Goal: Task Accomplishment & Management: Manage account settings

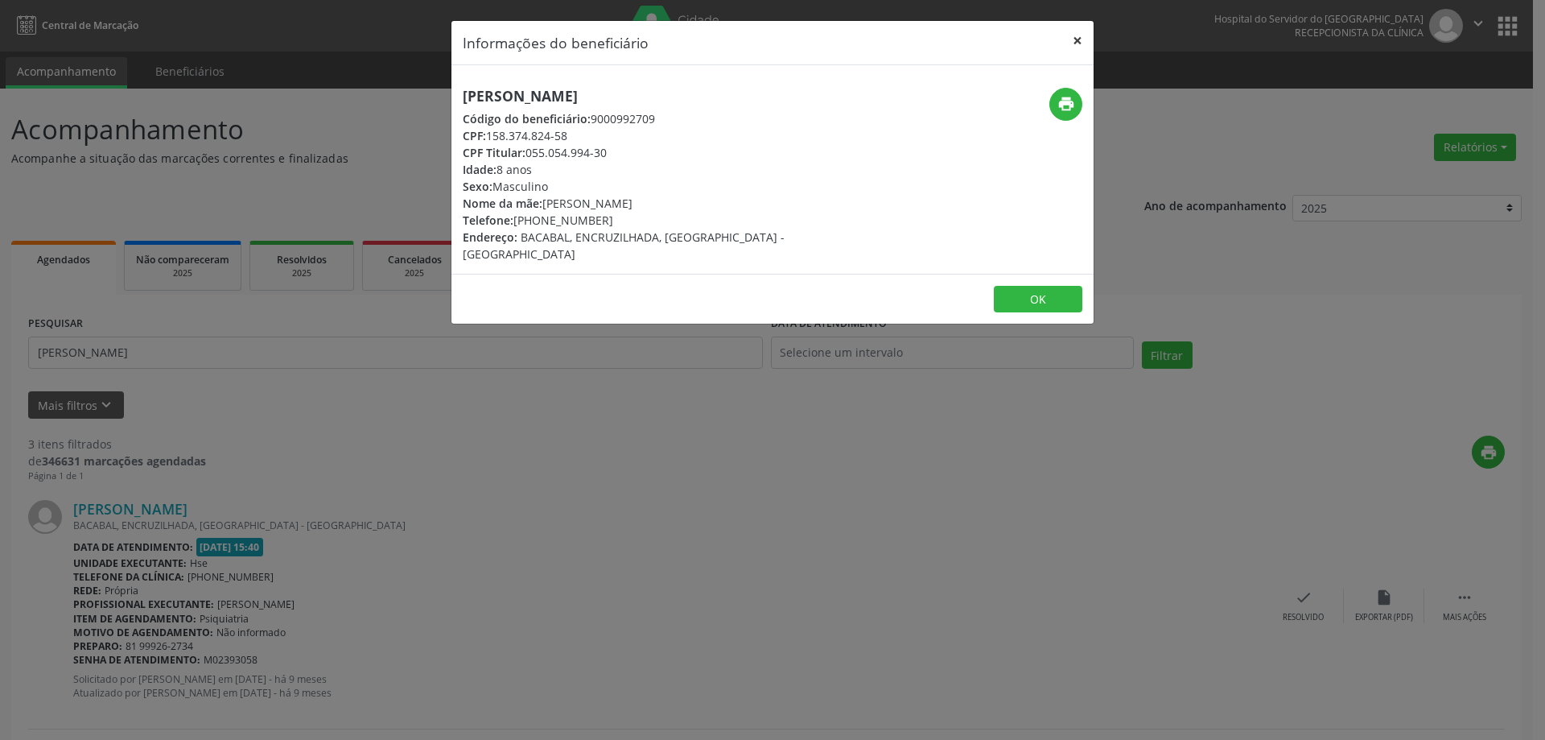
click at [1075, 39] on button "×" at bounding box center [1078, 40] width 32 height 39
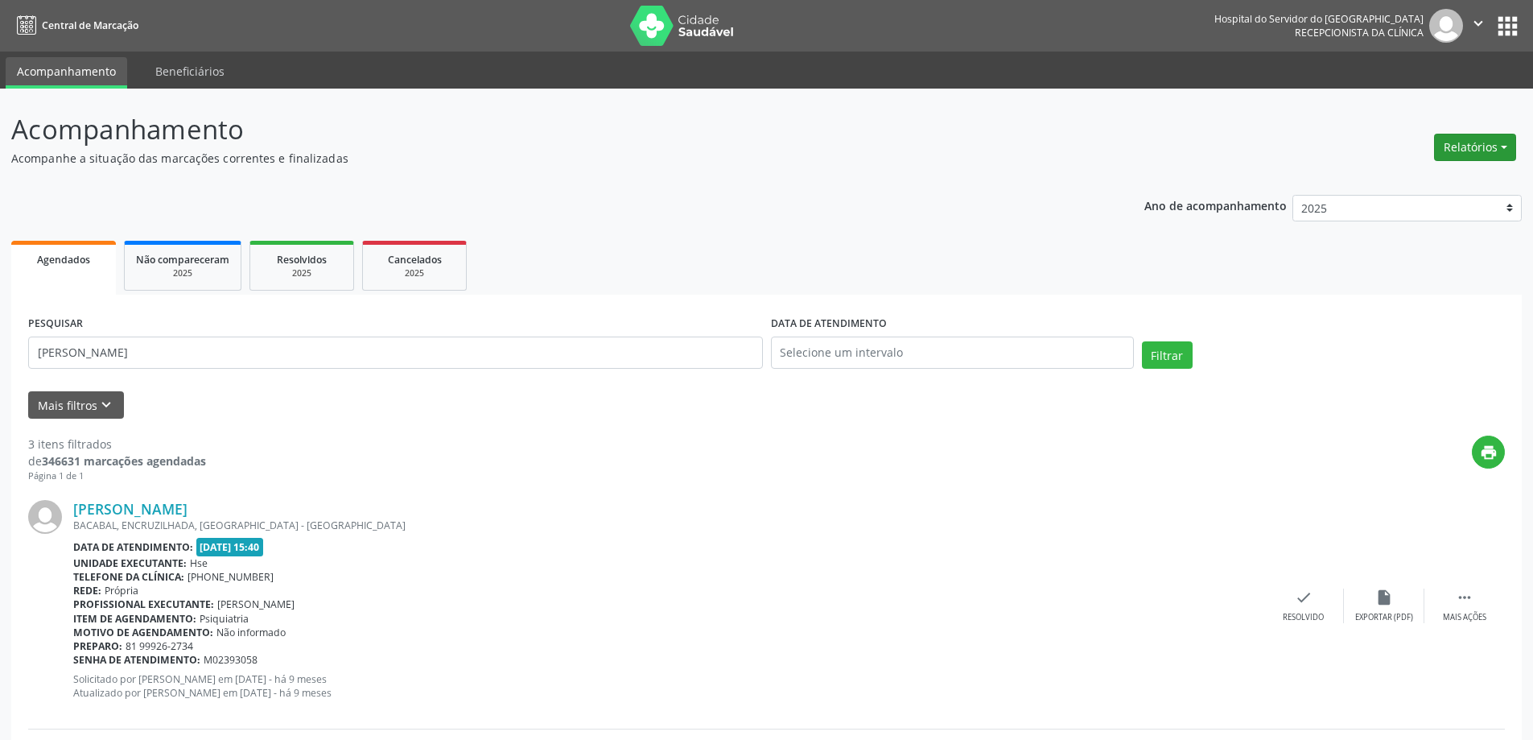
click at [1443, 134] on div "Relatórios Agendamentos Procedimentos realizados" at bounding box center [1475, 137] width 93 height 57
click at [1441, 137] on button "Relatórios" at bounding box center [1475, 147] width 82 height 27
click at [1399, 185] on link "Agendamentos" at bounding box center [1430, 182] width 173 height 23
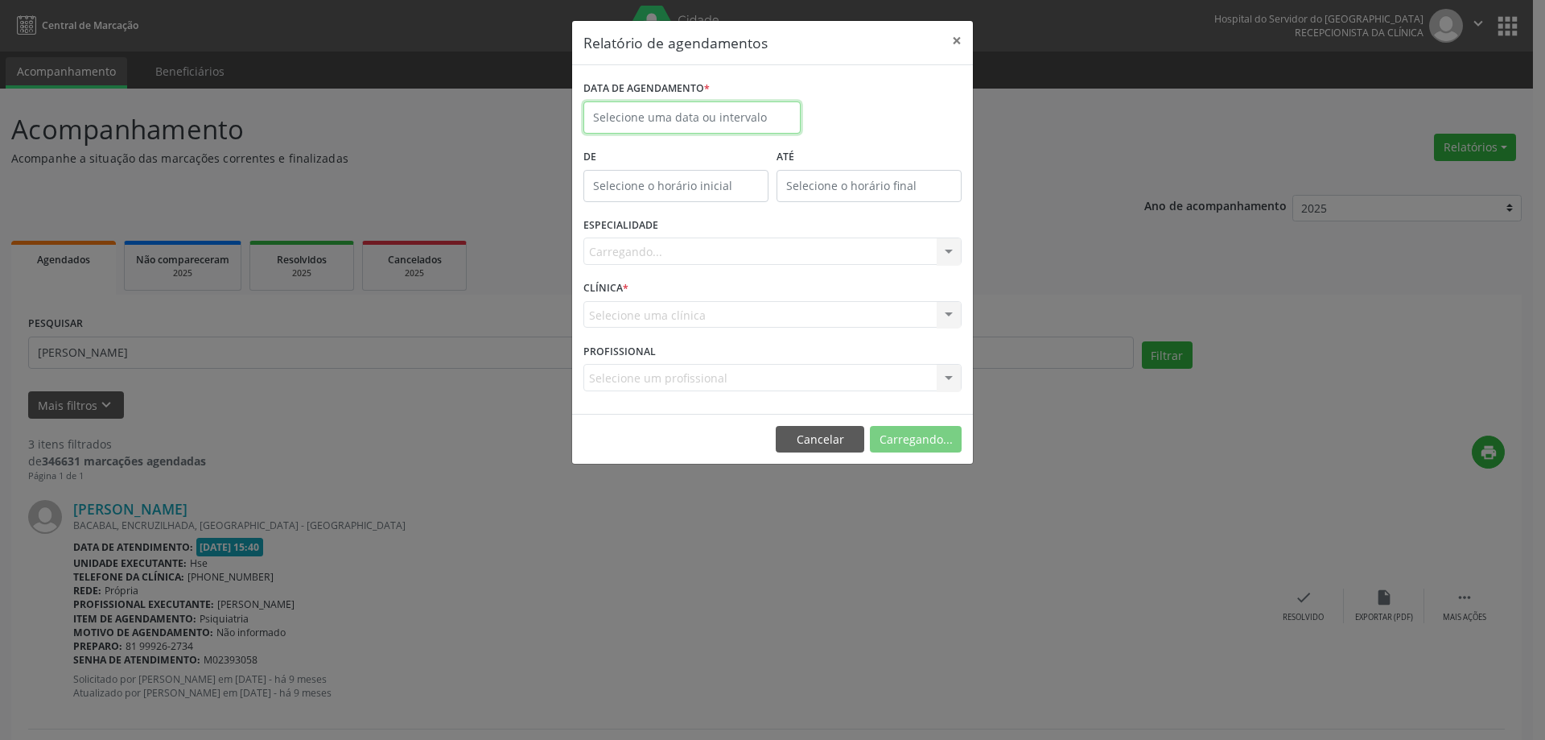
click at [675, 109] on input "text" at bounding box center [692, 117] width 217 height 32
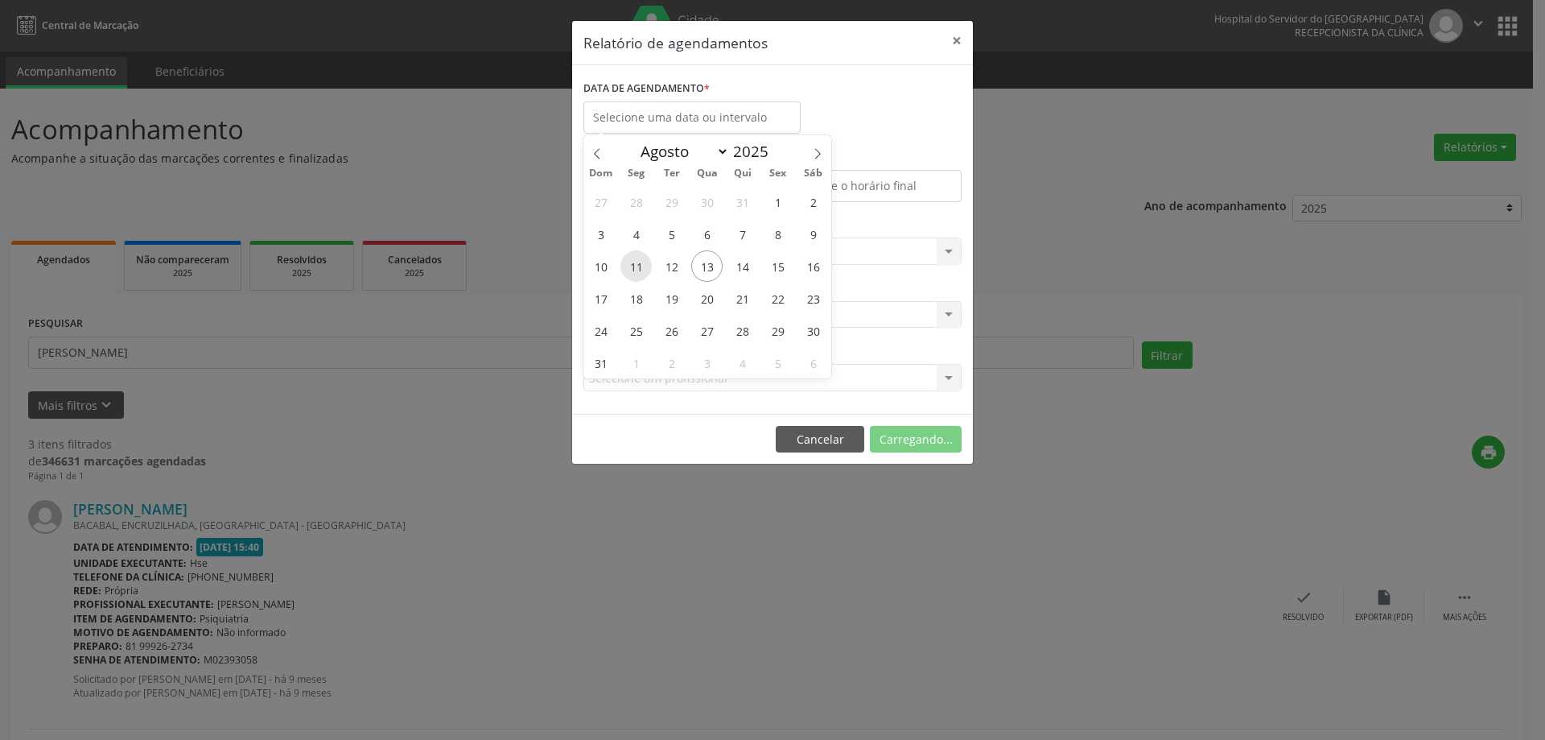
click at [633, 264] on span "11" at bounding box center [636, 265] width 31 height 31
type input "[DATE]"
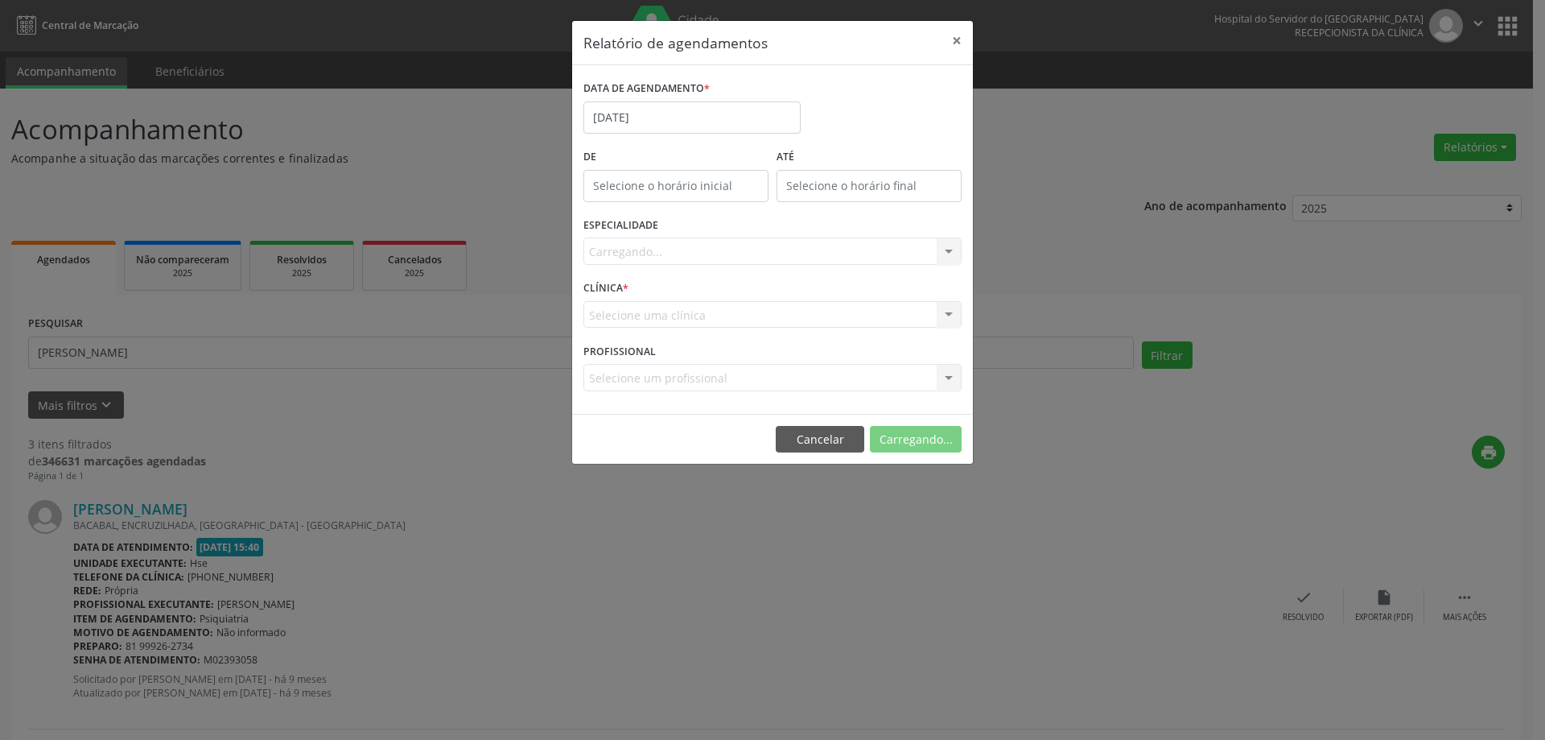
click at [760, 247] on div "Carregando... Nenhum resultado encontrado para: " " Não há nenhuma opção para s…" at bounding box center [773, 250] width 378 height 27
click at [760, 251] on div "Carregando... Nenhum resultado encontrado para: " " Não há nenhuma opção para s…" at bounding box center [773, 250] width 378 height 27
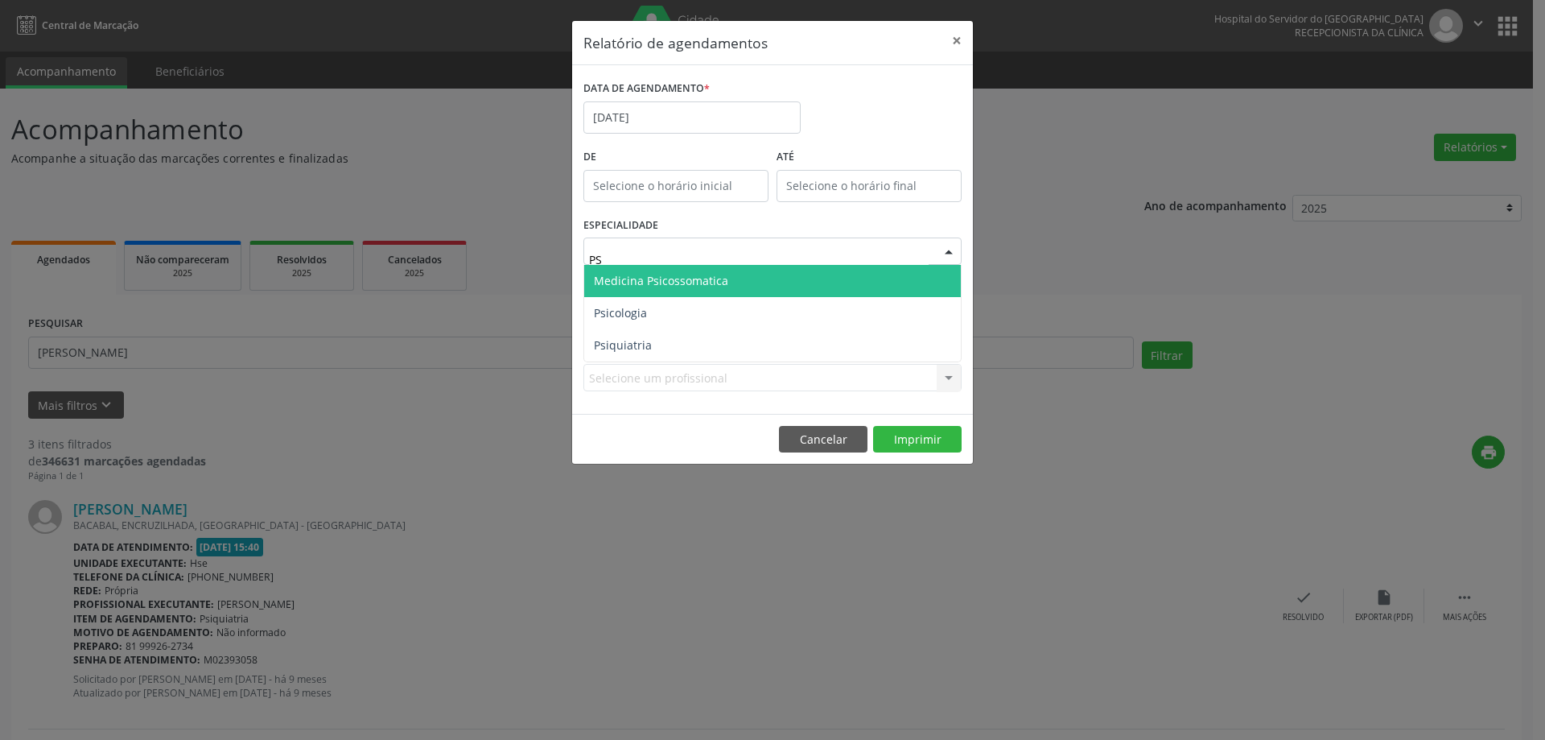
type input "PSI"
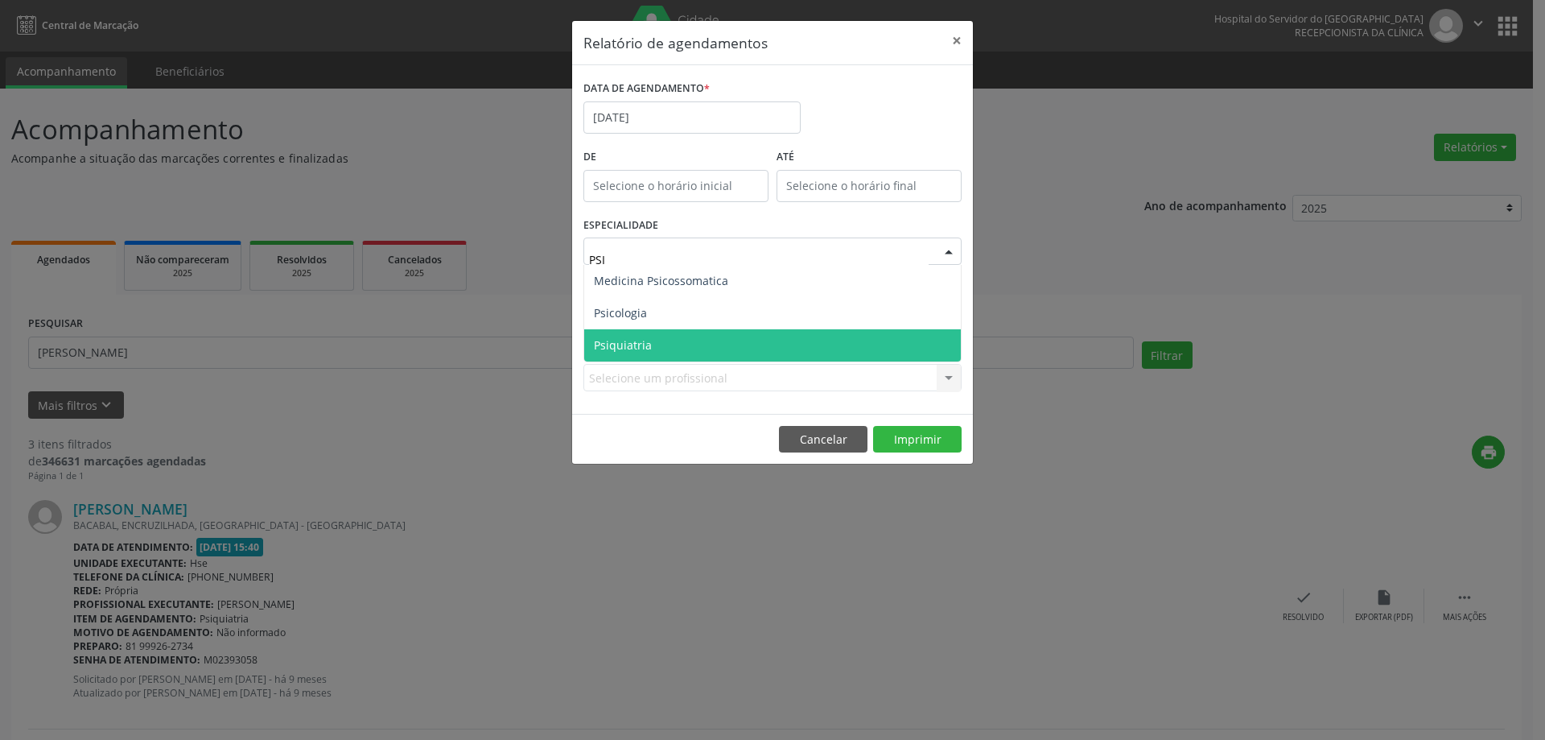
click at [654, 345] on span "Psiquiatria" at bounding box center [772, 345] width 377 height 32
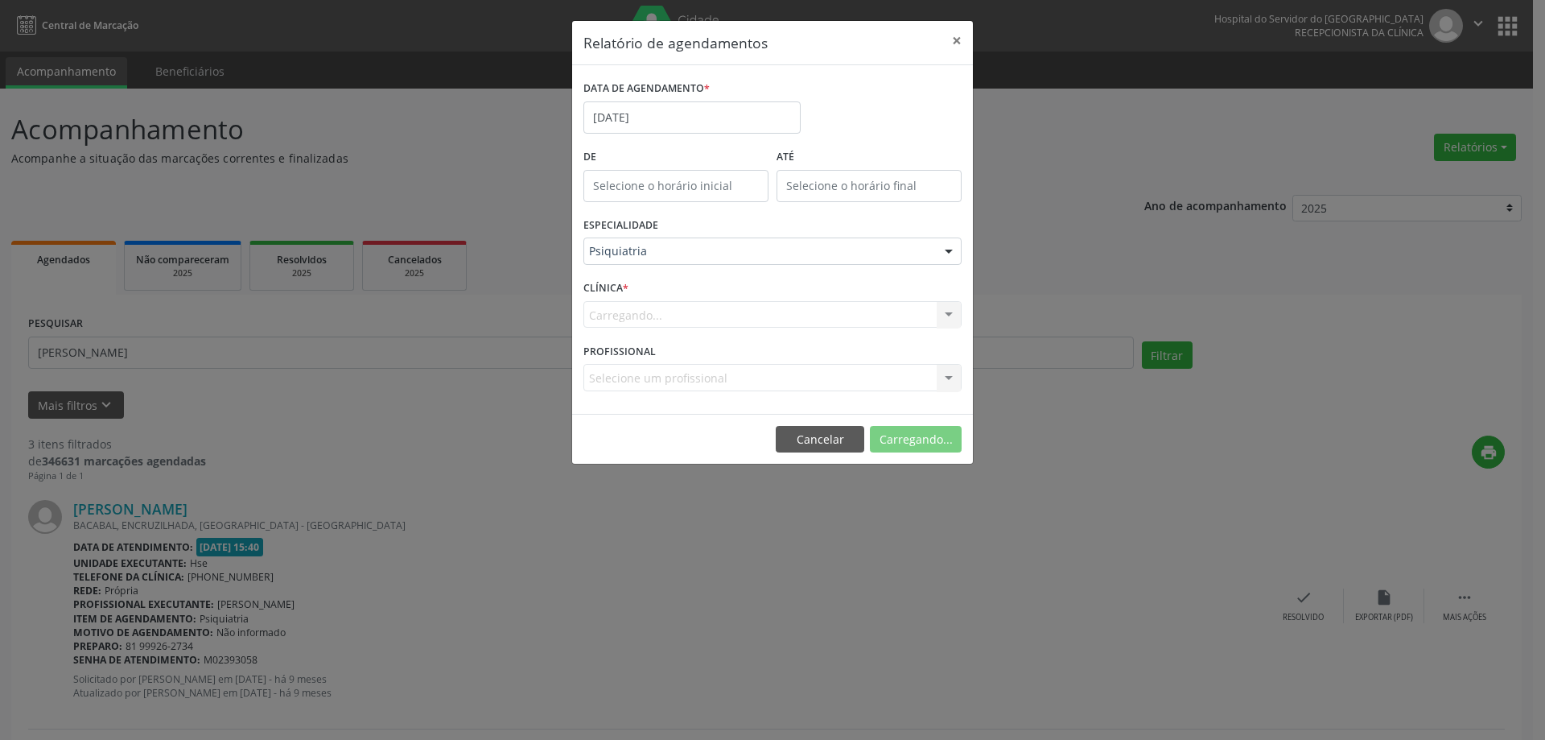
click at [670, 316] on div "Carregando... Nenhum resultado encontrado para: " " Não há nenhuma opção para s…" at bounding box center [773, 314] width 378 height 27
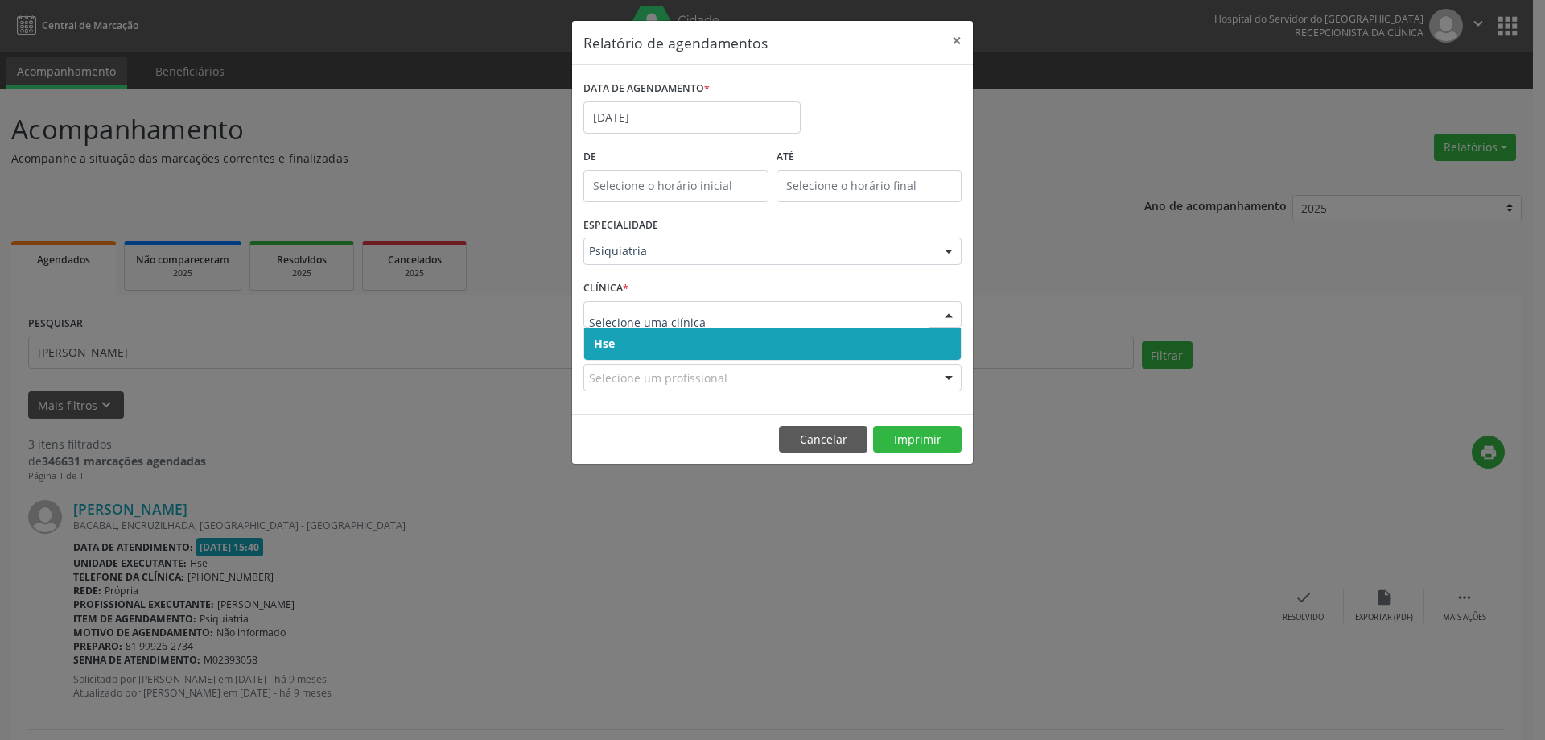
click at [646, 342] on span "Hse" at bounding box center [772, 344] width 377 height 32
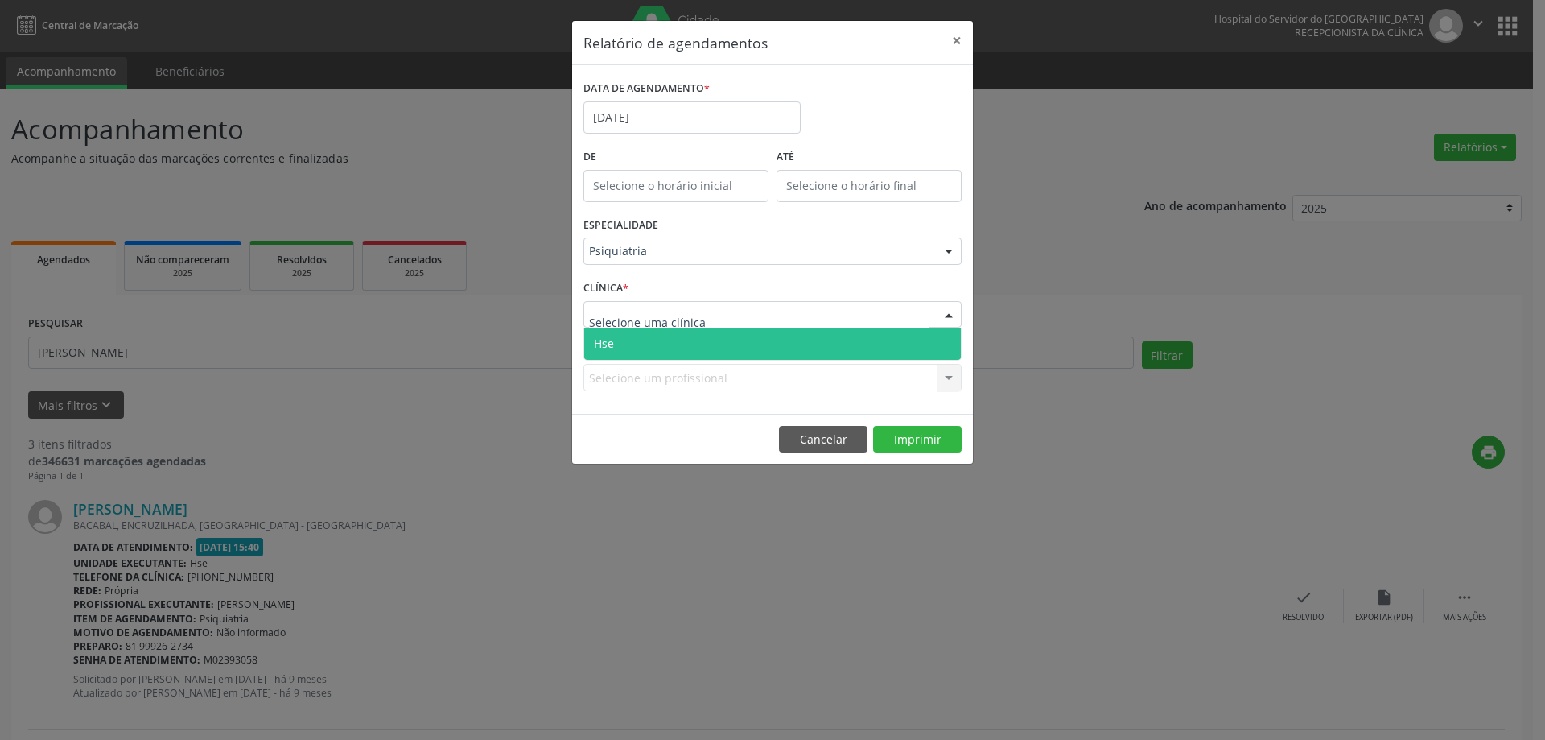
click at [645, 346] on span "Hse" at bounding box center [772, 344] width 377 height 32
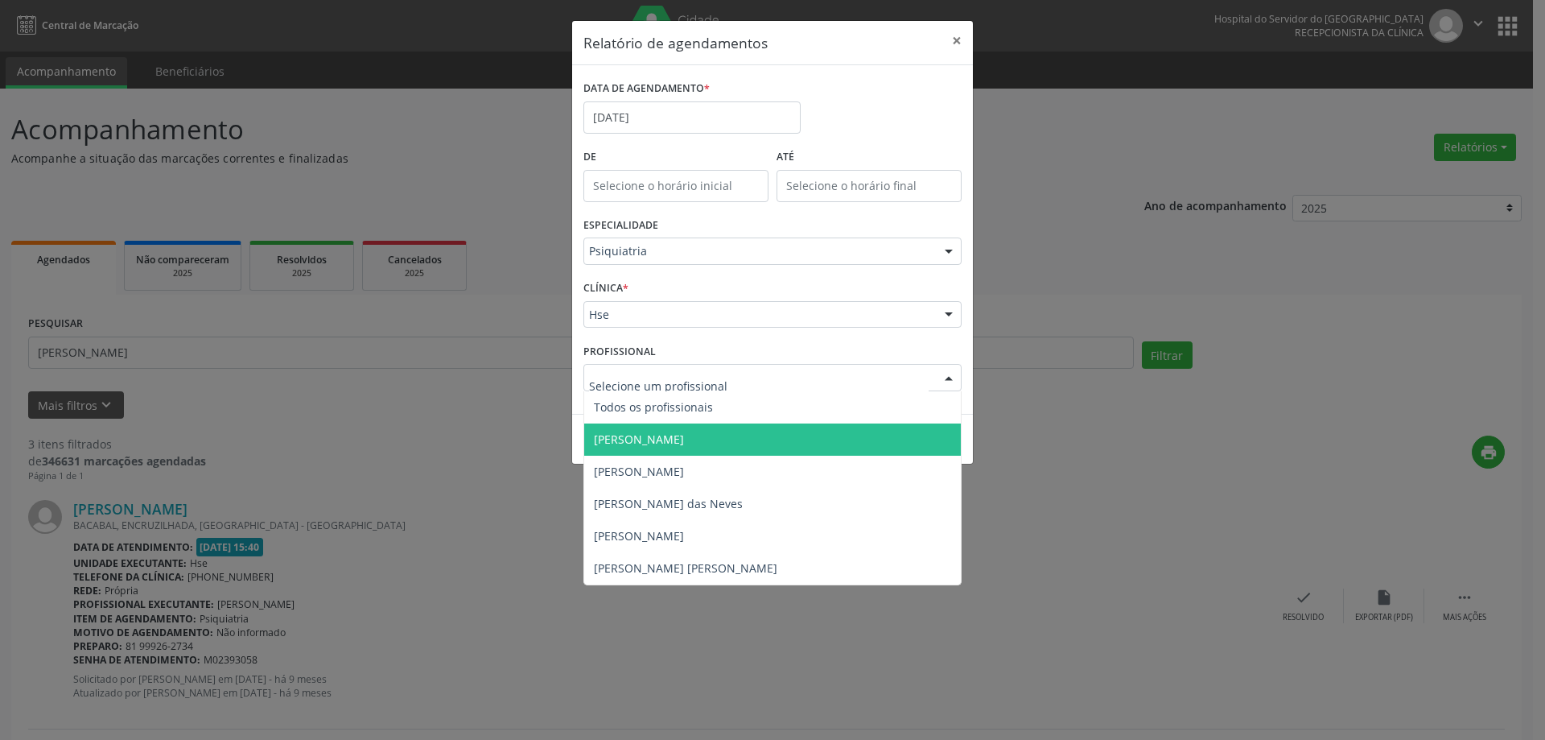
click at [684, 444] on span "[PERSON_NAME]" at bounding box center [639, 438] width 90 height 15
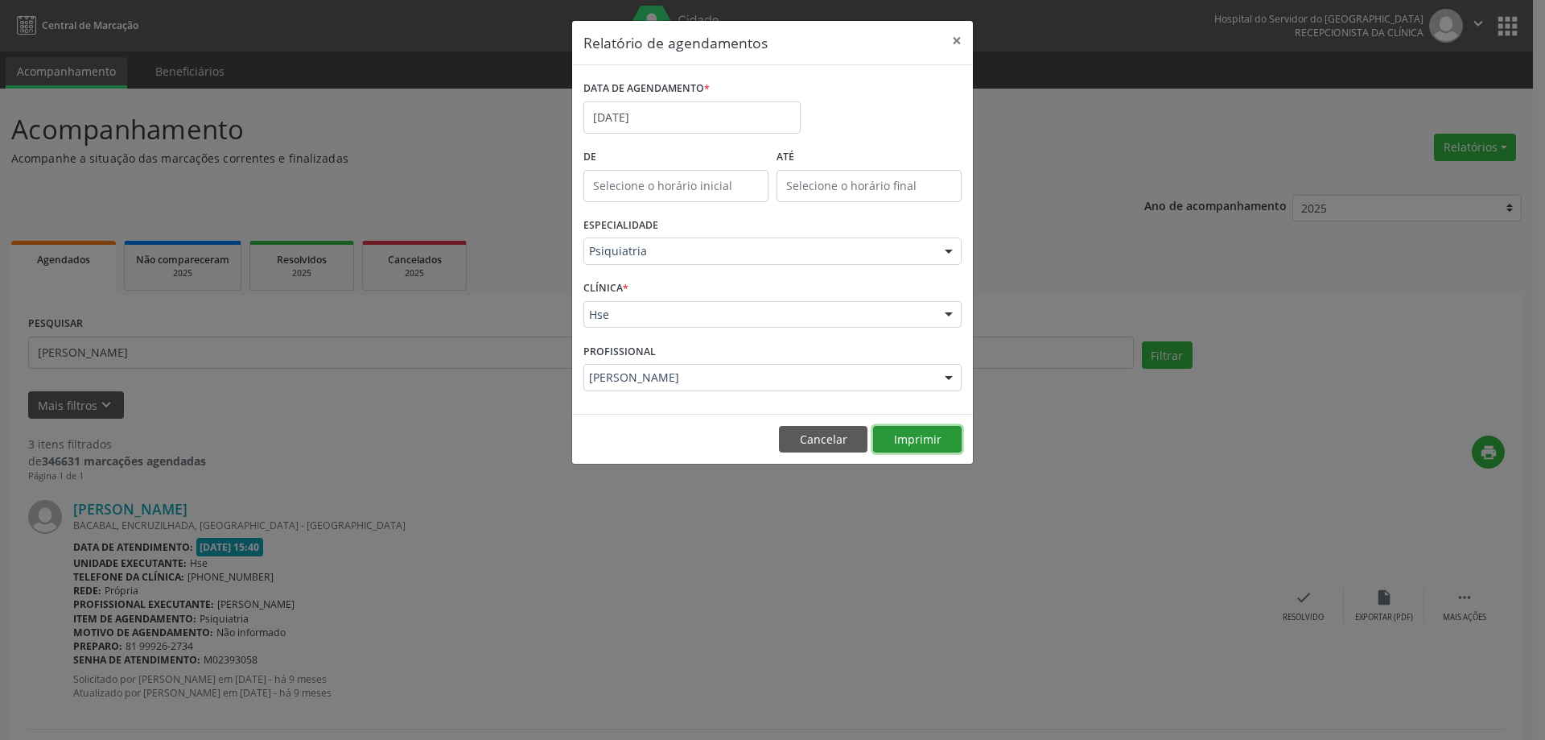
click at [917, 441] on button "Imprimir" at bounding box center [917, 439] width 89 height 27
click at [949, 31] on button "×" at bounding box center [957, 40] width 32 height 39
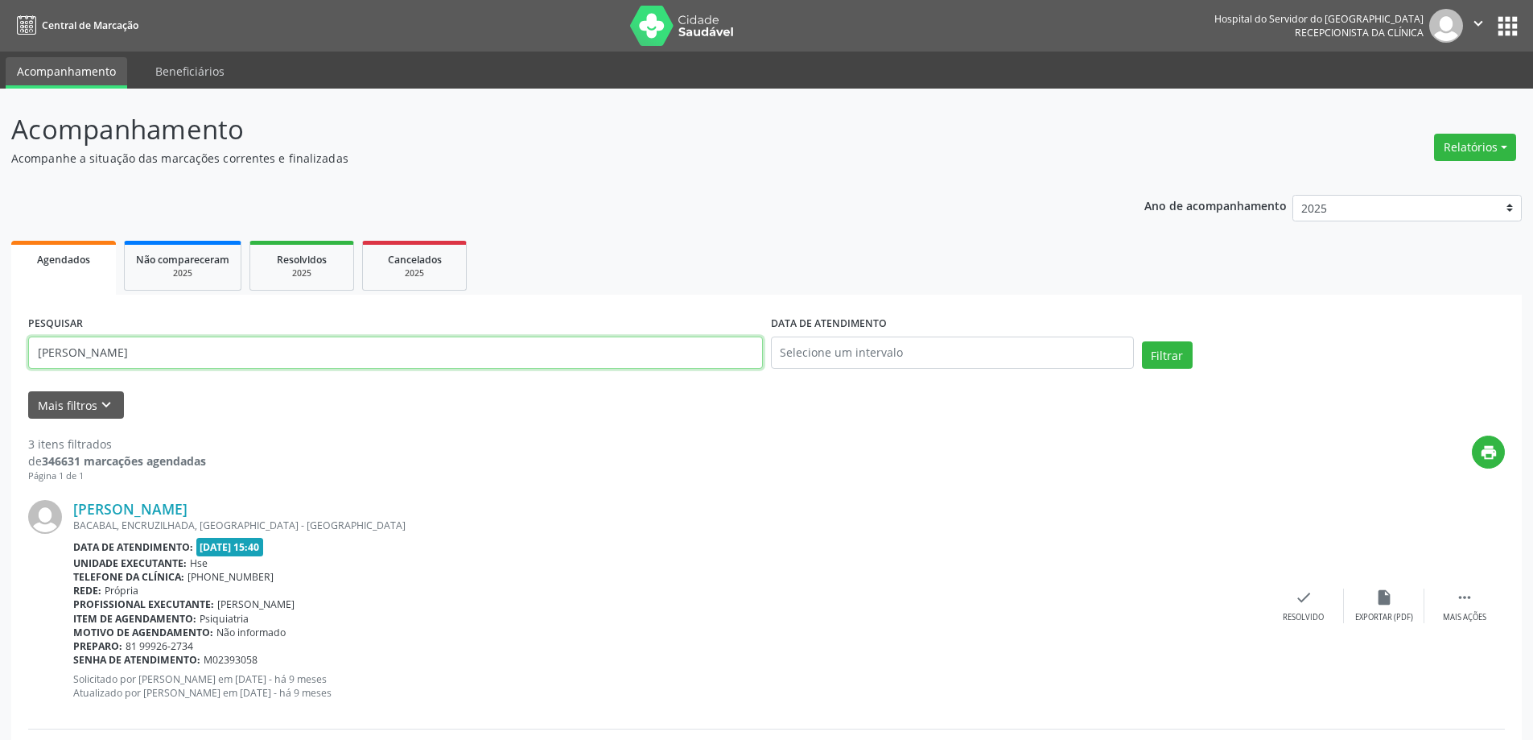
drag, startPoint x: 206, startPoint y: 365, endPoint x: 0, endPoint y: 365, distance: 206.1
click at [0, 365] on div "Acompanhamento Acompanhe a situação das marcações correntes e finalizadas Relat…" at bounding box center [766, 661] width 1533 height 1145
click at [80, 407] on button "Mais filtros keyboard_arrow_down" at bounding box center [76, 405] width 96 height 28
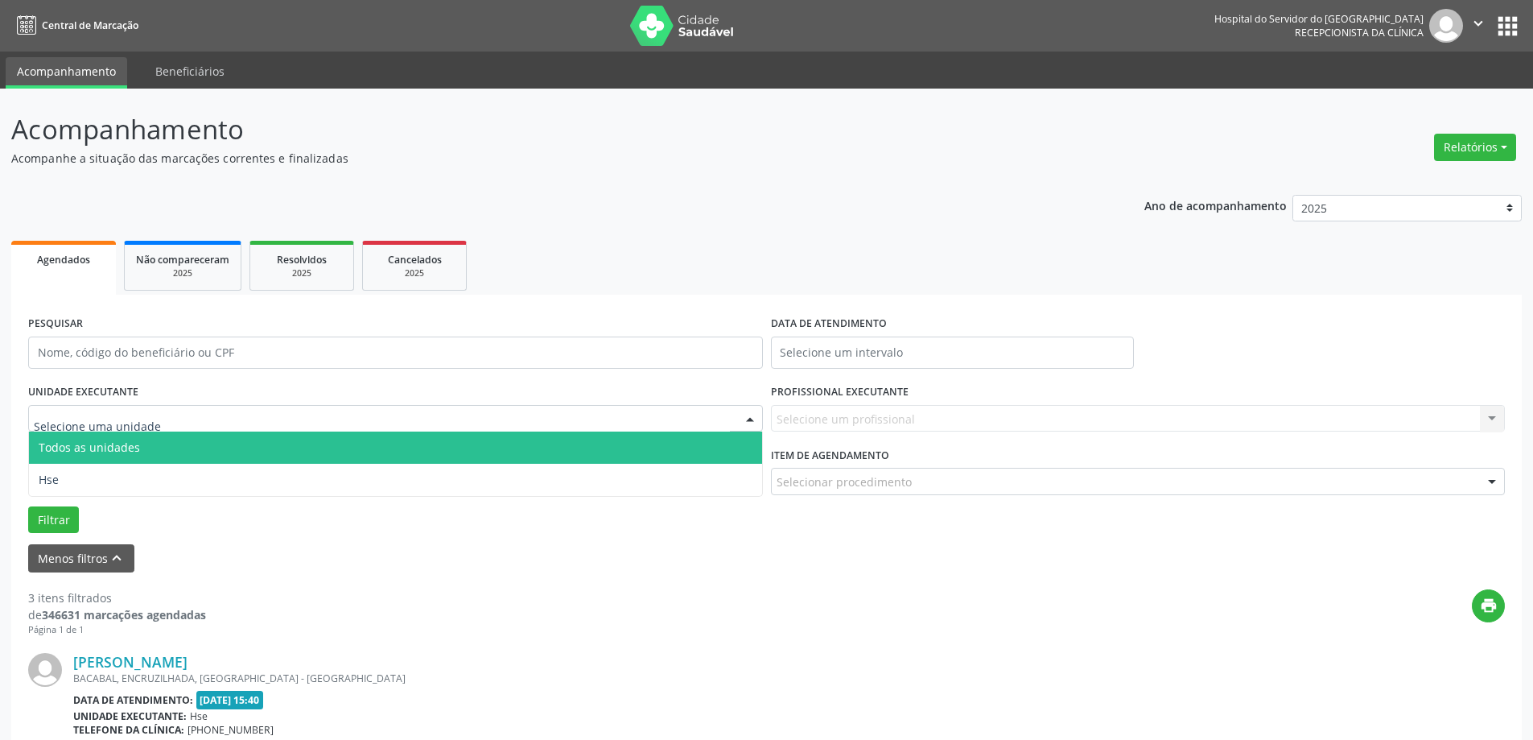
click at [167, 418] on div at bounding box center [395, 418] width 735 height 27
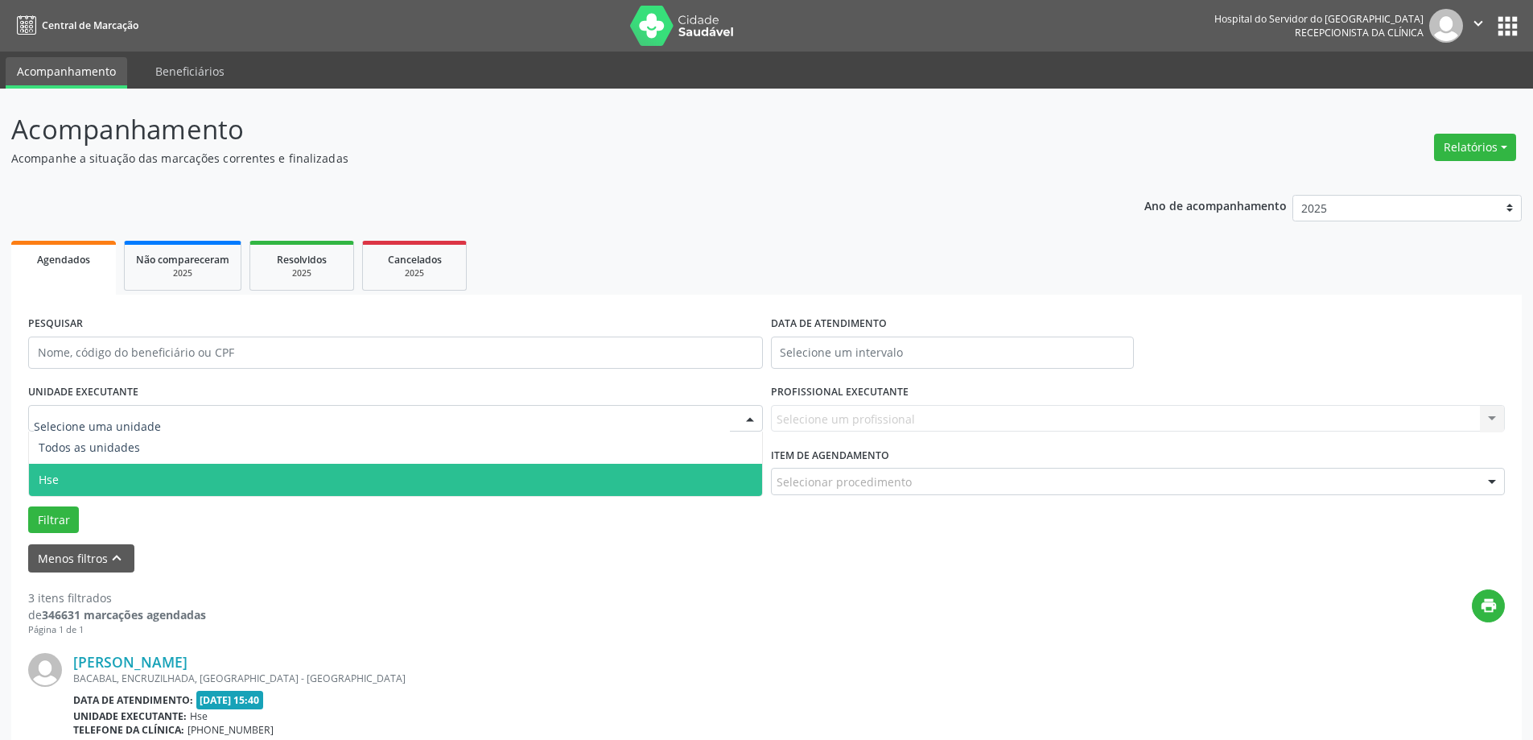
click at [166, 468] on span "Hse" at bounding box center [395, 480] width 733 height 32
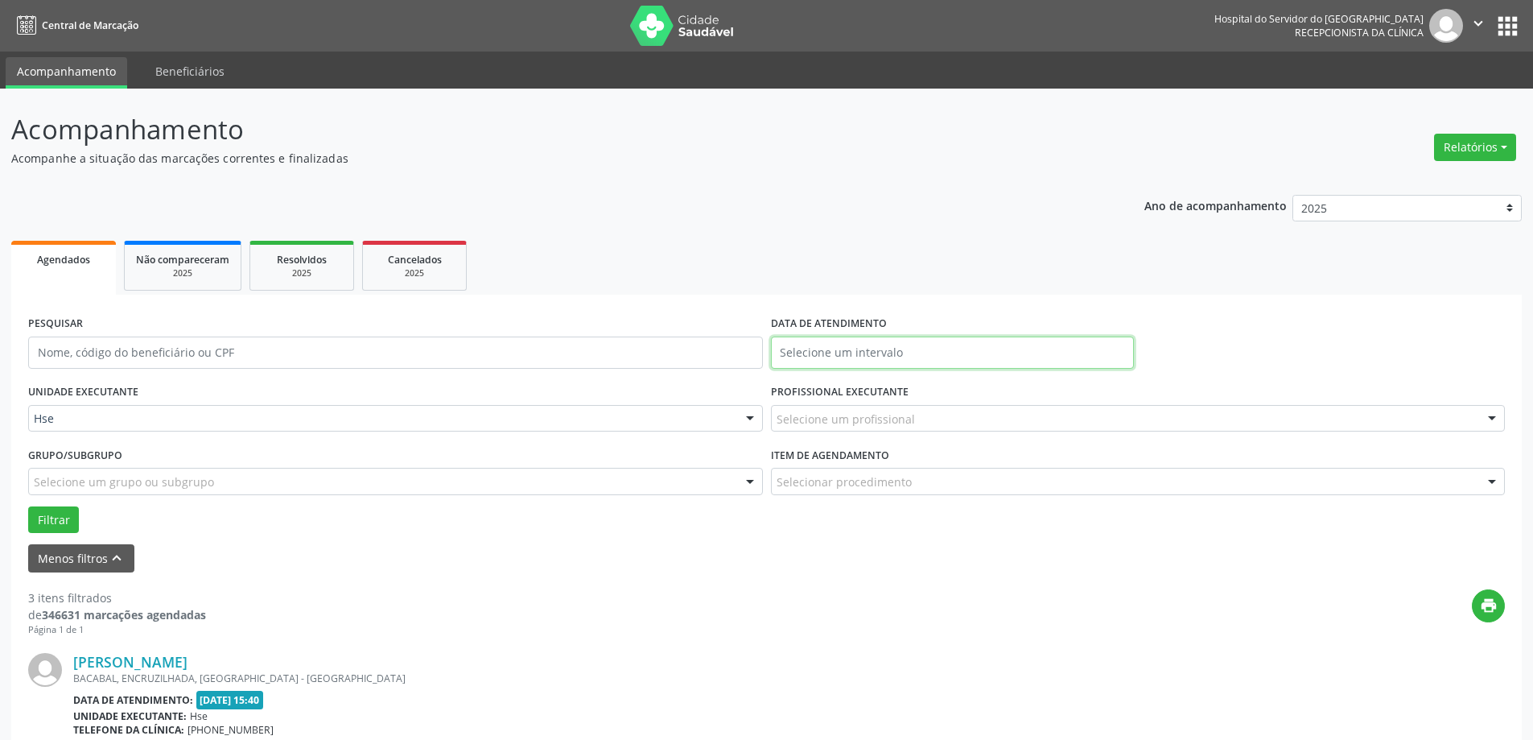
click at [847, 354] on input "text" at bounding box center [952, 352] width 363 height 32
click at [898, 491] on span "13" at bounding box center [894, 500] width 31 height 31
type input "[DATE]"
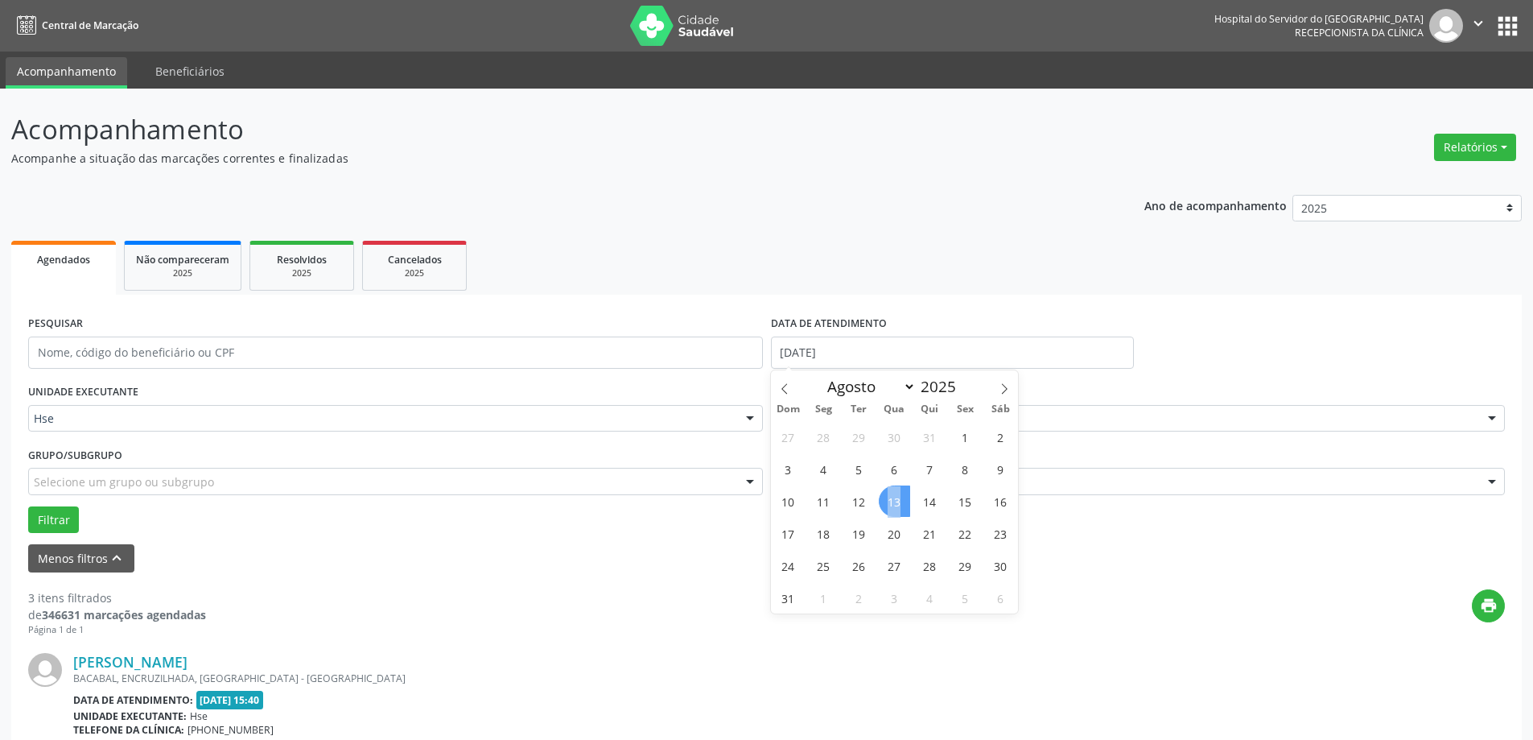
click at [898, 491] on span "13" at bounding box center [894, 500] width 31 height 31
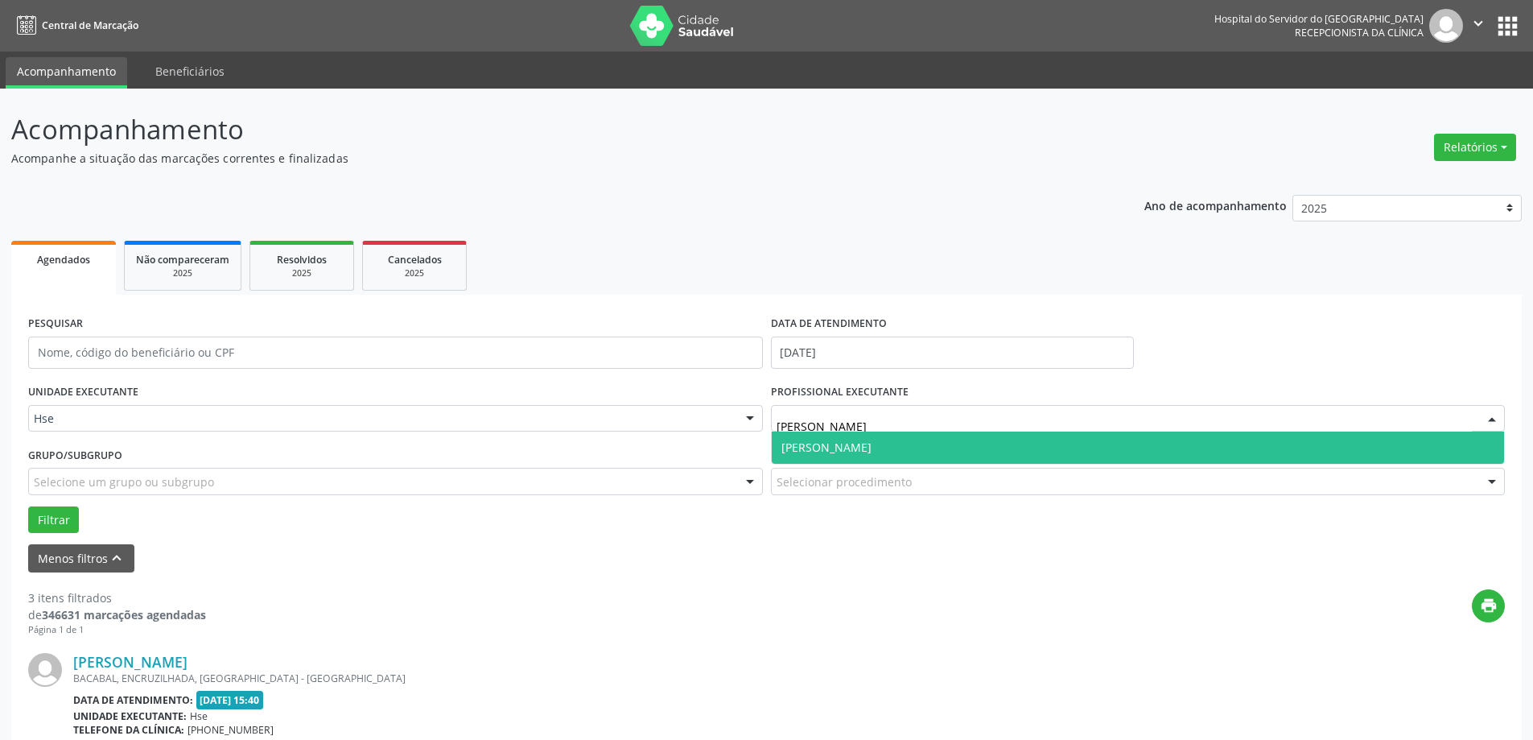
type input "[PERSON_NAME]"
click at [806, 451] on span "[PERSON_NAME]" at bounding box center [827, 447] width 90 height 15
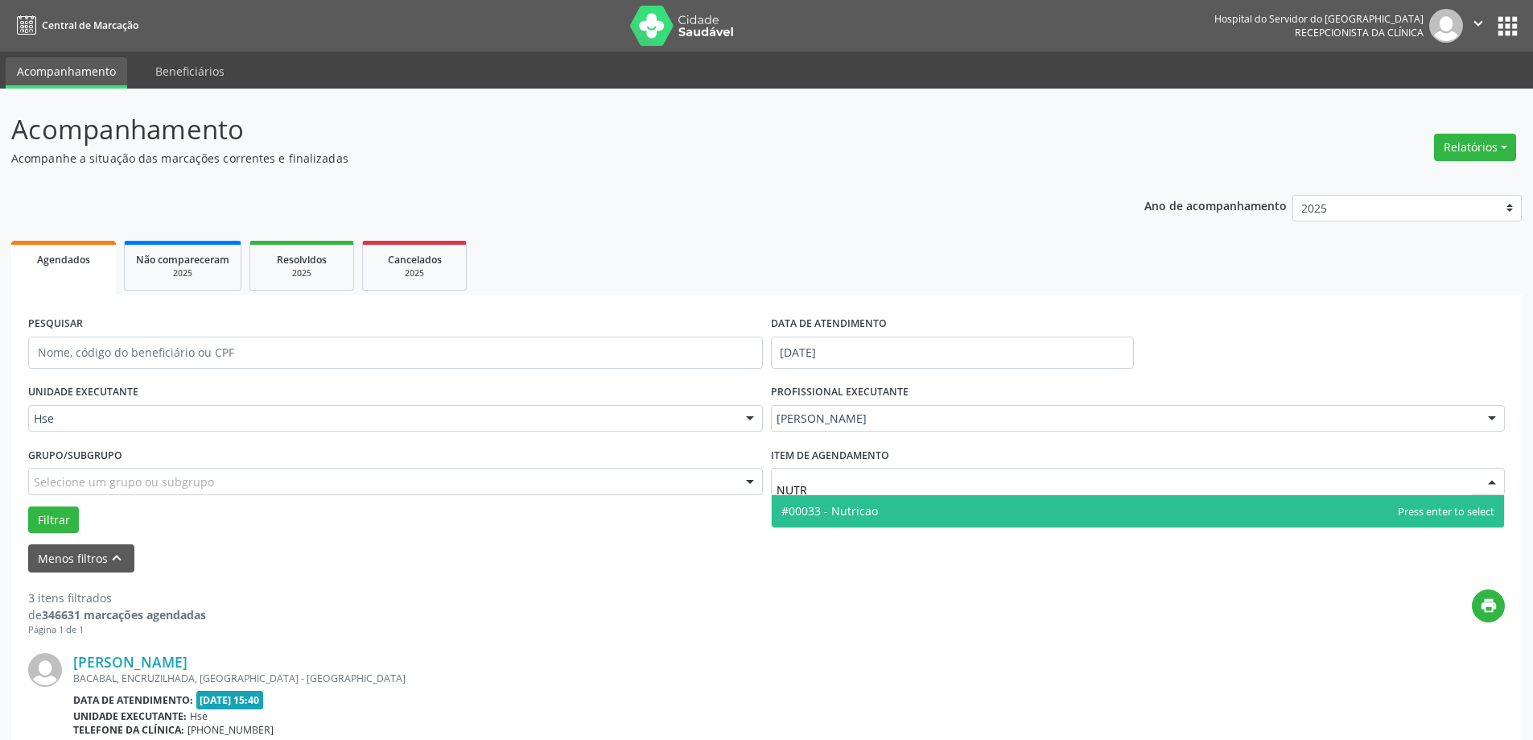
type input "NUTRI"
click at [863, 522] on span "#00033 - Nutricao" at bounding box center [1138, 511] width 733 height 32
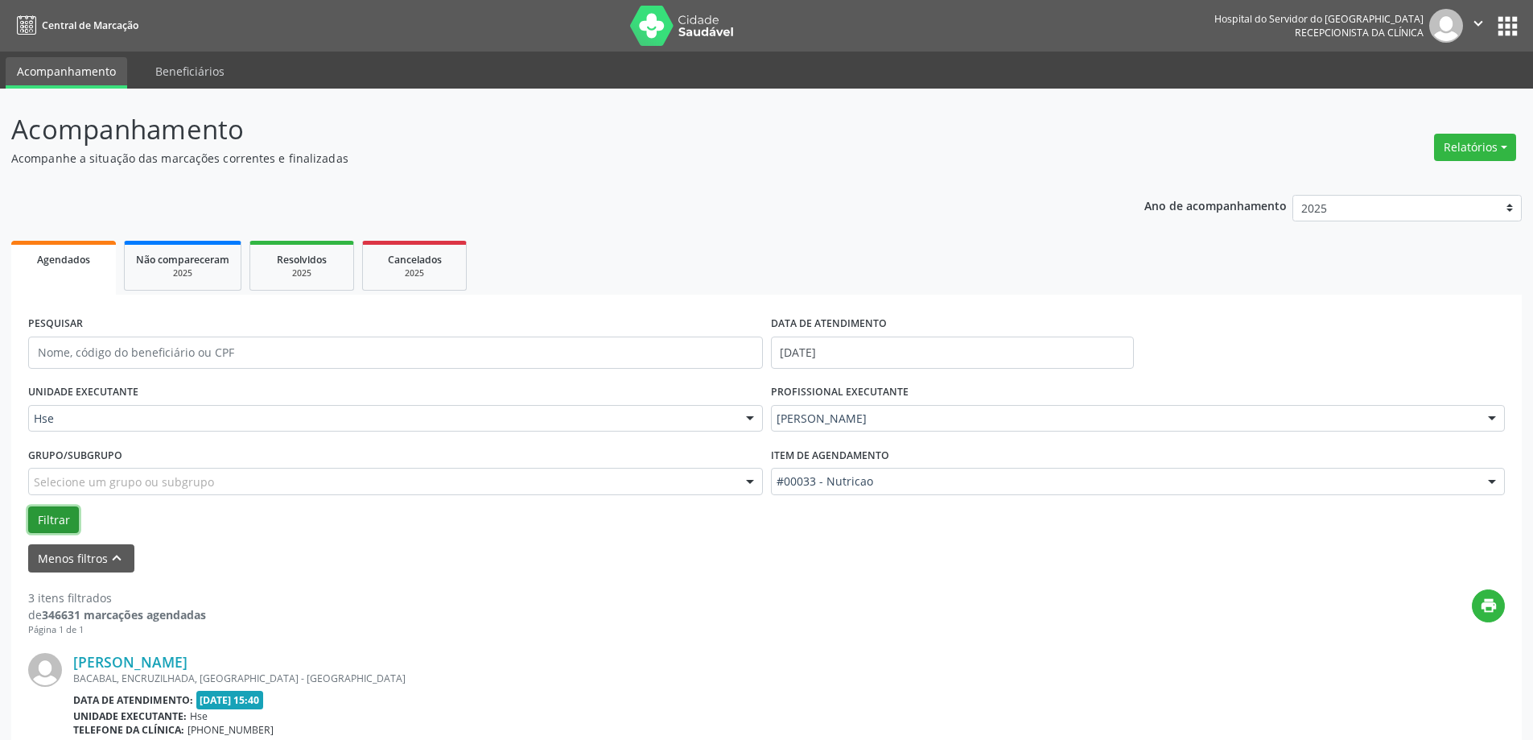
click at [61, 515] on button "Filtrar" at bounding box center [53, 519] width 51 height 27
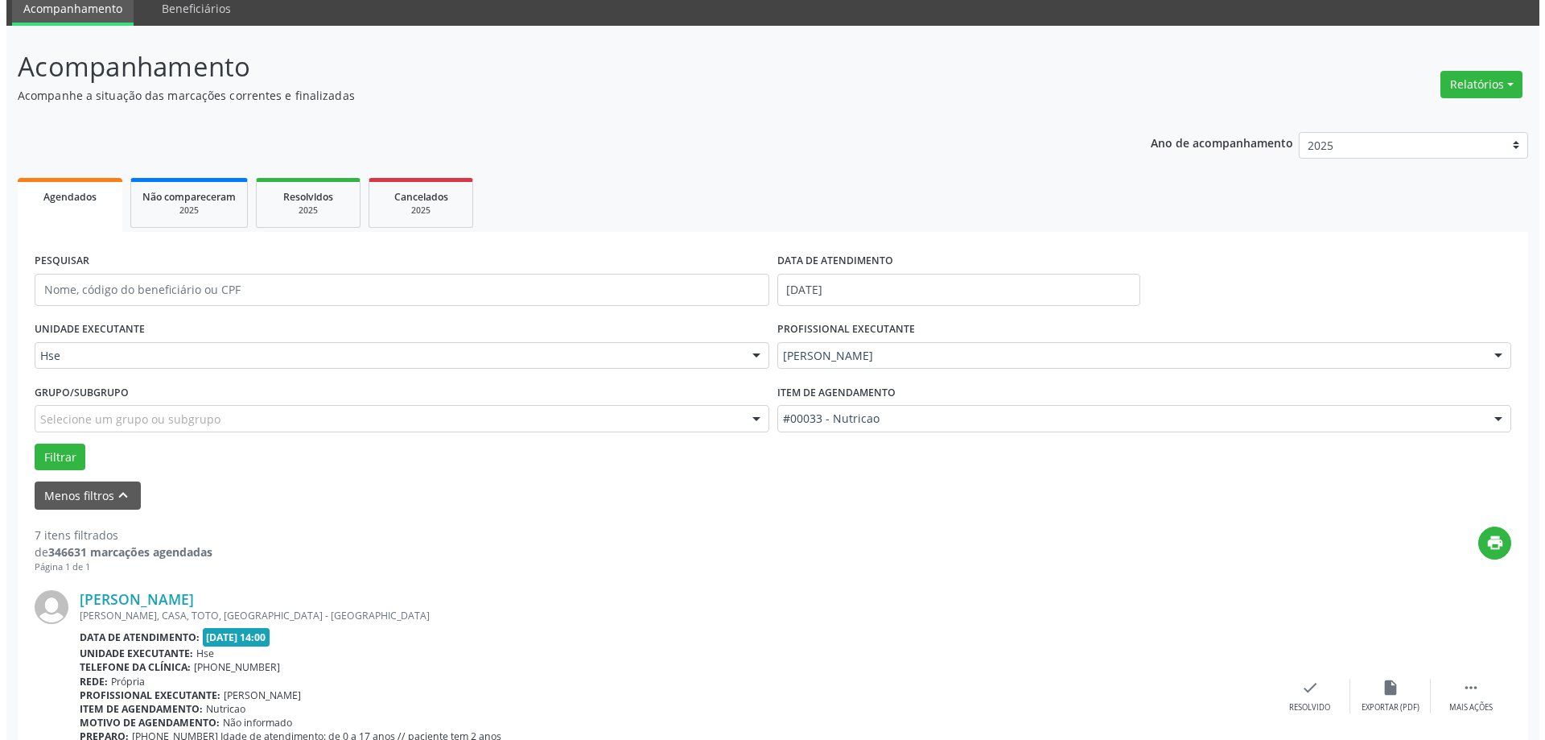
scroll to position [161, 0]
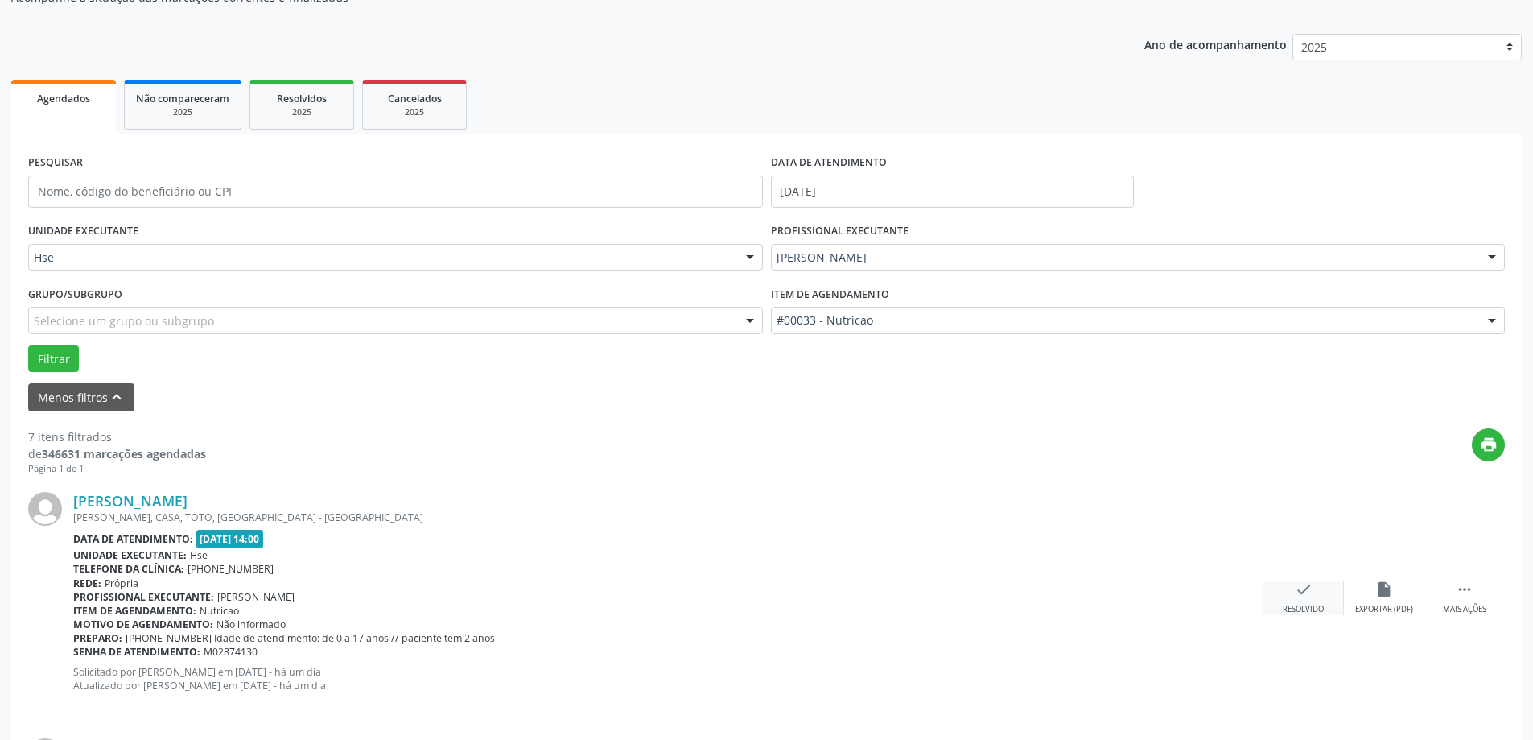
click at [1296, 612] on div "Resolvido" at bounding box center [1303, 609] width 41 height 11
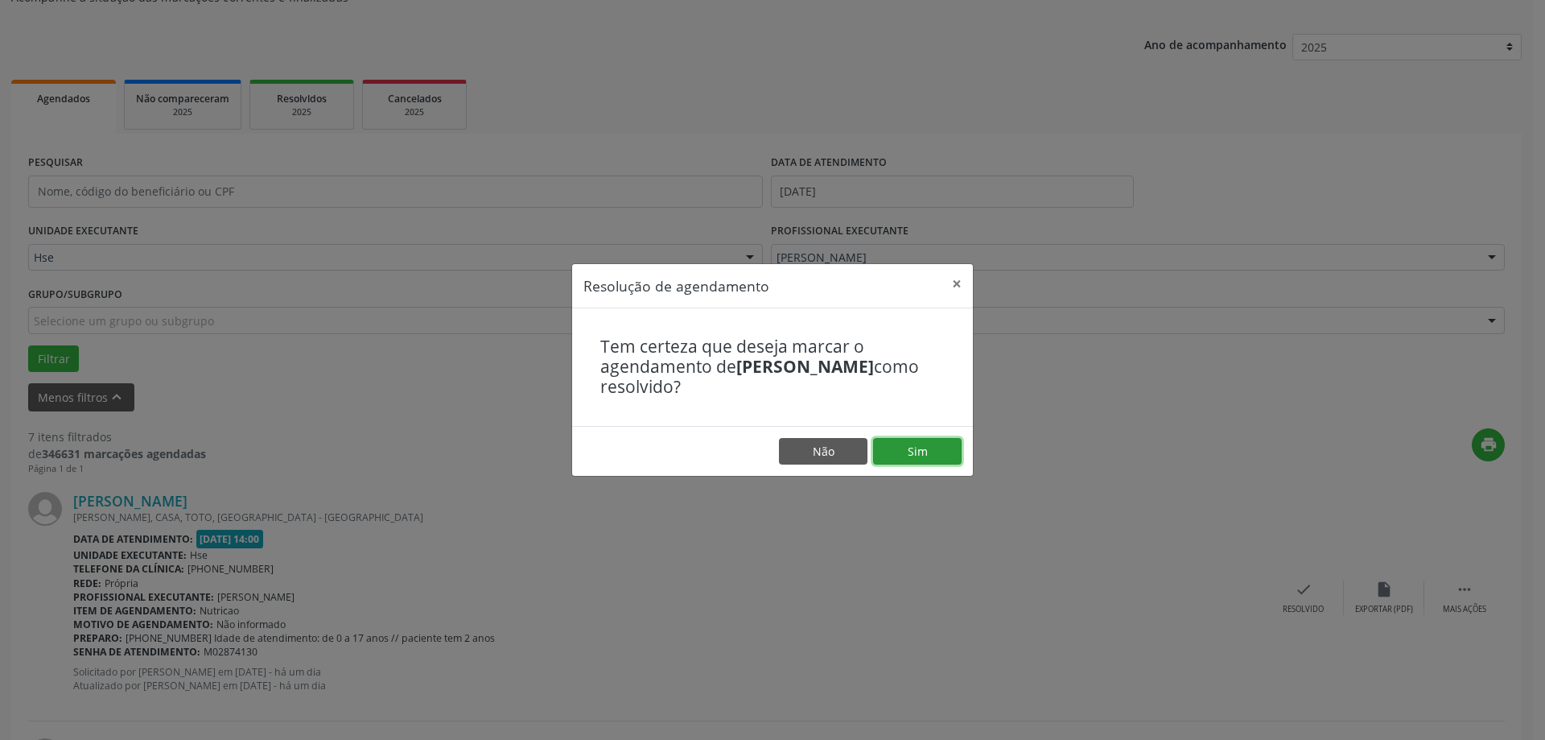
click at [892, 457] on button "Sim" at bounding box center [917, 451] width 89 height 27
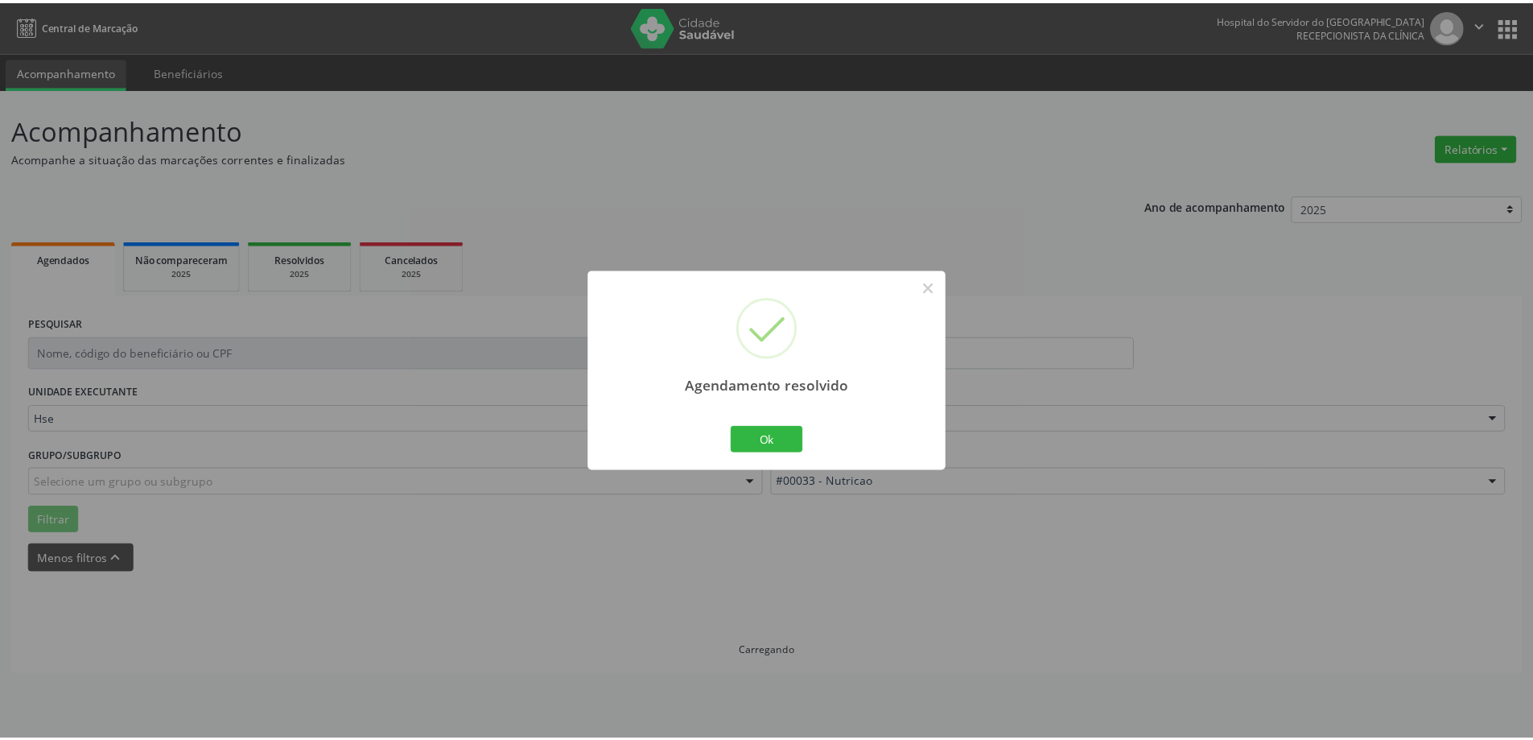
scroll to position [0, 0]
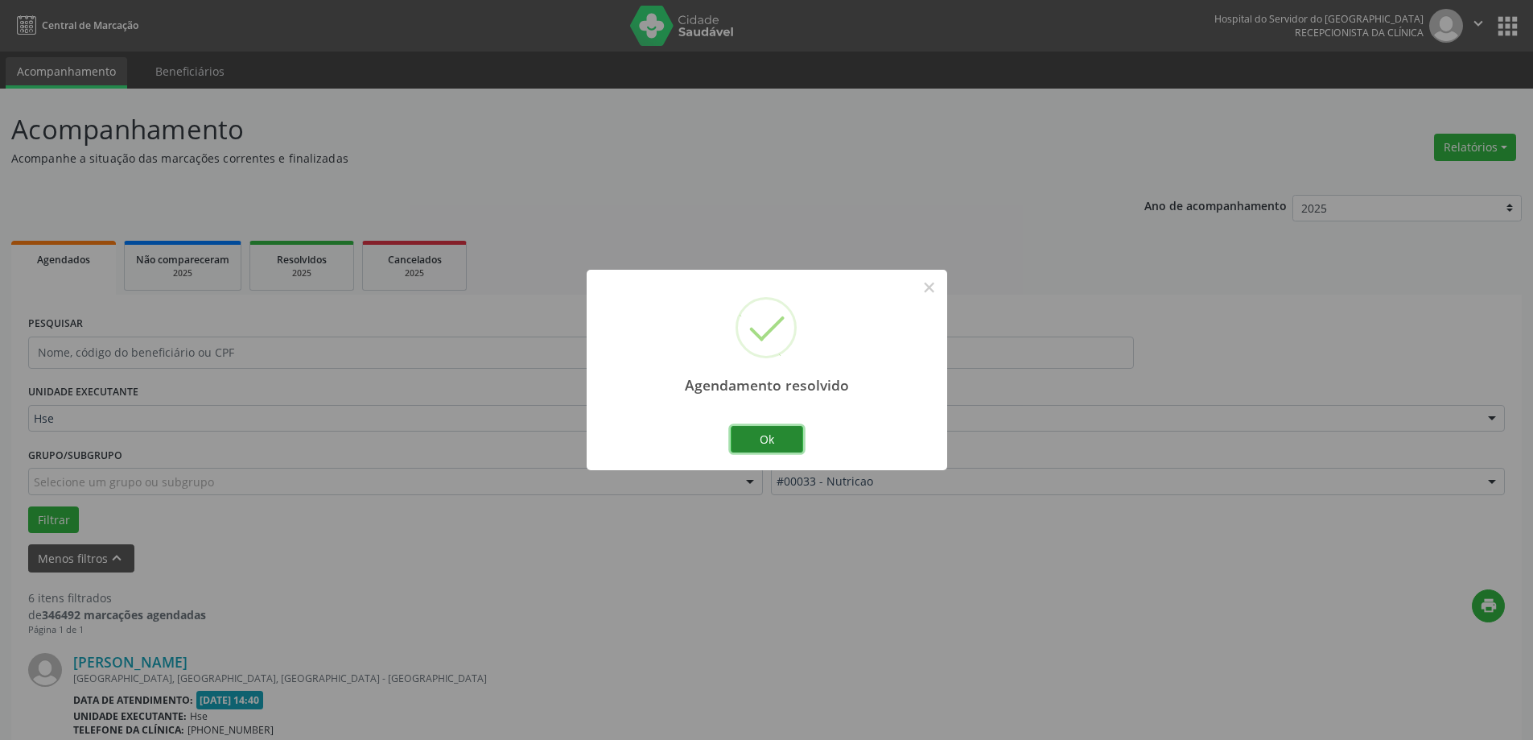
click at [741, 435] on button "Ok" at bounding box center [767, 439] width 72 height 27
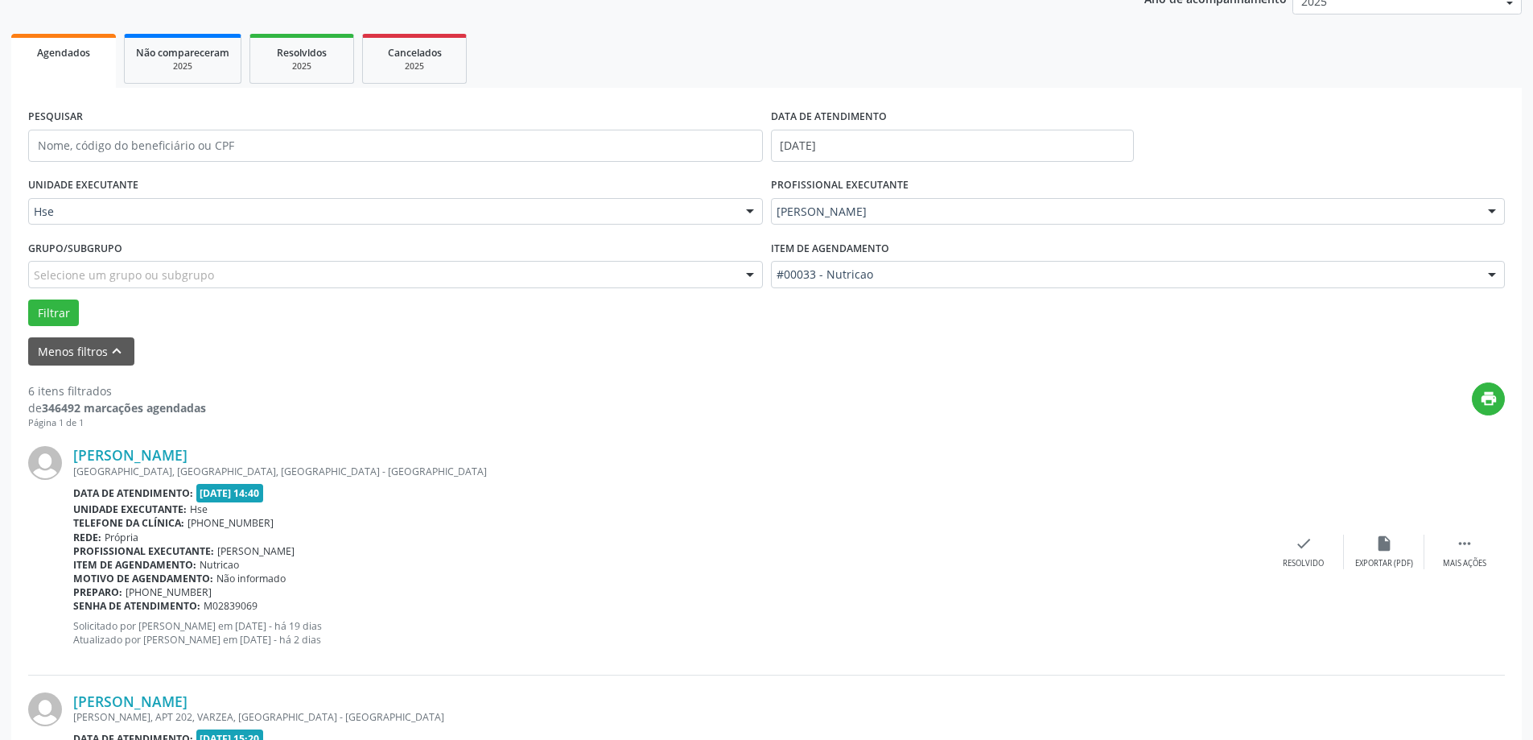
scroll to position [241, 0]
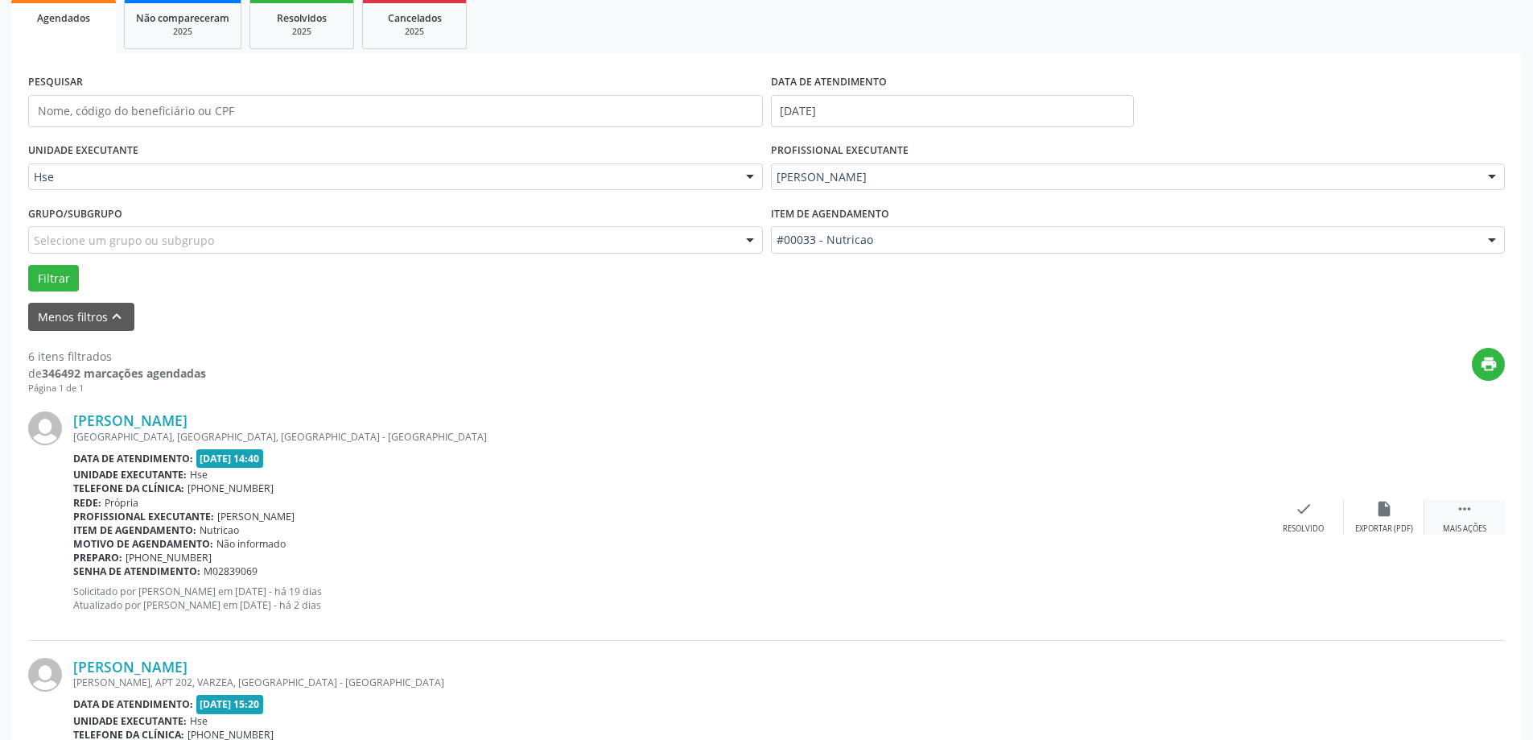
click at [1476, 523] on div "Mais ações" at bounding box center [1464, 528] width 43 height 11
click at [1370, 517] on div "alarm_off Não compareceu" at bounding box center [1384, 517] width 80 height 35
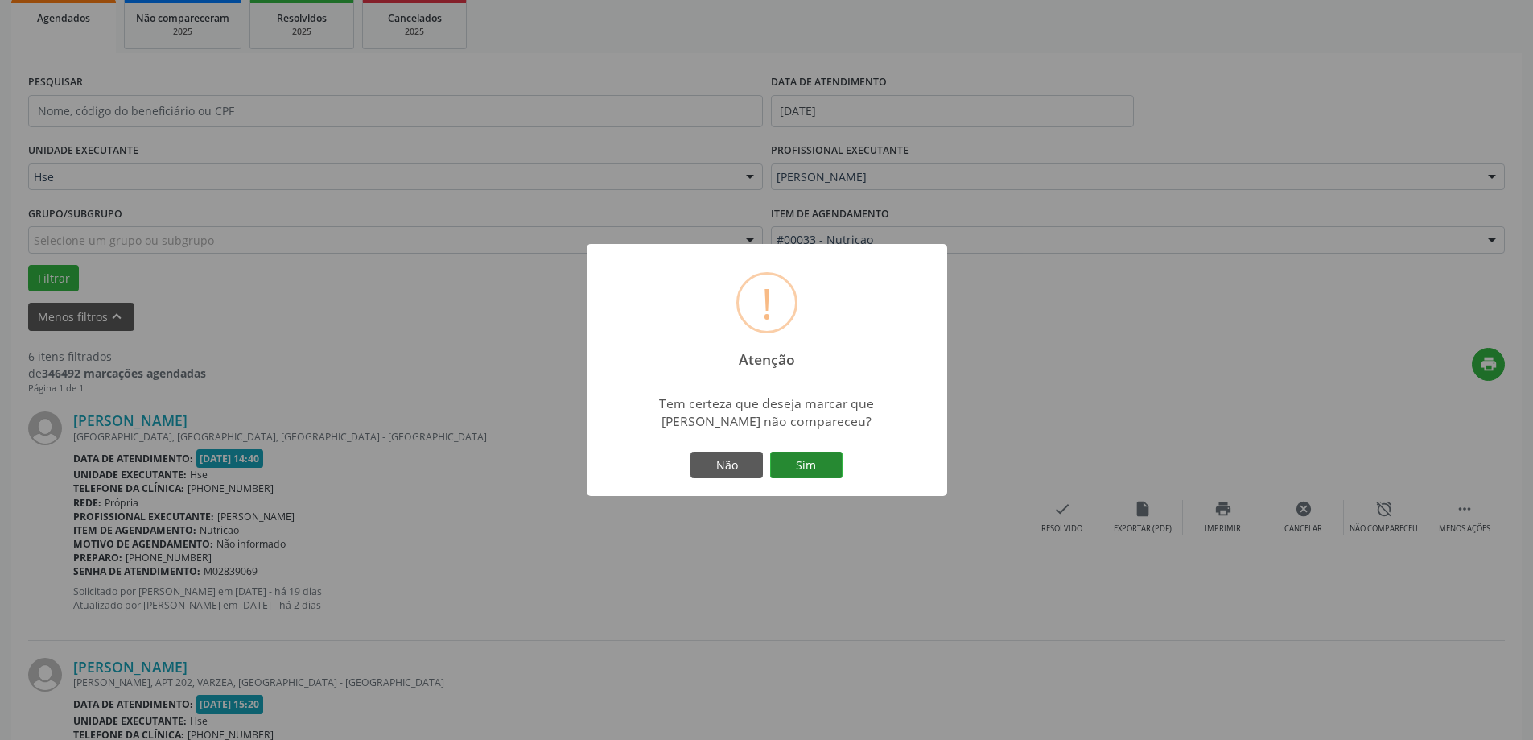
click at [807, 460] on button "Sim" at bounding box center [806, 465] width 72 height 27
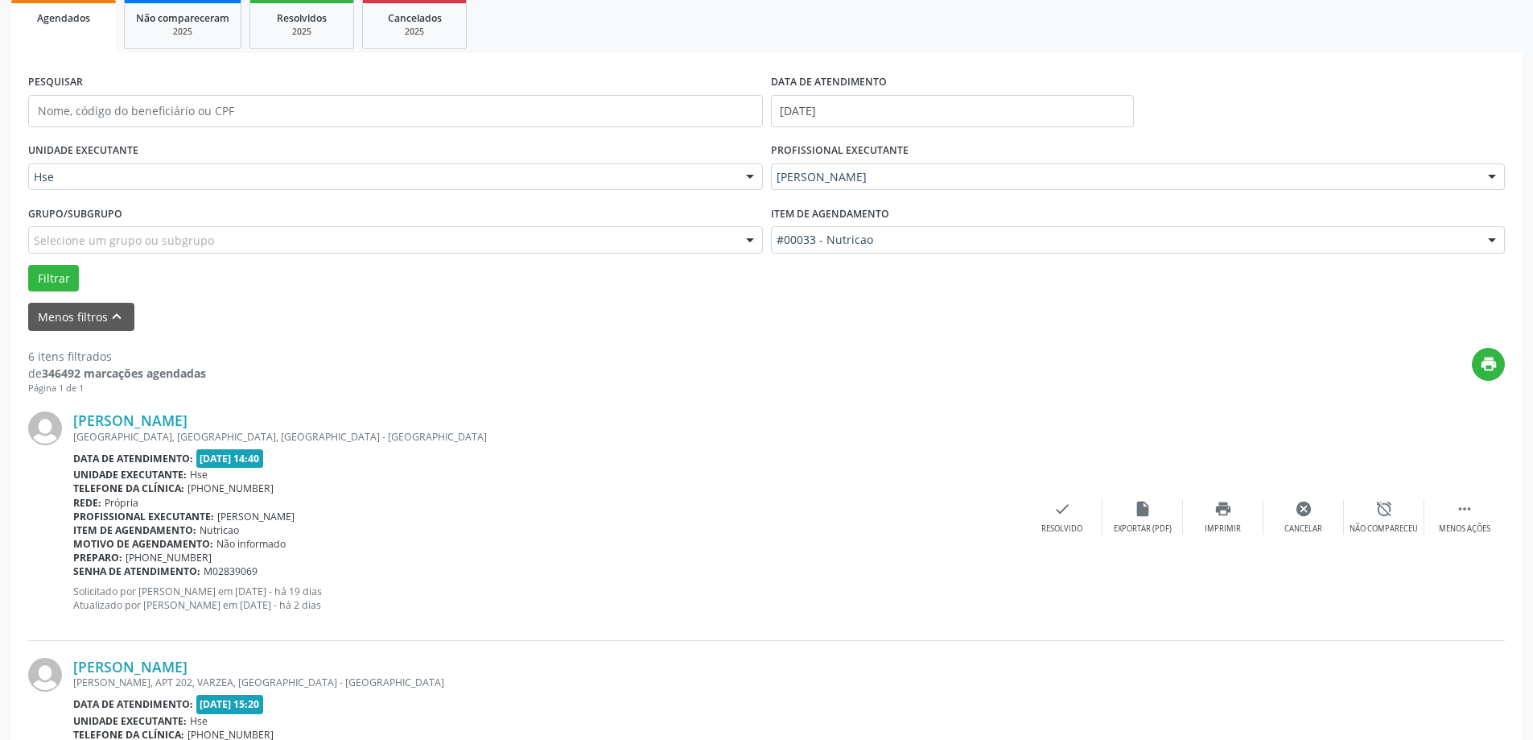
scroll to position [0, 0]
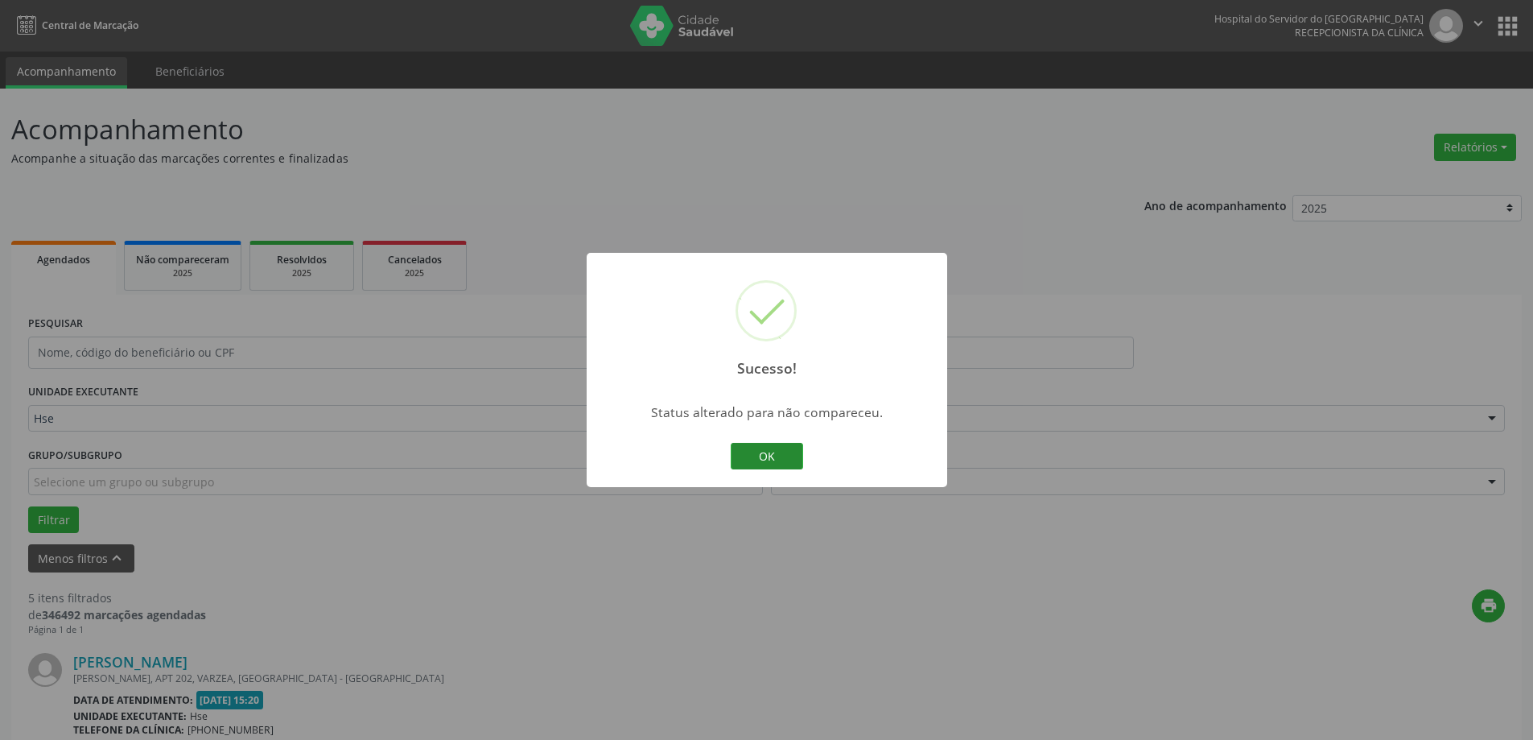
click at [794, 461] on button "OK" at bounding box center [767, 456] width 72 height 27
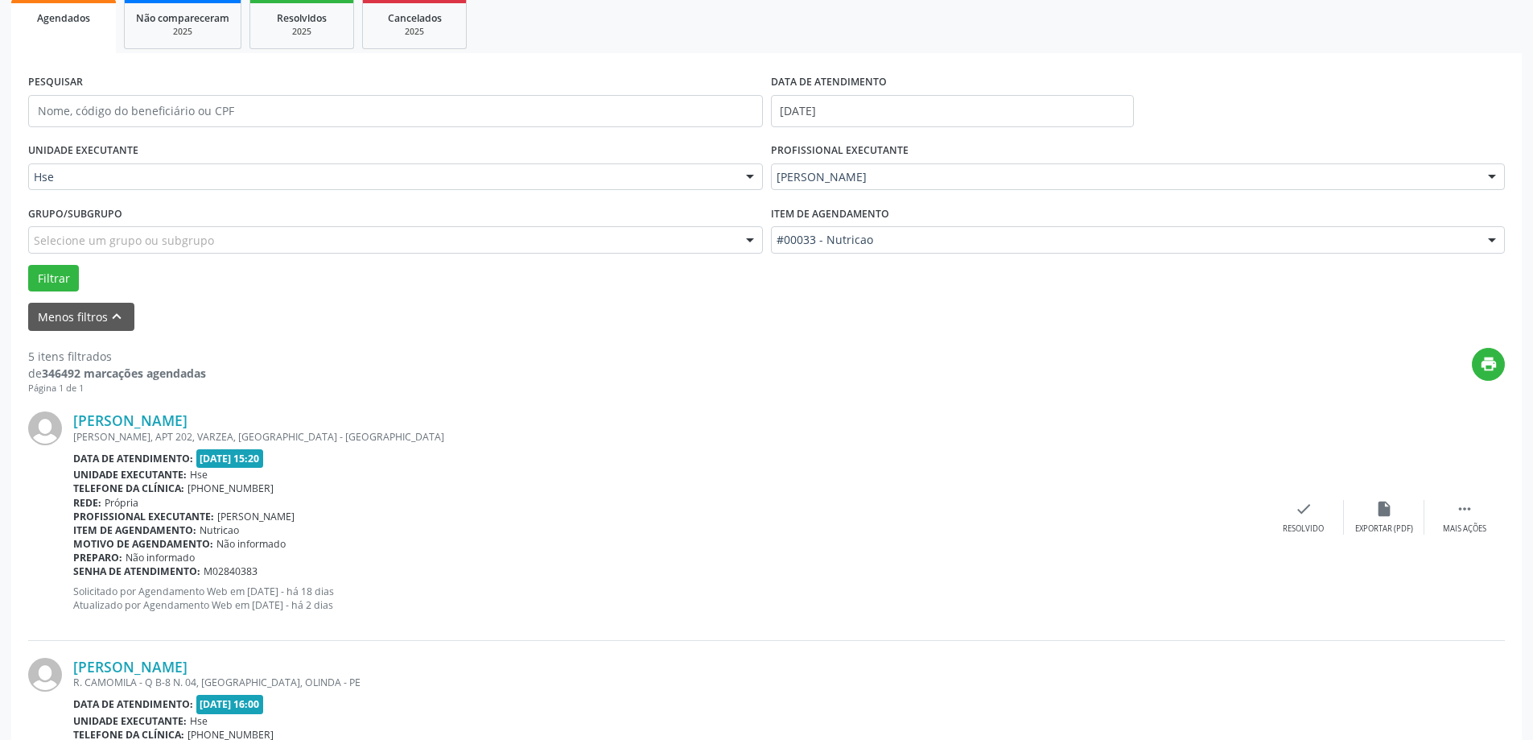
scroll to position [322, 0]
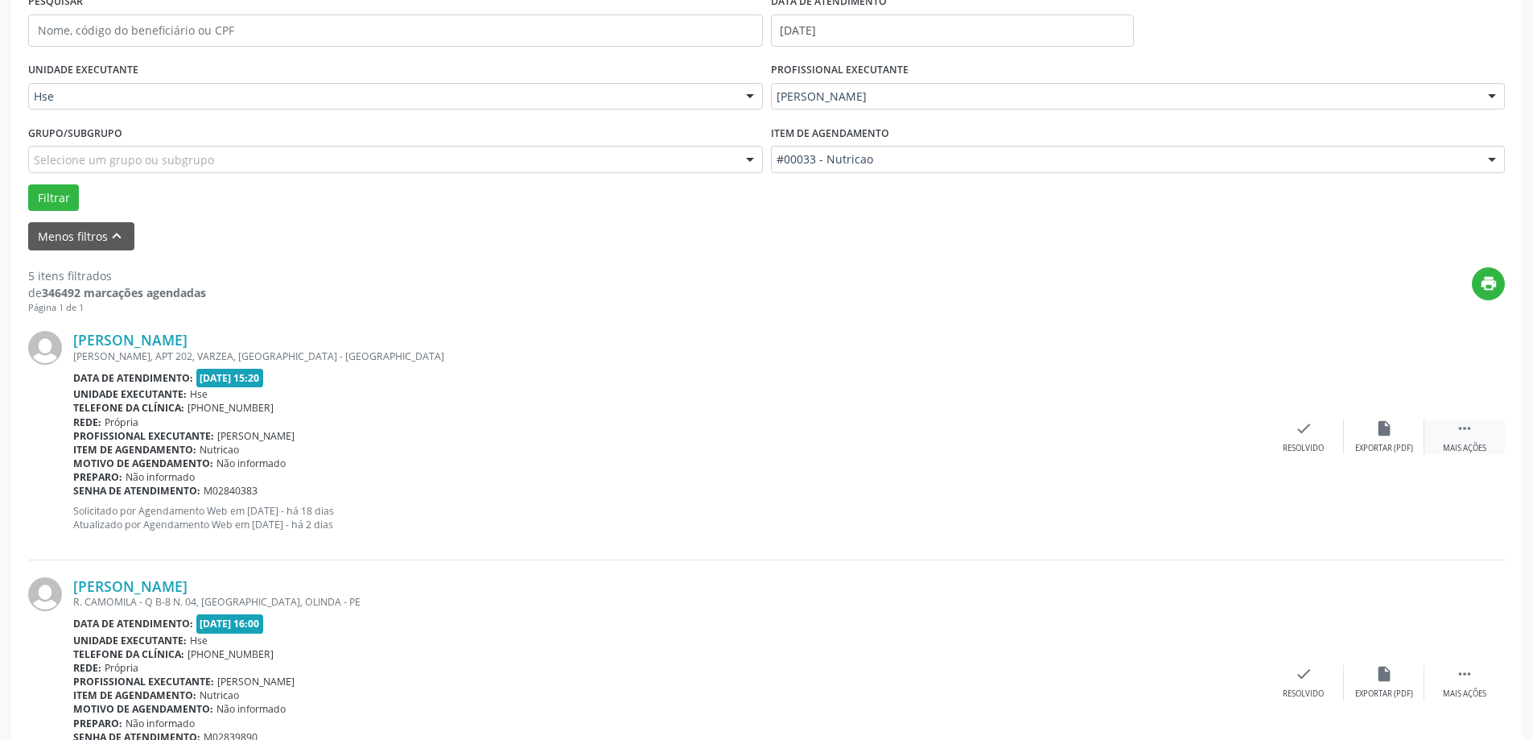
click at [1452, 423] on div " Mais ações" at bounding box center [1465, 436] width 80 height 35
click at [1379, 428] on icon "alarm_off" at bounding box center [1385, 428] width 18 height 18
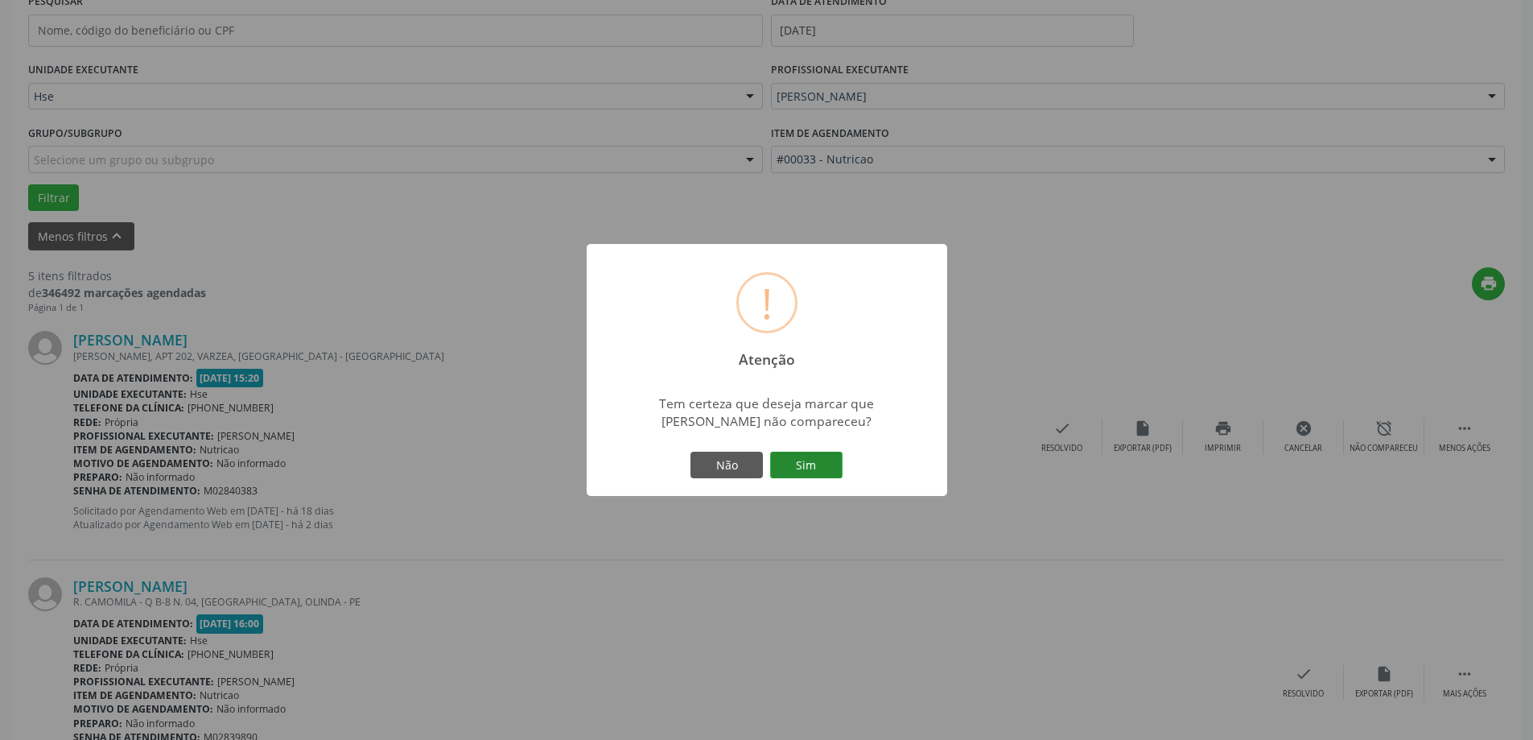
click at [823, 461] on button "Sim" at bounding box center [806, 465] width 72 height 27
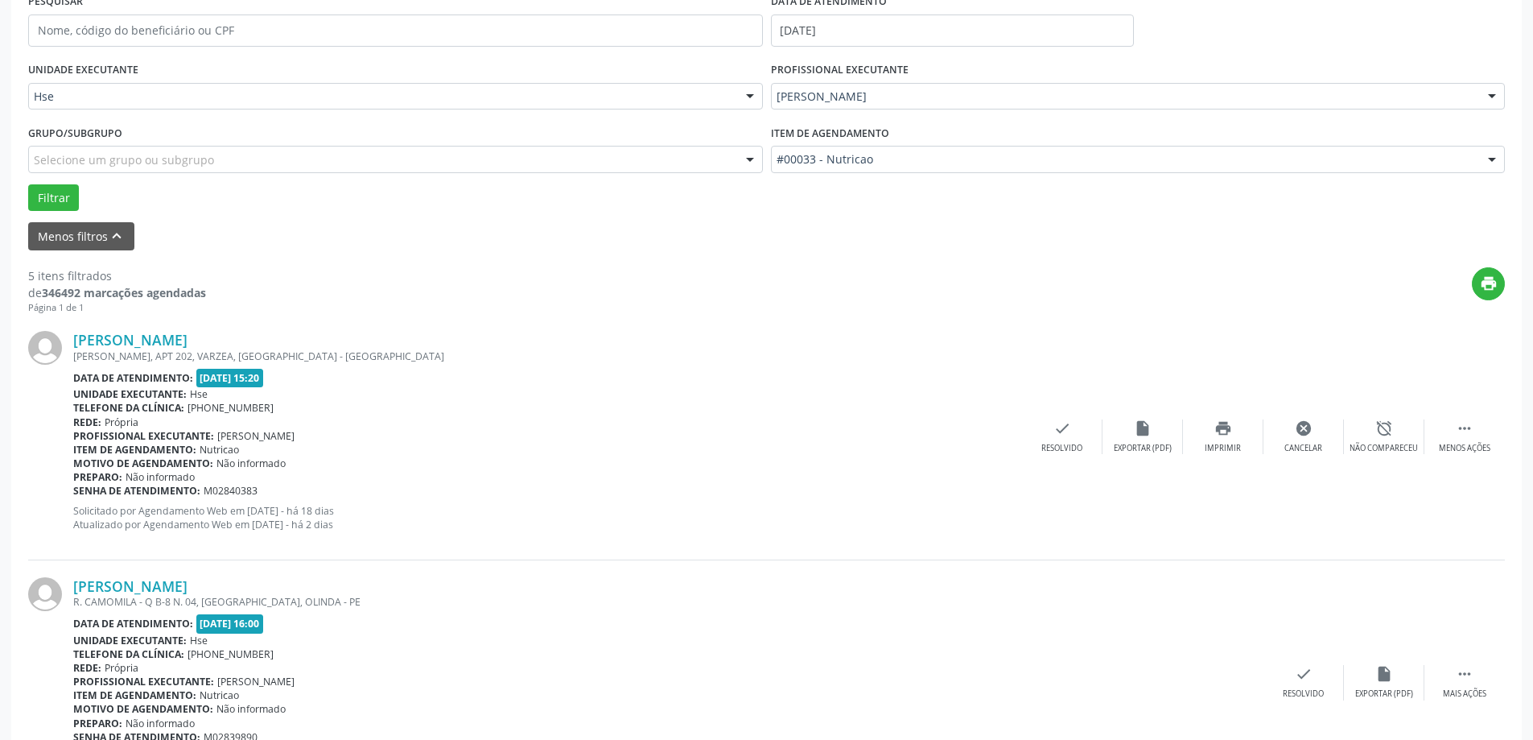
scroll to position [0, 0]
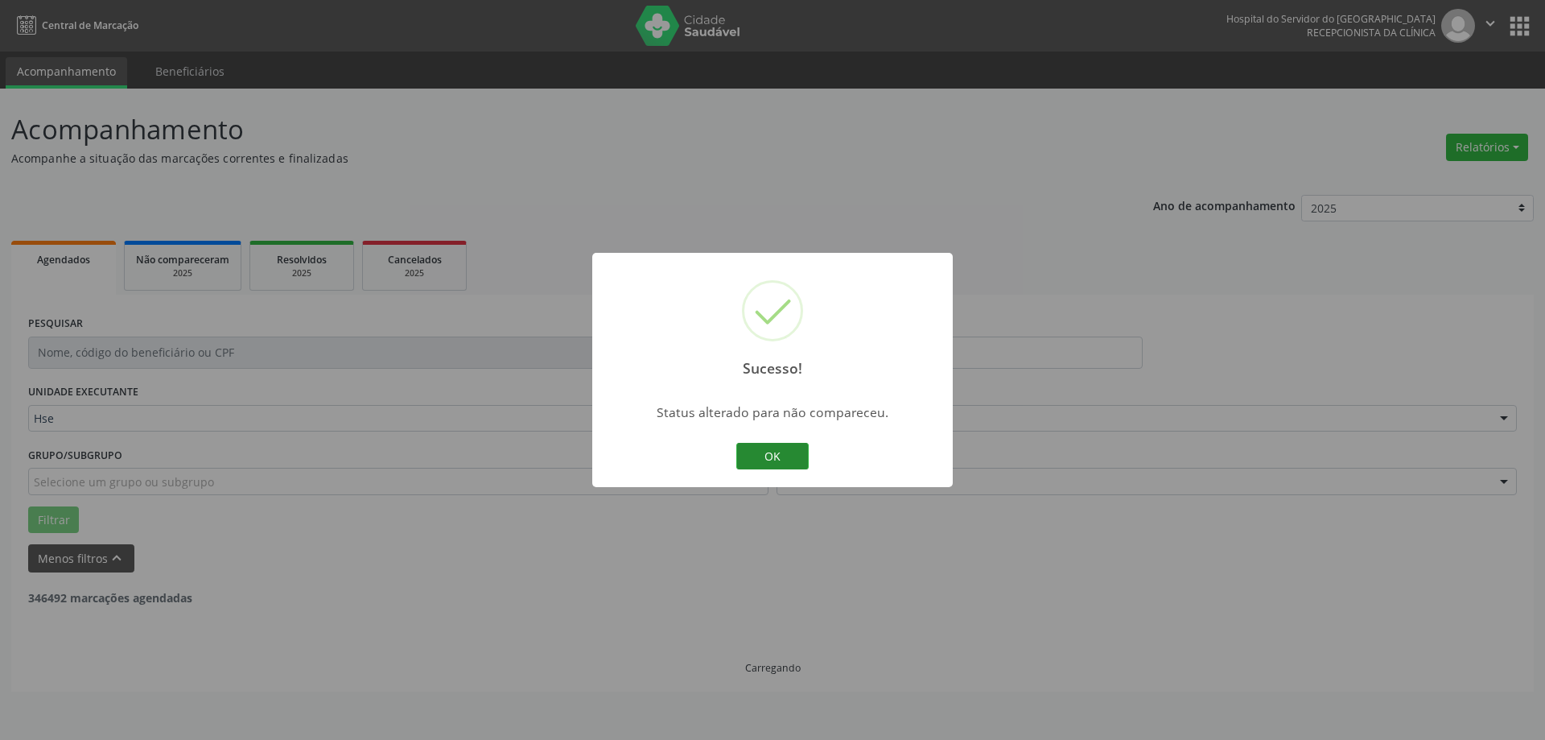
click at [764, 460] on button "OK" at bounding box center [773, 456] width 72 height 27
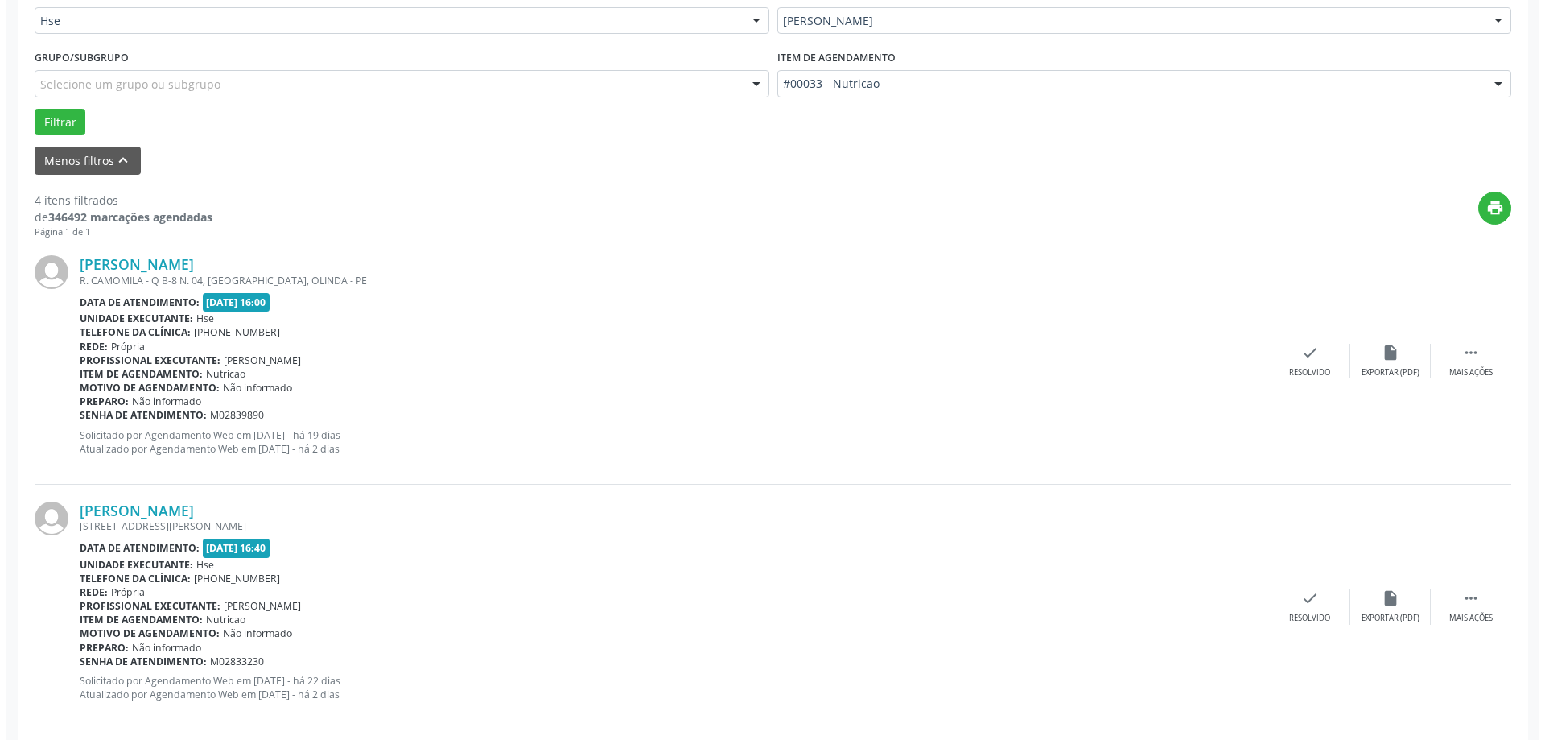
scroll to position [563, 0]
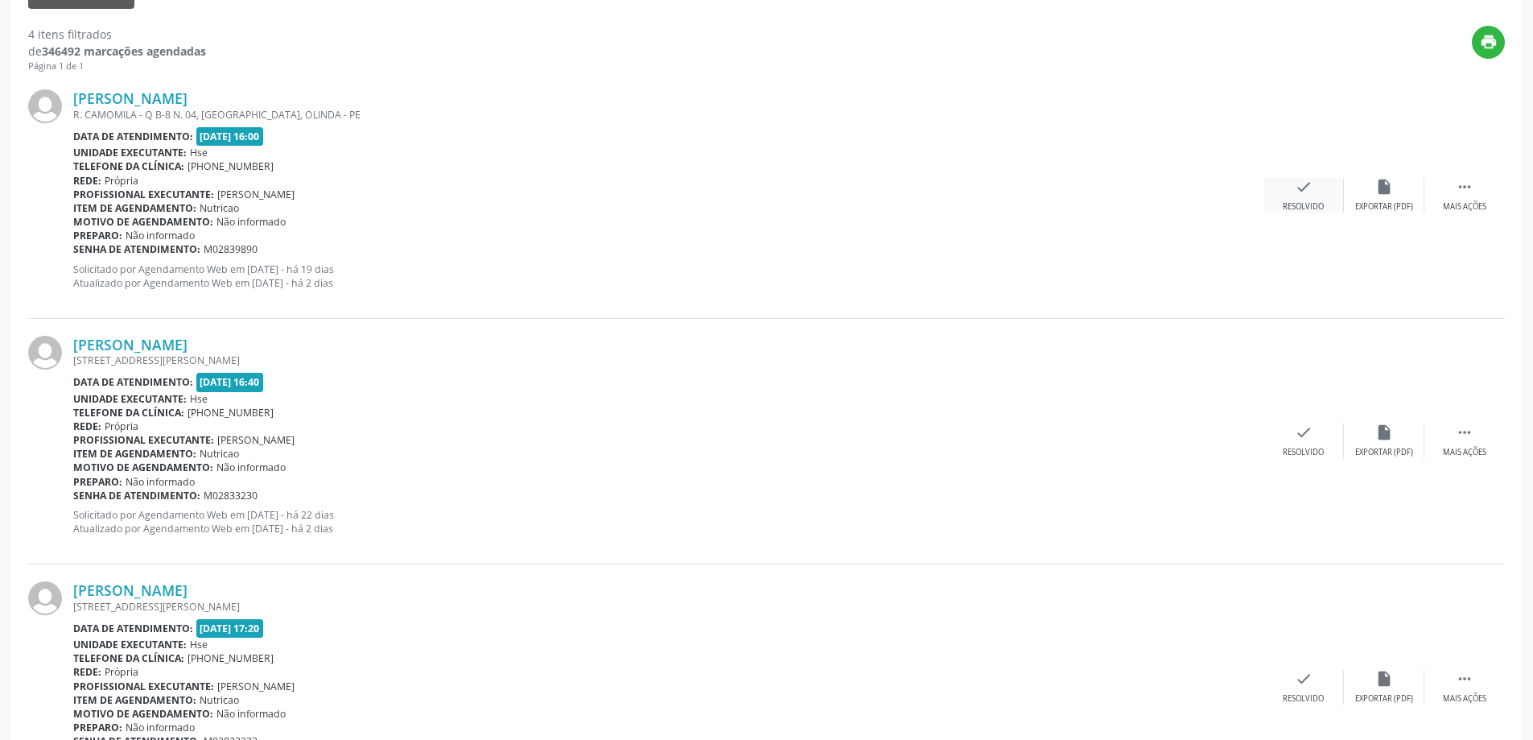
click at [1318, 203] on div "Resolvido" at bounding box center [1303, 206] width 41 height 11
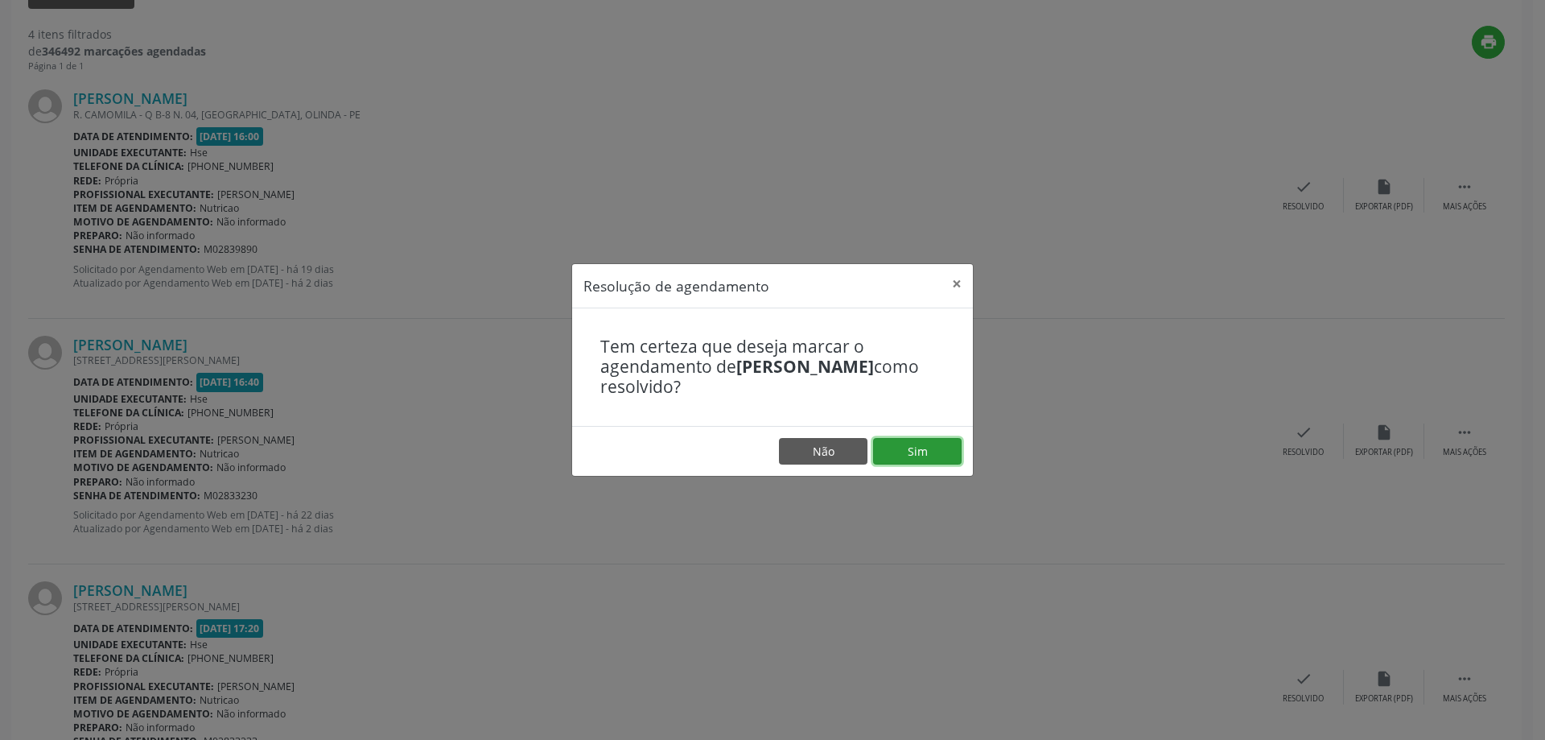
click at [922, 453] on button "Sim" at bounding box center [917, 451] width 89 height 27
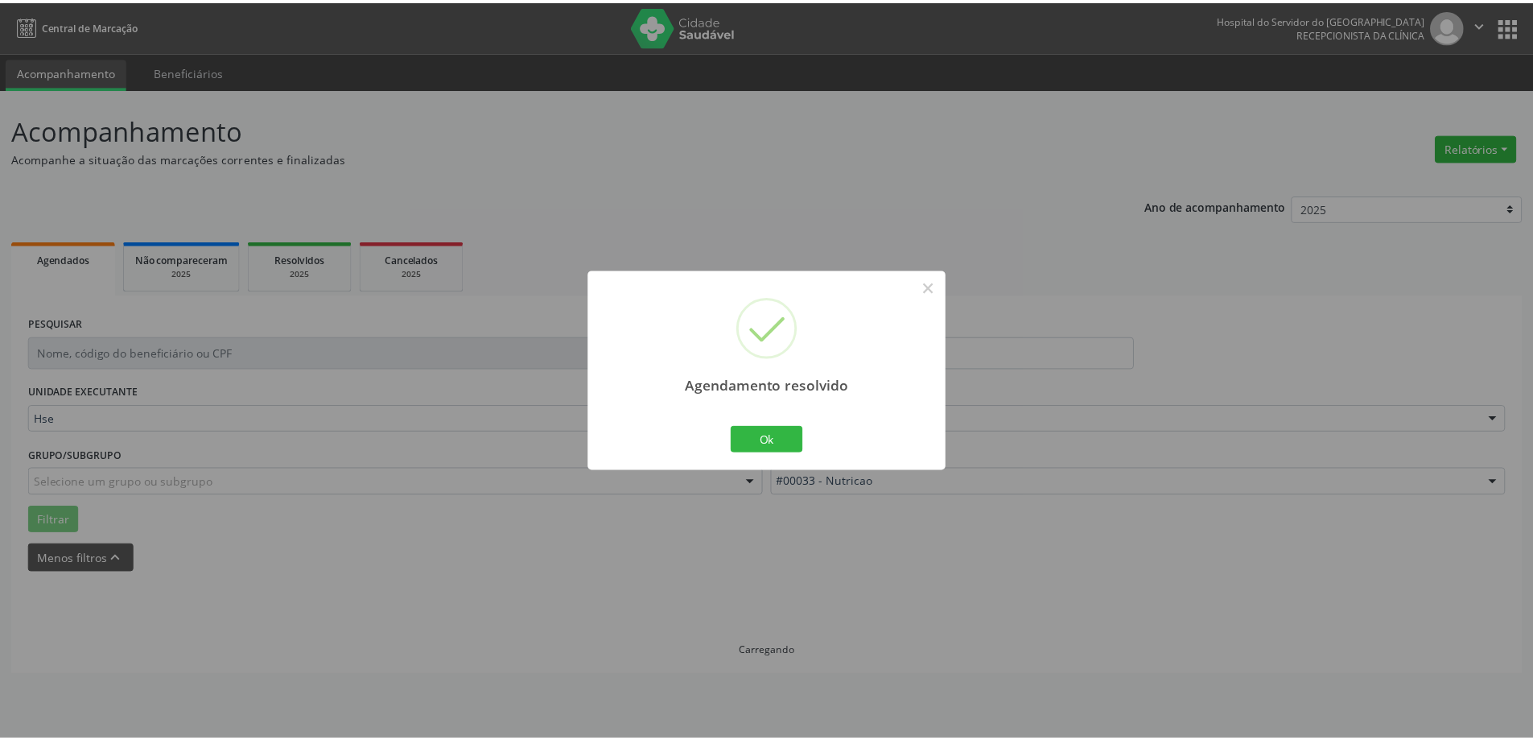
scroll to position [0, 0]
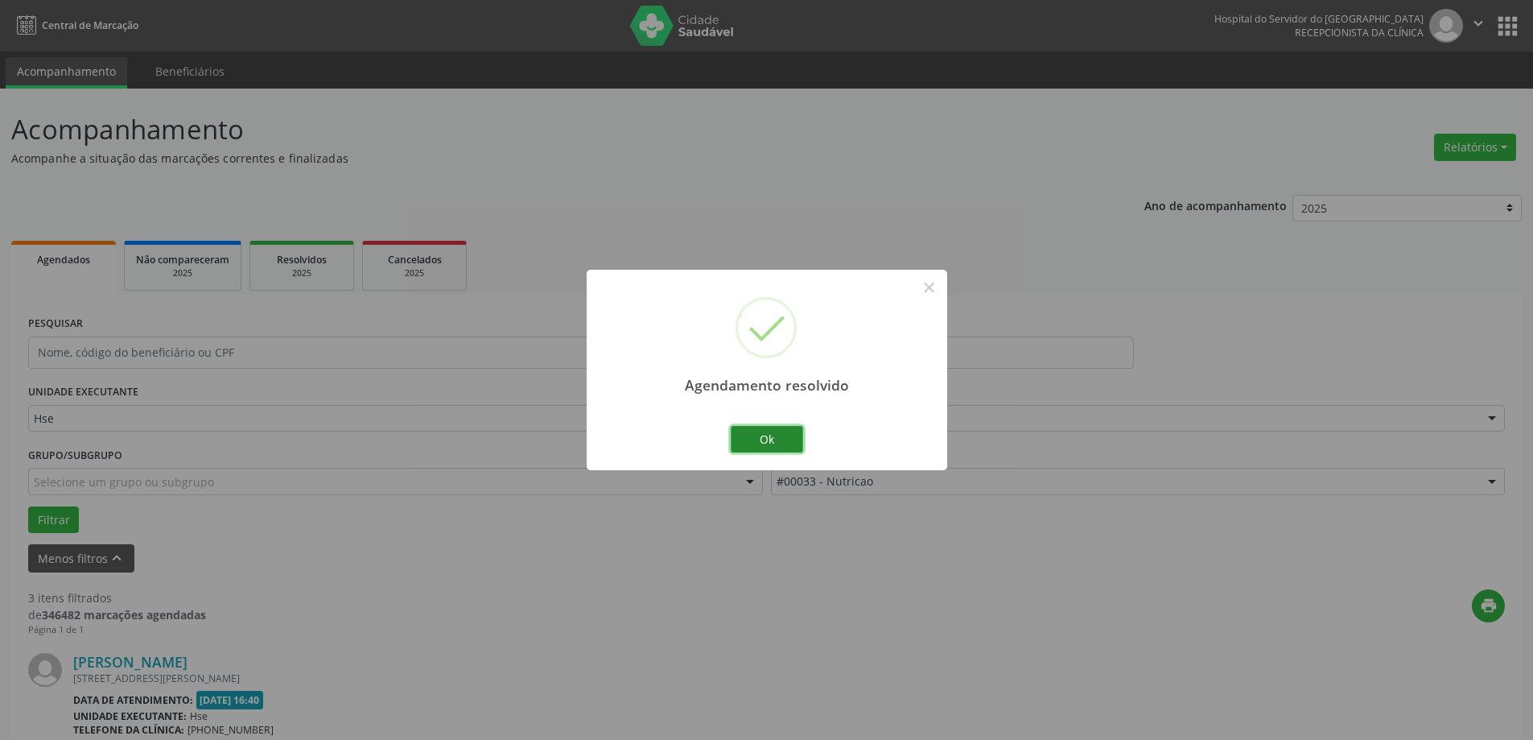
click at [770, 426] on button "Ok" at bounding box center [767, 439] width 72 height 27
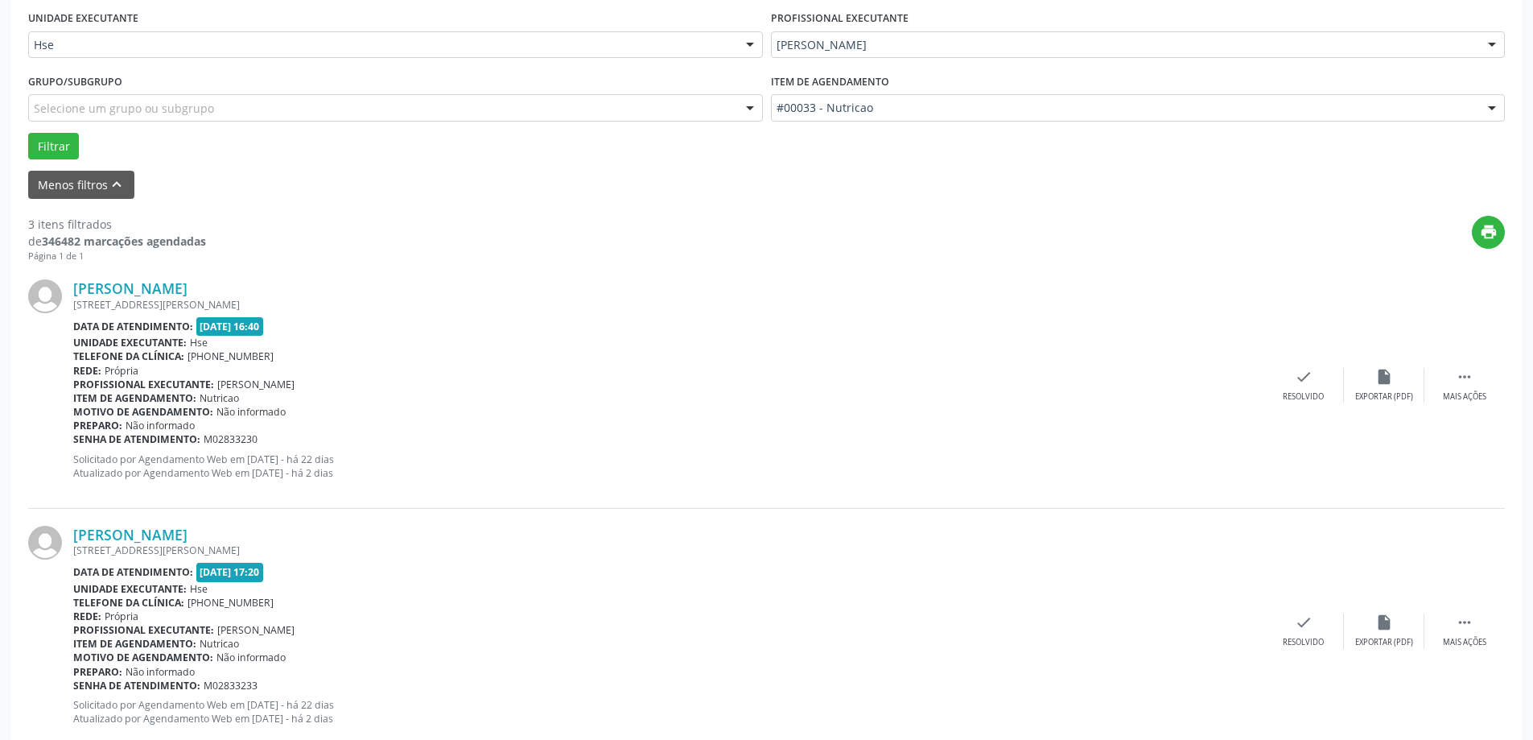
scroll to position [402, 0]
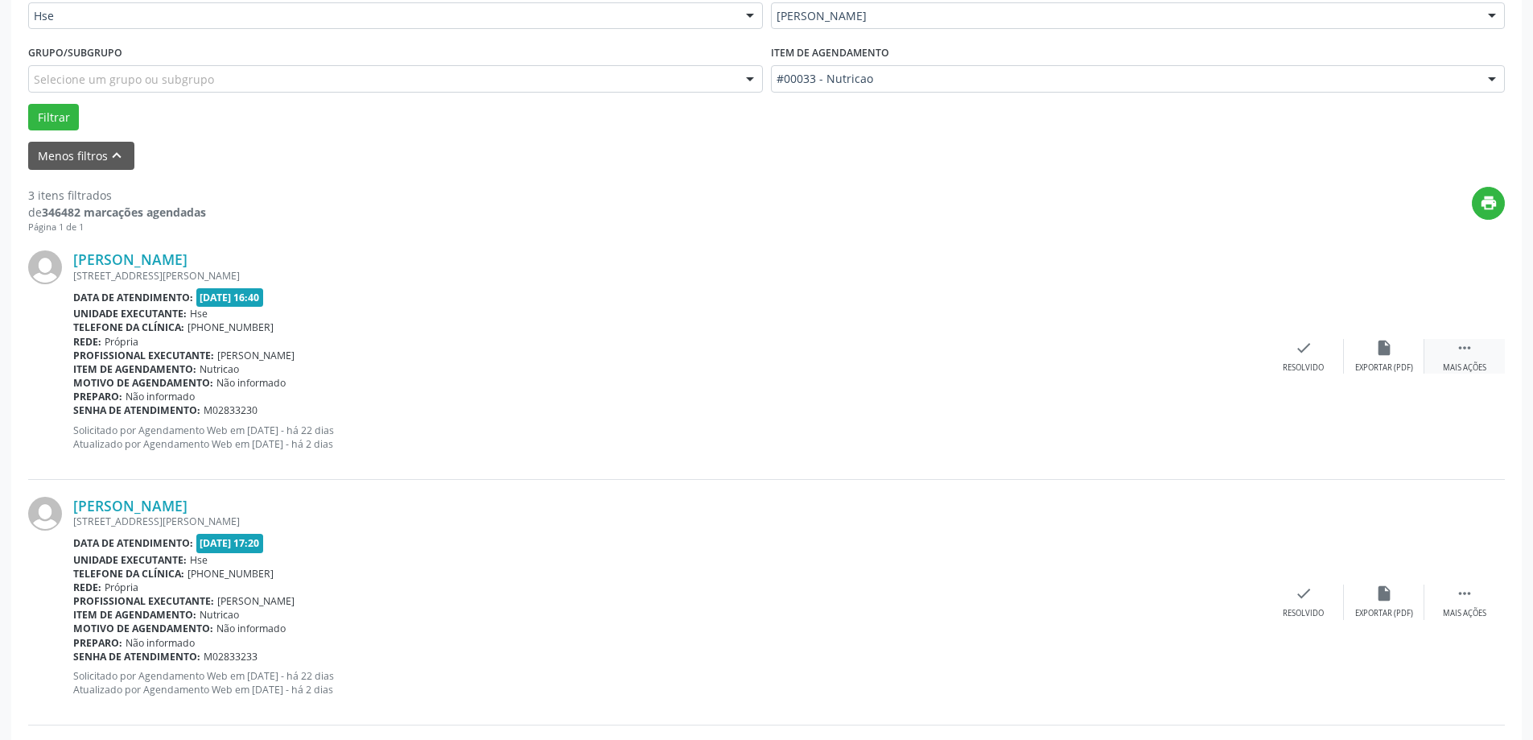
click at [1456, 363] on div "Mais ações" at bounding box center [1464, 367] width 43 height 11
click at [1375, 360] on div "alarm_off Não compareceu" at bounding box center [1384, 356] width 80 height 35
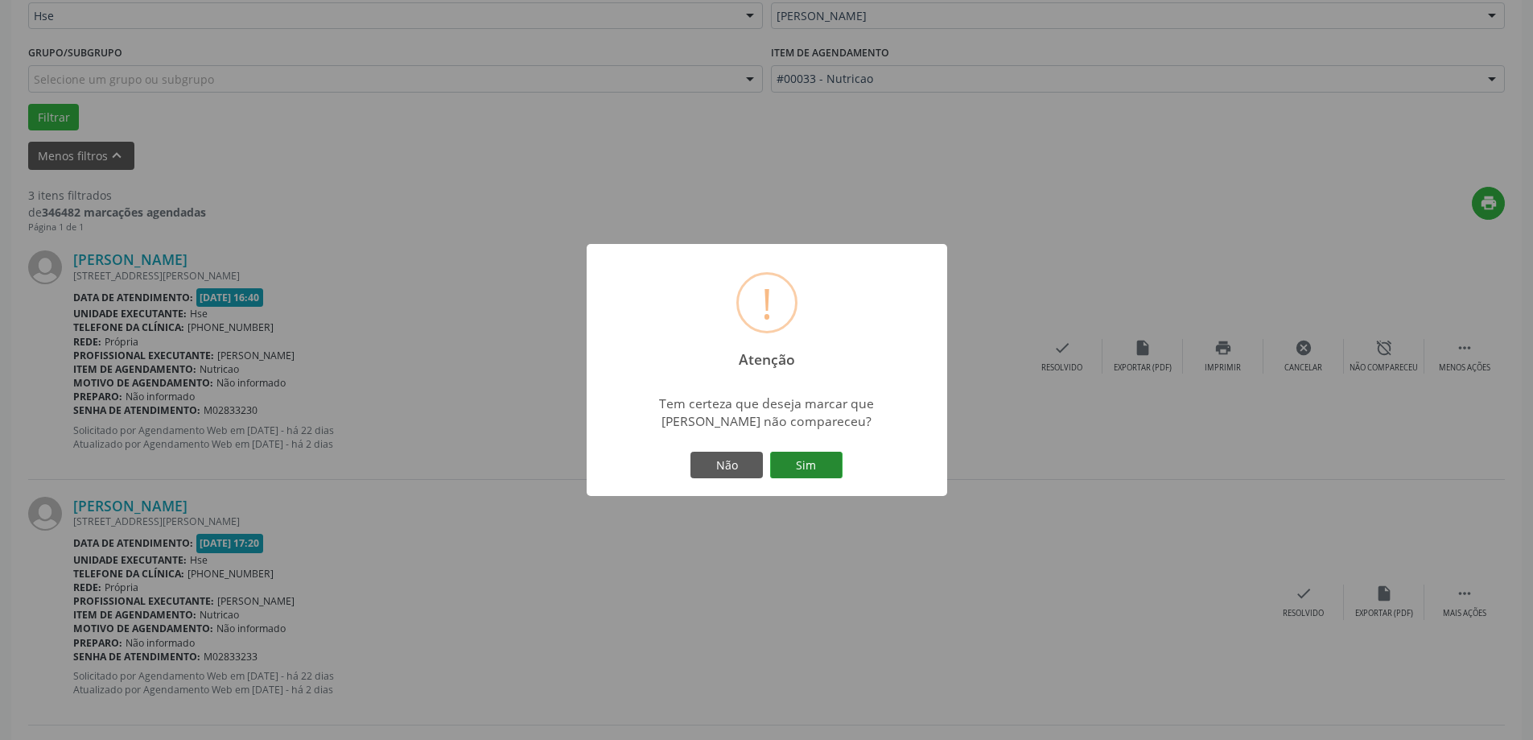
click at [806, 468] on button "Sim" at bounding box center [806, 465] width 72 height 27
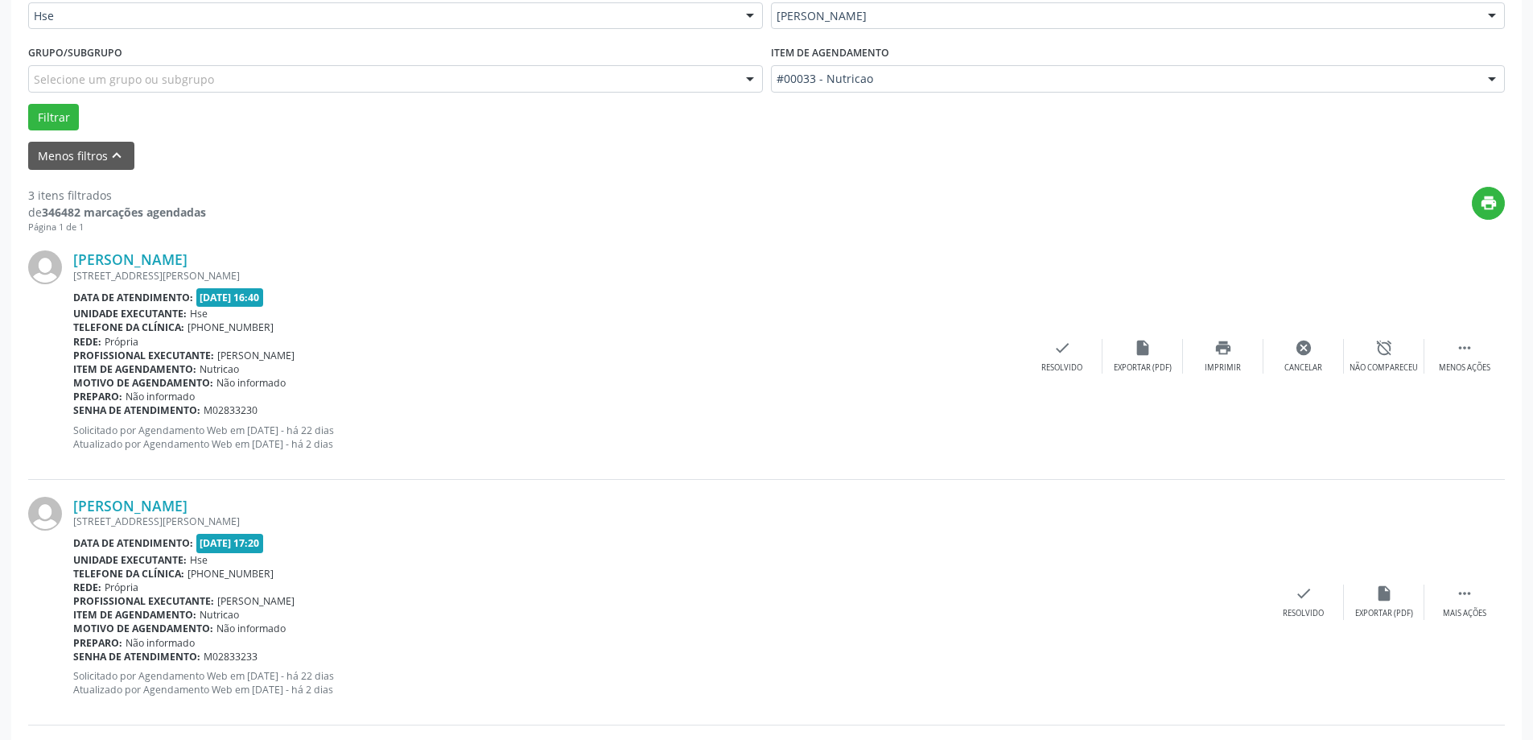
scroll to position [0, 0]
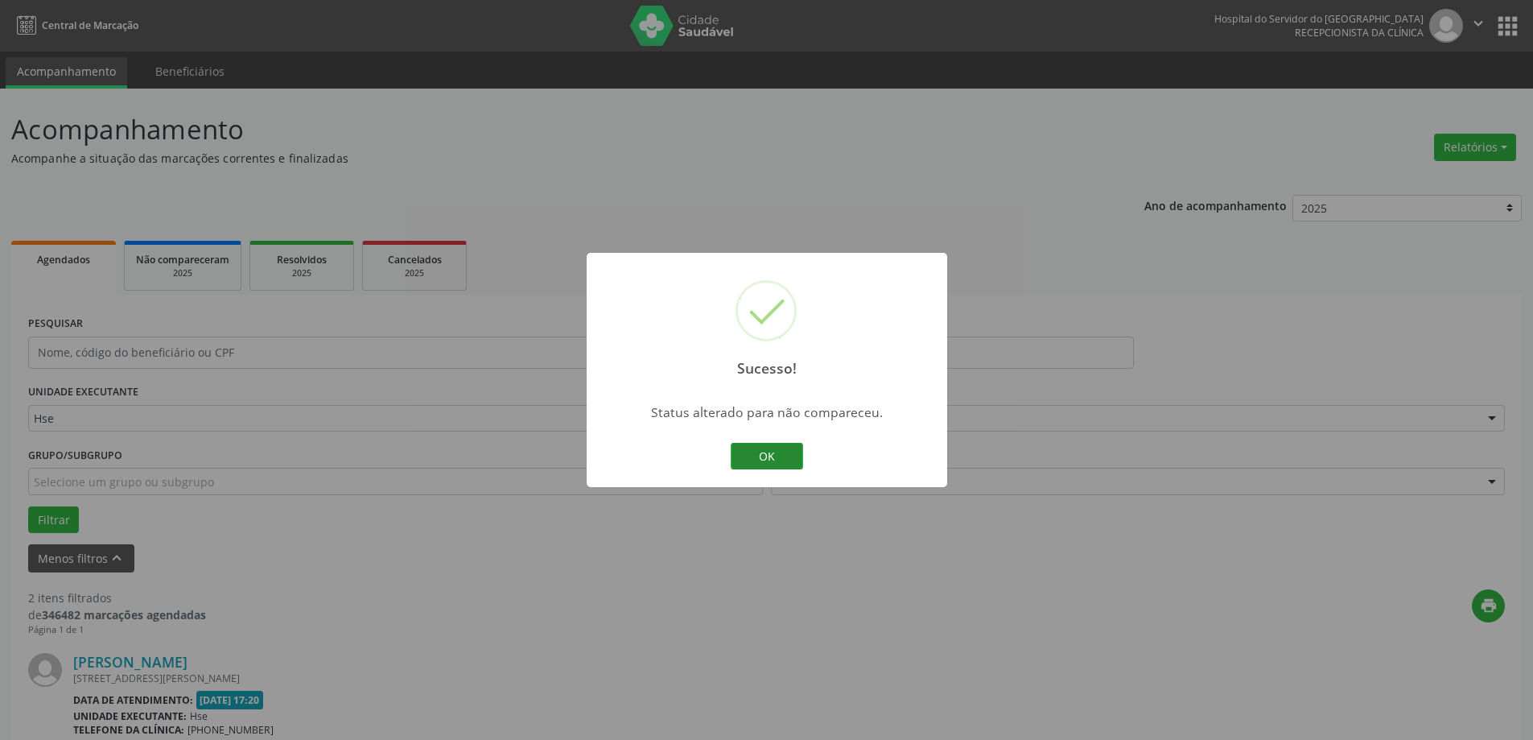
click at [748, 460] on button "OK" at bounding box center [767, 456] width 72 height 27
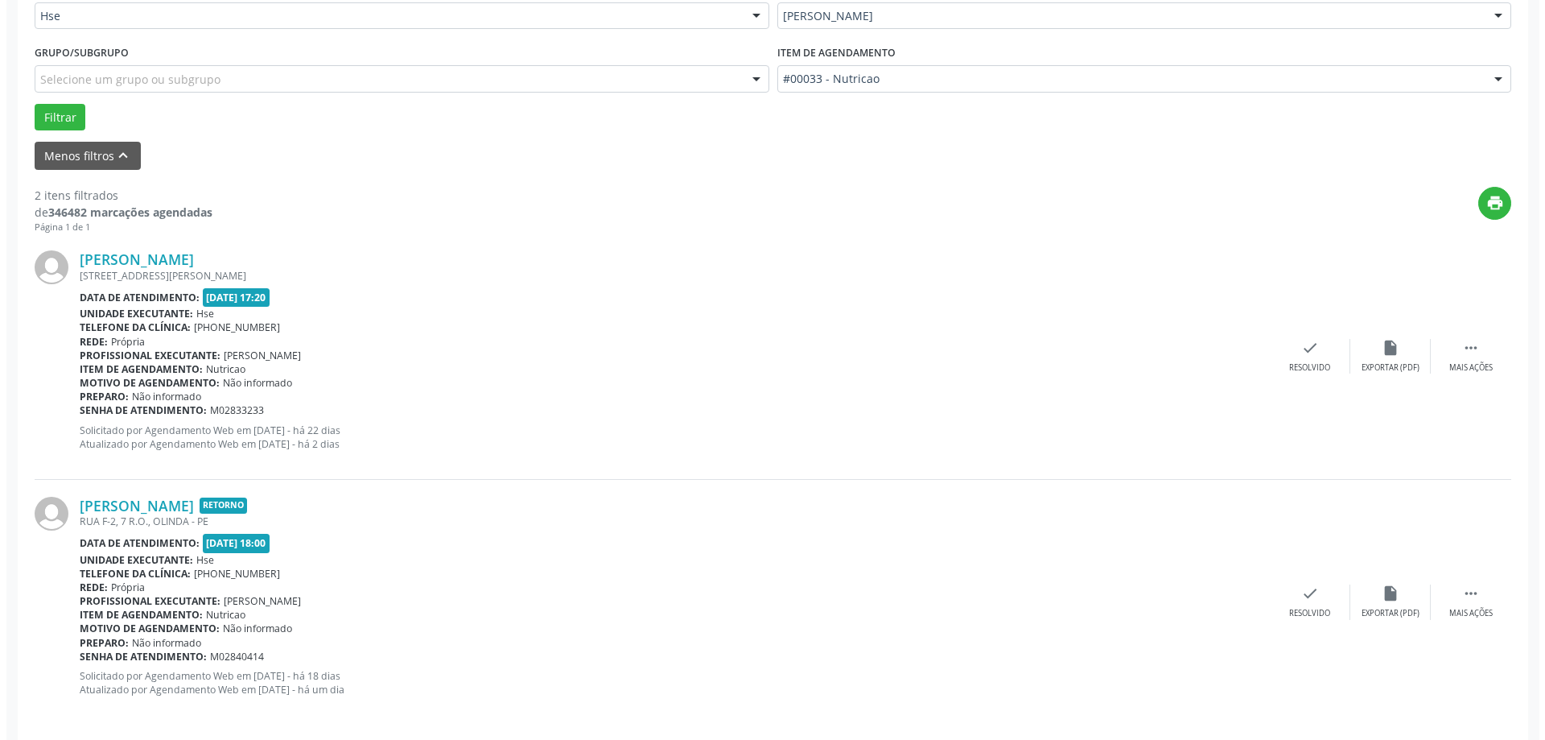
scroll to position [415, 0]
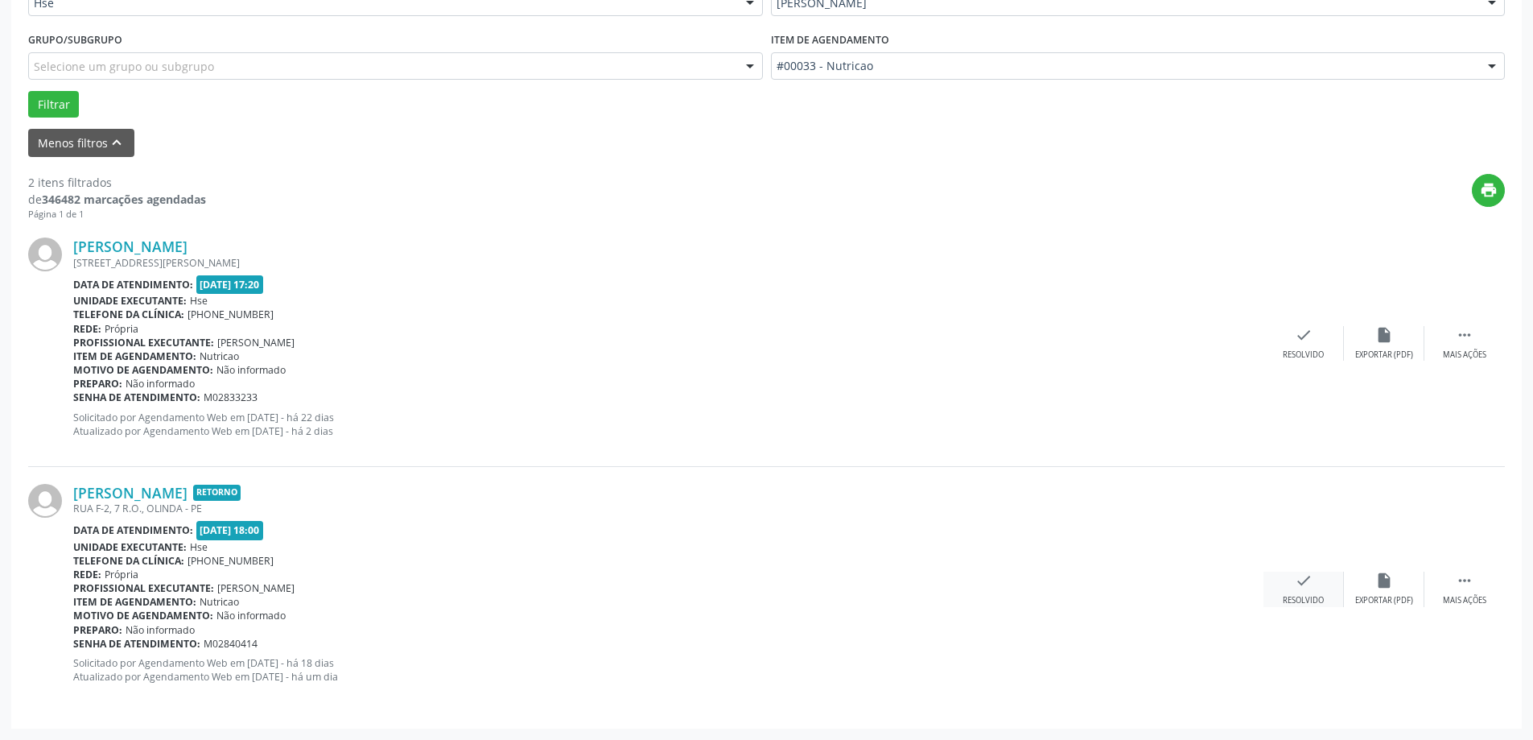
click at [1296, 600] on div "Resolvido" at bounding box center [1303, 600] width 41 height 11
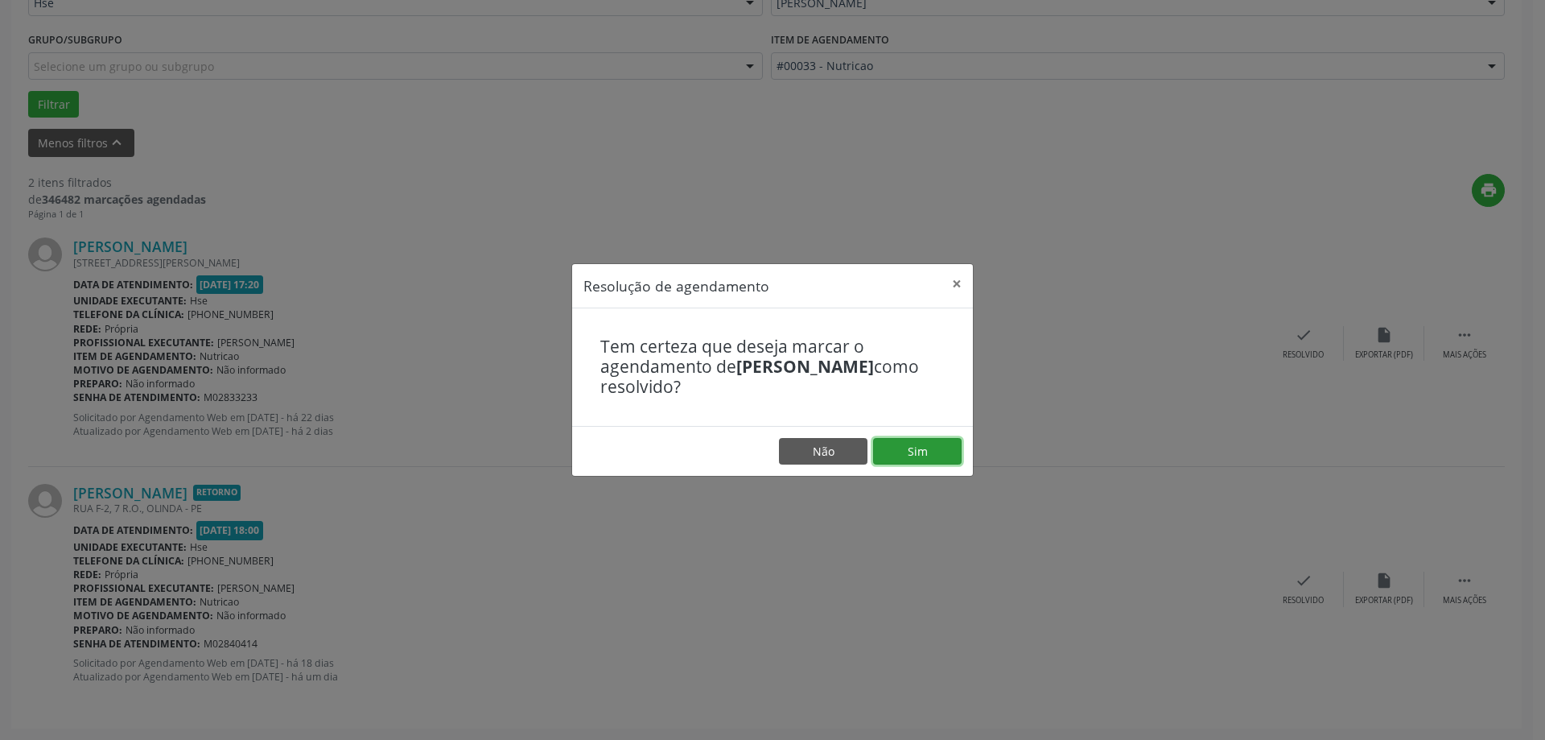
click at [939, 455] on button "Sim" at bounding box center [917, 451] width 89 height 27
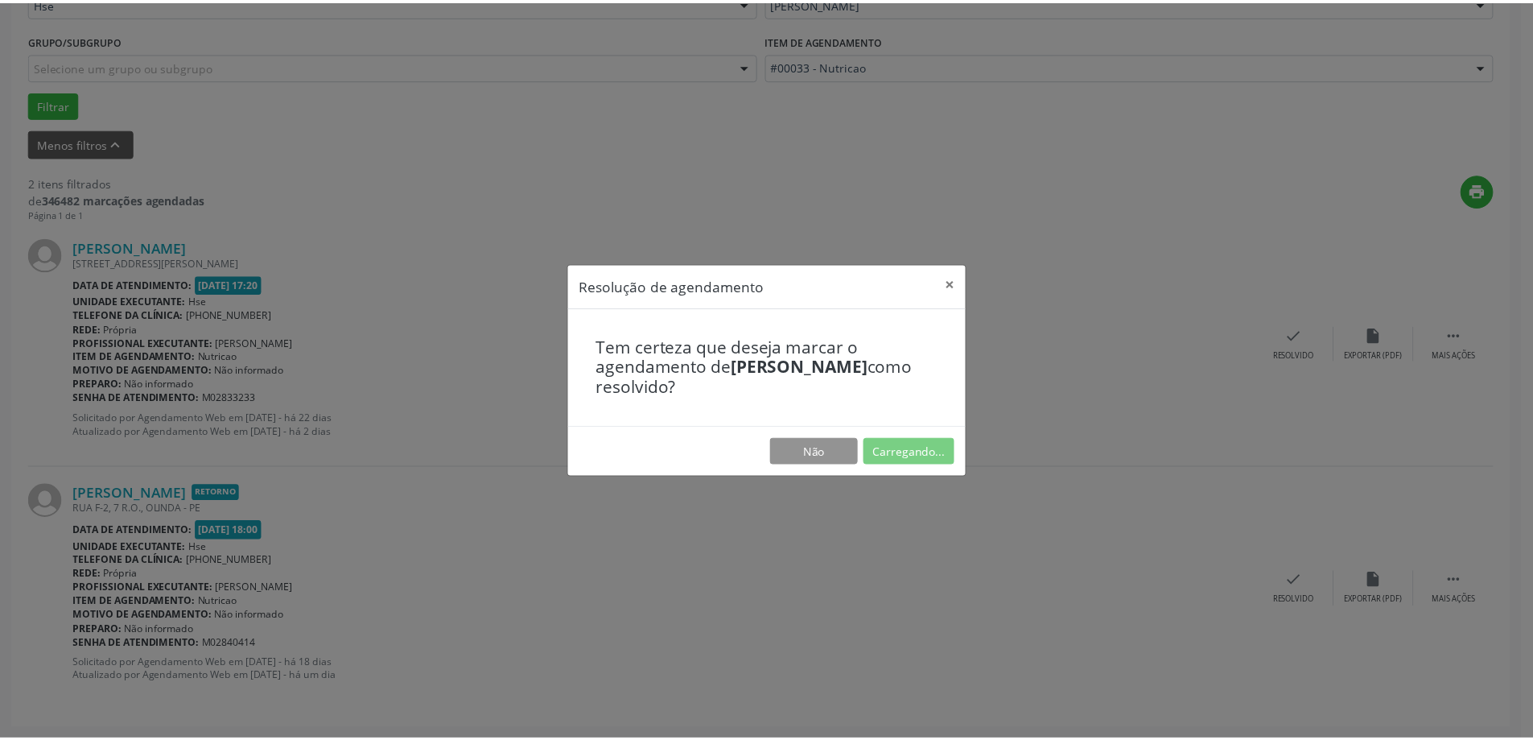
scroll to position [0, 0]
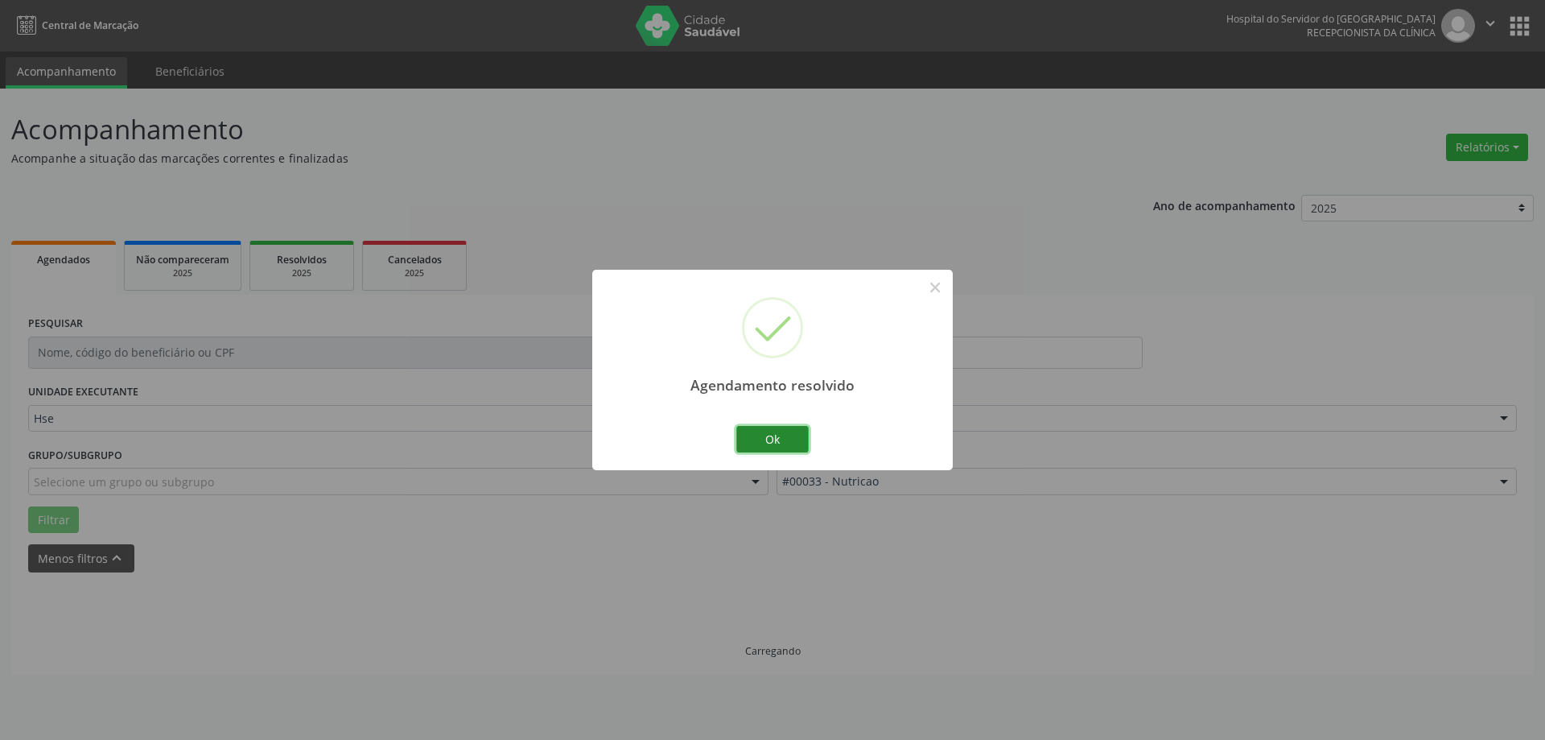
click at [794, 441] on button "Ok" at bounding box center [773, 439] width 72 height 27
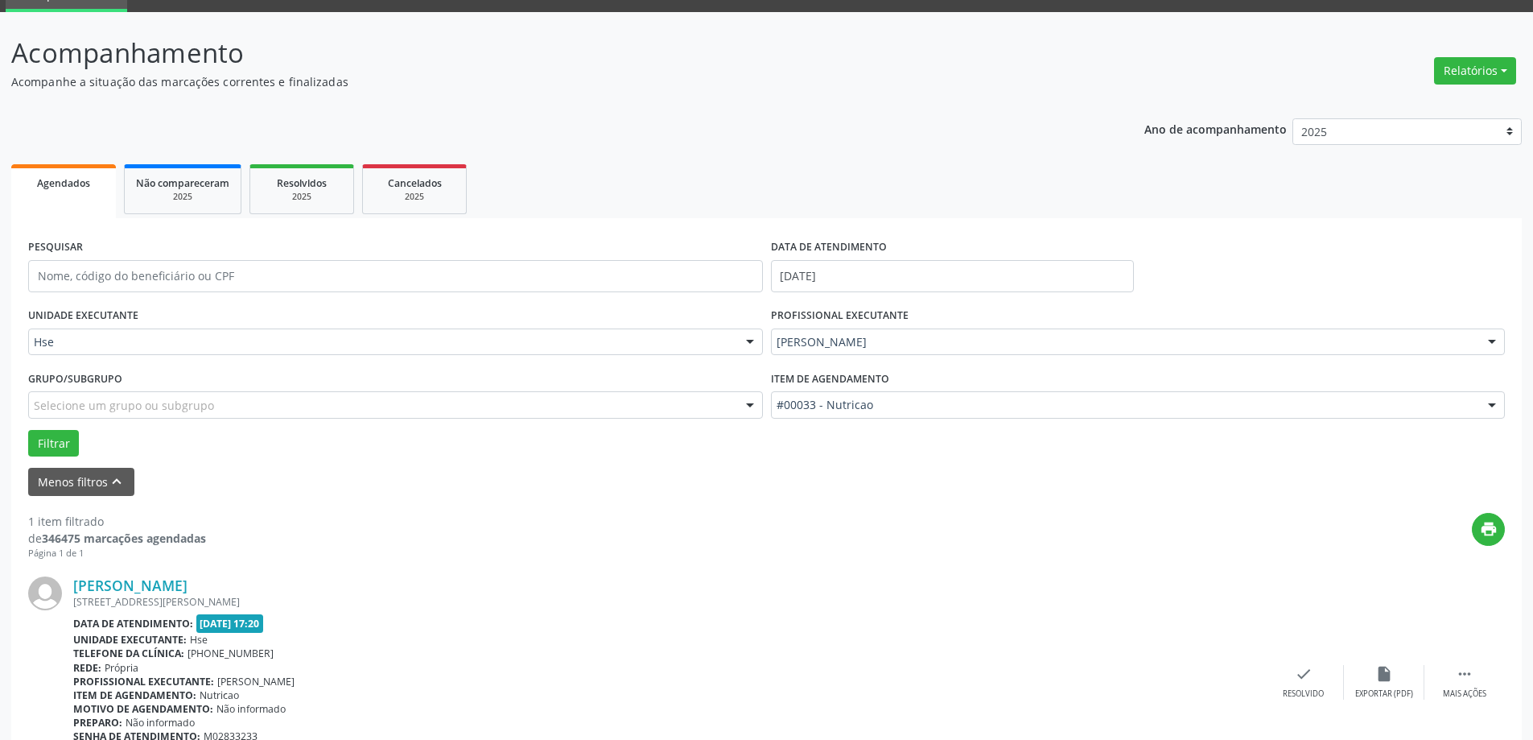
scroll to position [170, 0]
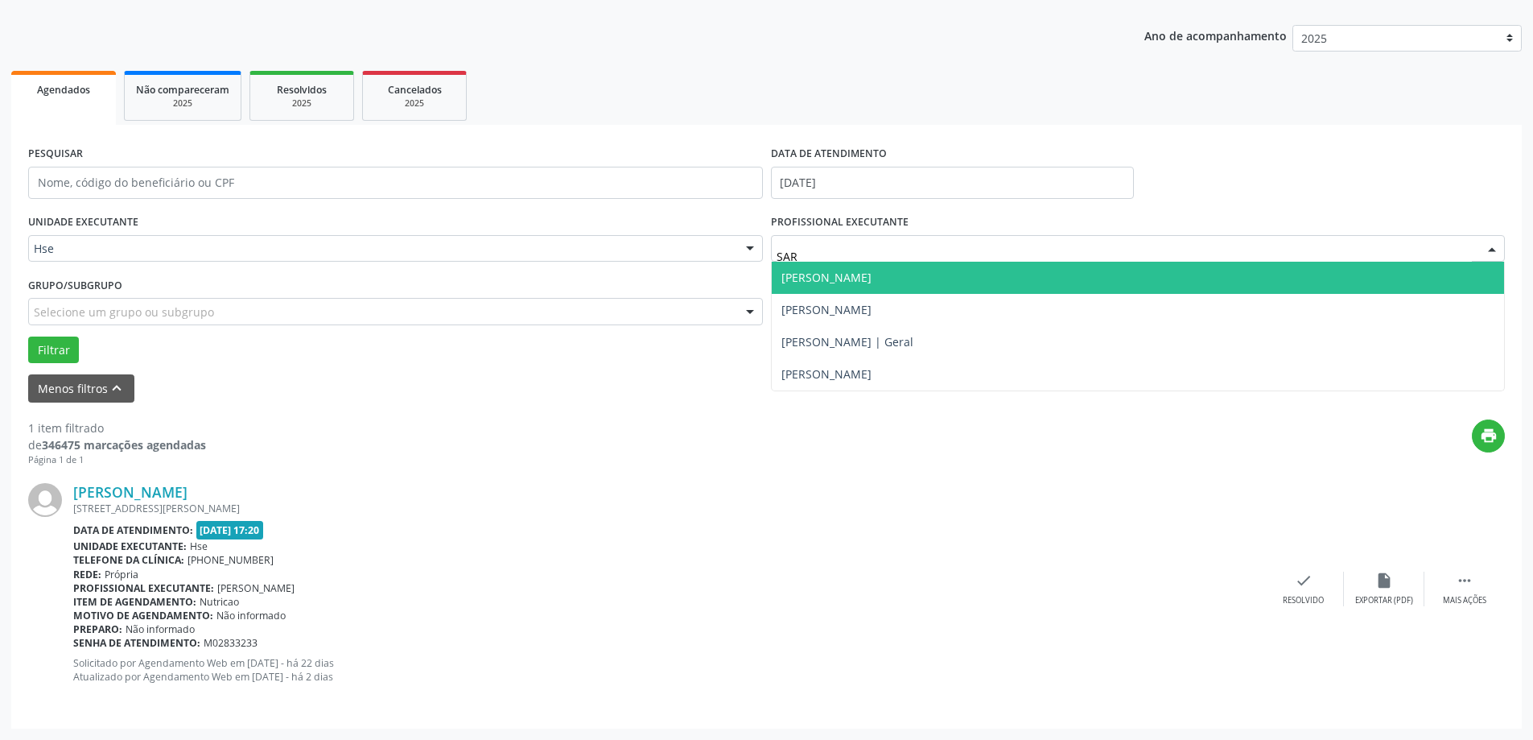
type input "[PERSON_NAME]"
click at [872, 283] on span "[PERSON_NAME]" at bounding box center [827, 277] width 90 height 15
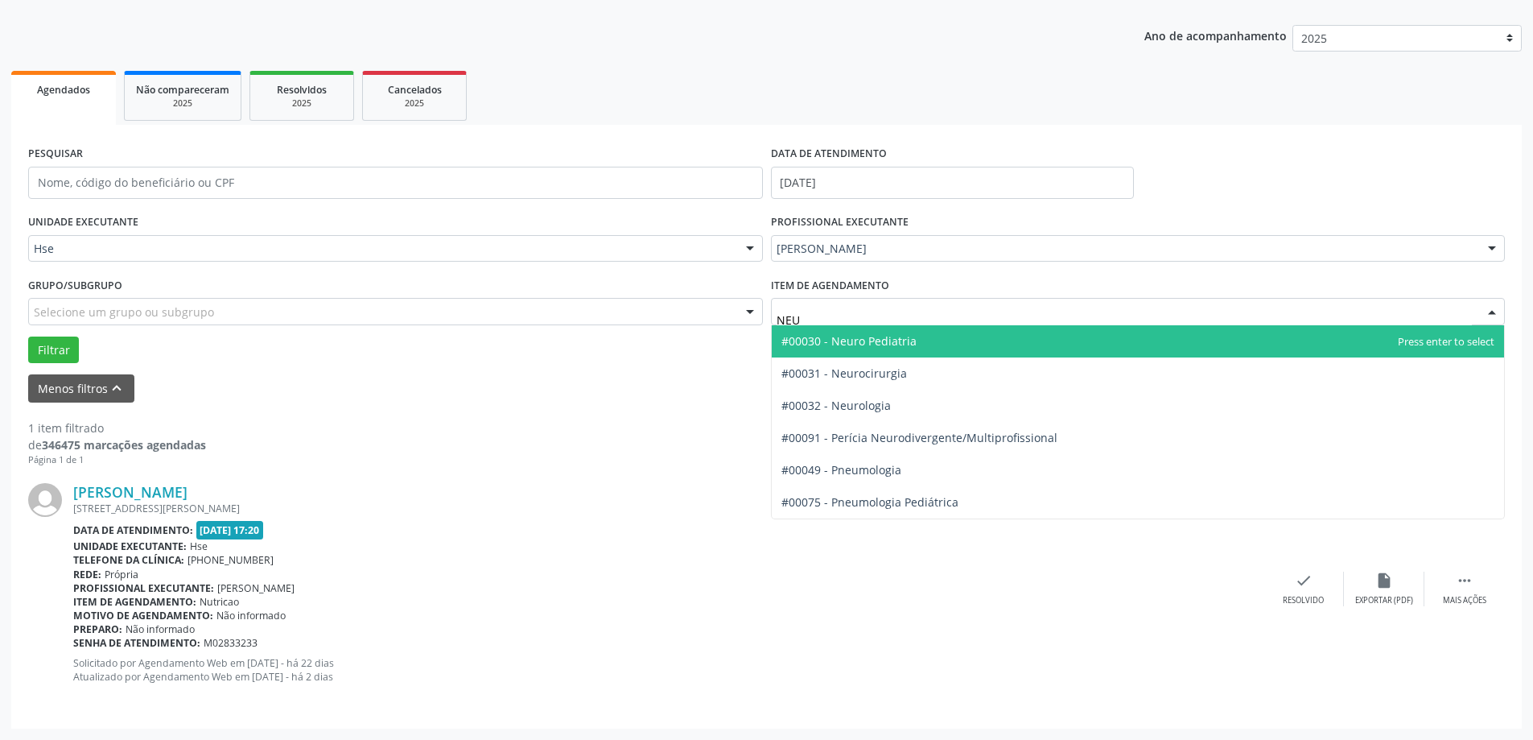
type input "NEUR"
click at [889, 349] on span "#00030 - Neuro Pediatria" at bounding box center [1138, 341] width 733 height 32
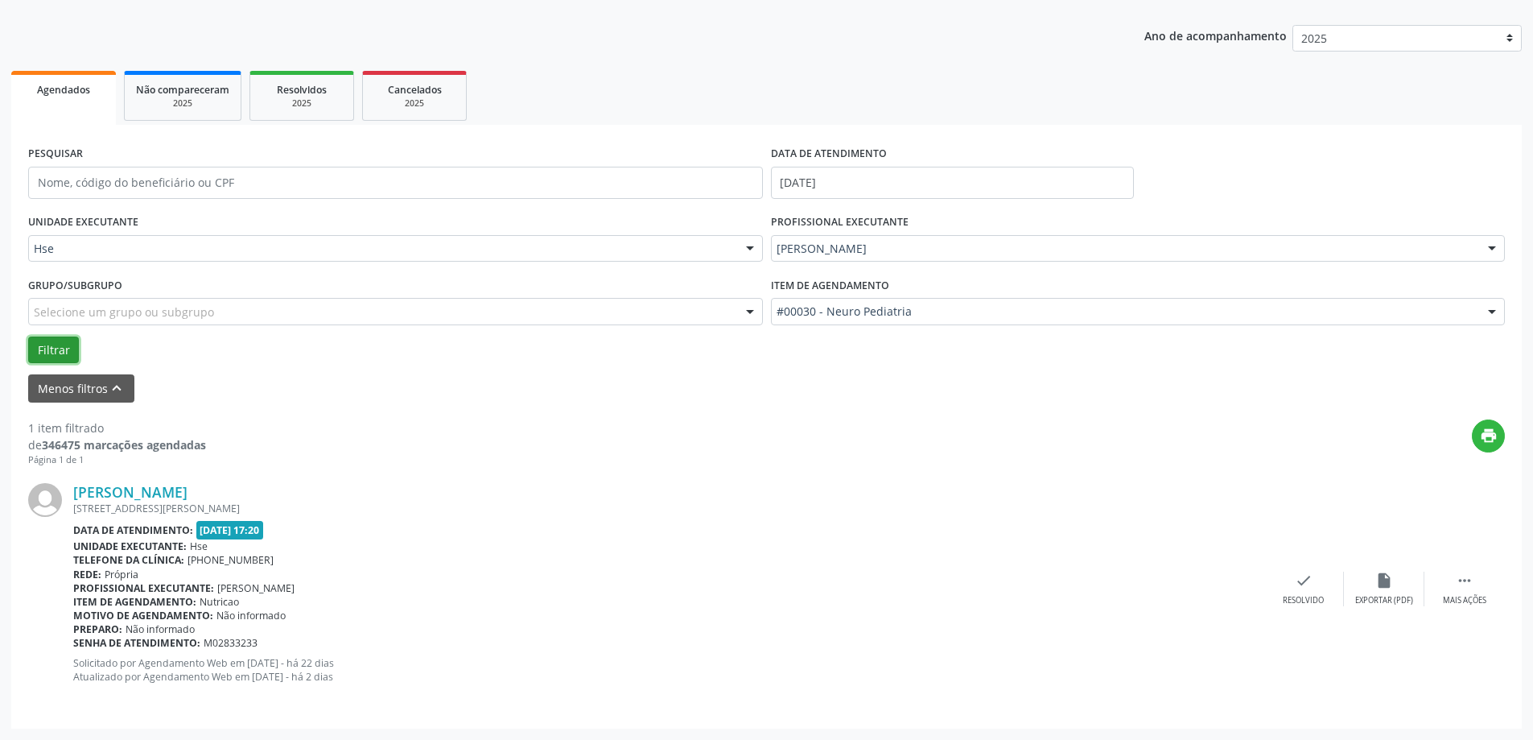
click at [68, 350] on button "Filtrar" at bounding box center [53, 349] width 51 height 27
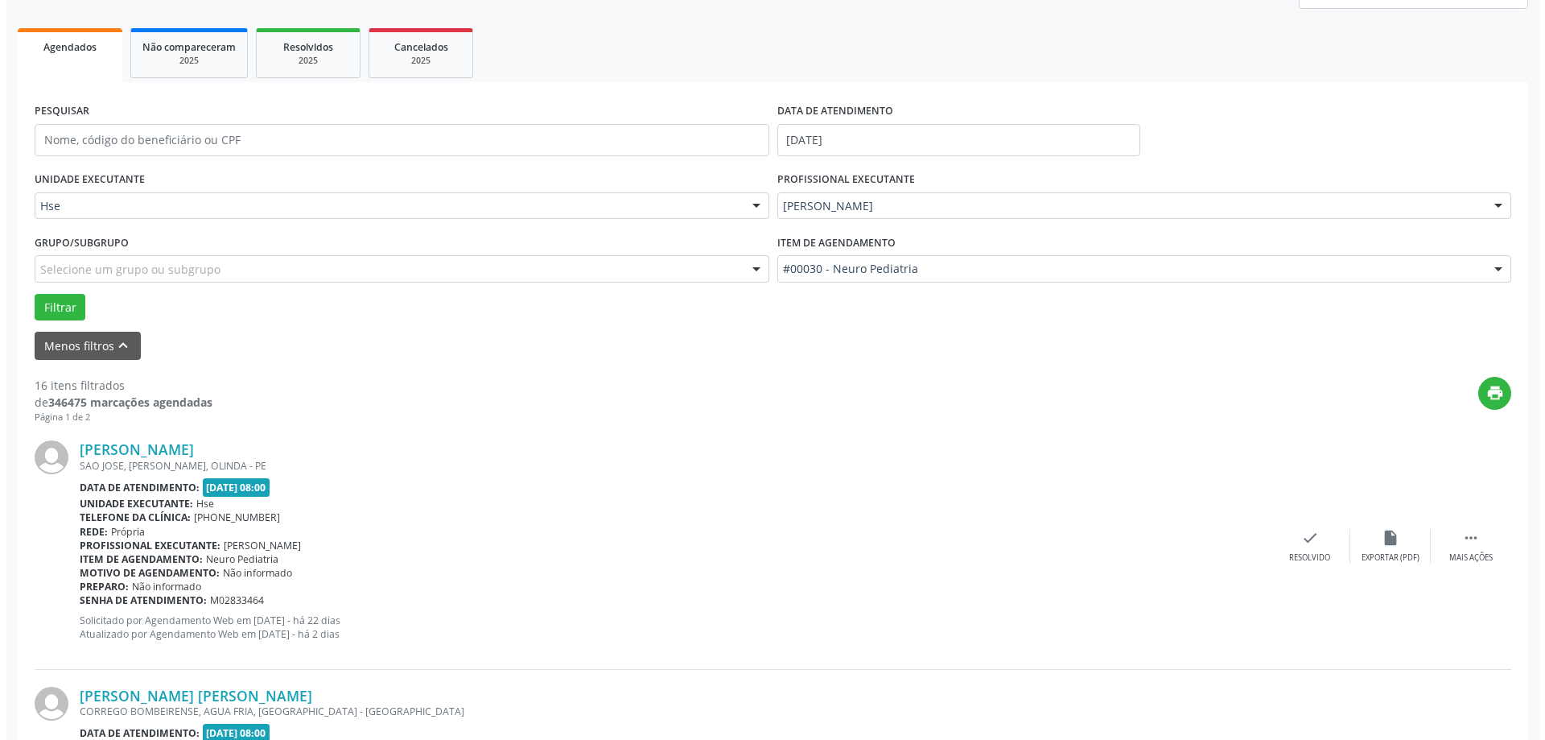
scroll to position [241, 0]
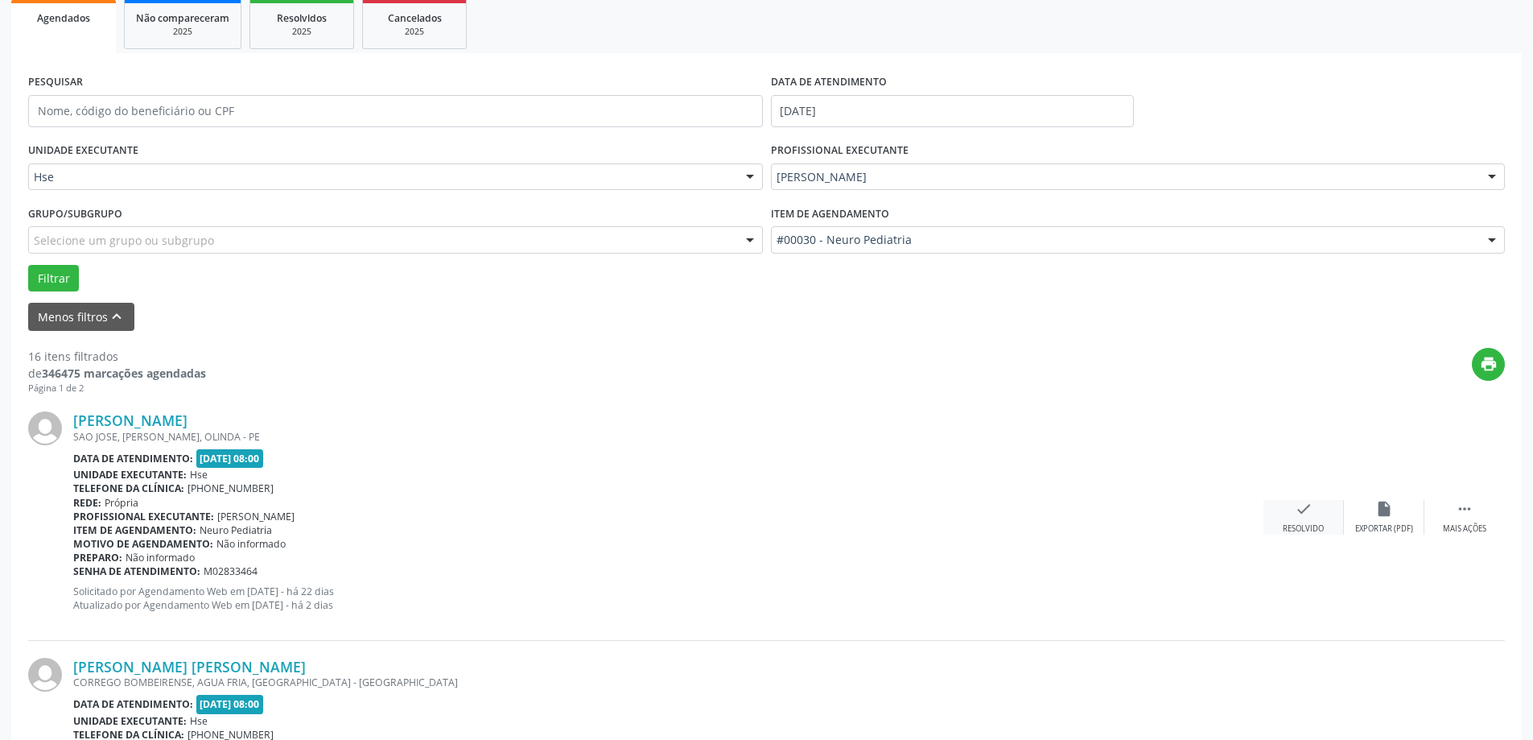
click at [1304, 510] on icon "check" at bounding box center [1304, 509] width 18 height 18
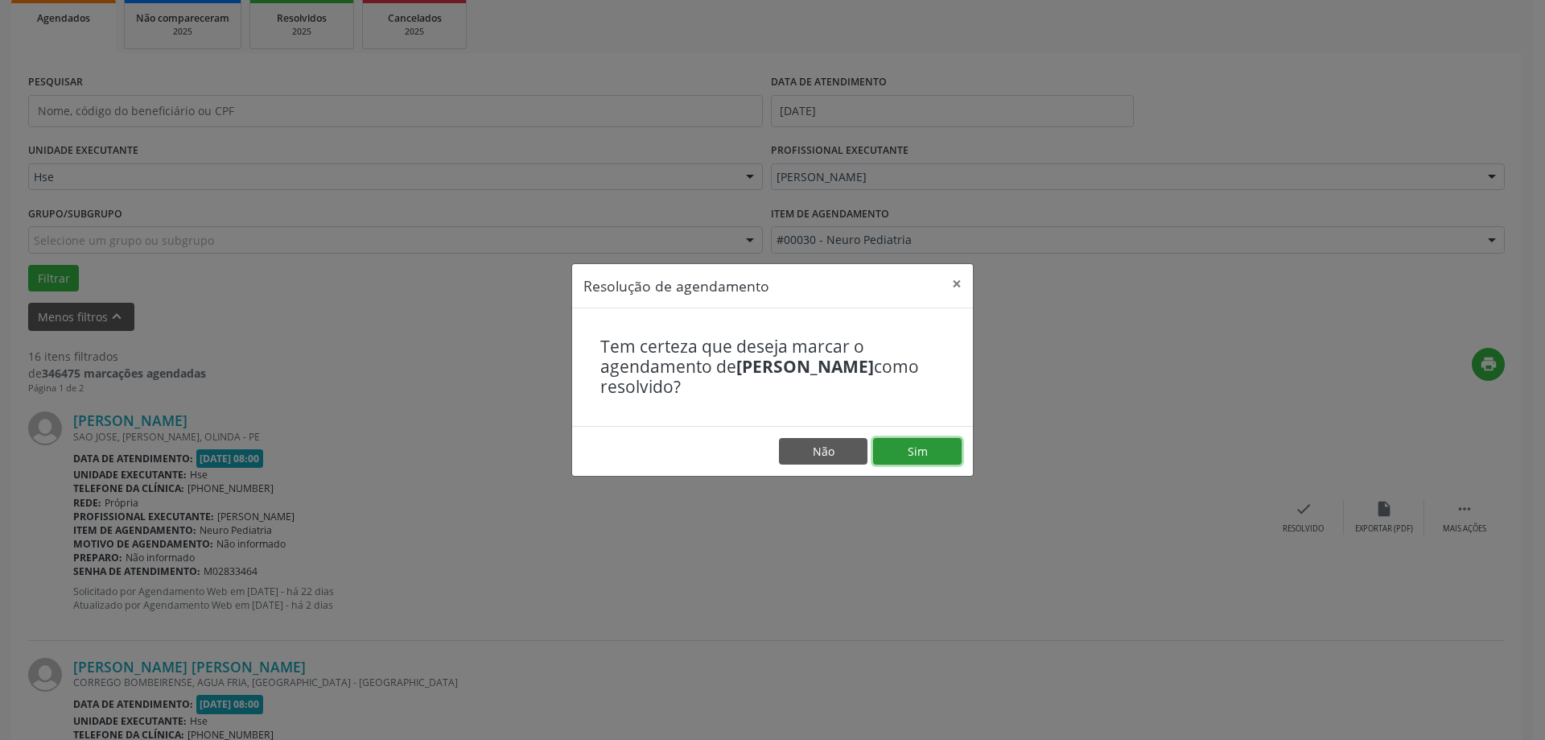
click at [923, 449] on button "Sim" at bounding box center [917, 451] width 89 height 27
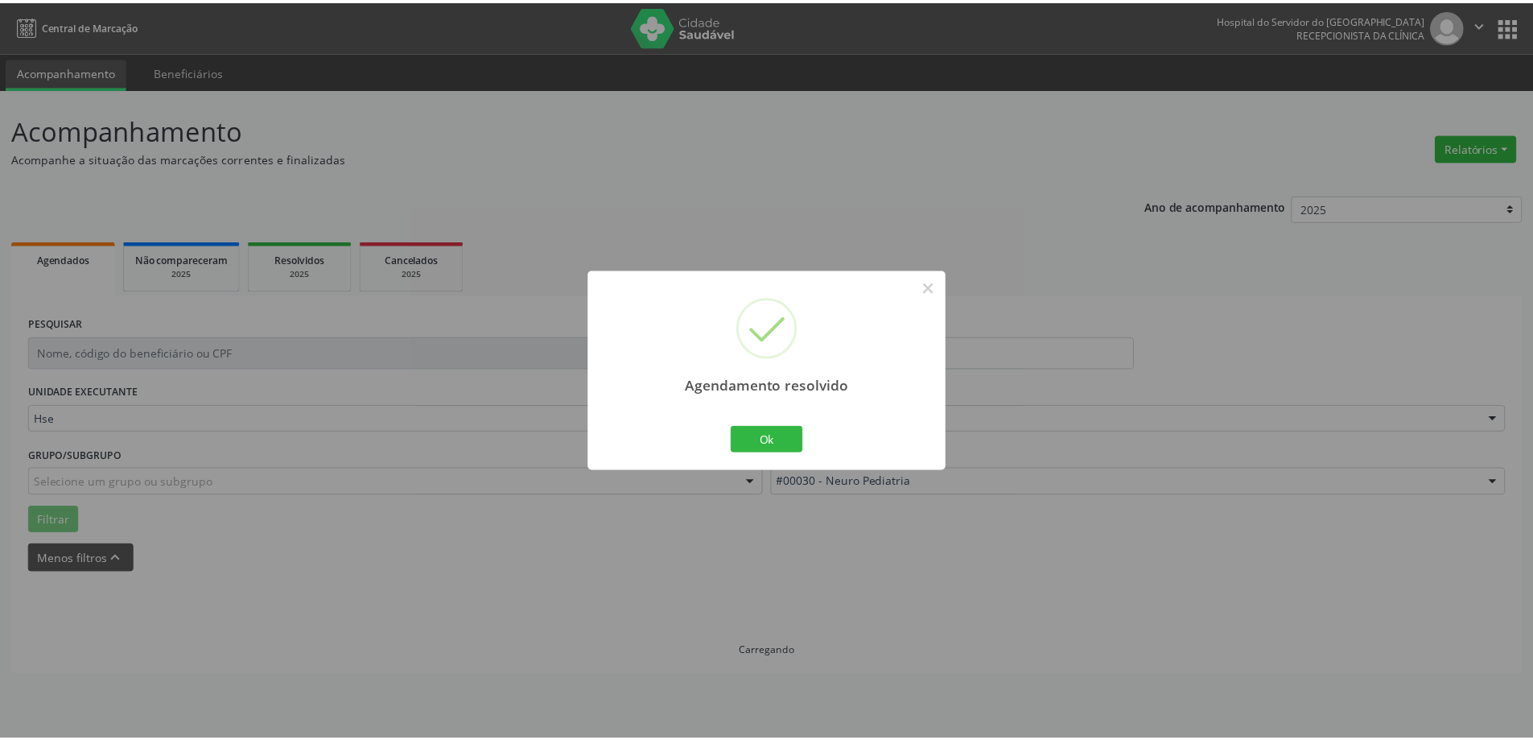
scroll to position [0, 0]
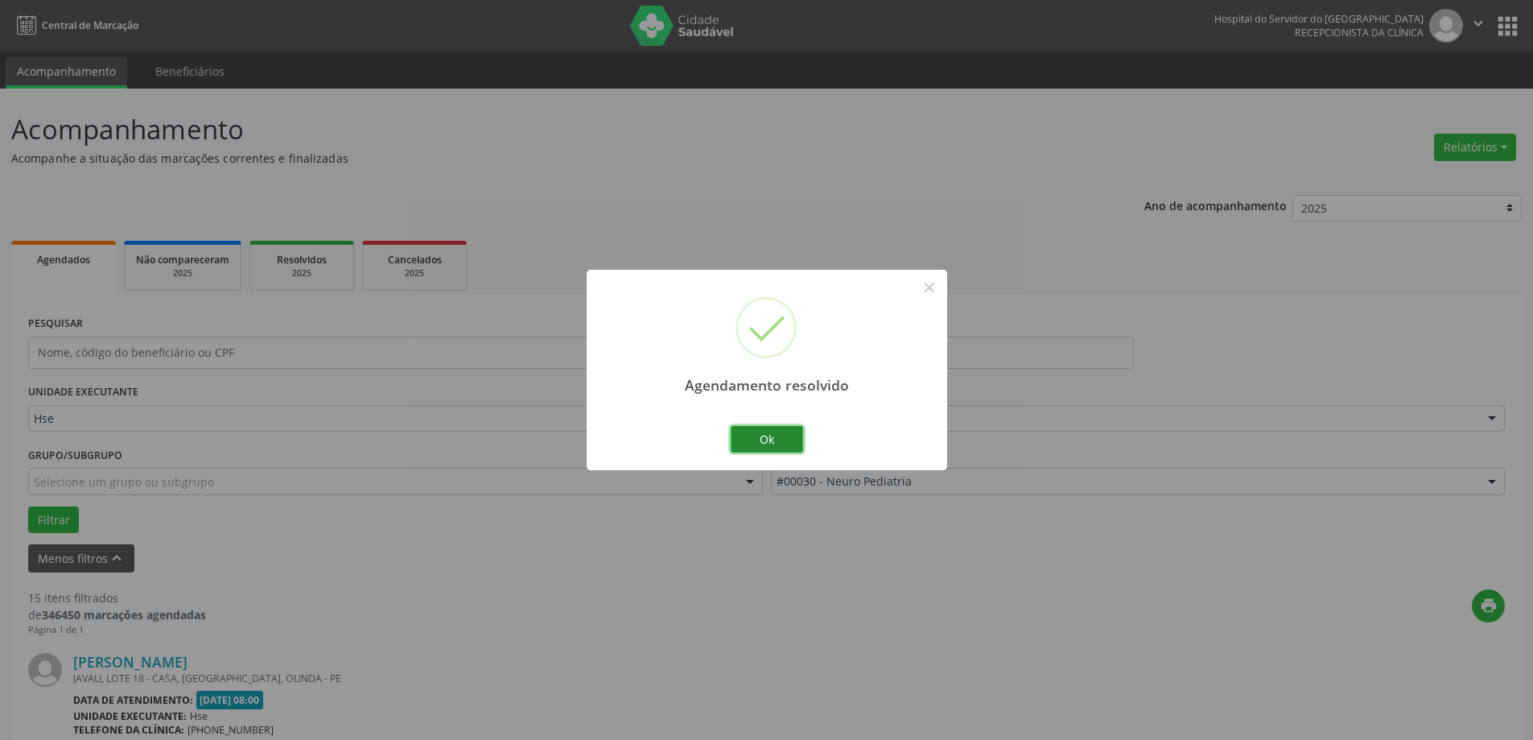
click at [757, 431] on button "Ok" at bounding box center [767, 439] width 72 height 27
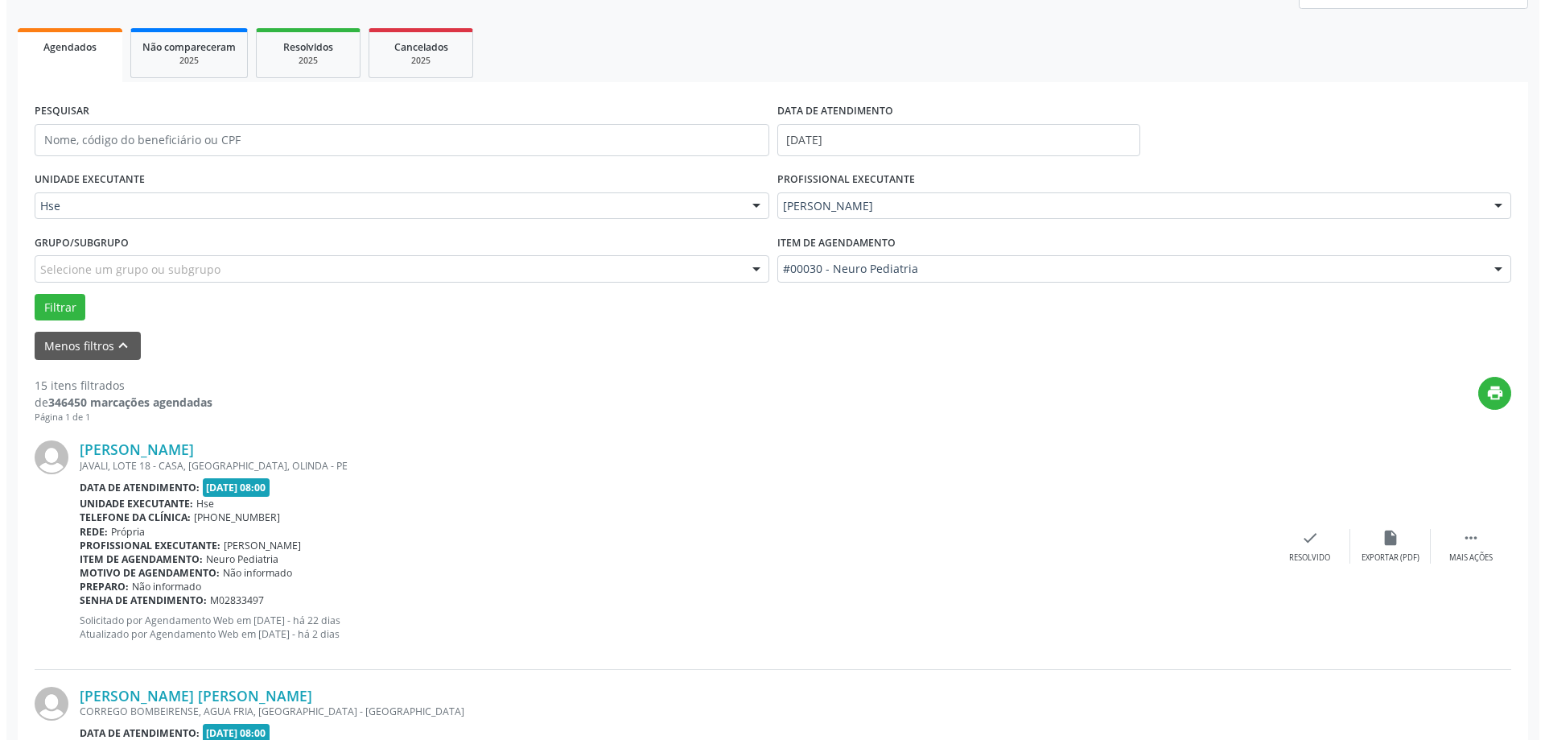
scroll to position [241, 0]
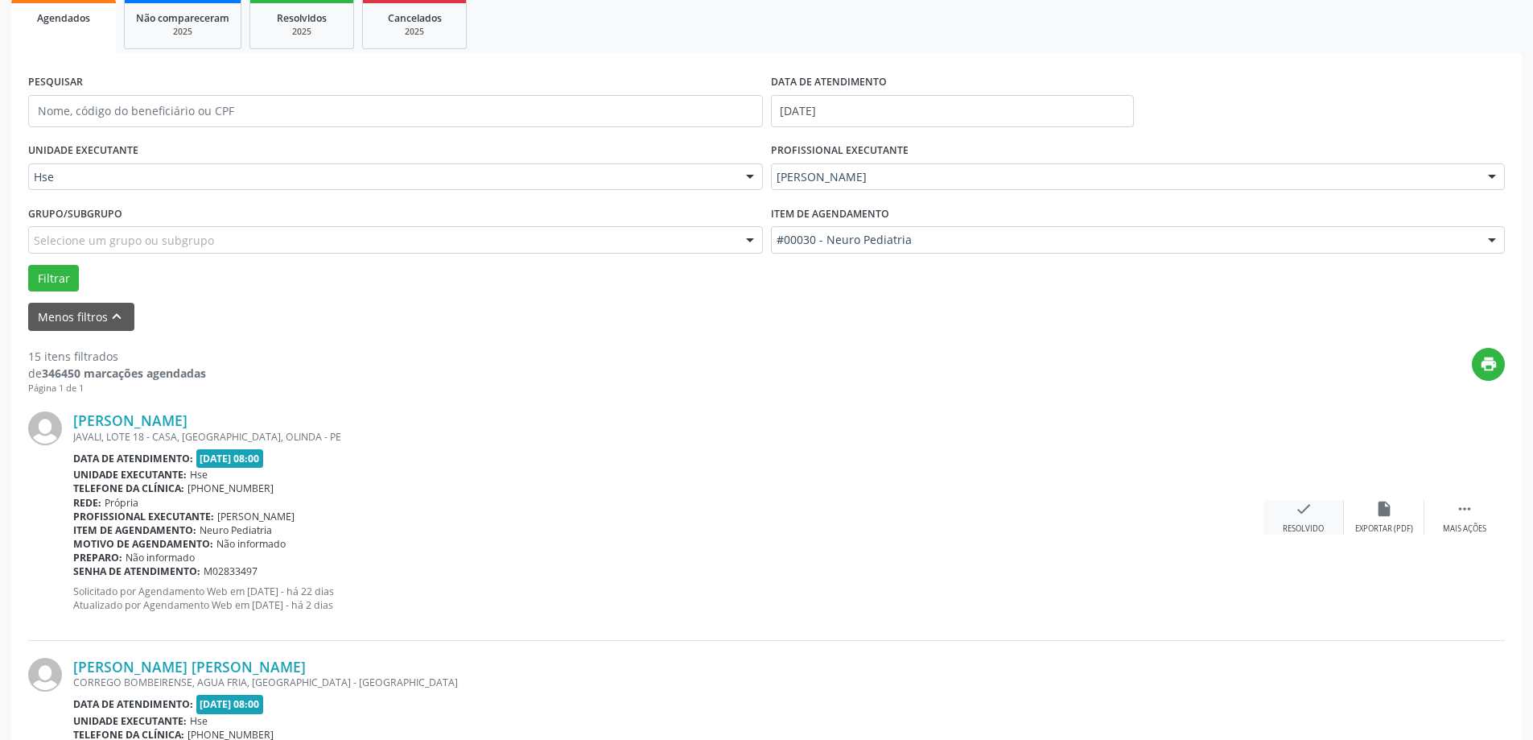
click at [1295, 510] on icon "check" at bounding box center [1304, 509] width 18 height 18
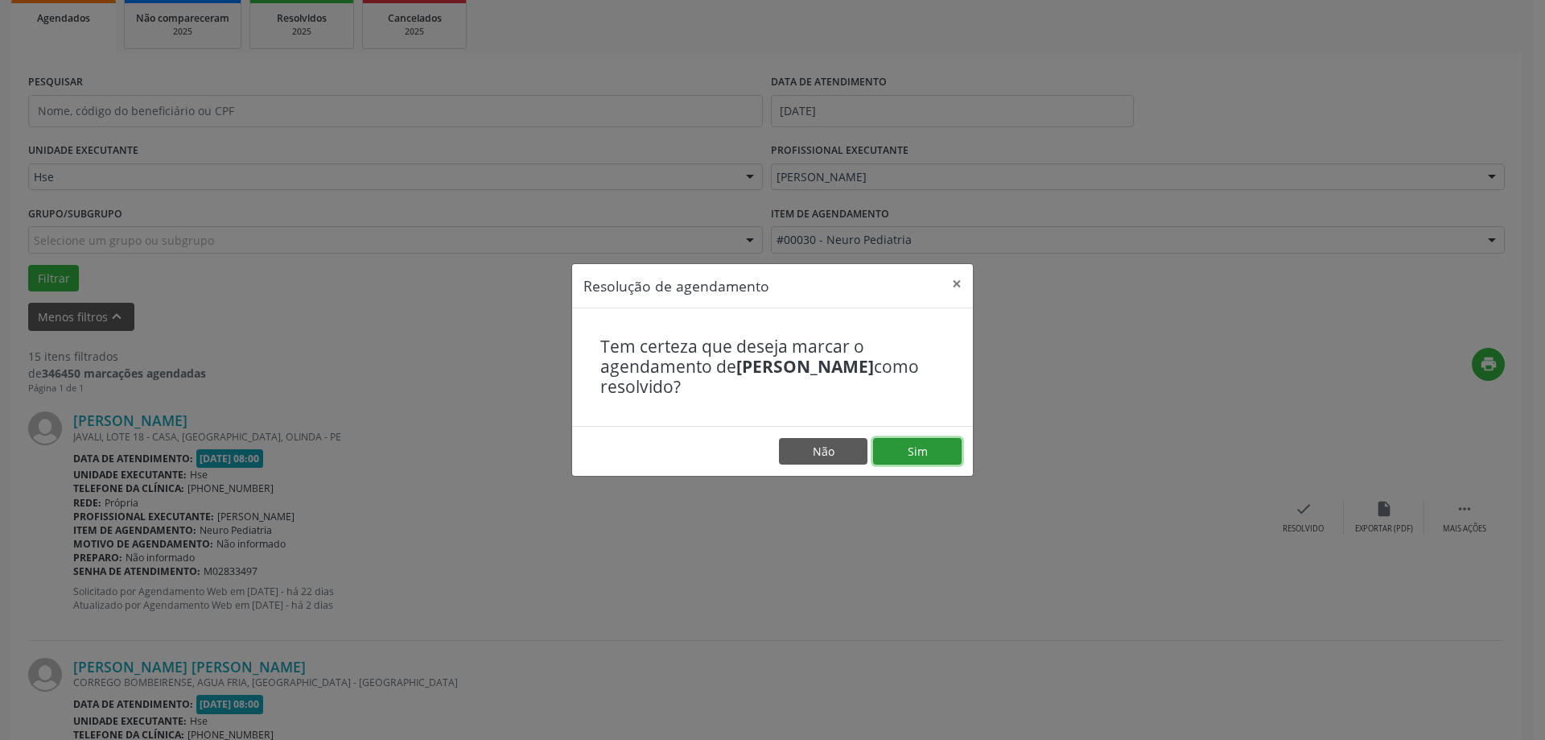
click at [929, 463] on button "Sim" at bounding box center [917, 451] width 89 height 27
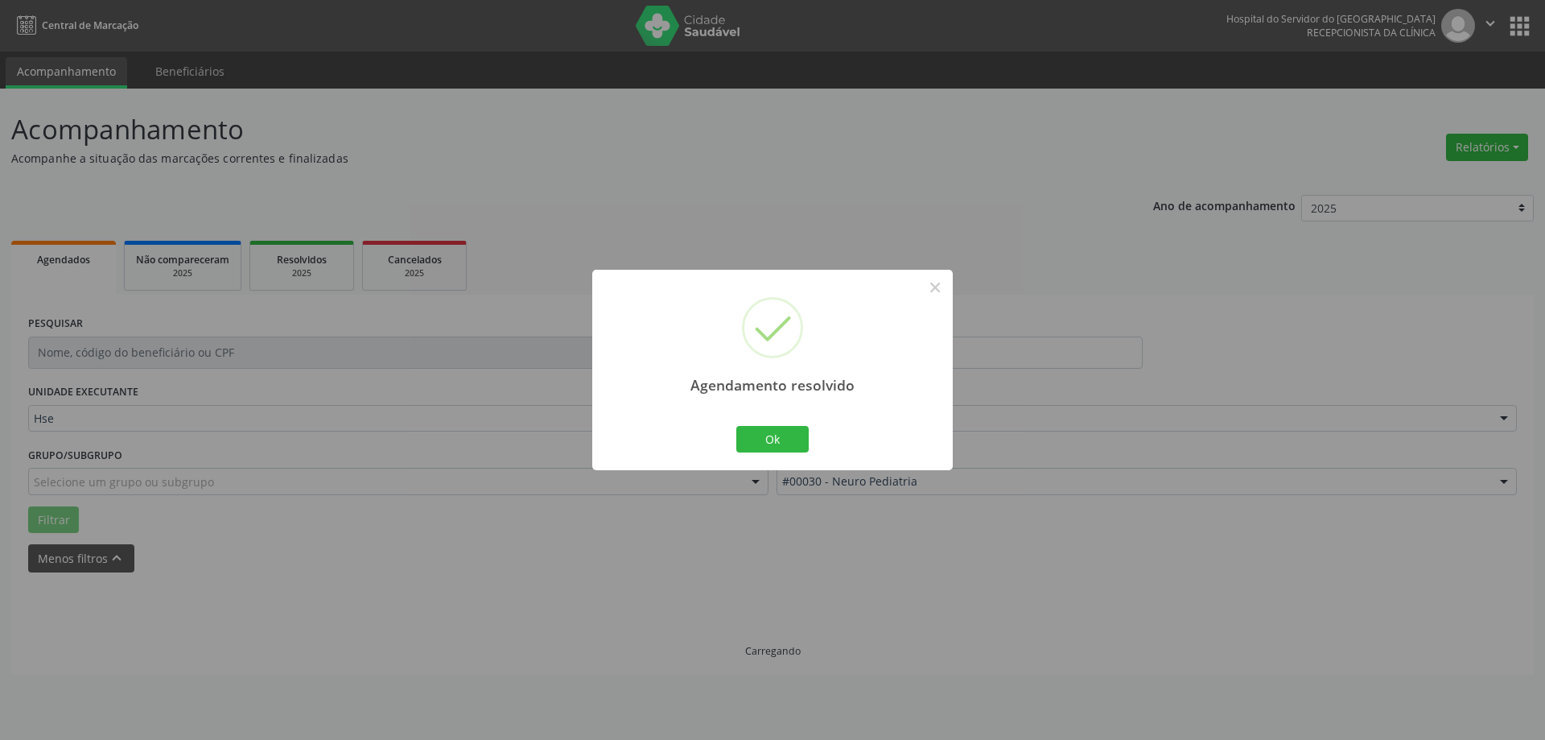
scroll to position [0, 0]
click at [762, 437] on button "Ok" at bounding box center [773, 439] width 72 height 27
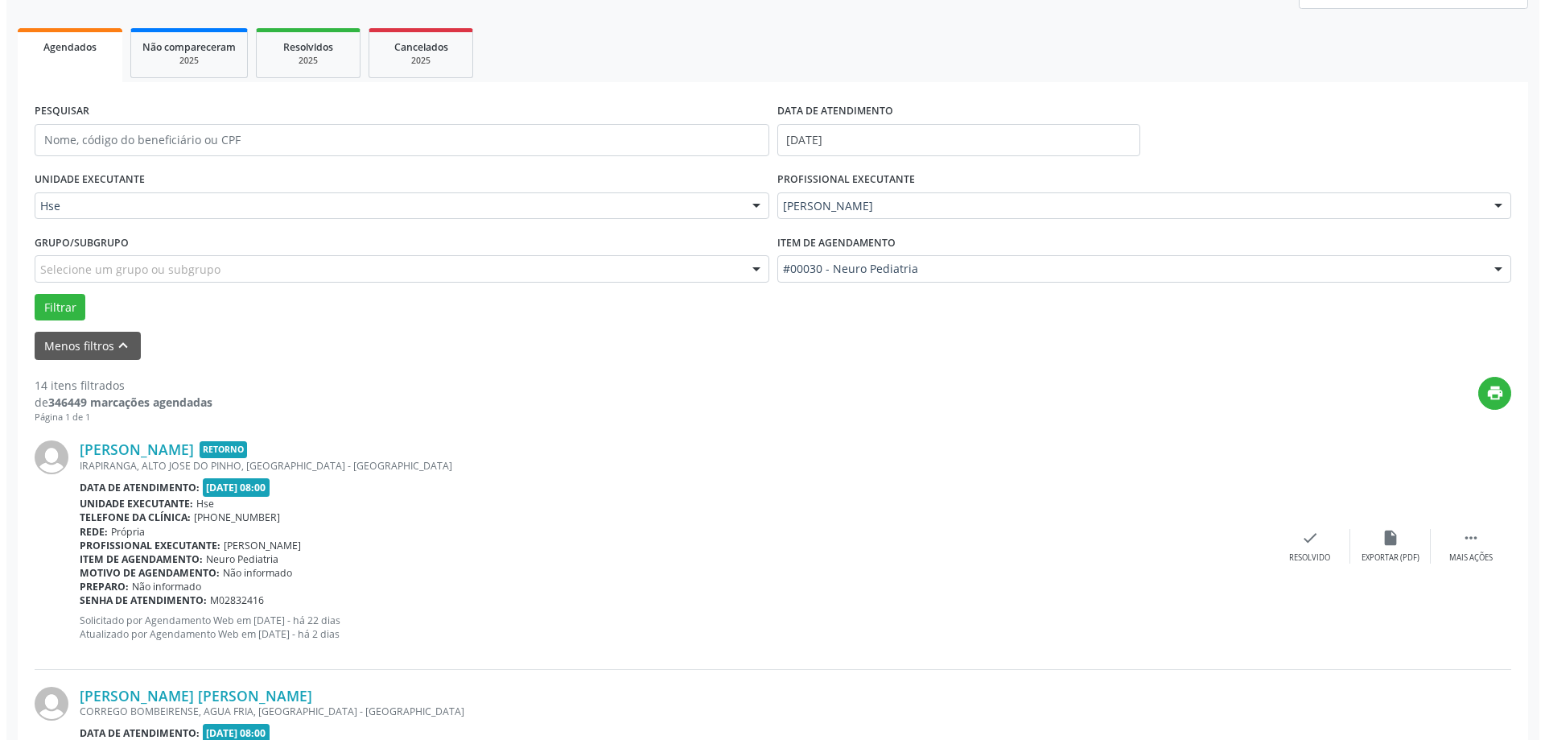
scroll to position [241, 0]
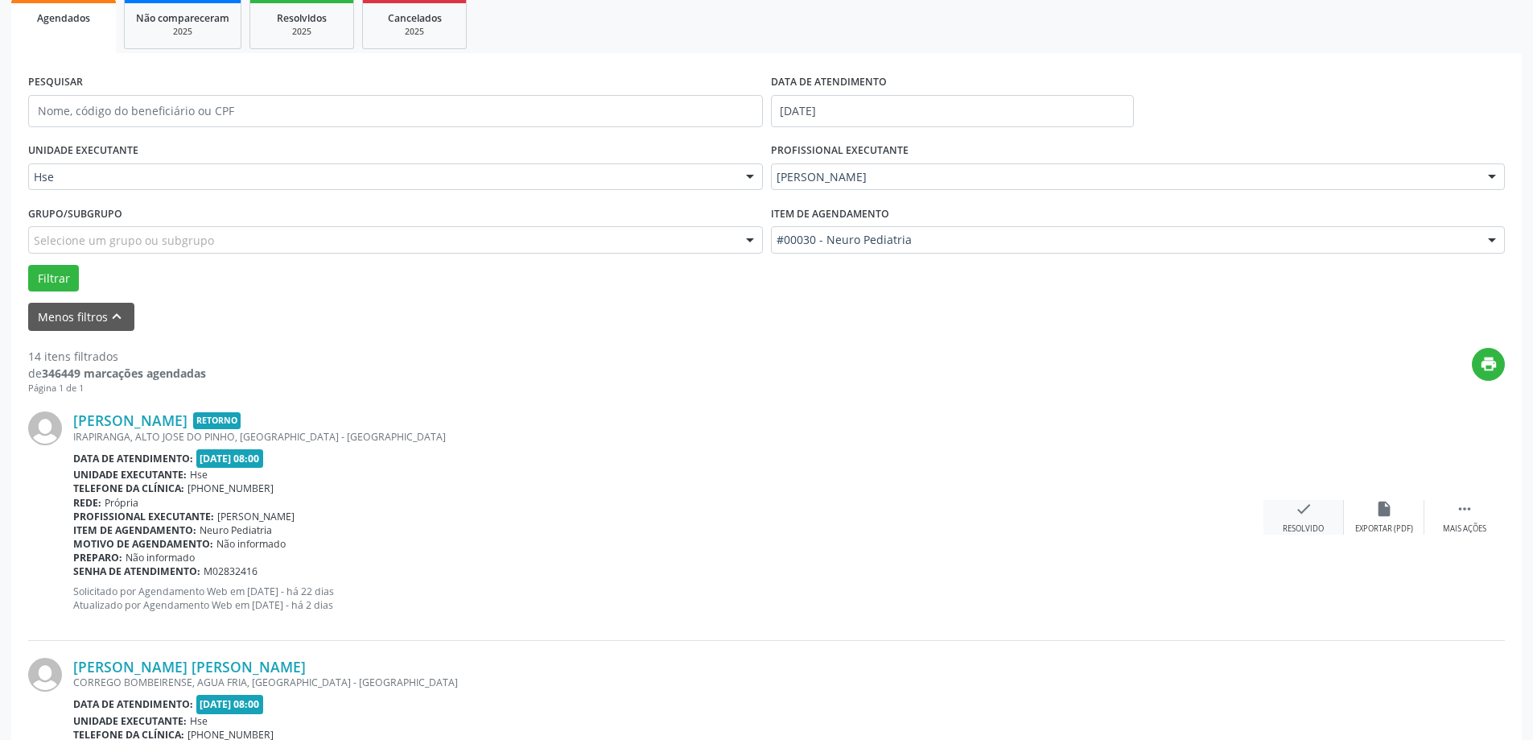
click at [1310, 524] on div "Resolvido" at bounding box center [1303, 528] width 41 height 11
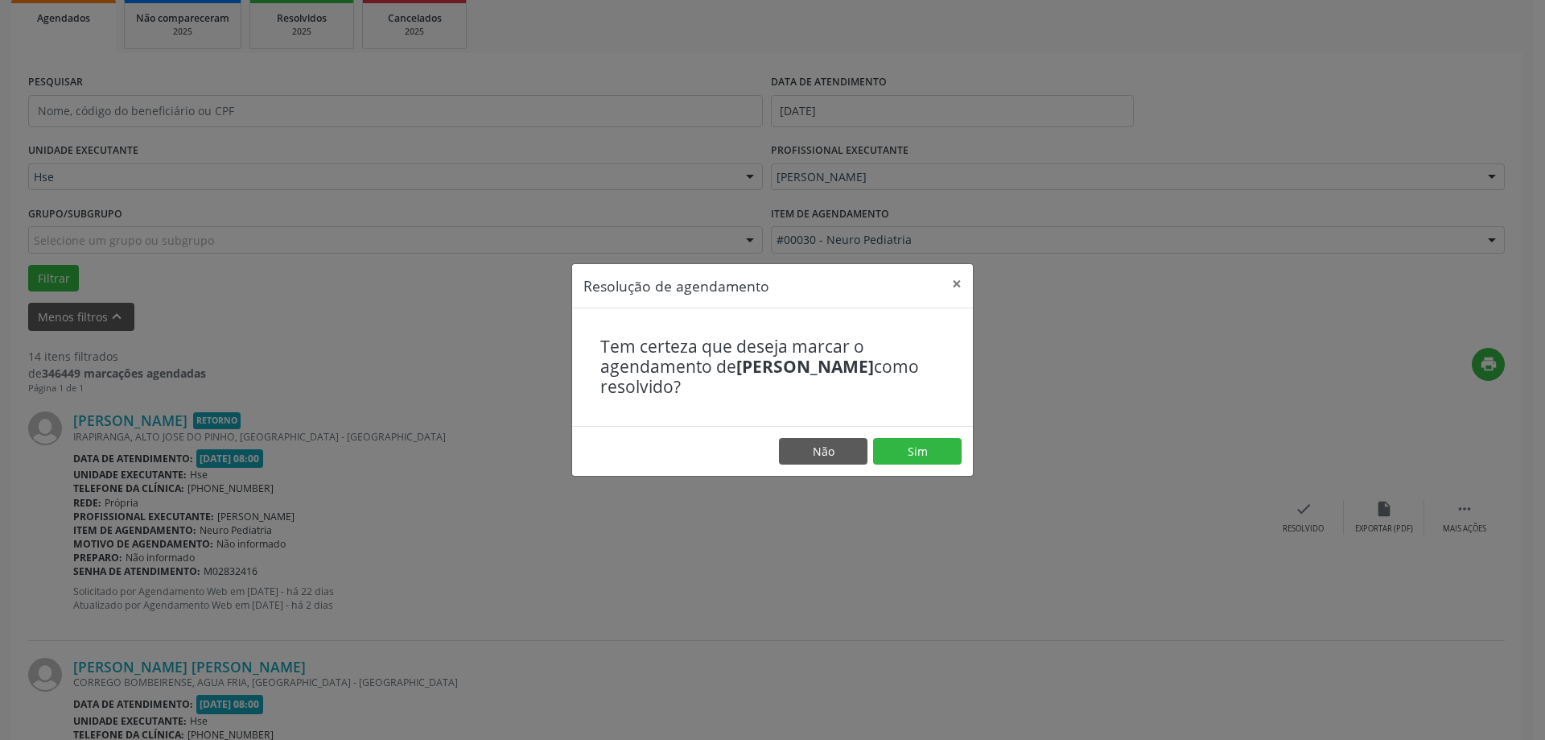
click at [933, 473] on footer "Não Sim" at bounding box center [772, 451] width 401 height 51
click at [961, 461] on button "Sim" at bounding box center [917, 451] width 89 height 27
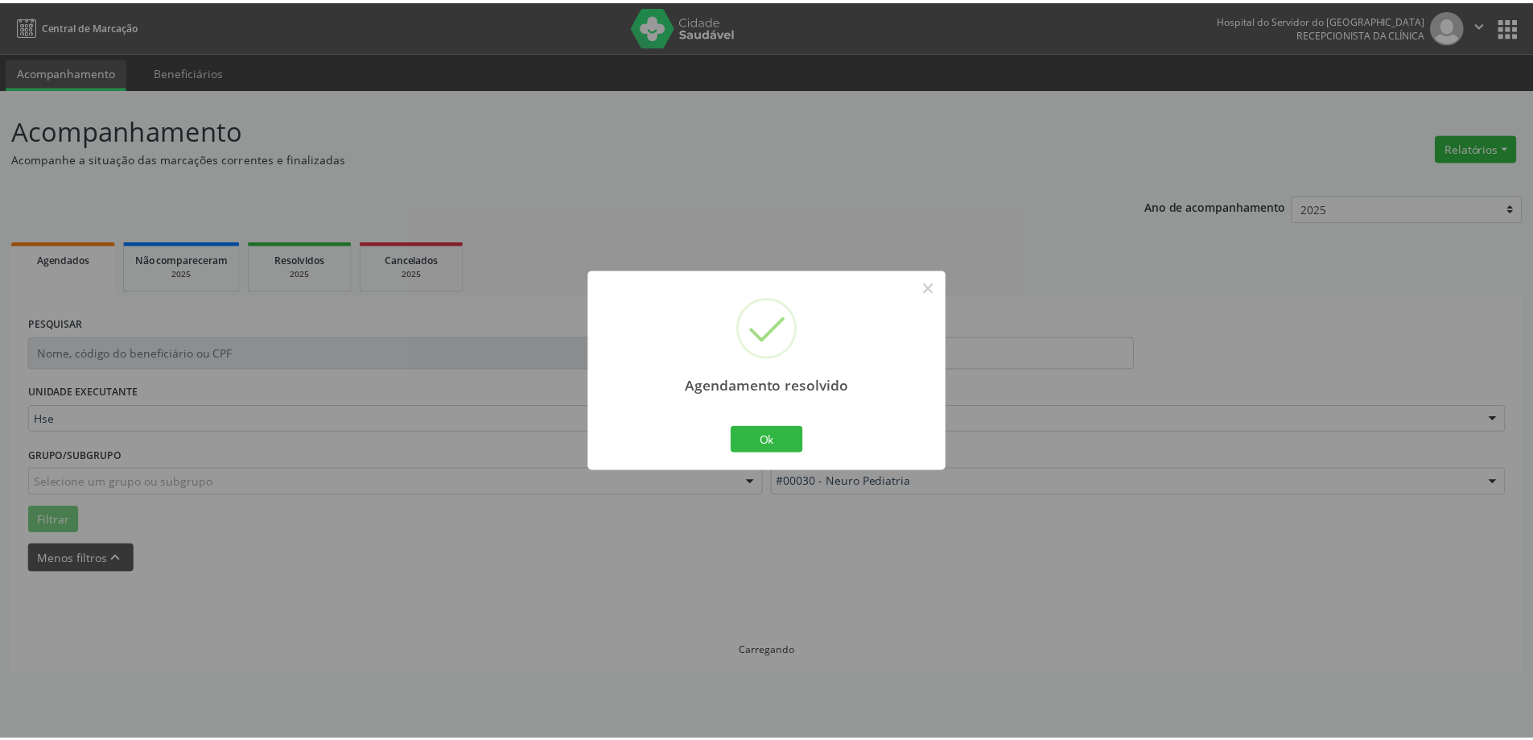
scroll to position [0, 0]
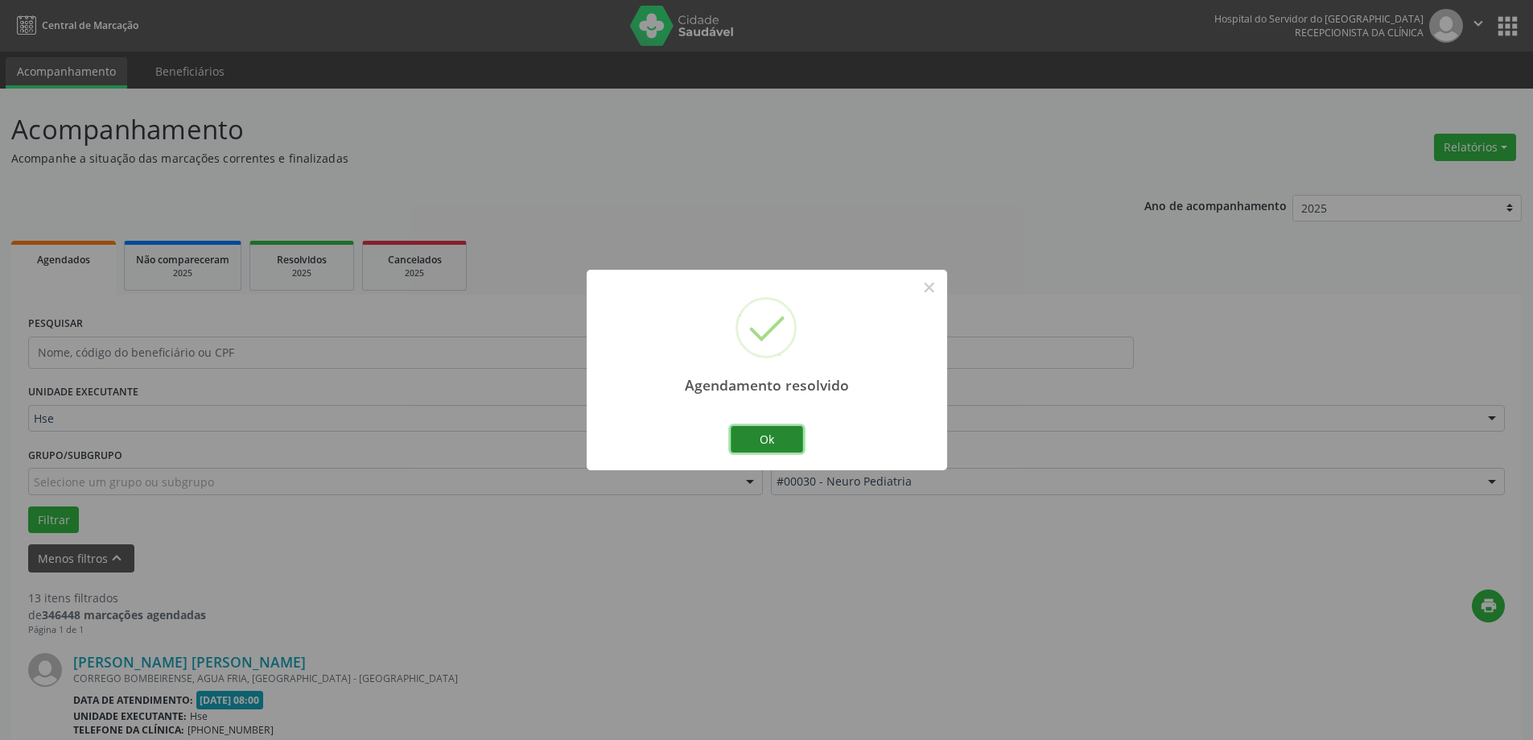
click at [774, 427] on button "Ok" at bounding box center [767, 439] width 72 height 27
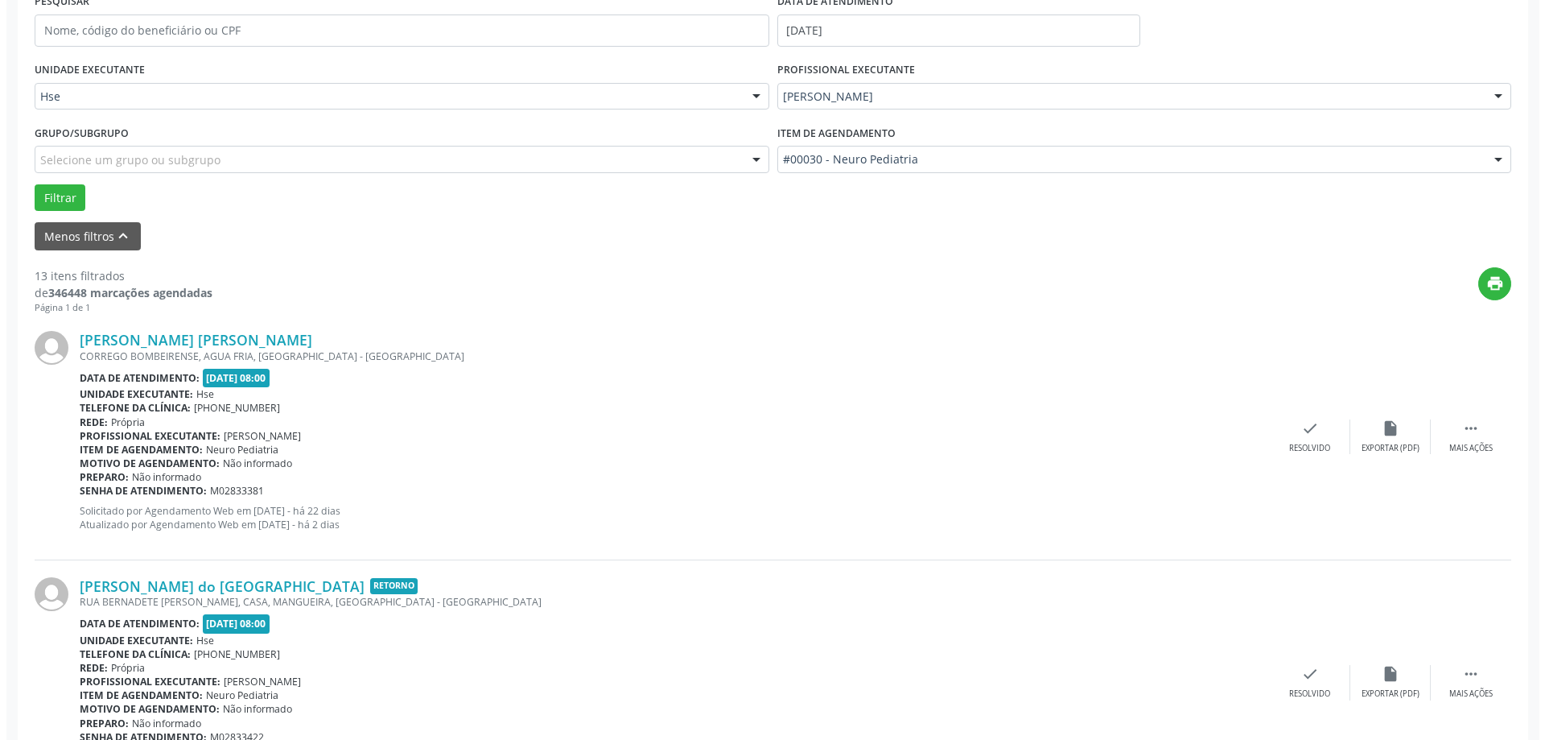
scroll to position [402, 0]
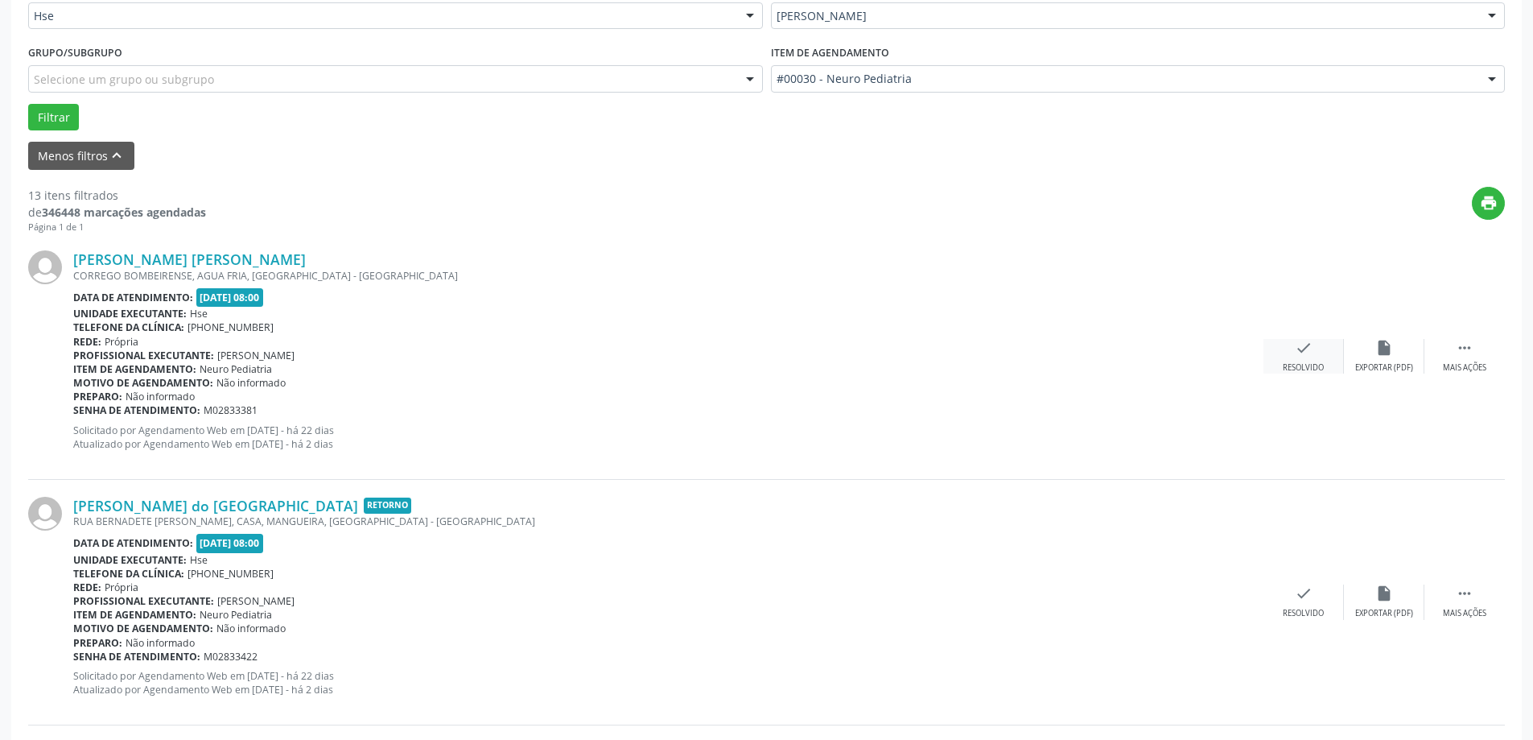
click at [1281, 355] on div "check Resolvido" at bounding box center [1304, 356] width 80 height 35
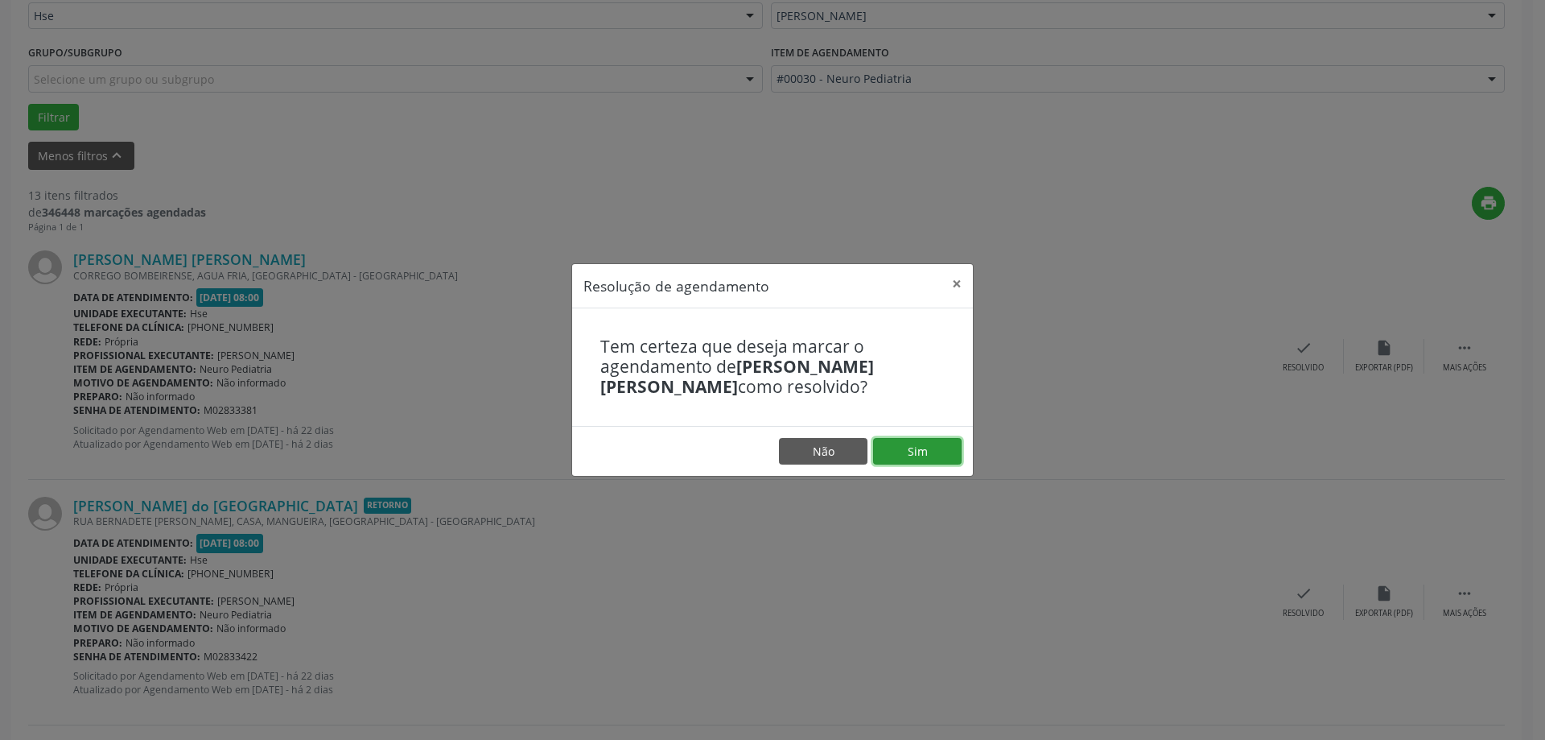
click at [900, 450] on button "Sim" at bounding box center [917, 451] width 89 height 27
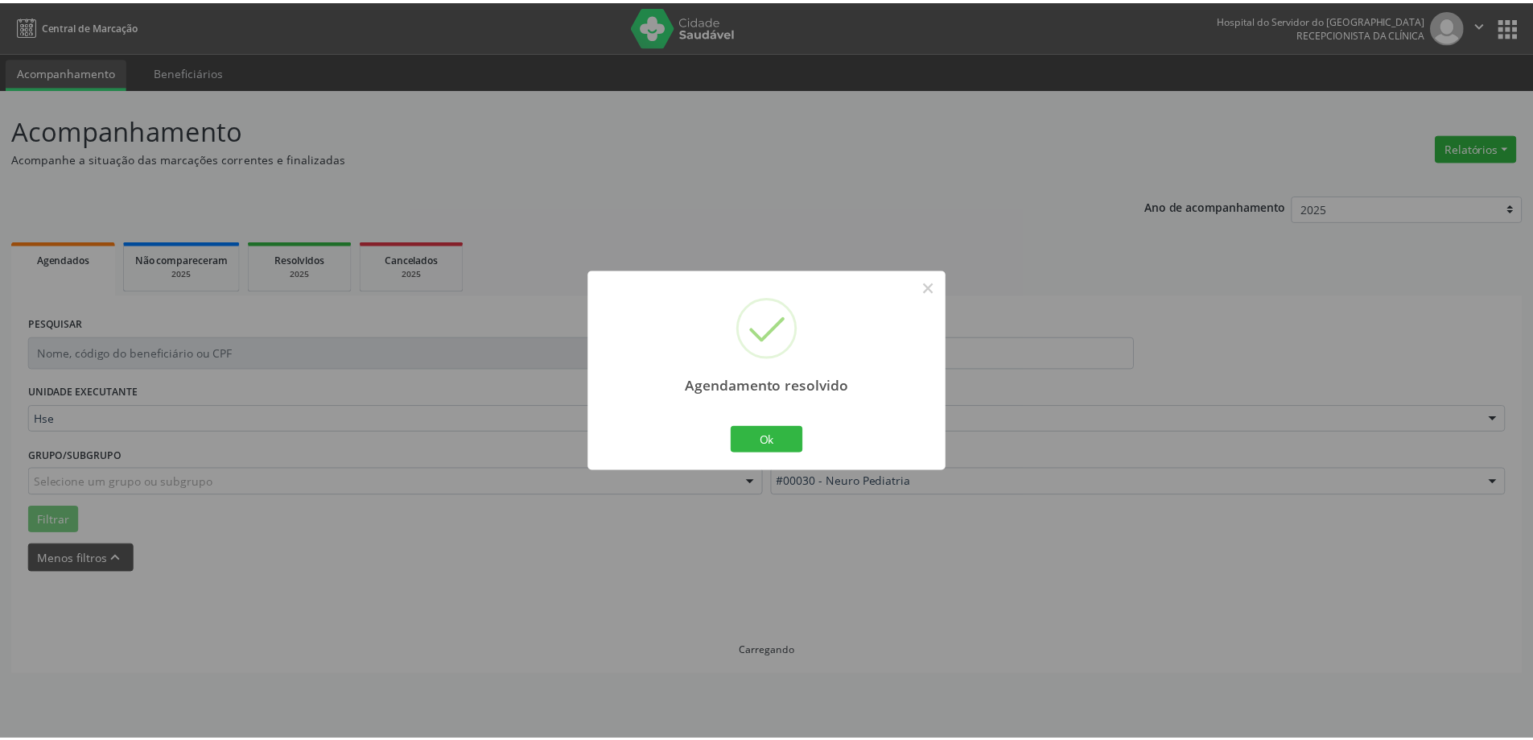
scroll to position [0, 0]
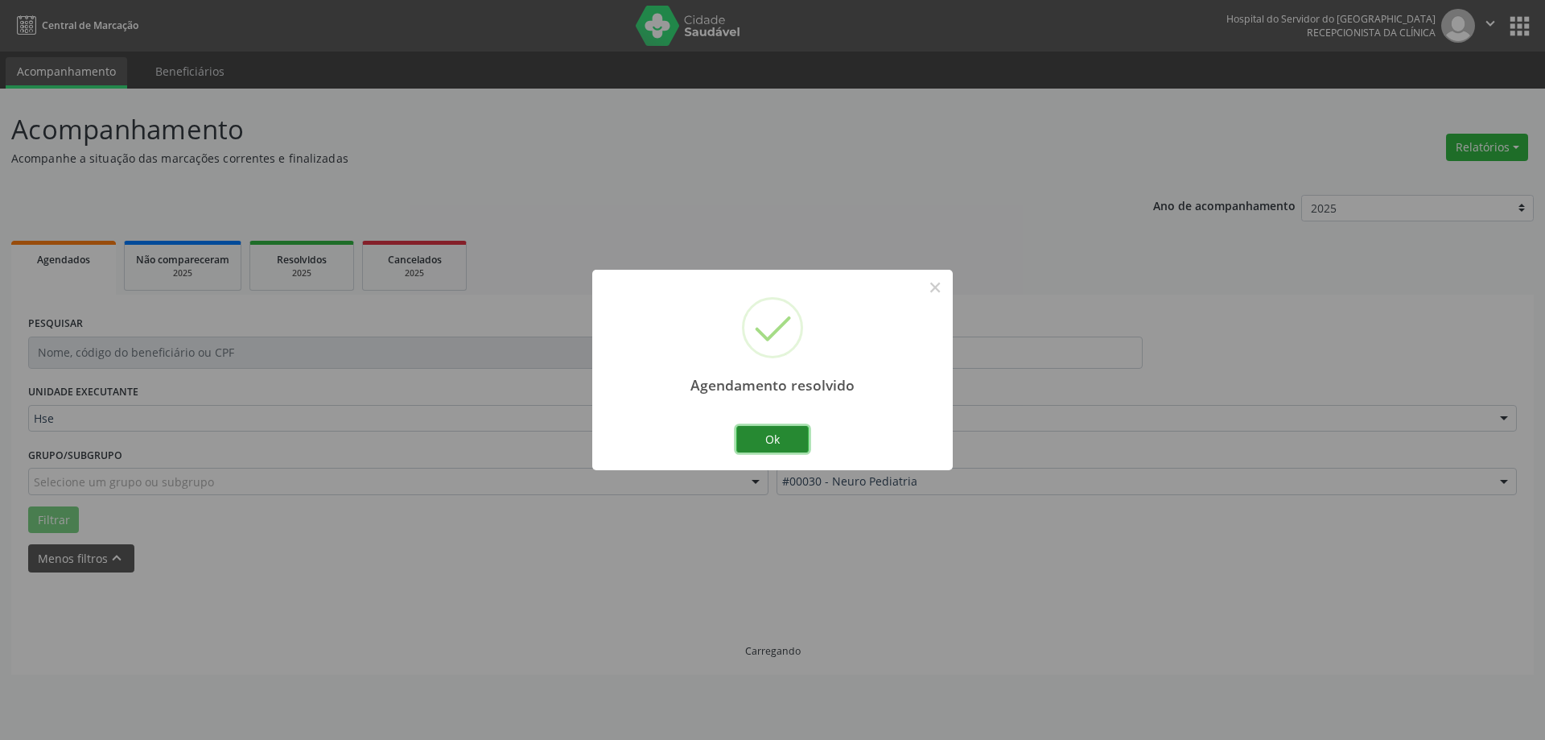
click at [741, 442] on button "Ok" at bounding box center [773, 439] width 72 height 27
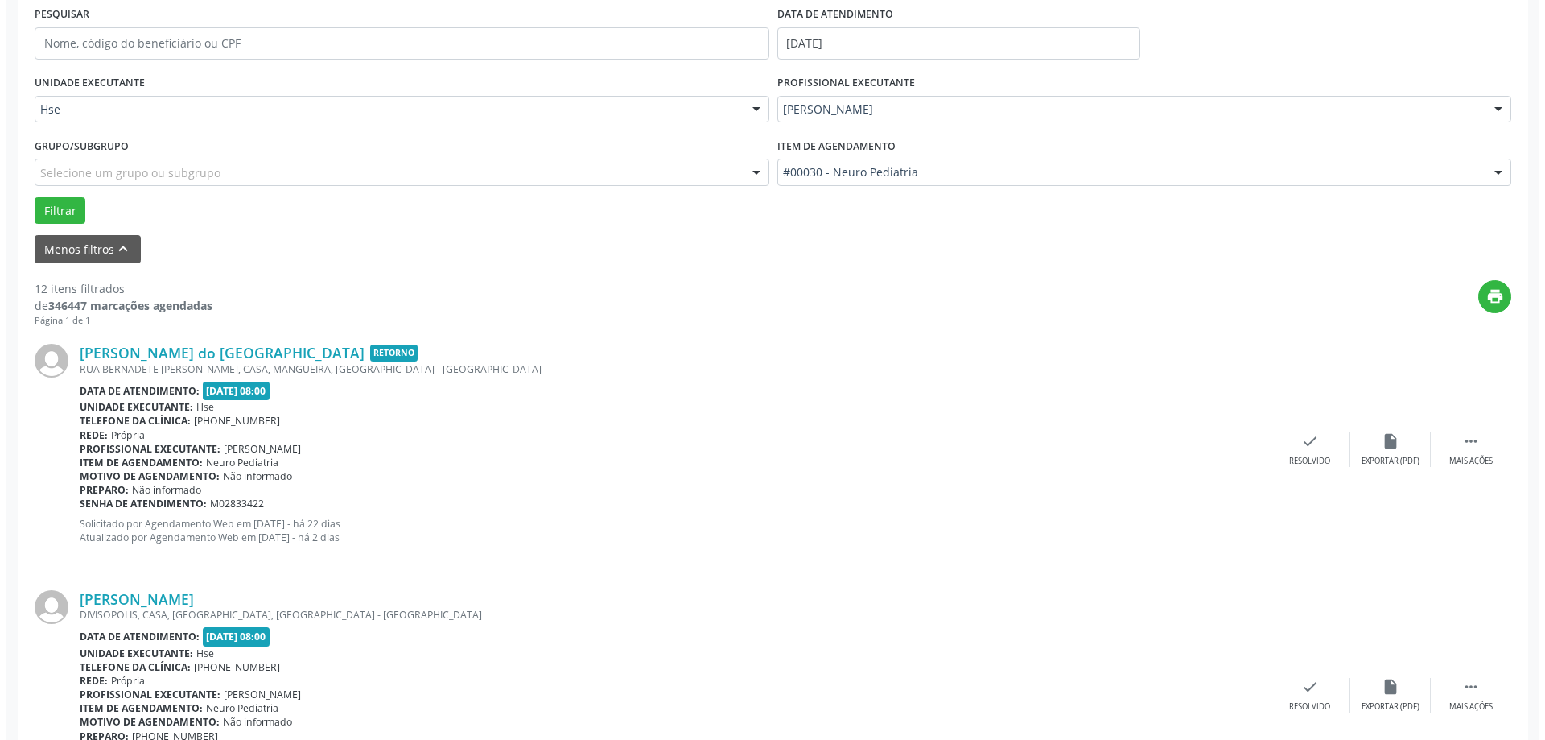
scroll to position [322, 0]
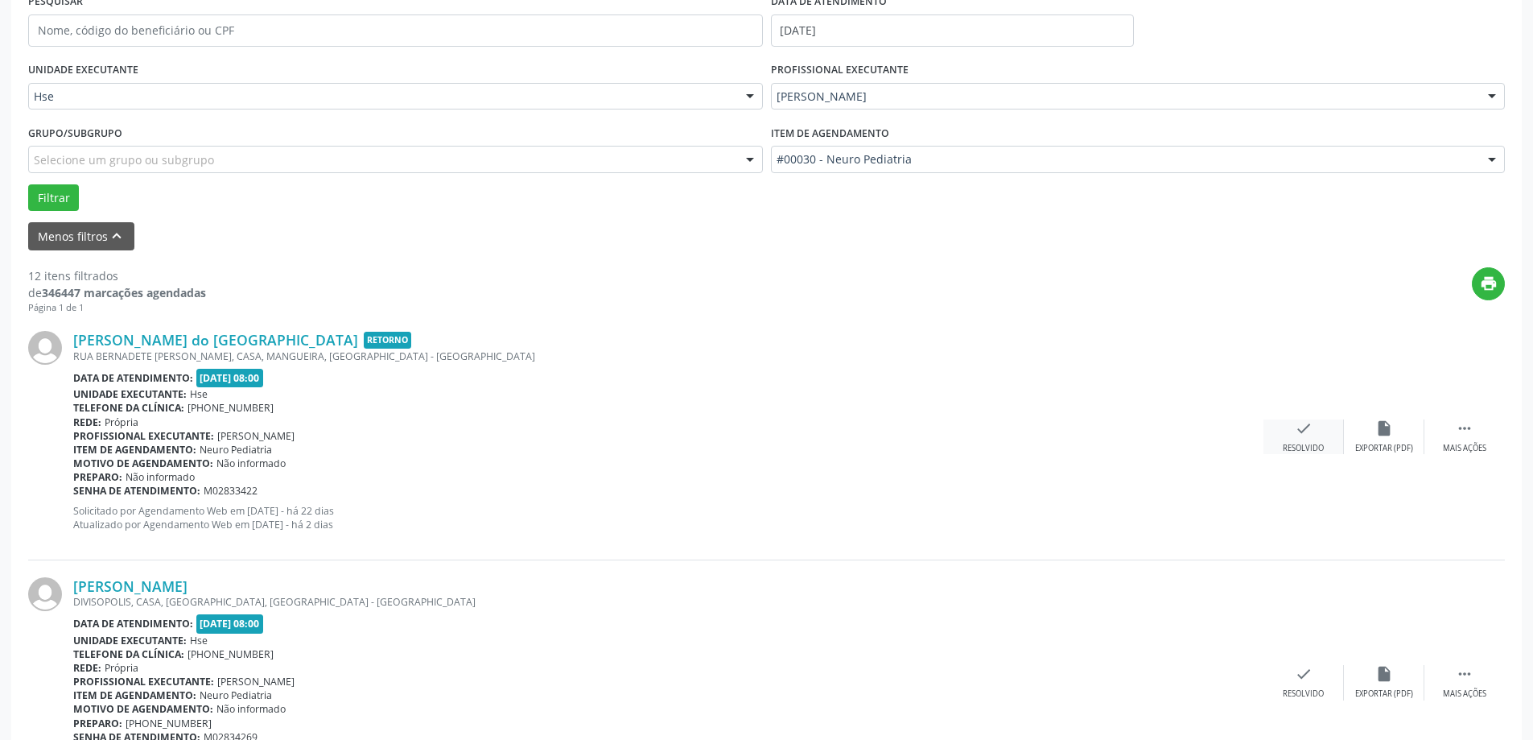
click at [1296, 439] on div "check Resolvido" at bounding box center [1304, 436] width 80 height 35
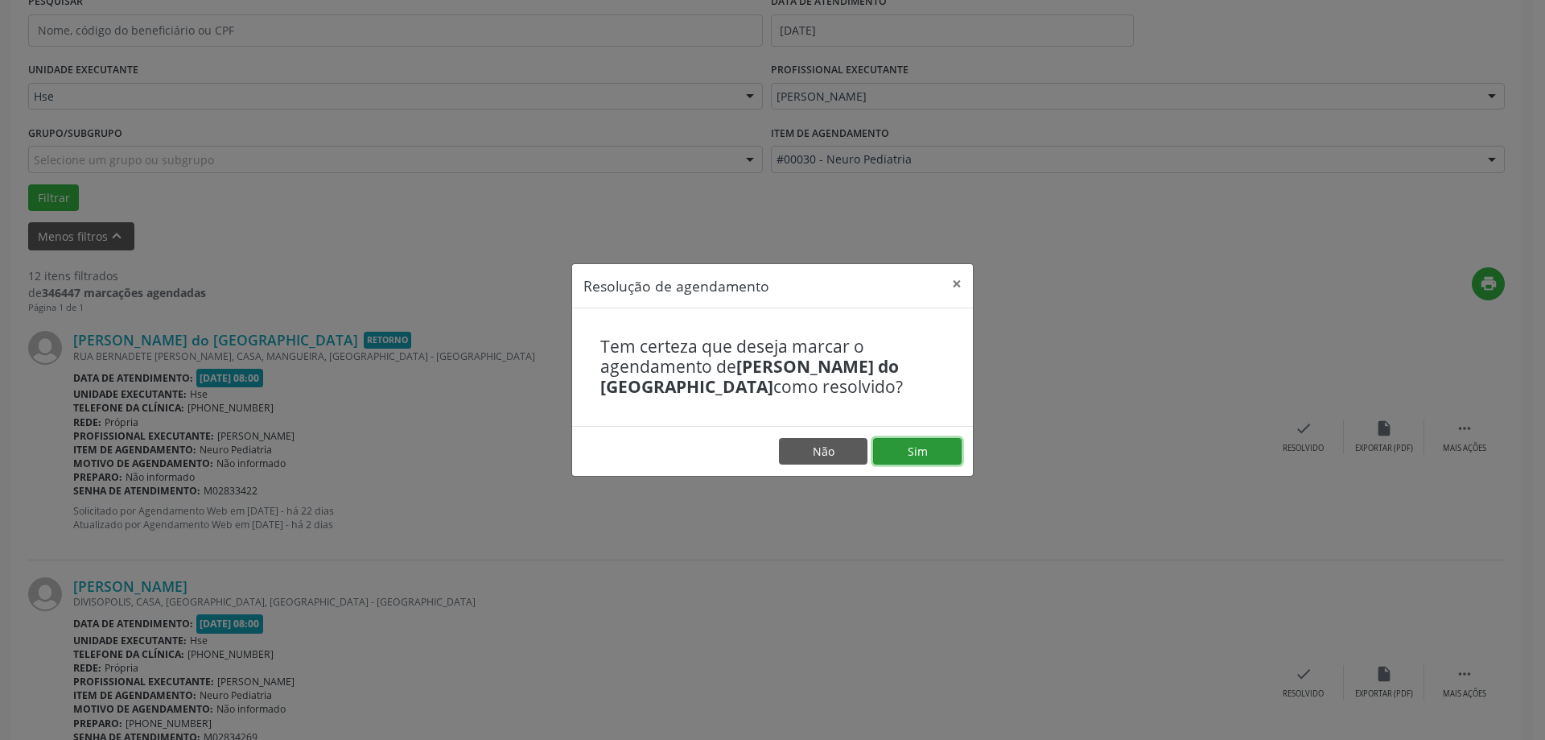
click at [935, 452] on button "Sim" at bounding box center [917, 451] width 89 height 27
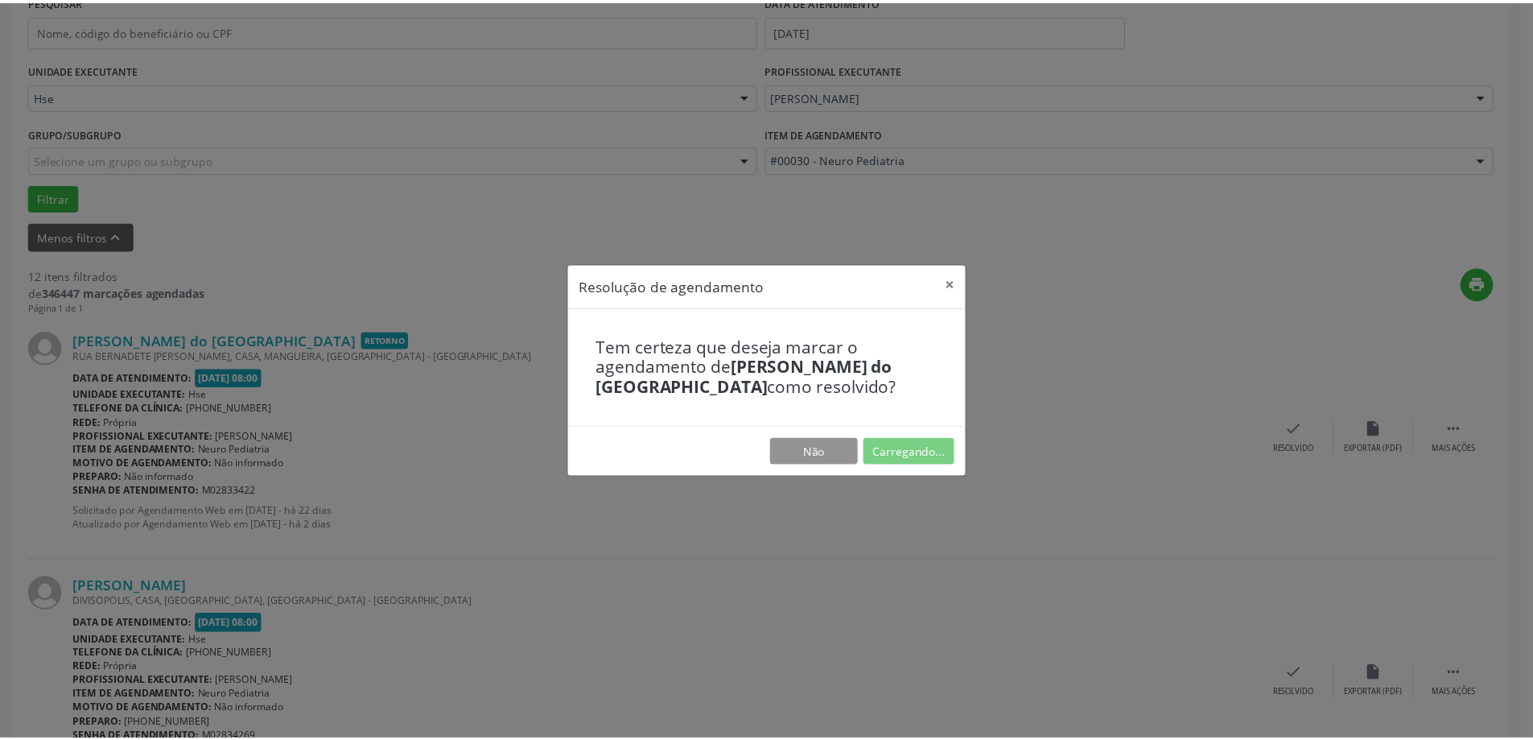
scroll to position [0, 0]
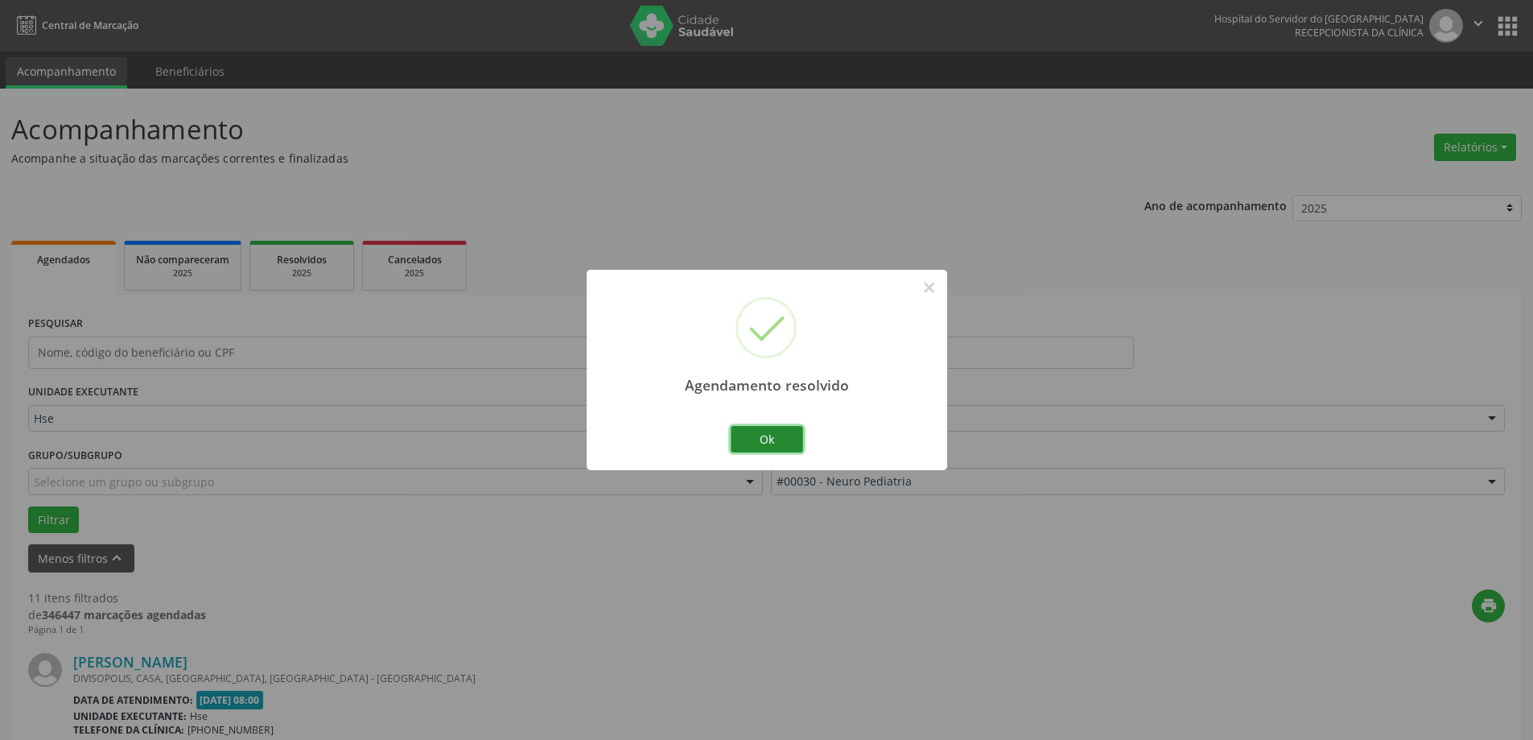
click at [795, 435] on button "Ok" at bounding box center [767, 439] width 72 height 27
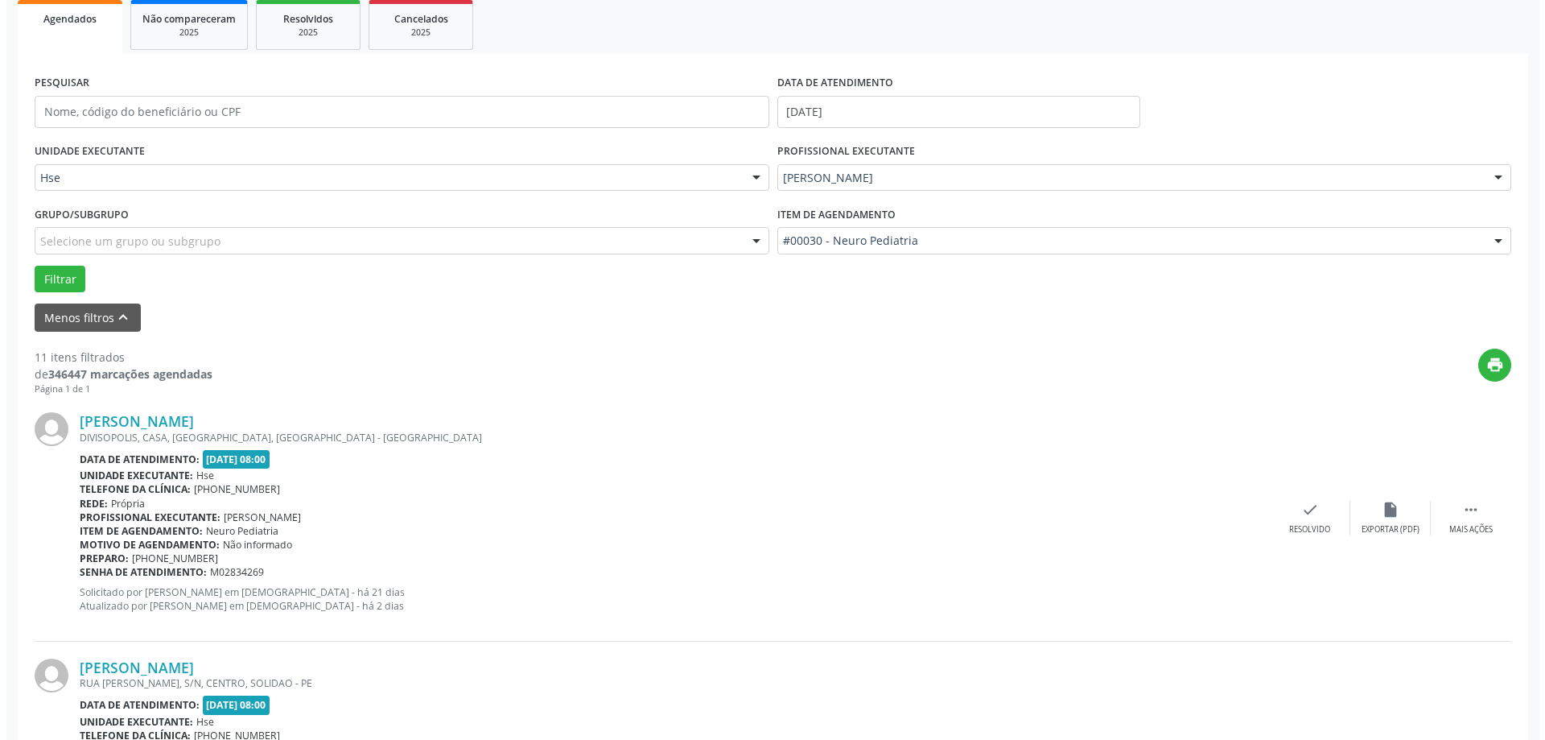
scroll to position [241, 0]
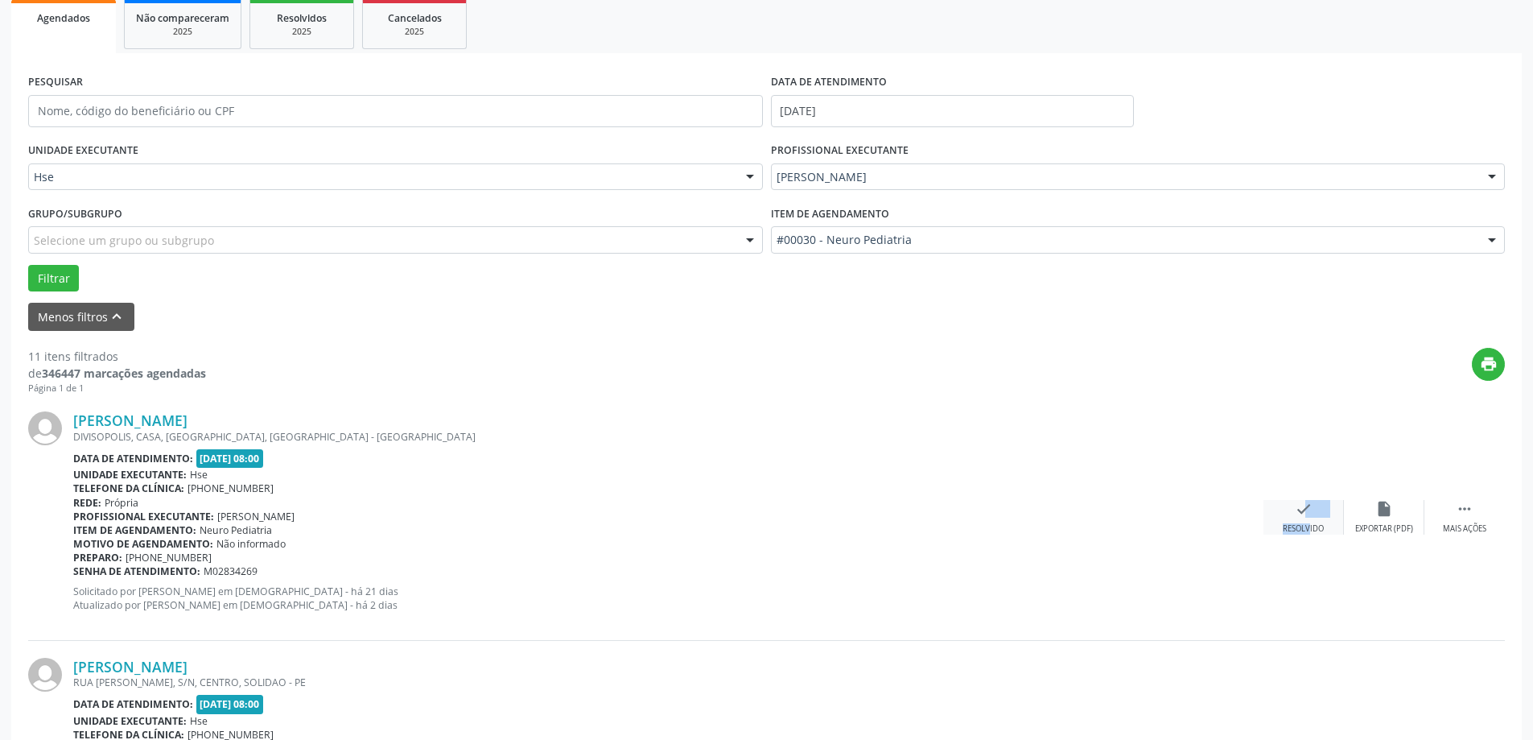
click at [1295, 520] on div "check Resolvido" at bounding box center [1304, 517] width 80 height 35
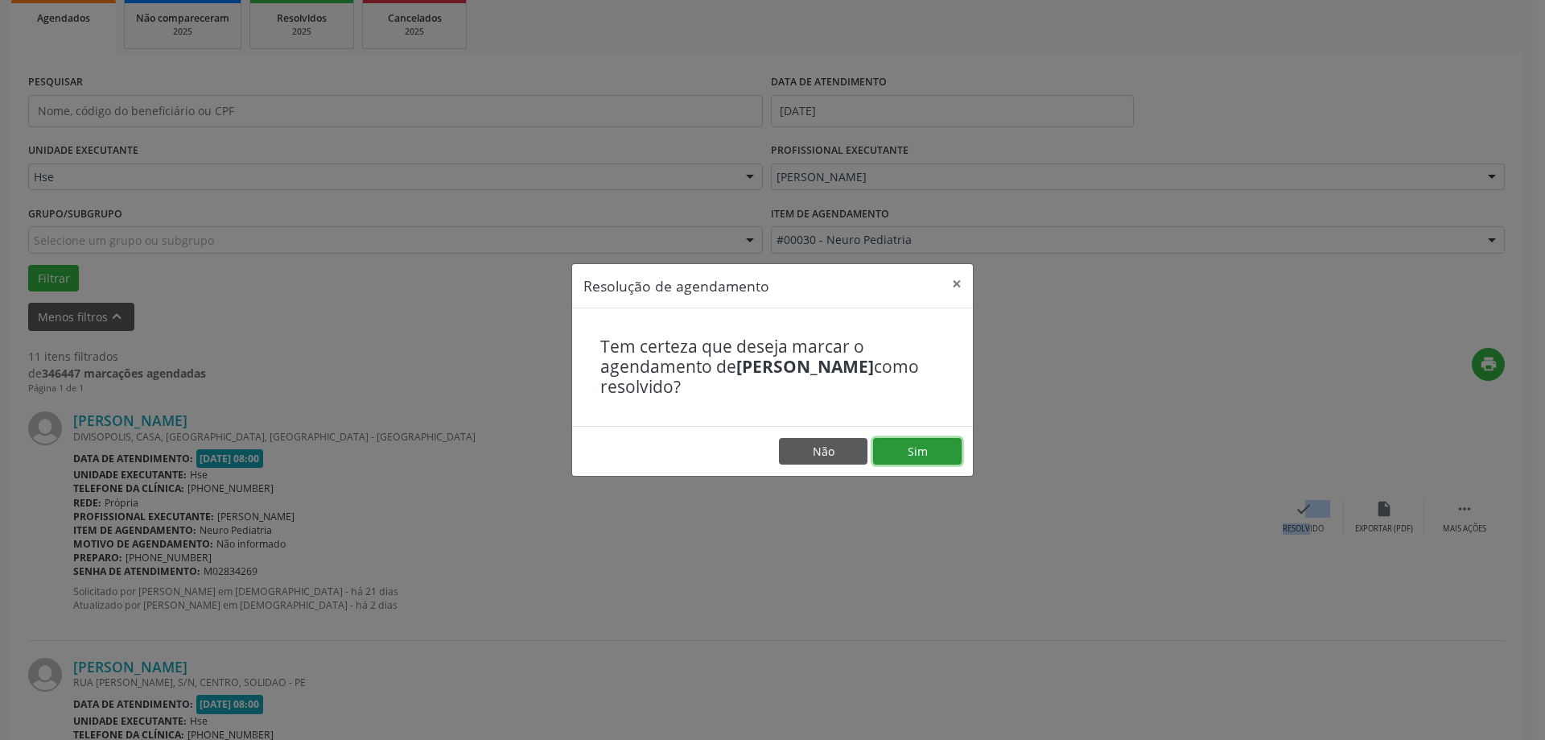
click at [928, 449] on button "Sim" at bounding box center [917, 451] width 89 height 27
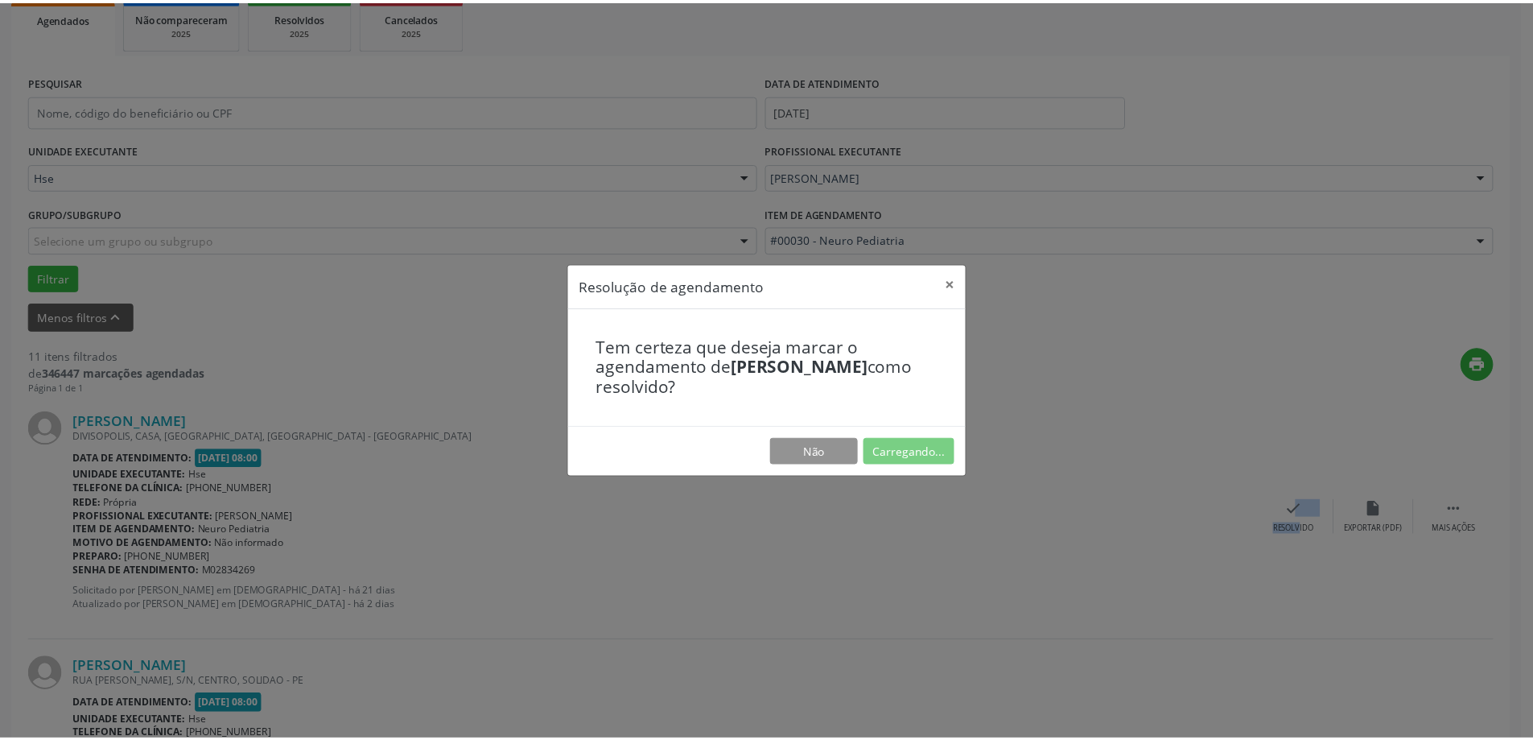
scroll to position [0, 0]
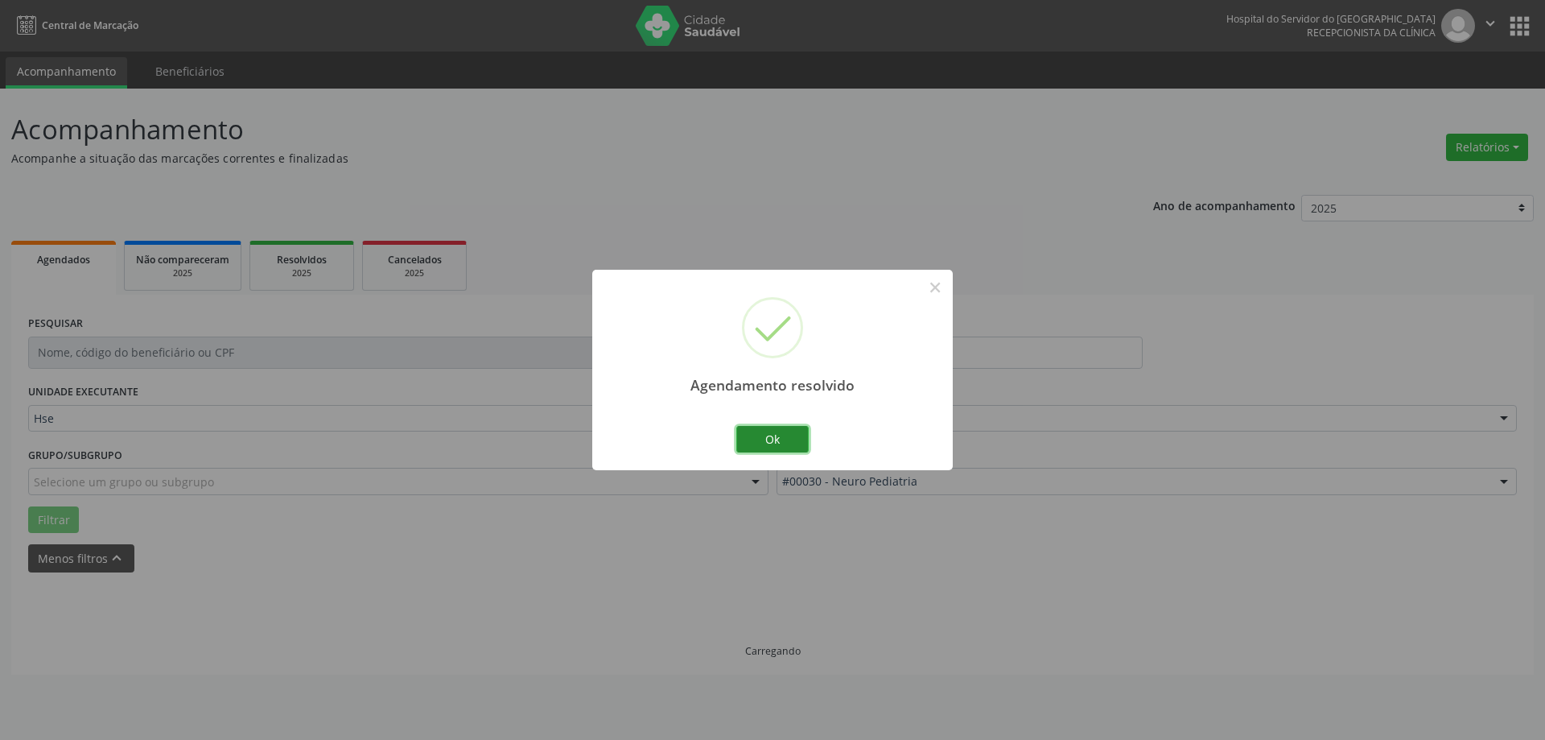
click at [756, 441] on button "Ok" at bounding box center [773, 439] width 72 height 27
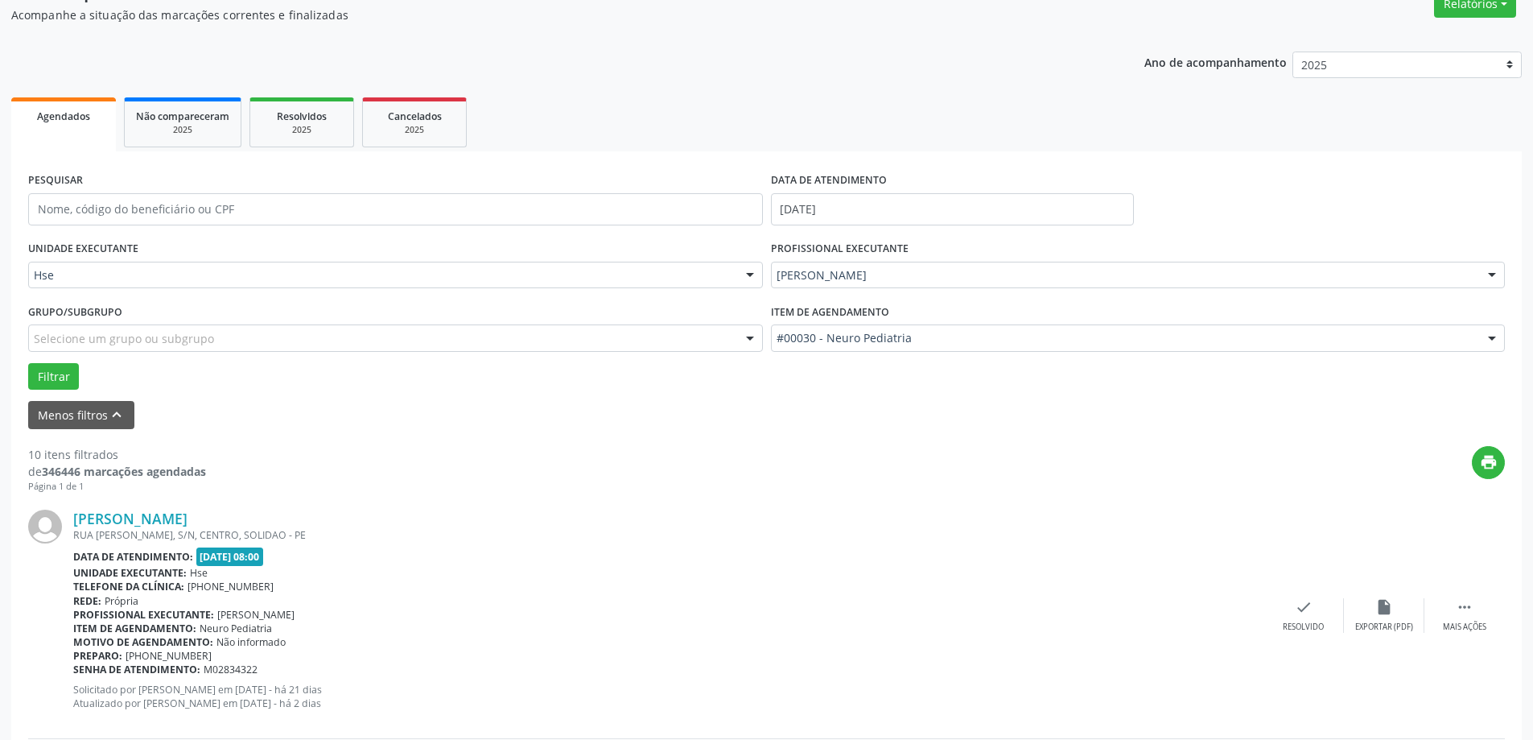
scroll to position [161, 0]
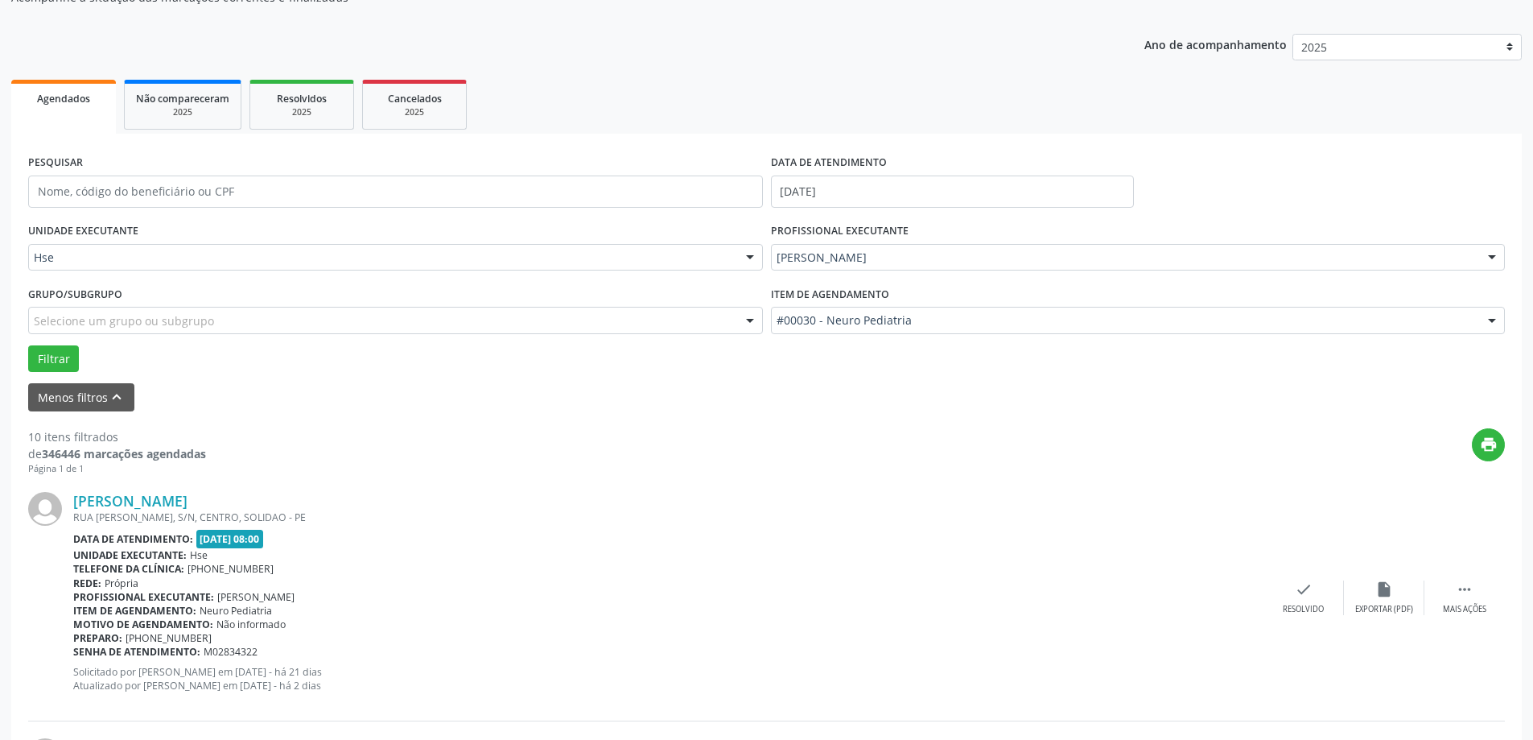
click at [1464, 617] on div "[PERSON_NAME] [STREET_ADDRESS][PERSON_NAME] Data de atendimento: [DATE] 08:00 U…" at bounding box center [766, 598] width 1477 height 246
click at [1455, 605] on div "Mais ações" at bounding box center [1464, 609] width 43 height 11
click at [1384, 596] on icon "alarm_off" at bounding box center [1385, 589] width 18 height 18
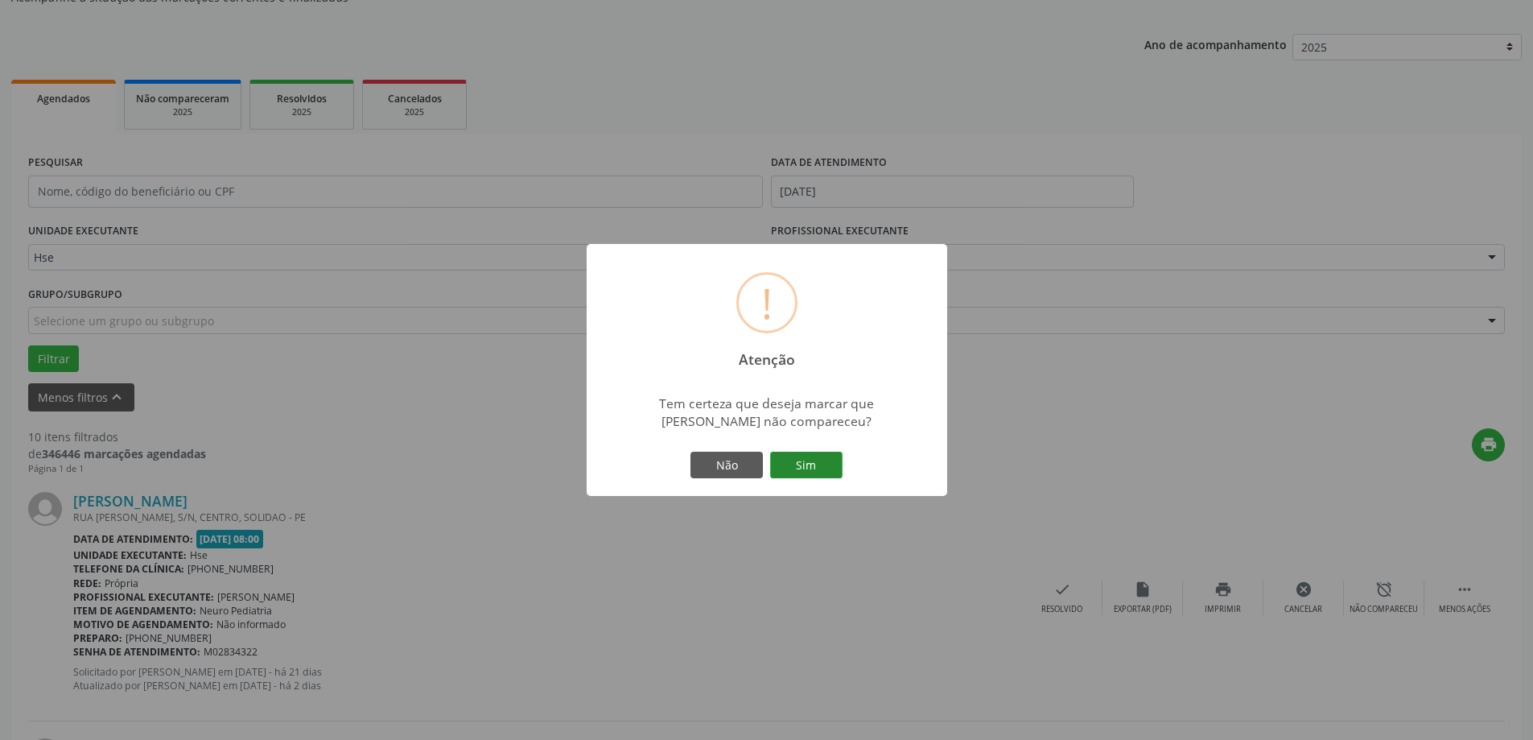
click at [808, 479] on button "Sim" at bounding box center [806, 465] width 72 height 27
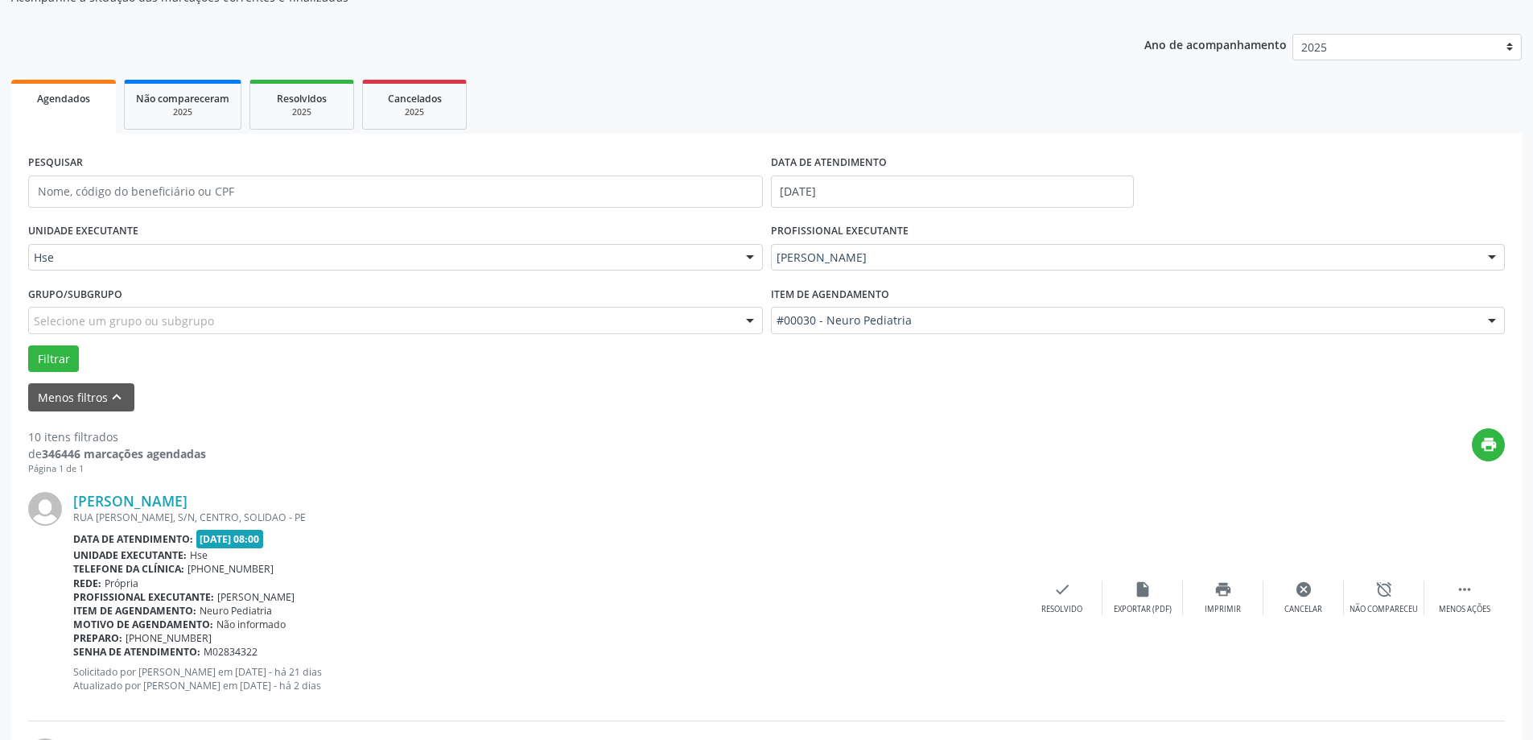
scroll to position [0, 0]
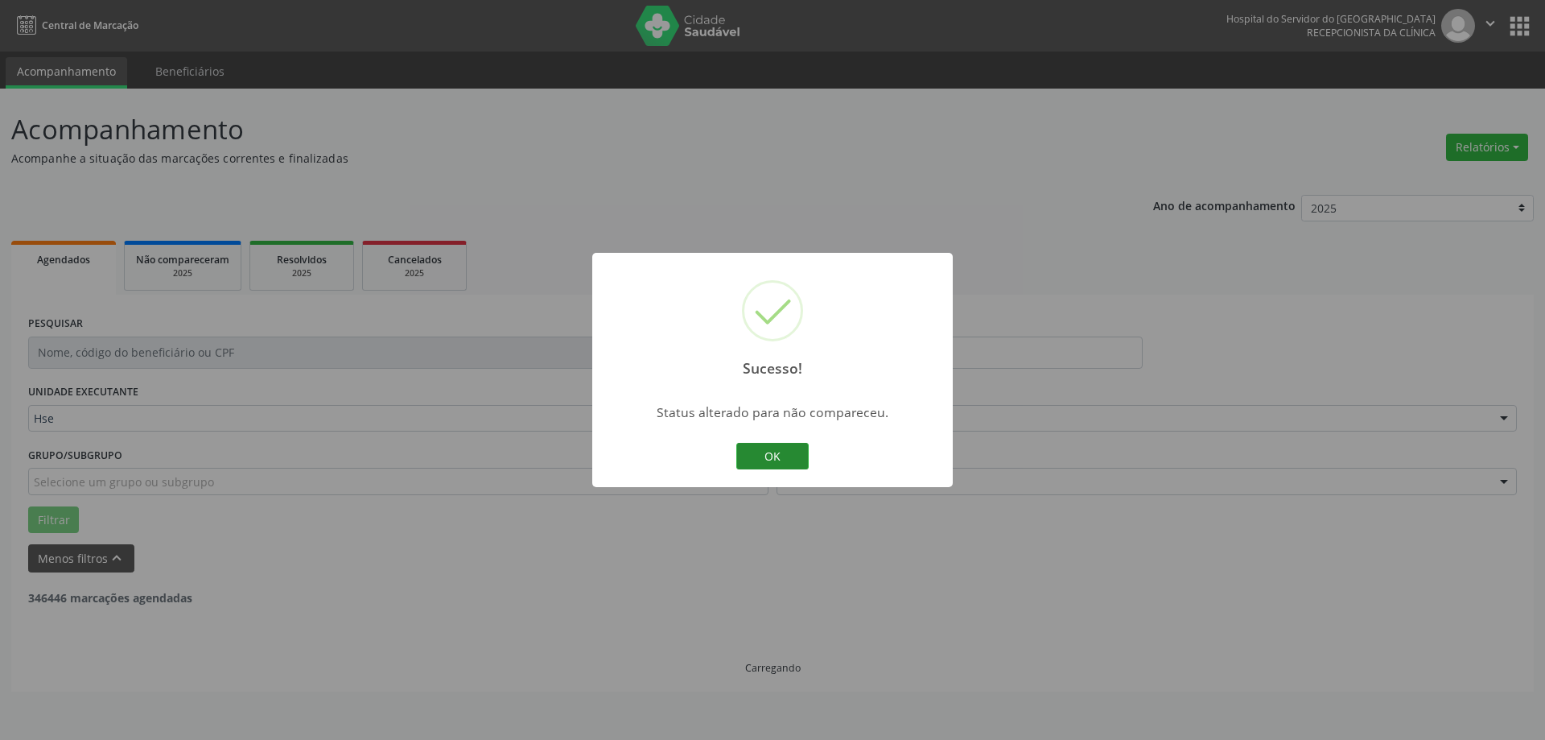
click at [744, 463] on button "OK" at bounding box center [773, 456] width 72 height 27
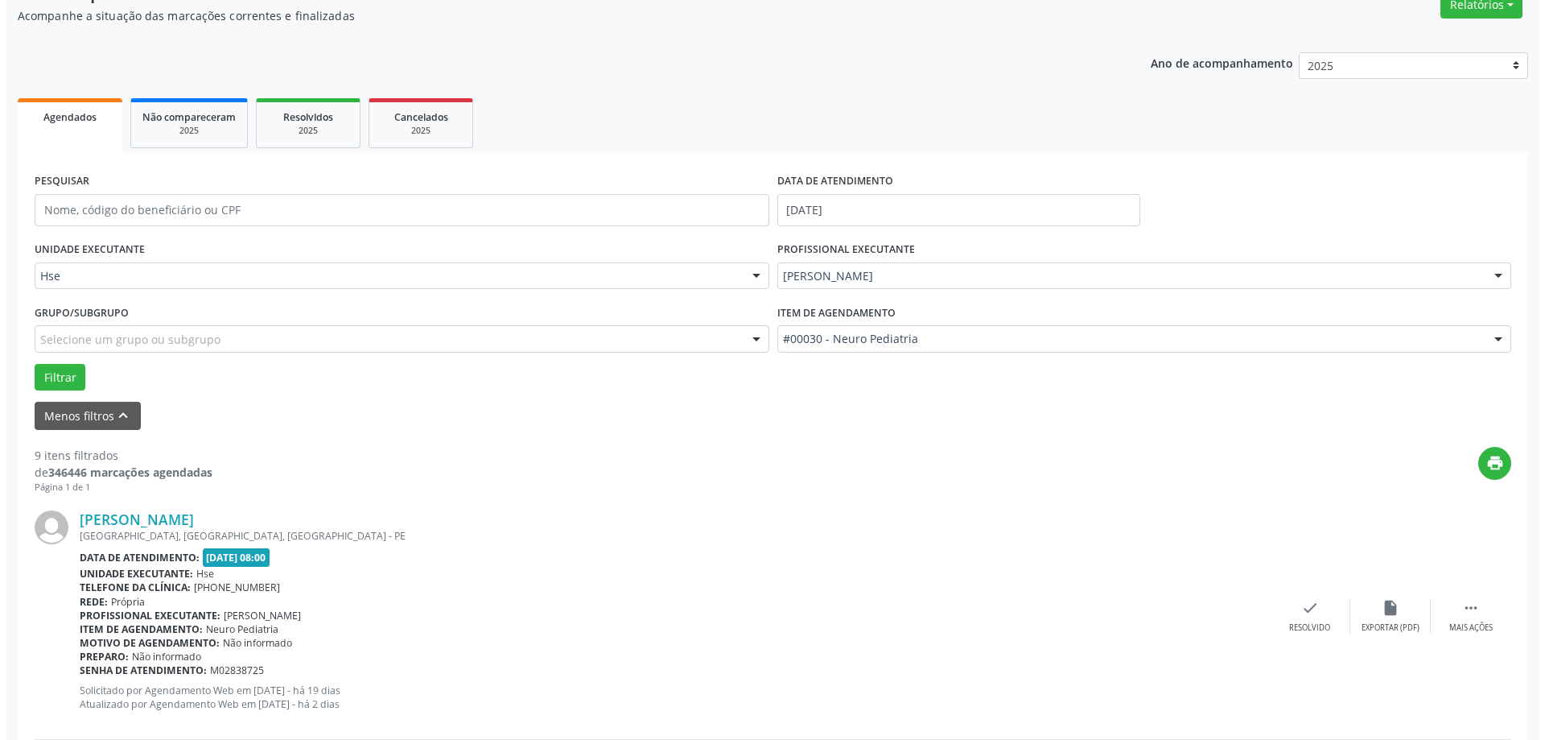
scroll to position [161, 0]
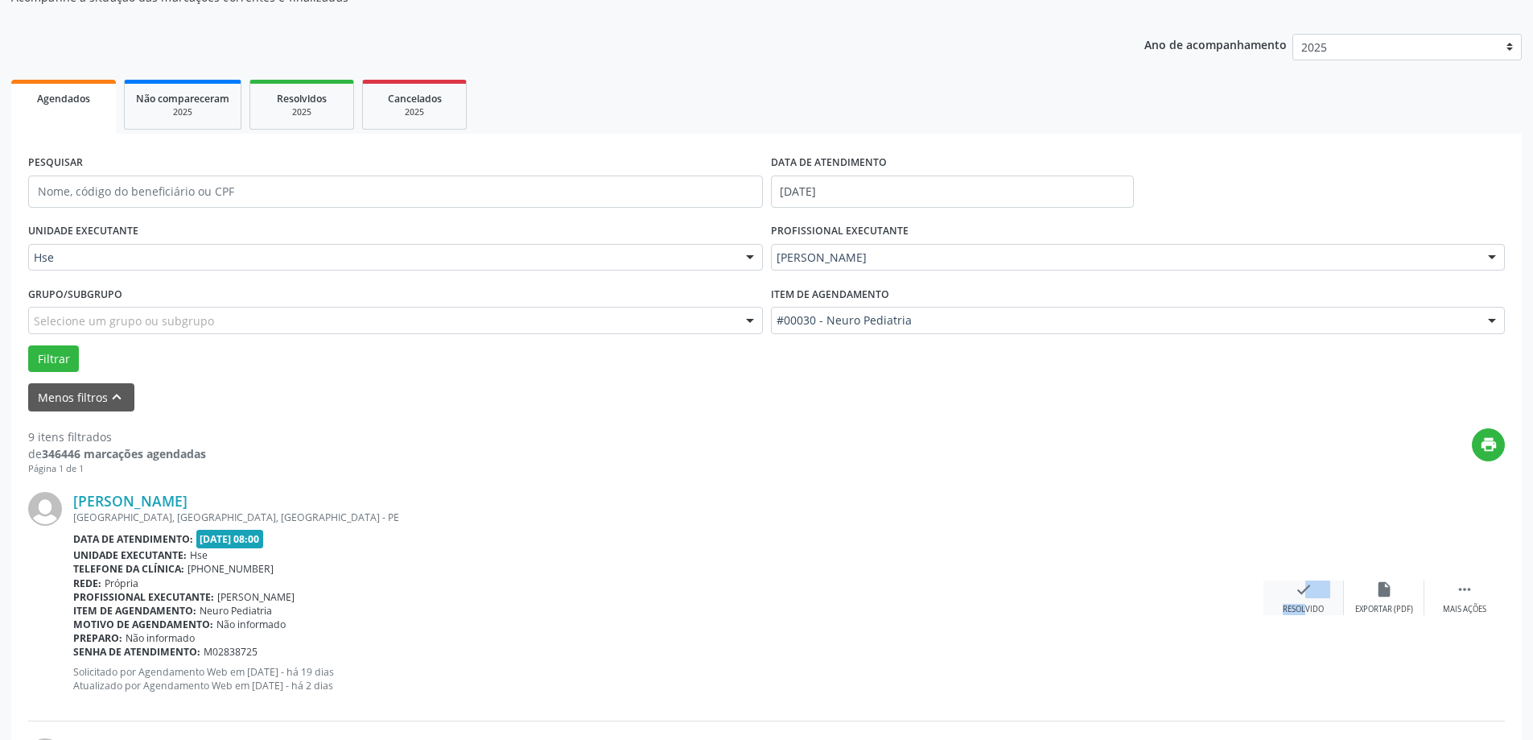
click at [1292, 600] on div "check Resolvido" at bounding box center [1304, 597] width 80 height 35
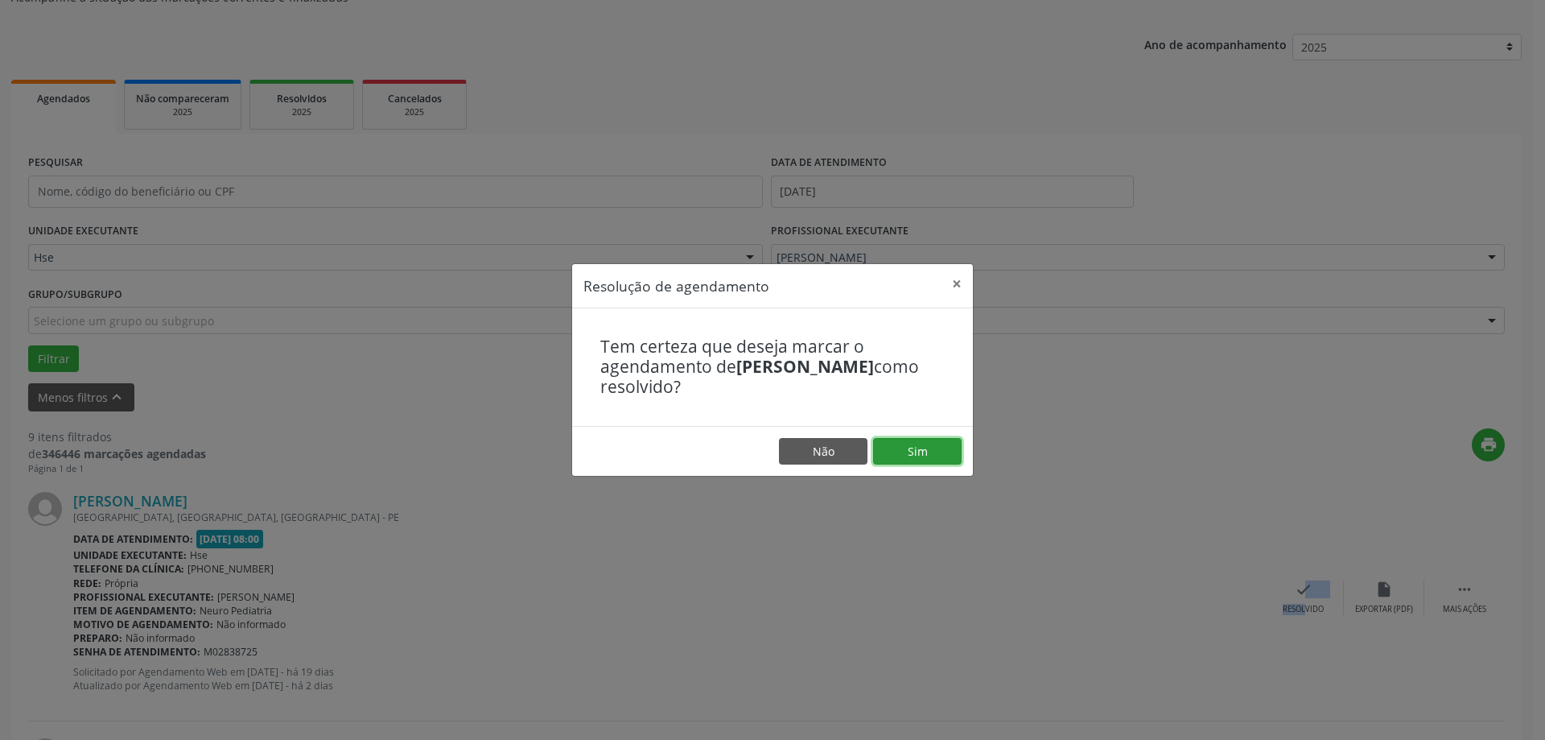
click at [933, 455] on button "Sim" at bounding box center [917, 451] width 89 height 27
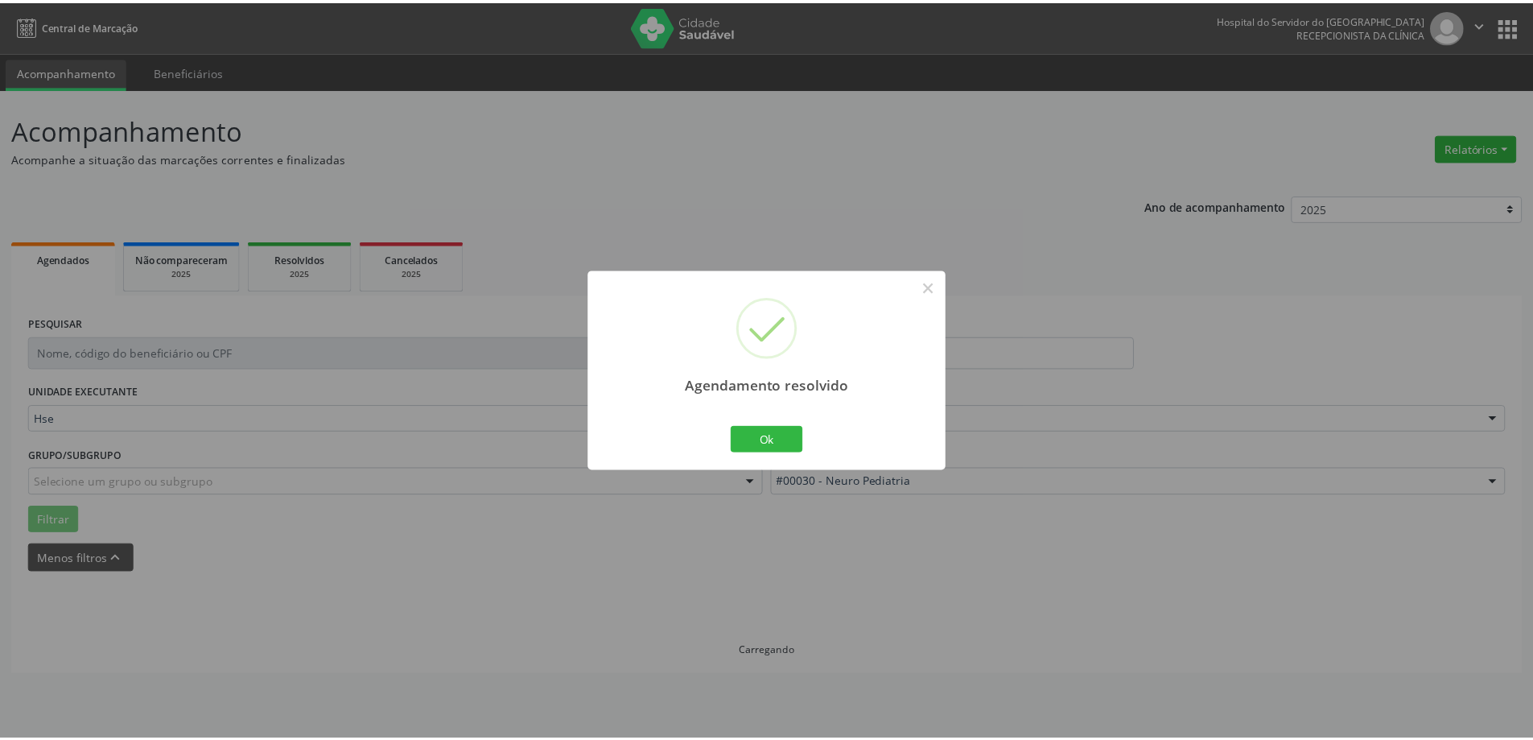
scroll to position [0, 0]
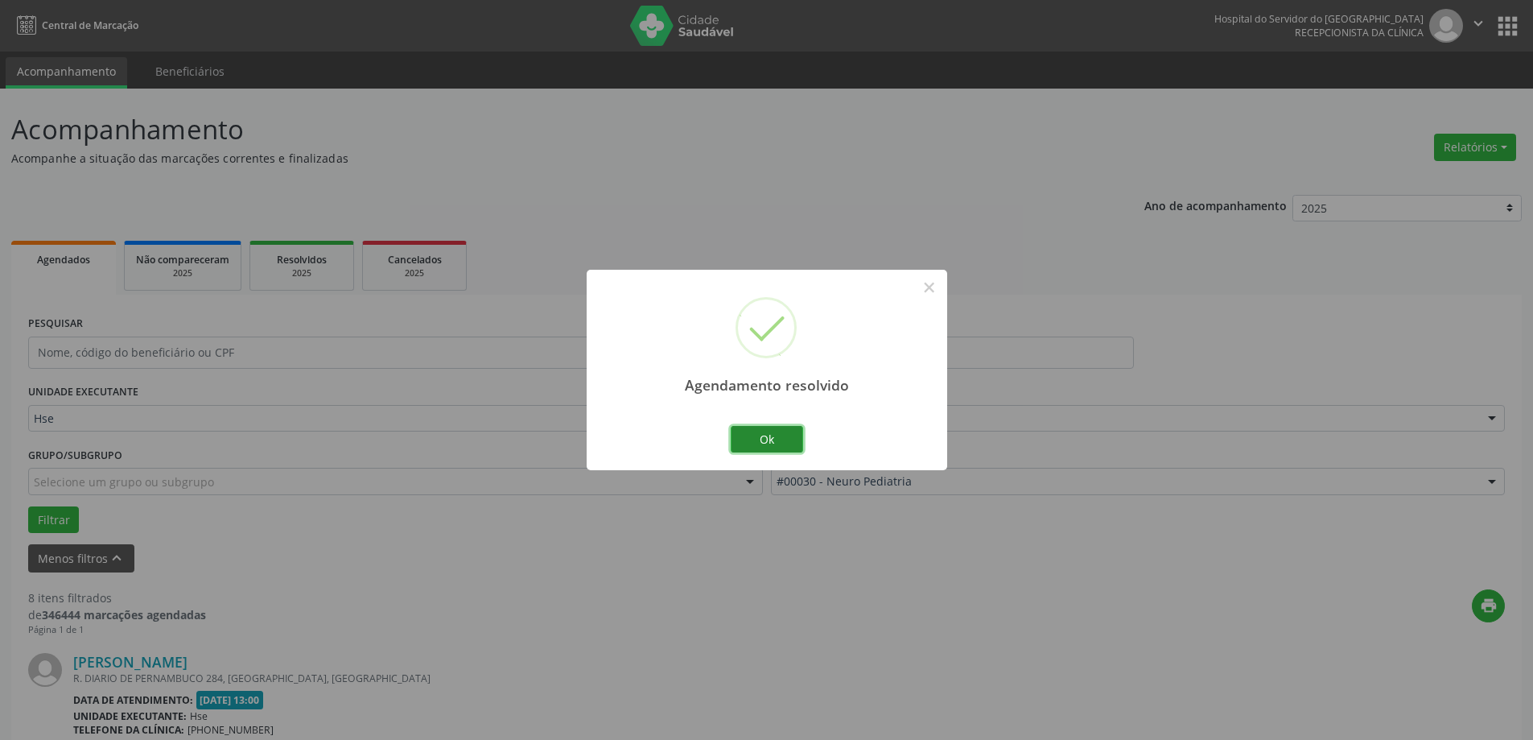
click at [779, 442] on button "Ok" at bounding box center [767, 439] width 72 height 27
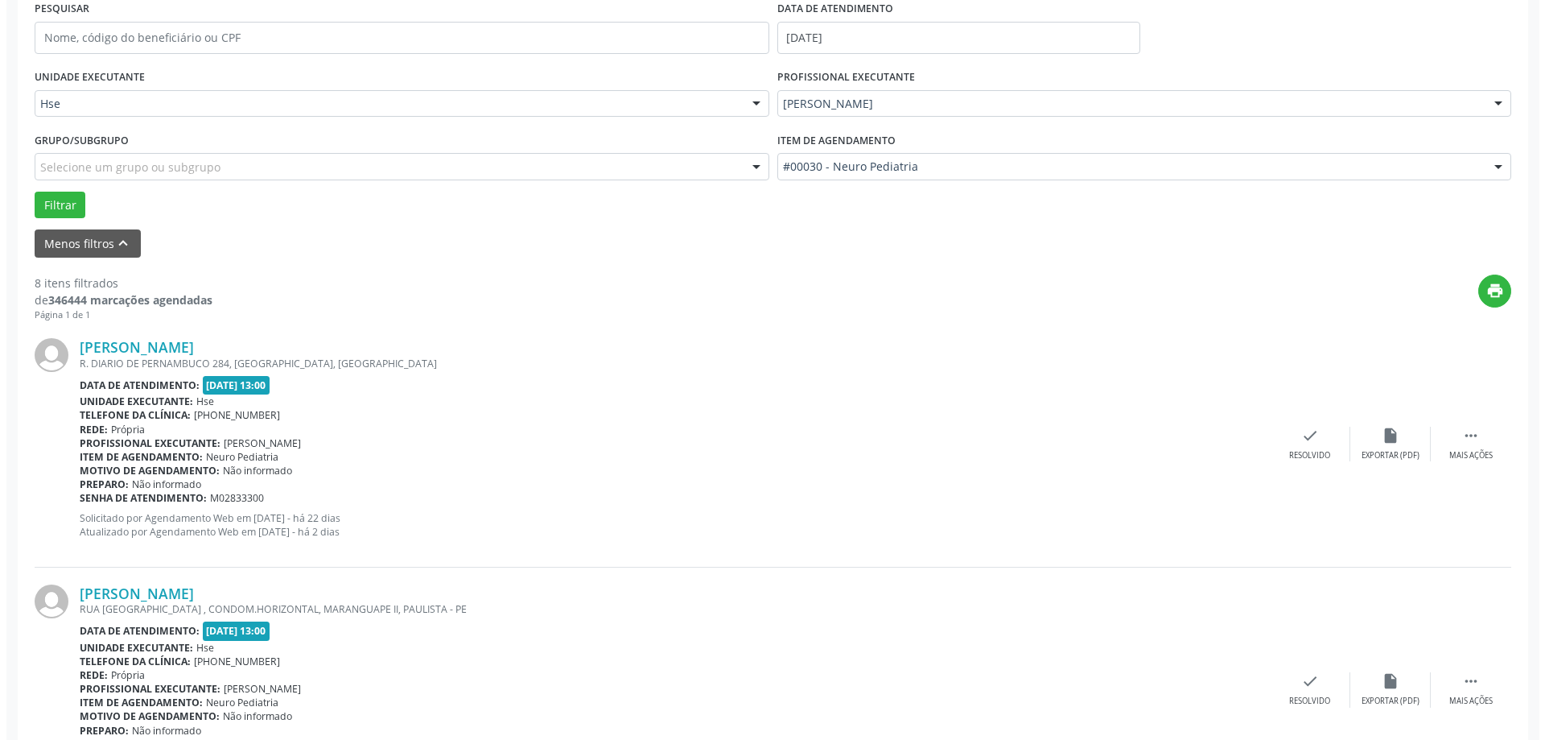
scroll to position [322, 0]
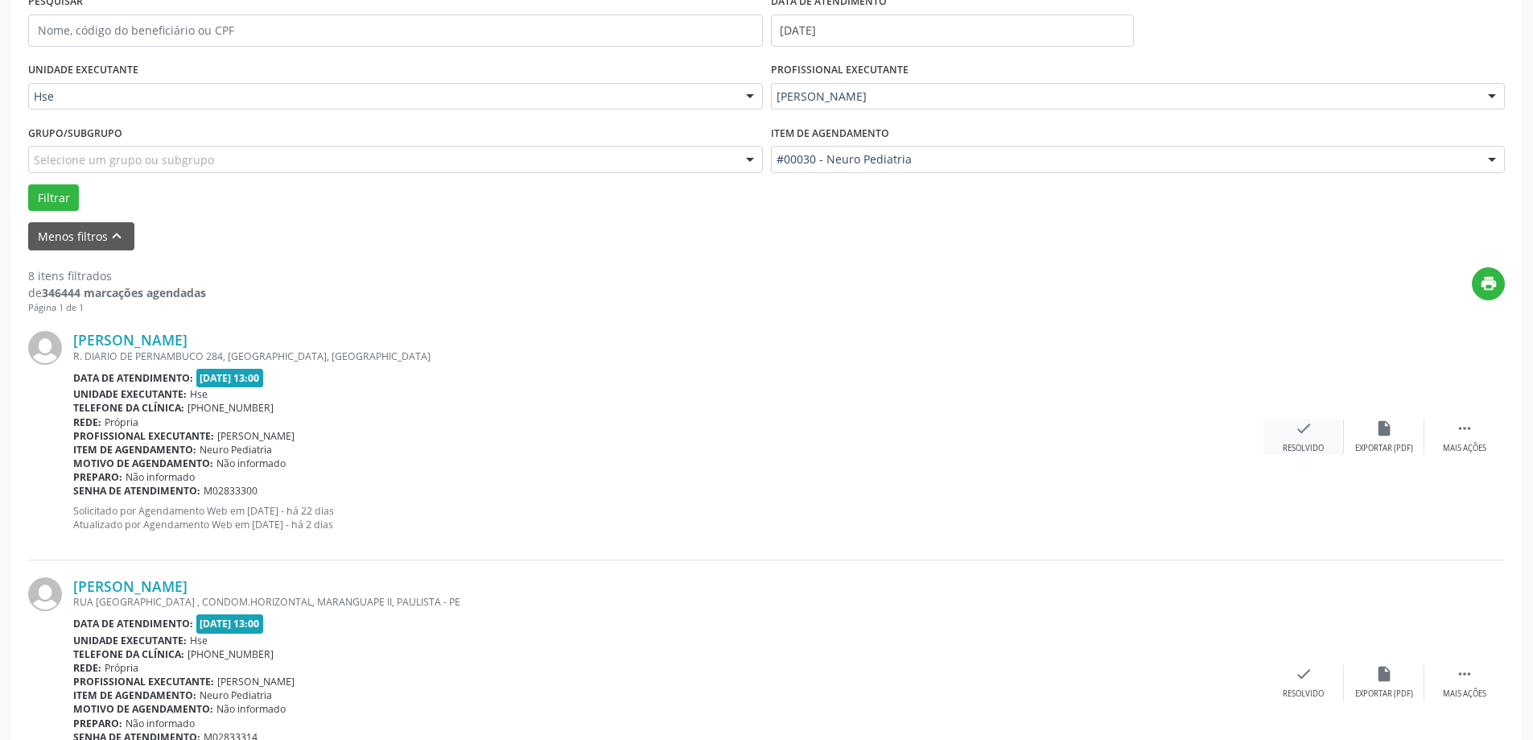
click at [1309, 440] on div "check Resolvido" at bounding box center [1304, 436] width 80 height 35
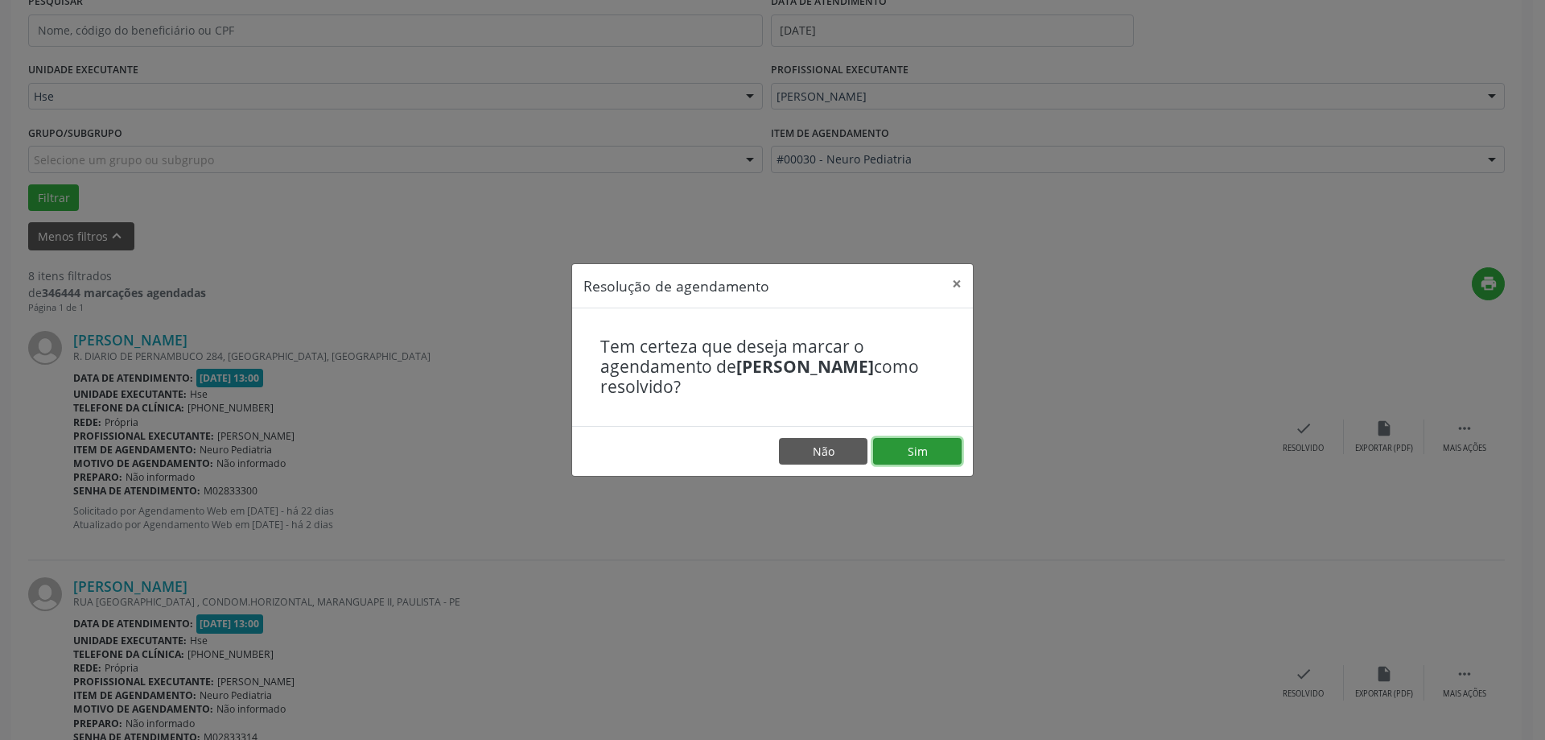
click at [942, 444] on button "Sim" at bounding box center [917, 451] width 89 height 27
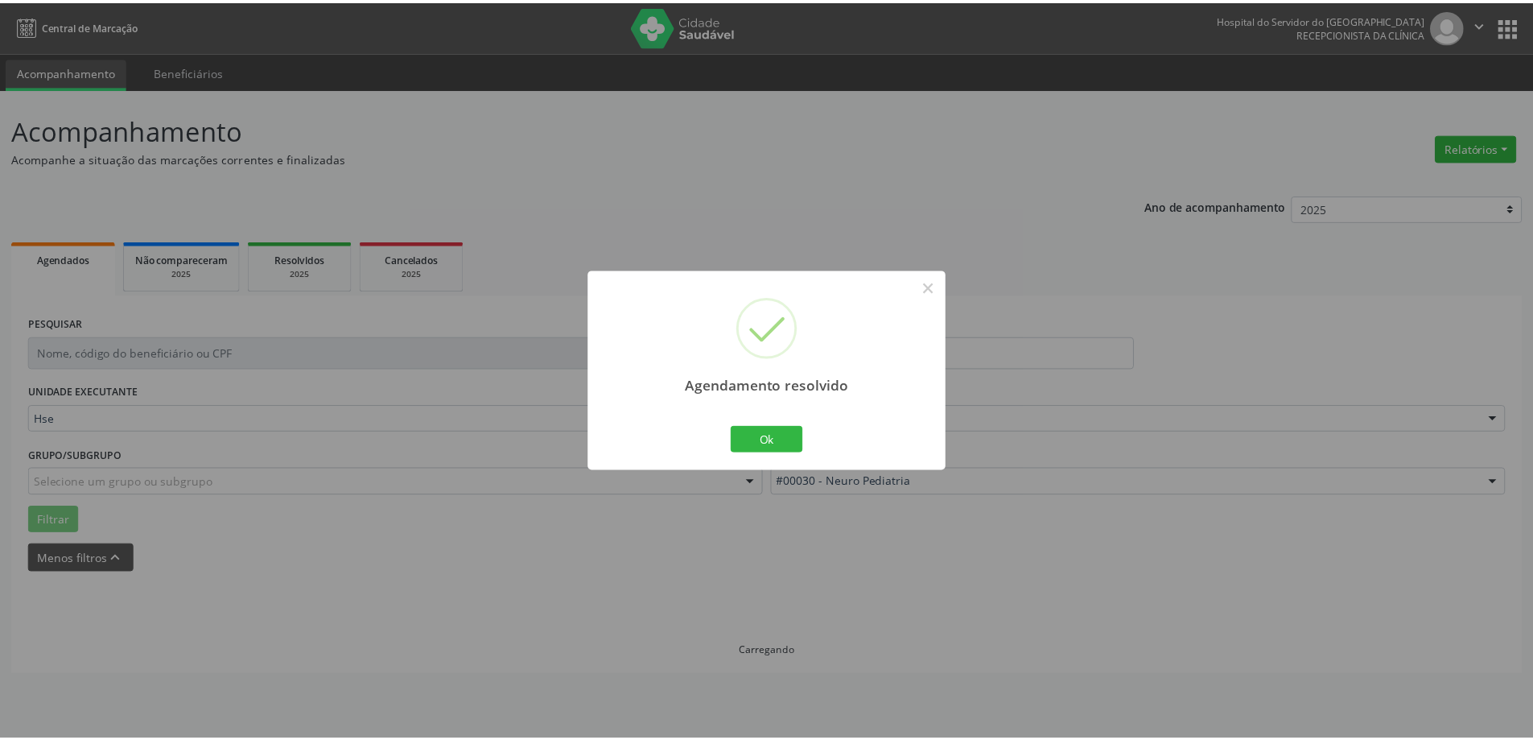
scroll to position [0, 0]
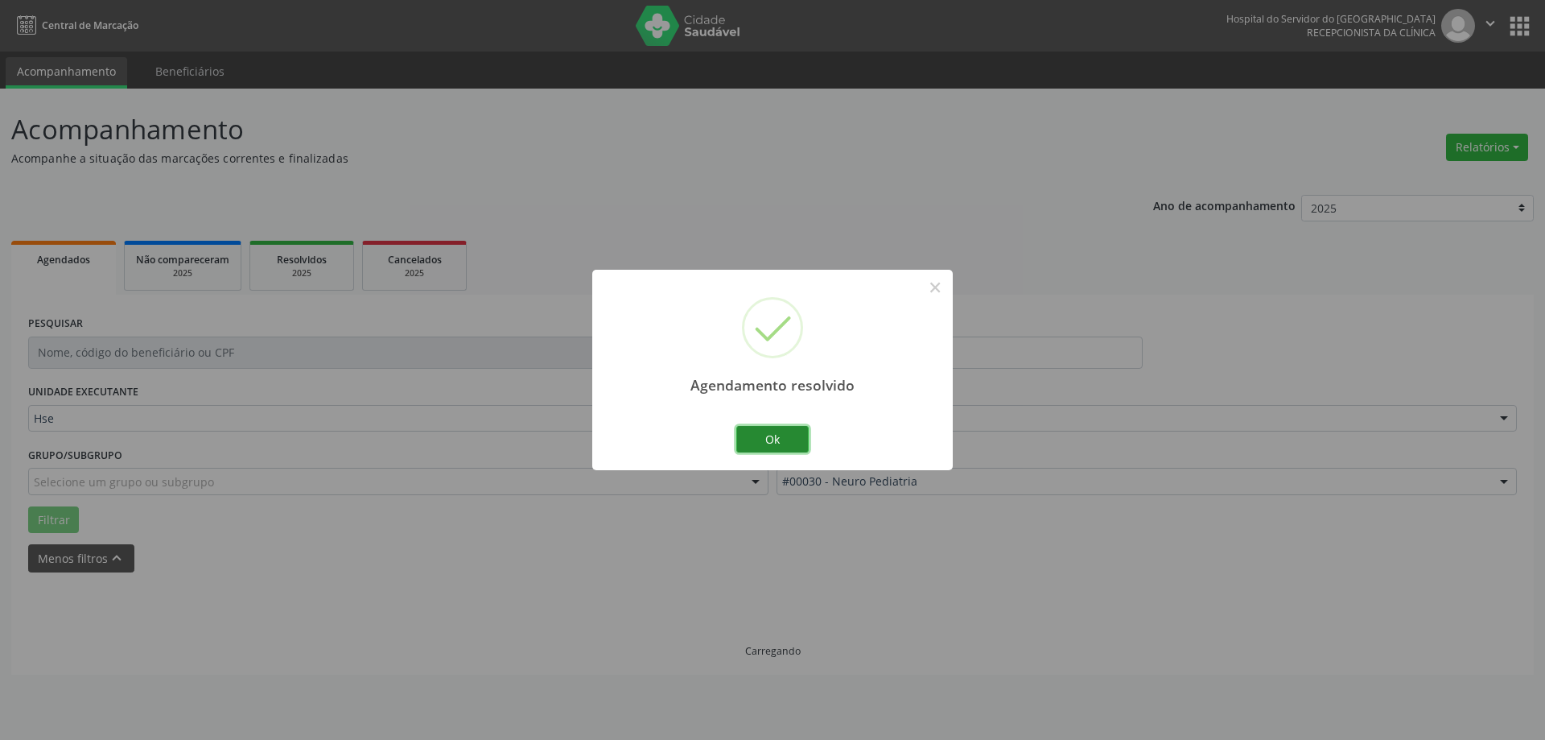
click at [783, 440] on button "Ok" at bounding box center [773, 439] width 72 height 27
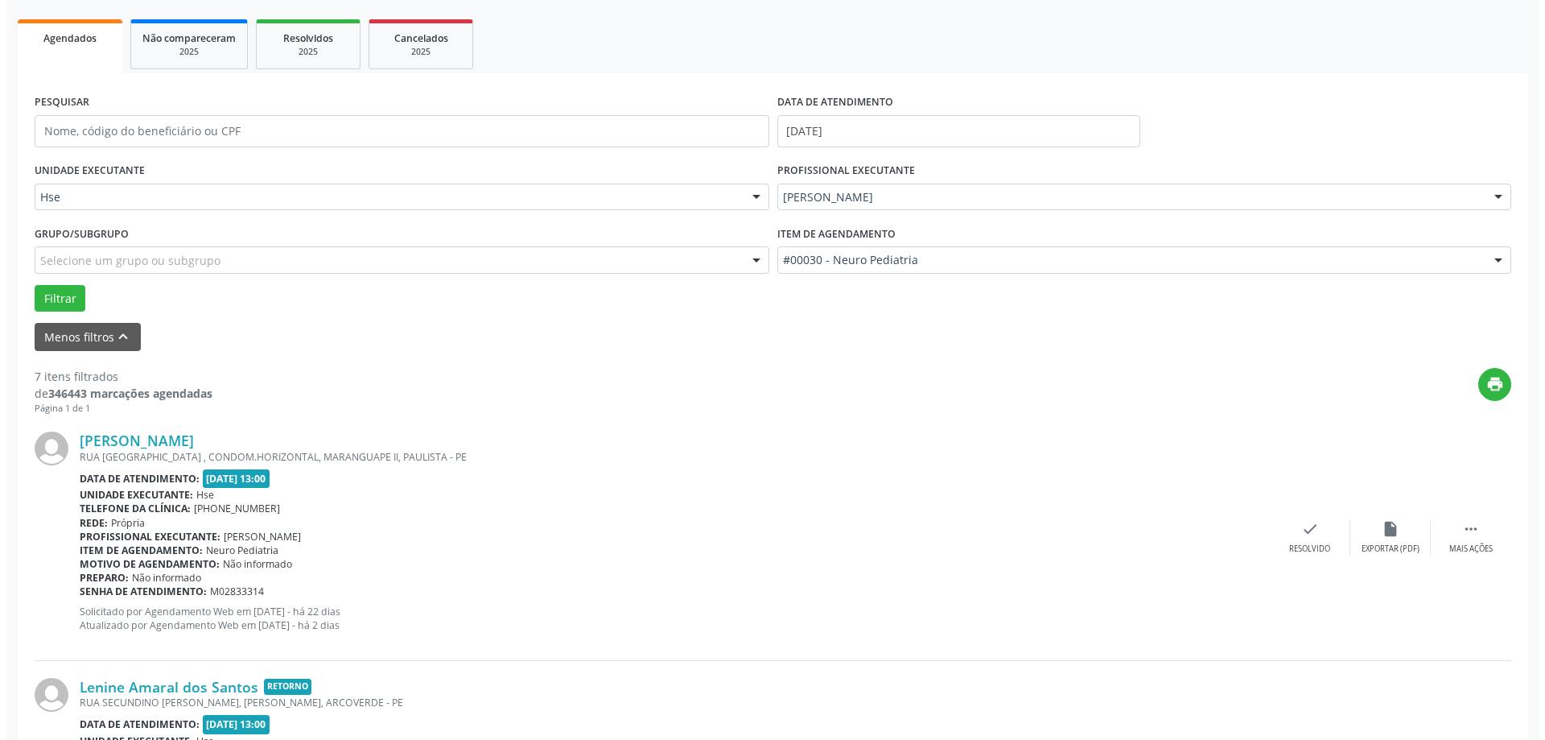
scroll to position [241, 0]
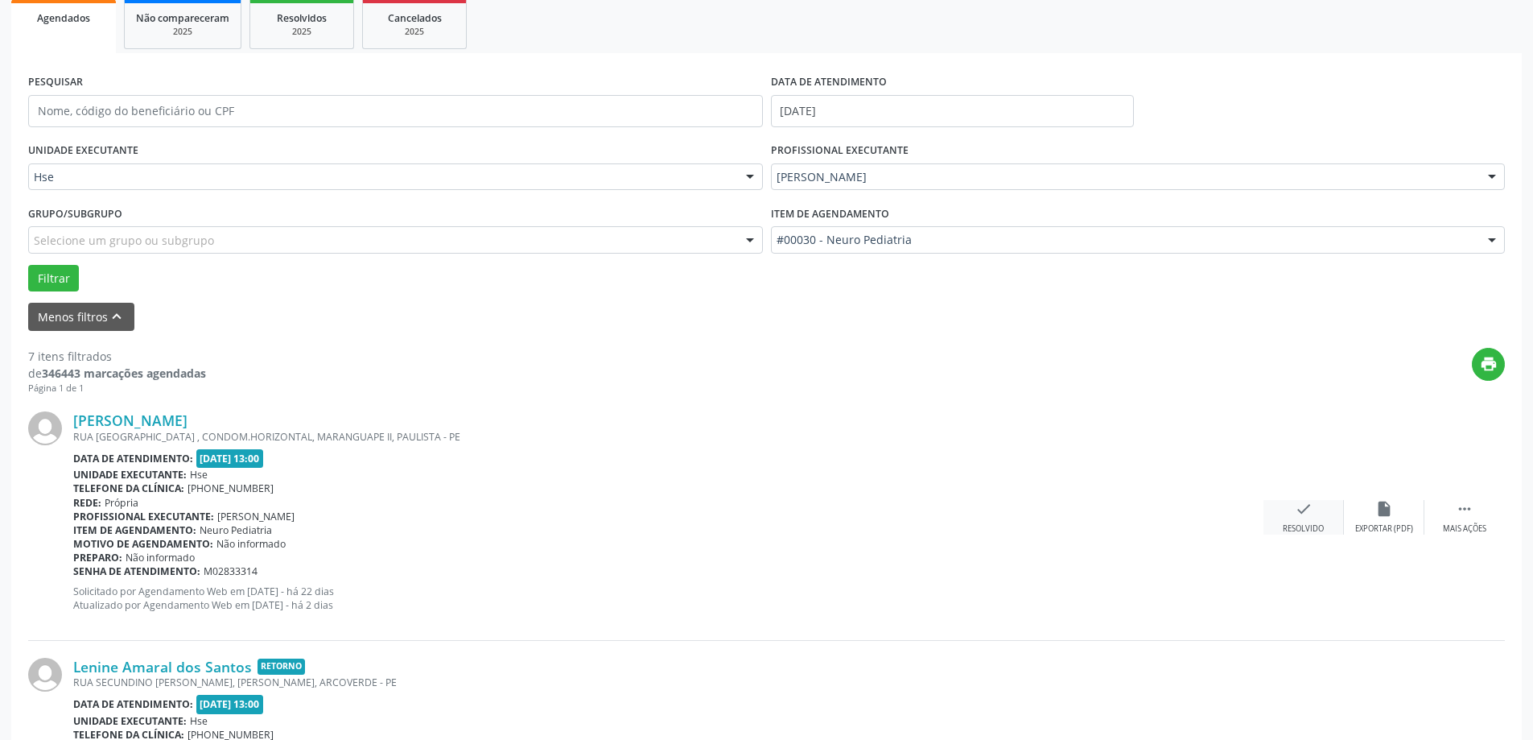
click at [1320, 510] on div "check Resolvido" at bounding box center [1304, 517] width 80 height 35
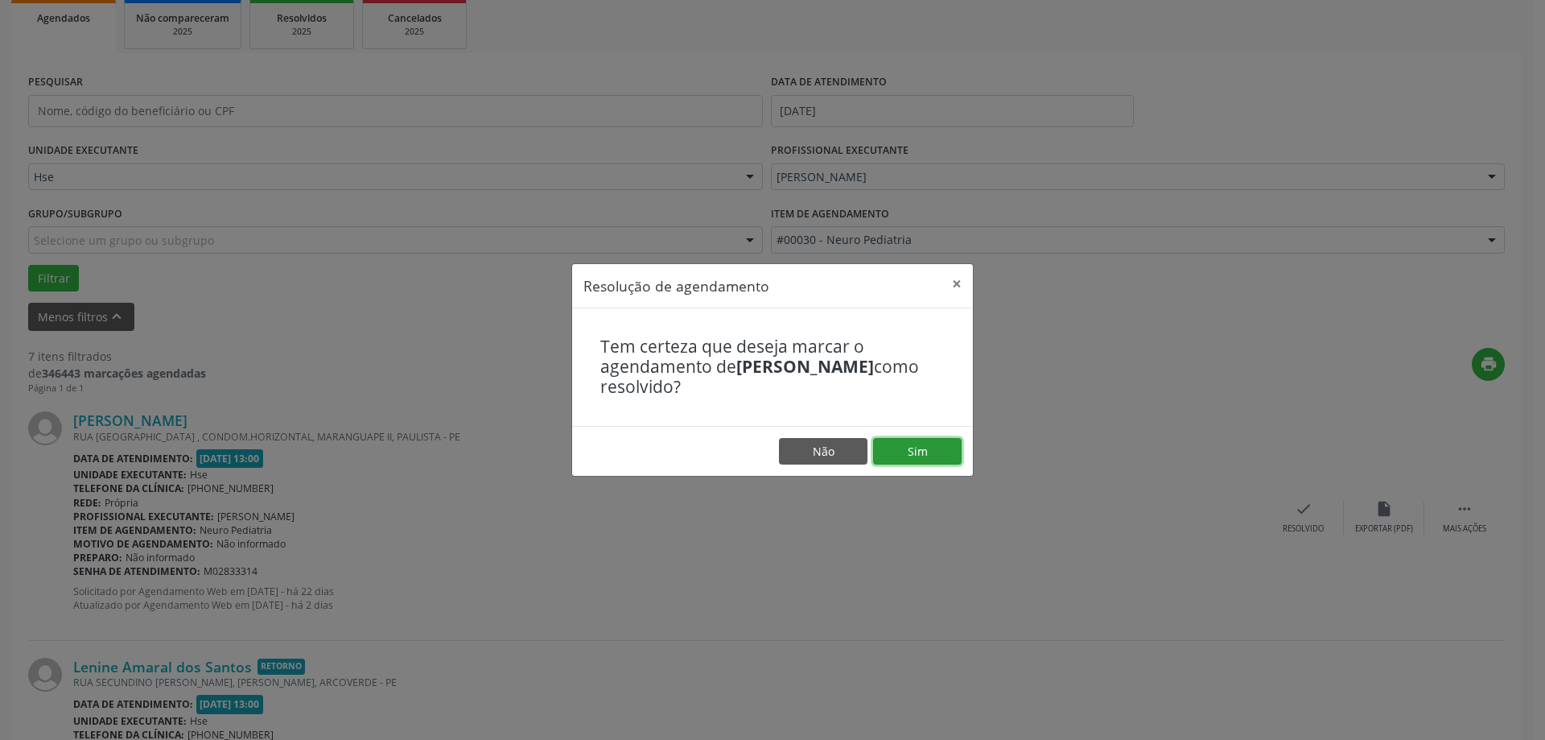
click at [960, 458] on button "Sim" at bounding box center [917, 451] width 89 height 27
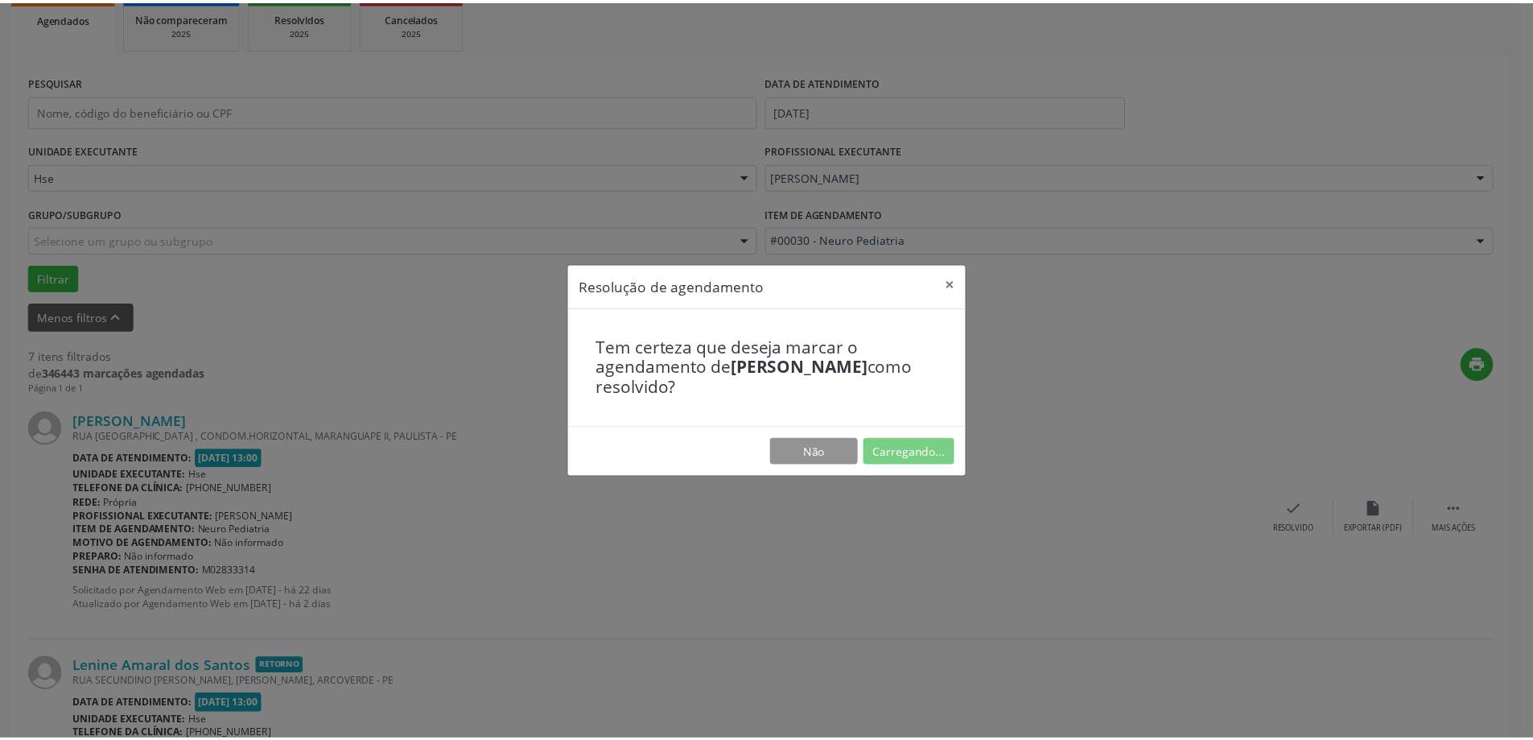
scroll to position [0, 0]
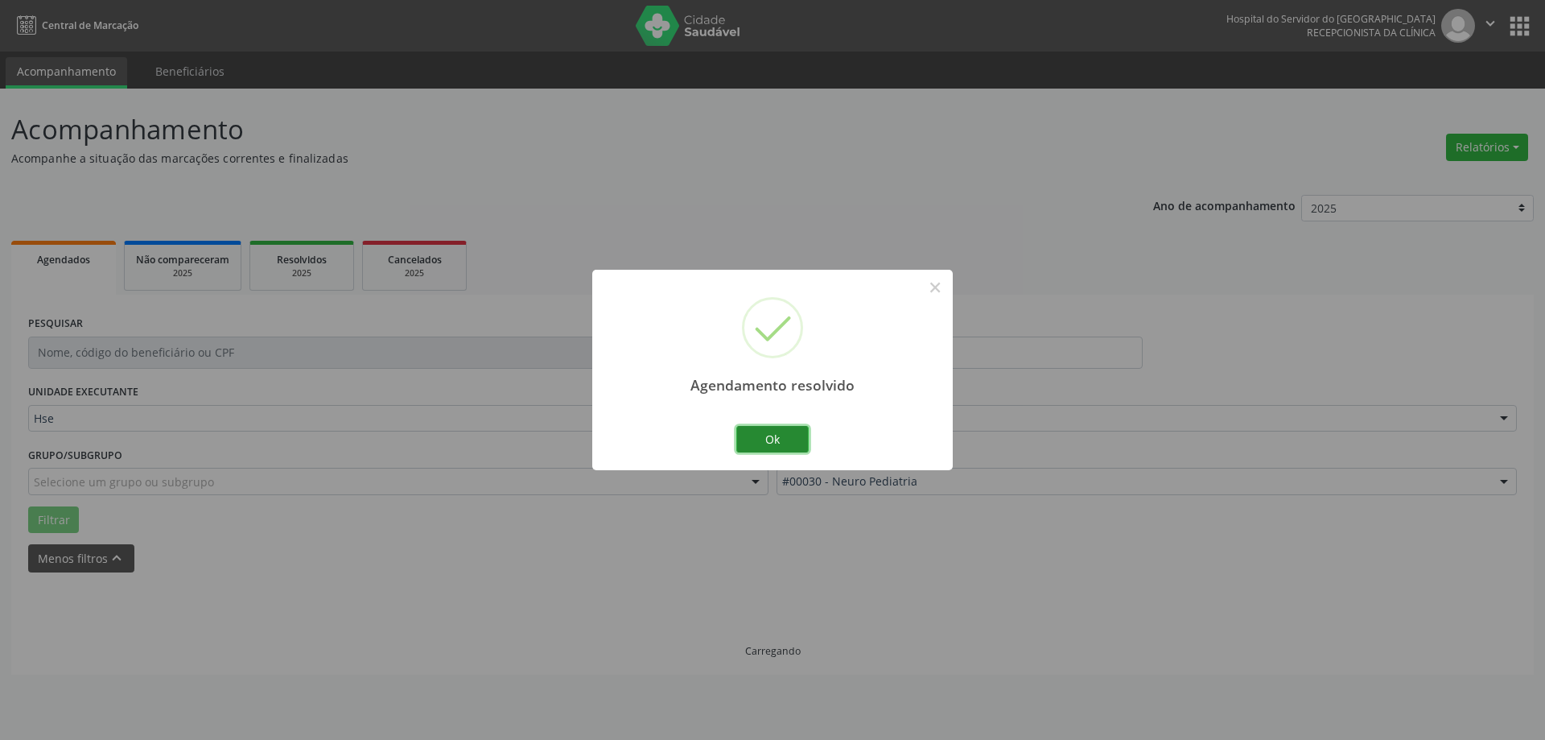
click at [745, 441] on button "Ok" at bounding box center [773, 439] width 72 height 27
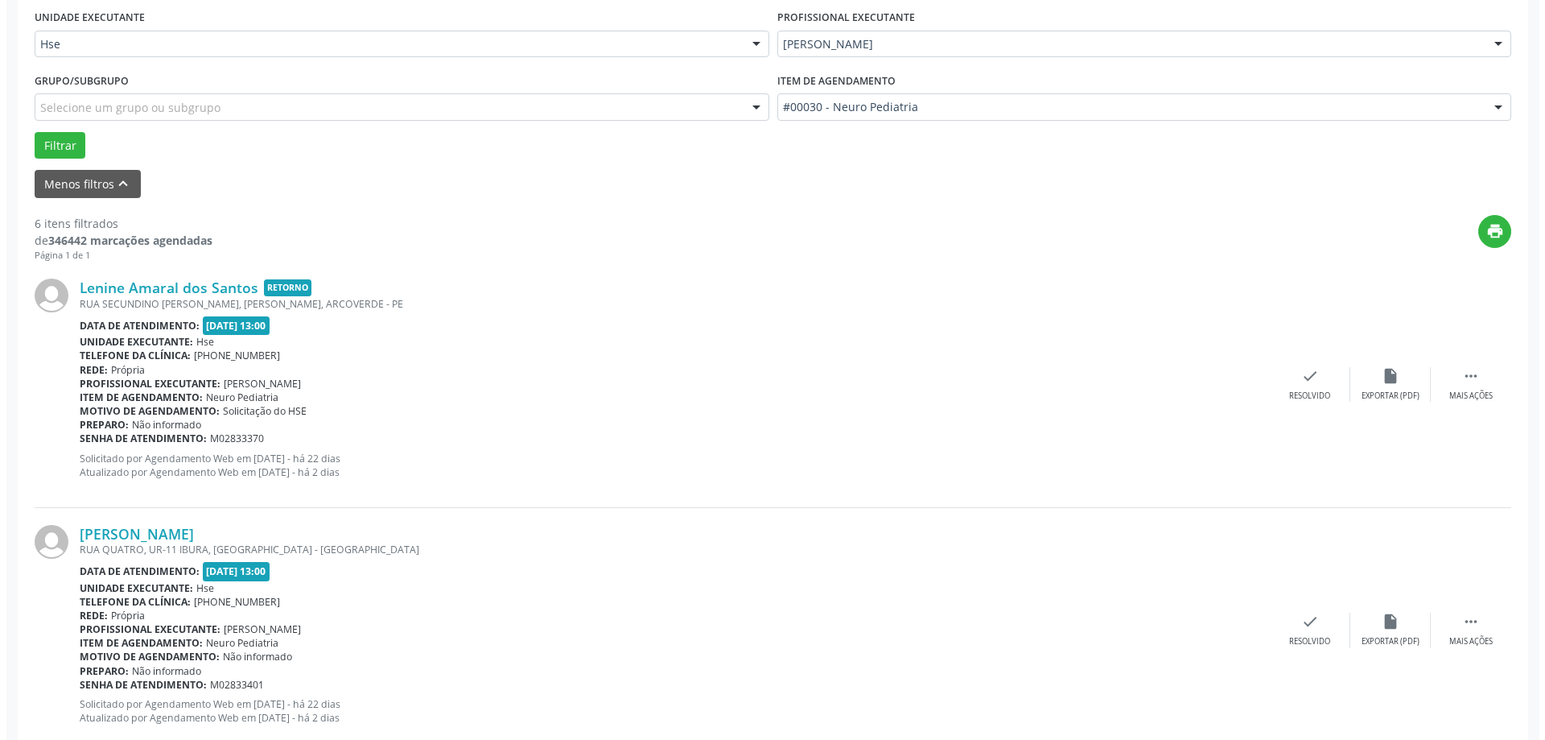
scroll to position [402, 0]
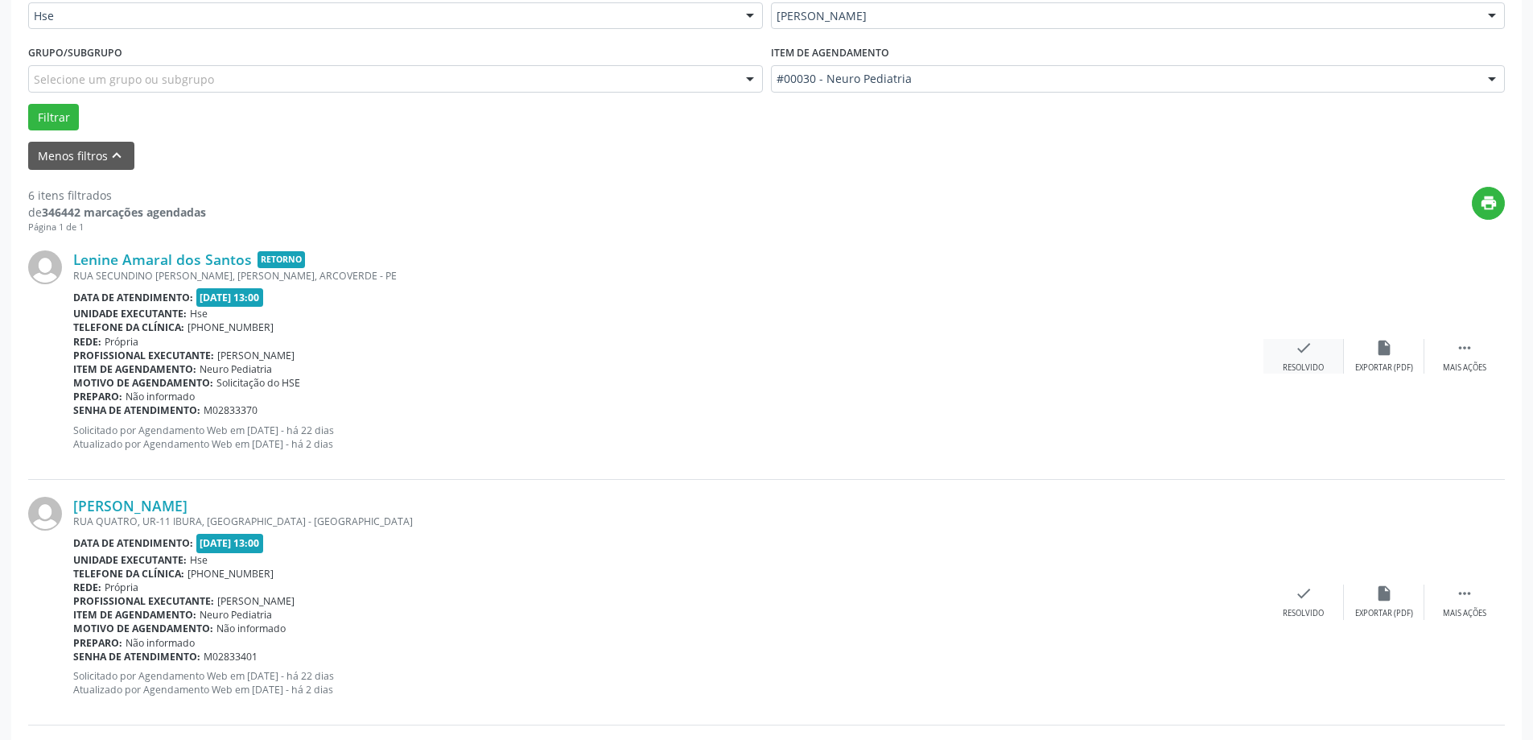
click at [1285, 354] on div "check Resolvido" at bounding box center [1304, 356] width 80 height 35
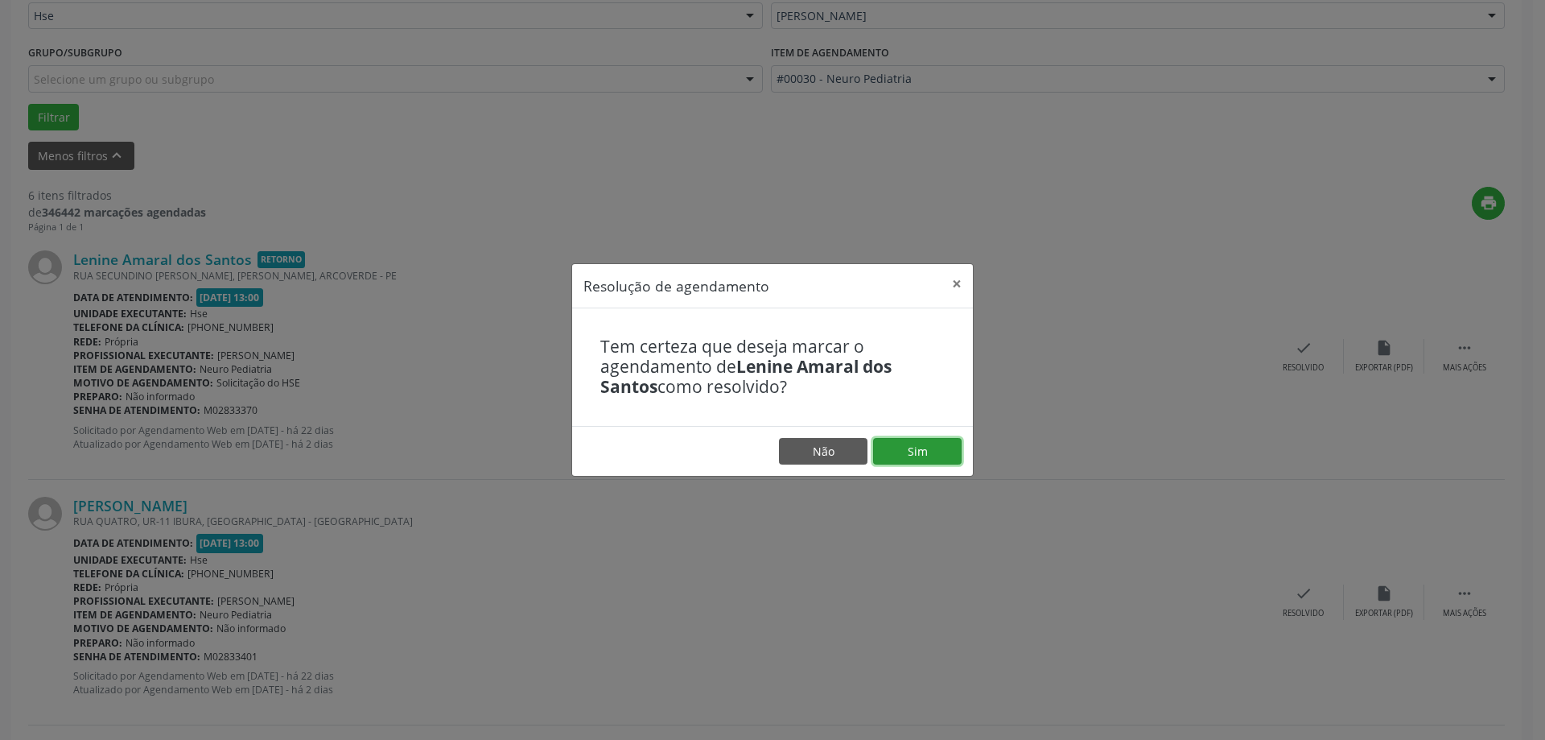
click at [902, 448] on button "Sim" at bounding box center [917, 451] width 89 height 27
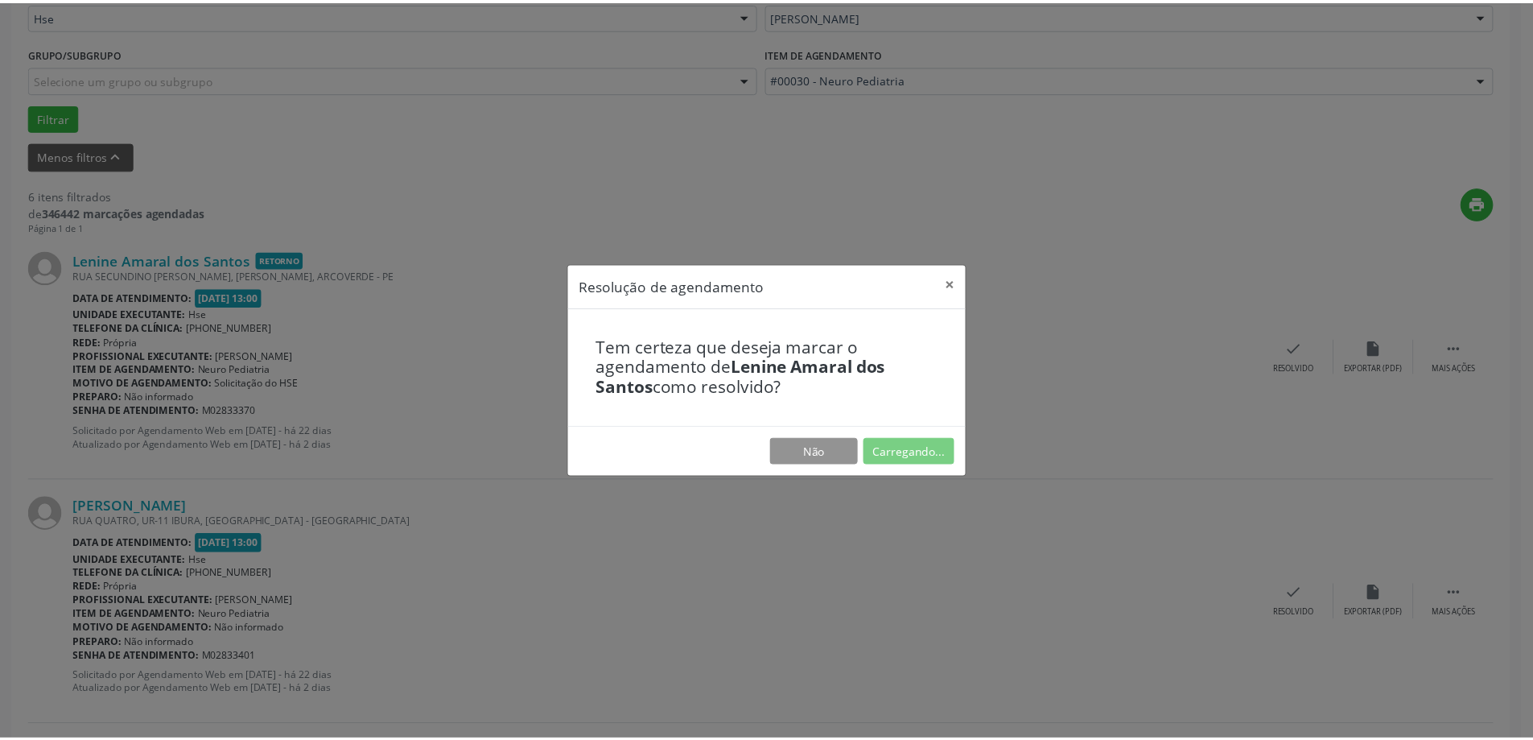
scroll to position [0, 0]
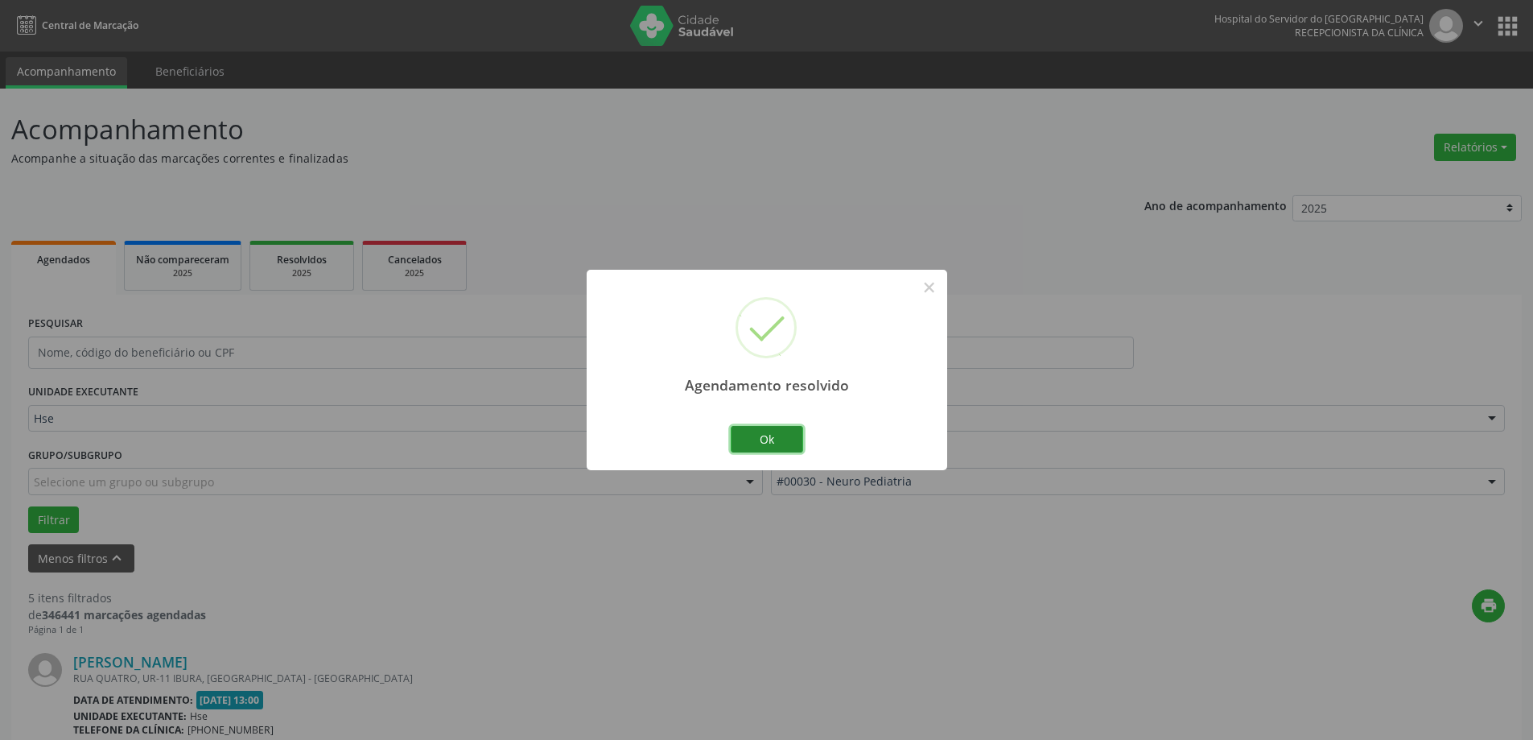
click at [745, 439] on button "Ok" at bounding box center [767, 439] width 72 height 27
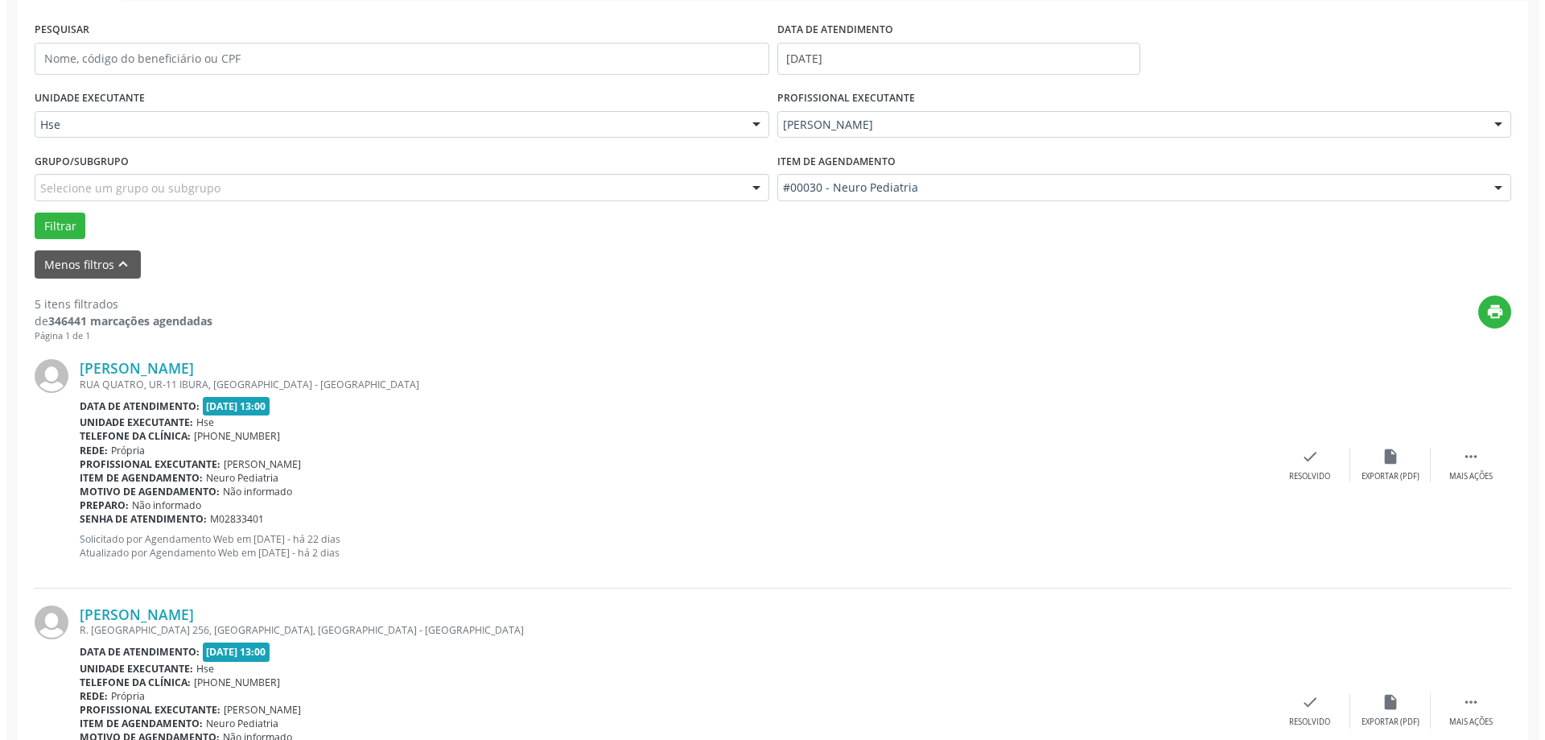
scroll to position [322, 0]
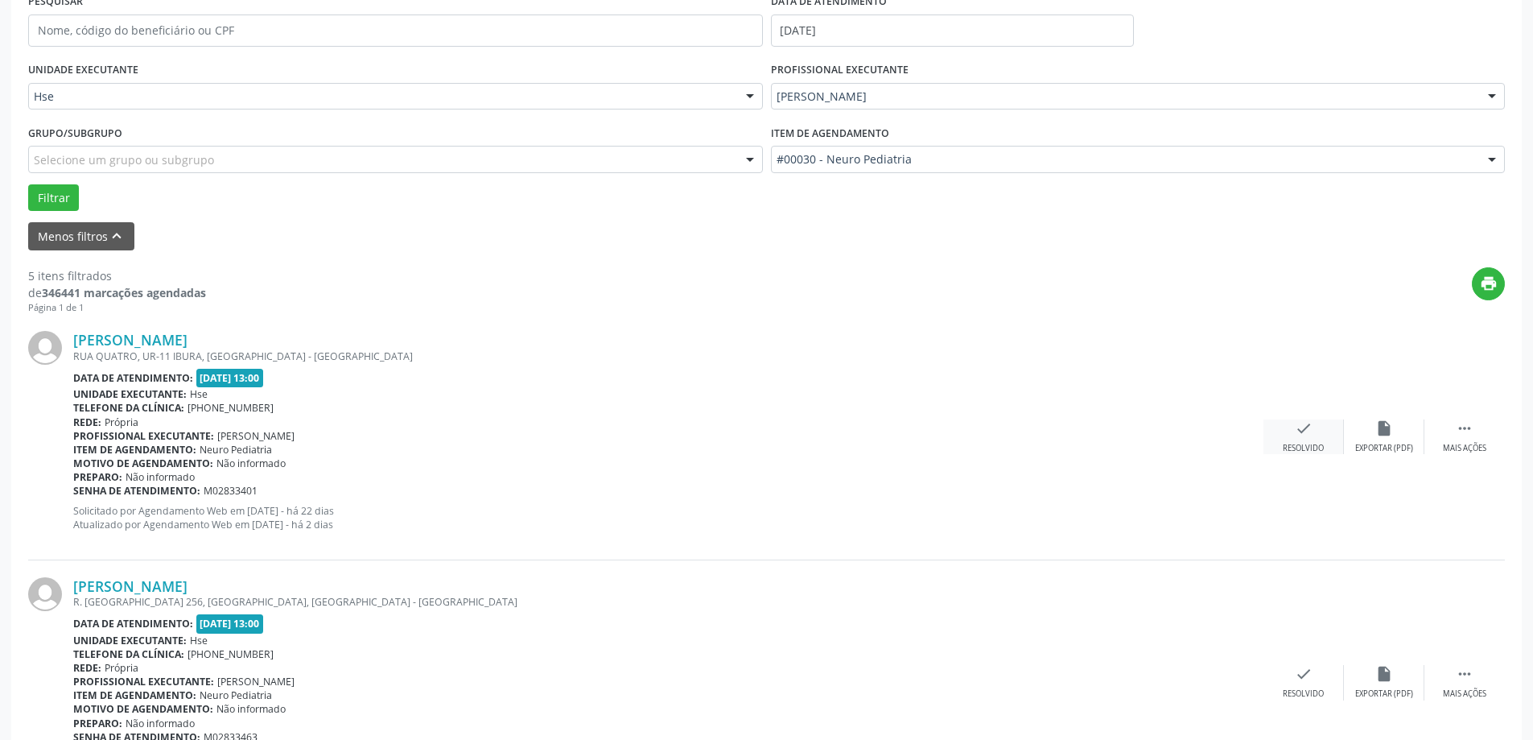
click at [1290, 423] on div "[PERSON_NAME] [GEOGRAPHIC_DATA], UR-11 [GEOGRAPHIC_DATA], [GEOGRAPHIC_DATA] - […" at bounding box center [766, 437] width 1477 height 246
click at [1296, 425] on icon "check" at bounding box center [1304, 428] width 18 height 18
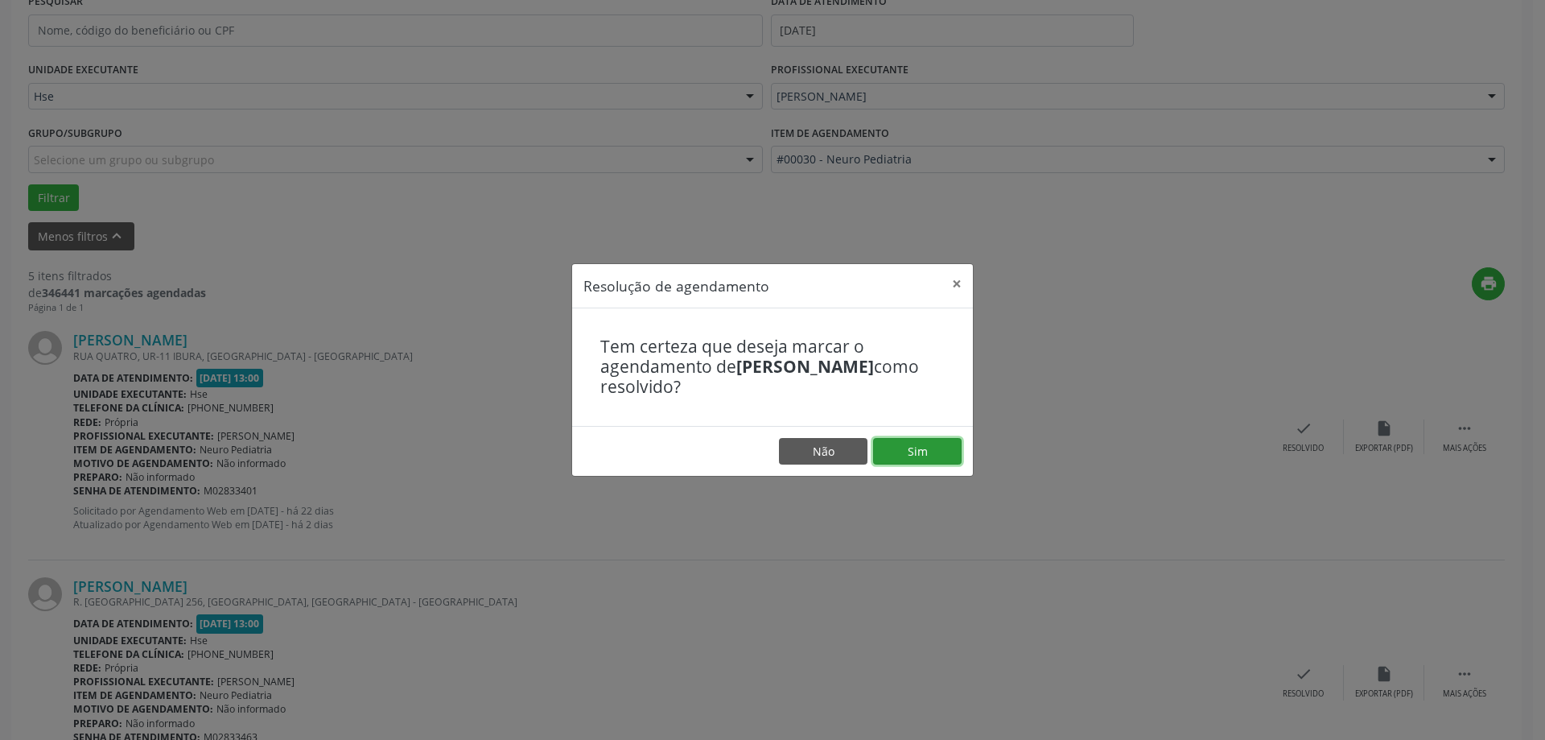
click at [930, 448] on button "Sim" at bounding box center [917, 451] width 89 height 27
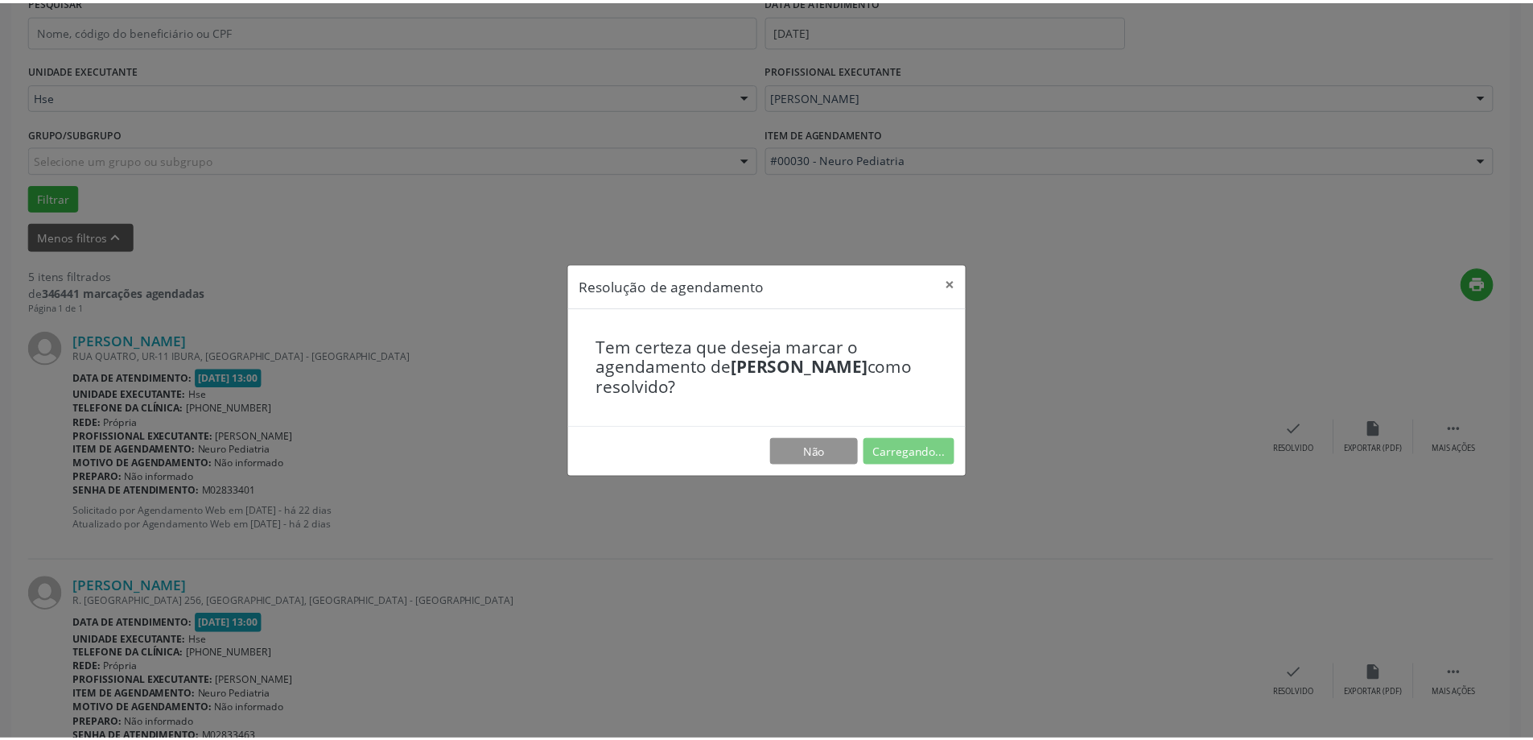
scroll to position [0, 0]
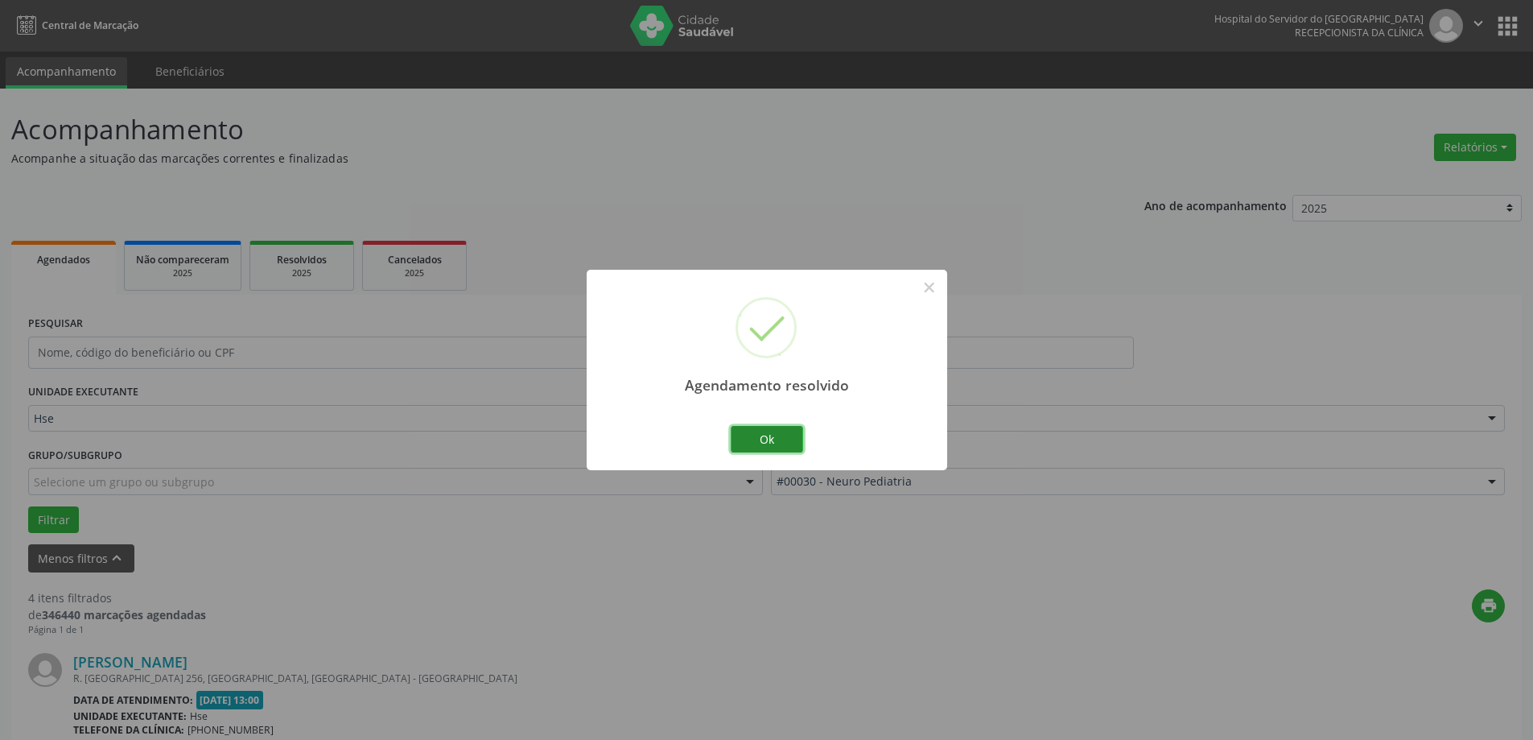
click at [758, 439] on button "Ok" at bounding box center [767, 439] width 72 height 27
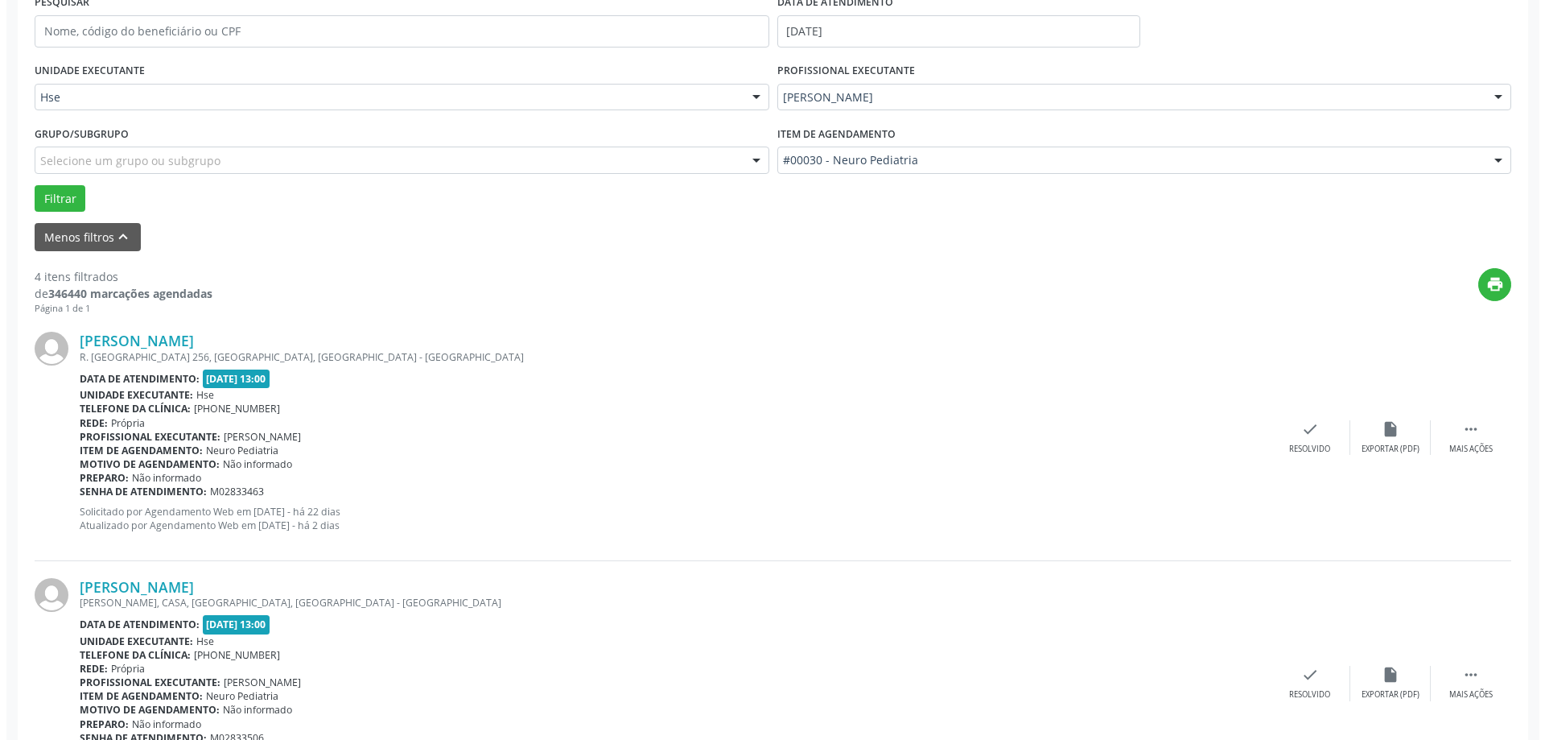
scroll to position [322, 0]
click at [1281, 432] on div "check Resolvido" at bounding box center [1304, 436] width 80 height 35
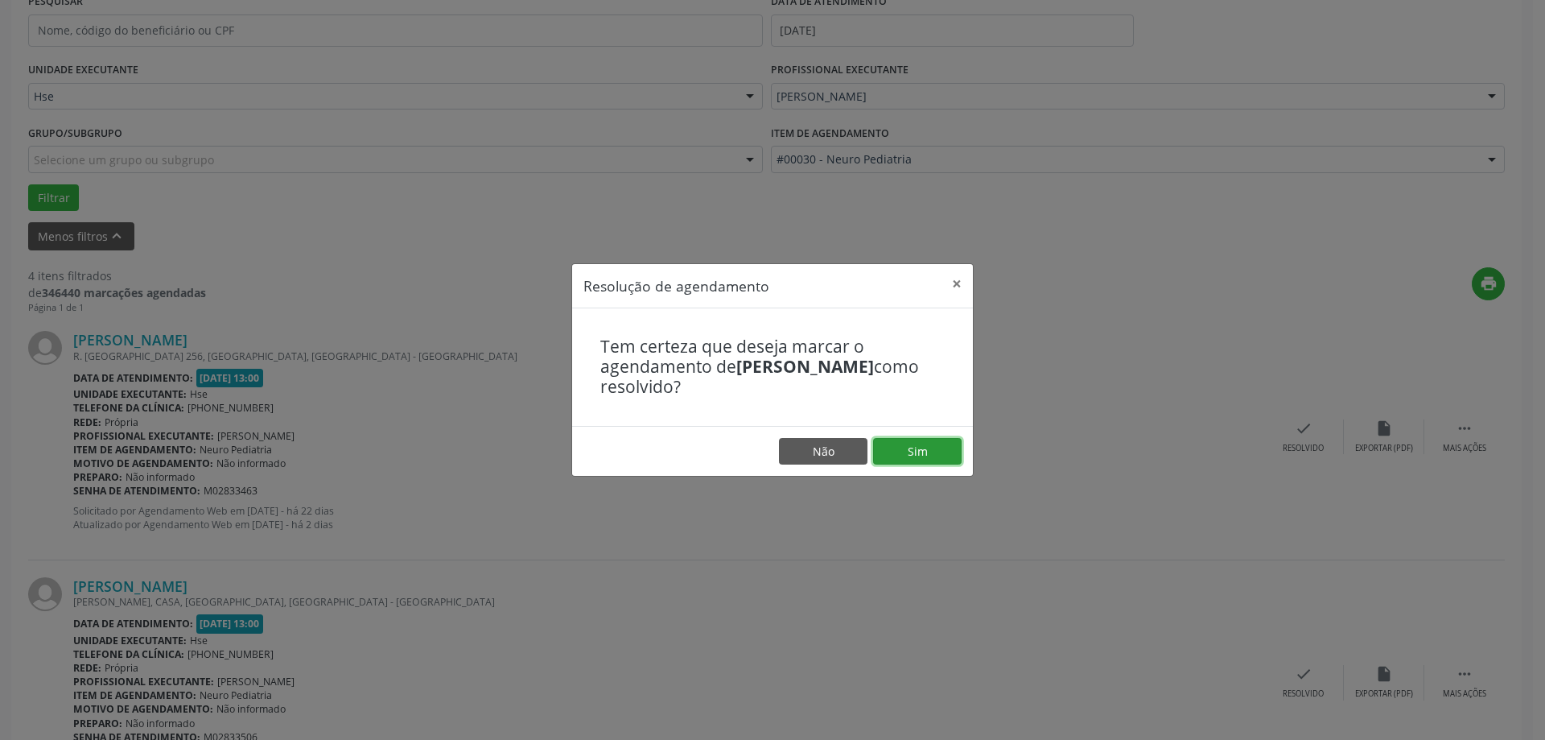
click at [901, 449] on button "Sim" at bounding box center [917, 451] width 89 height 27
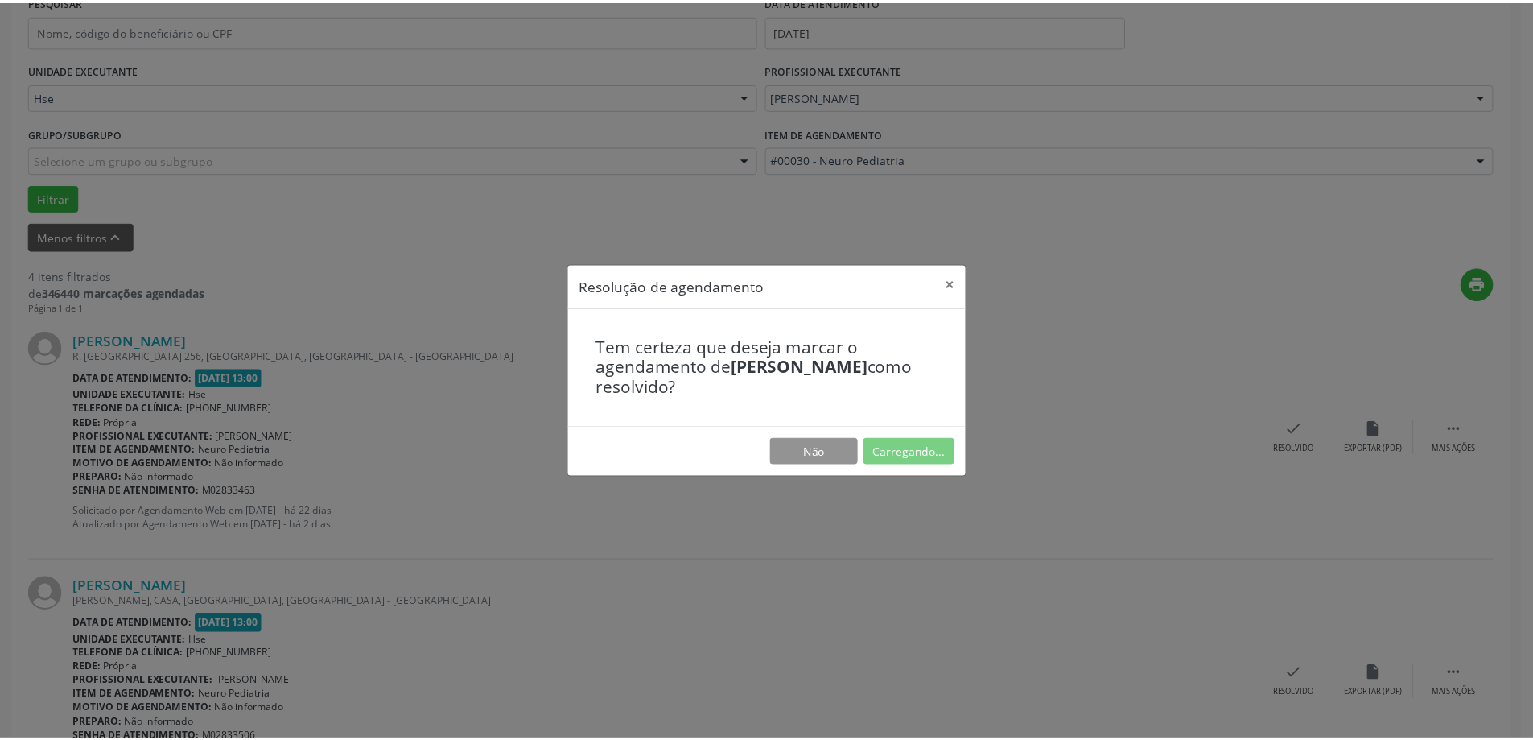
scroll to position [0, 0]
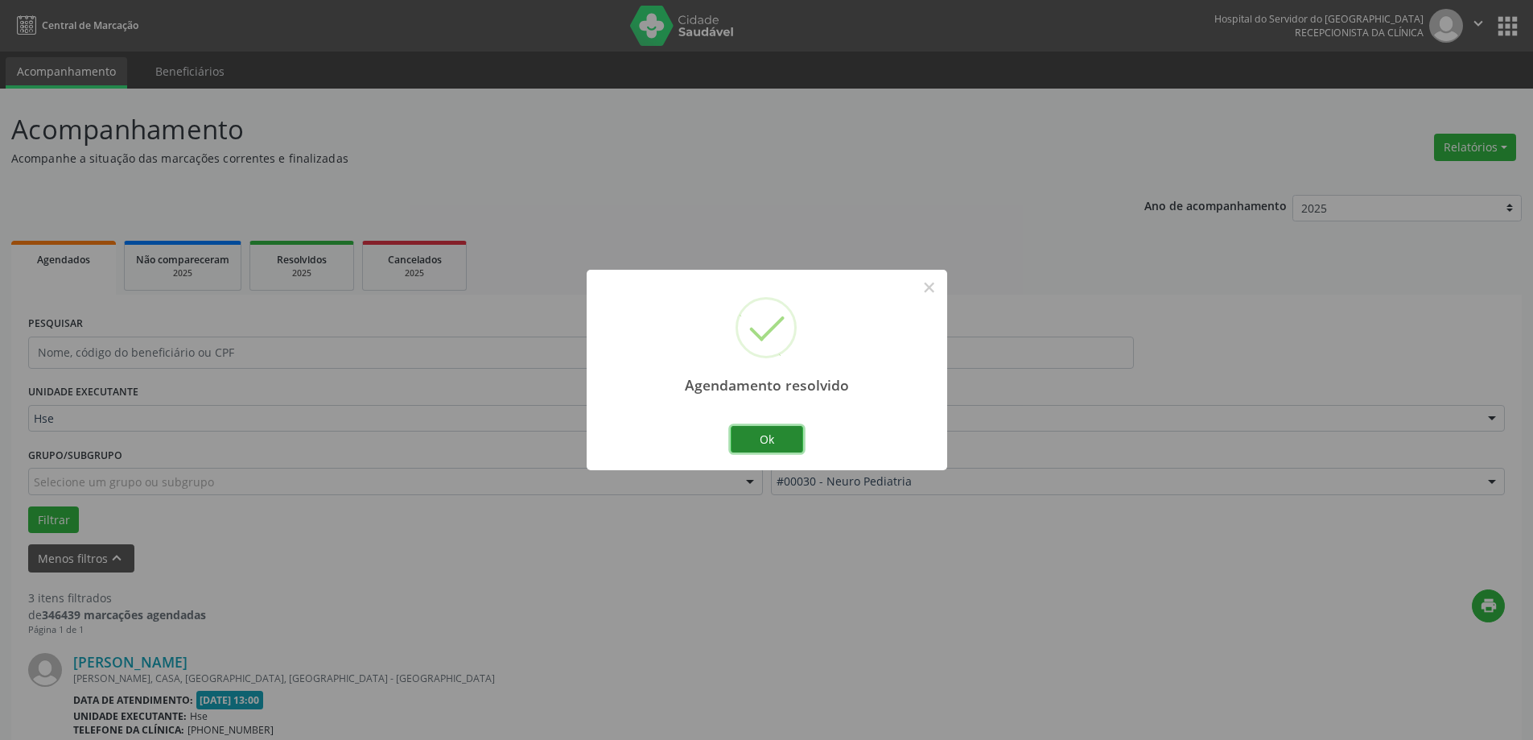
click at [764, 439] on button "Ok" at bounding box center [767, 439] width 72 height 27
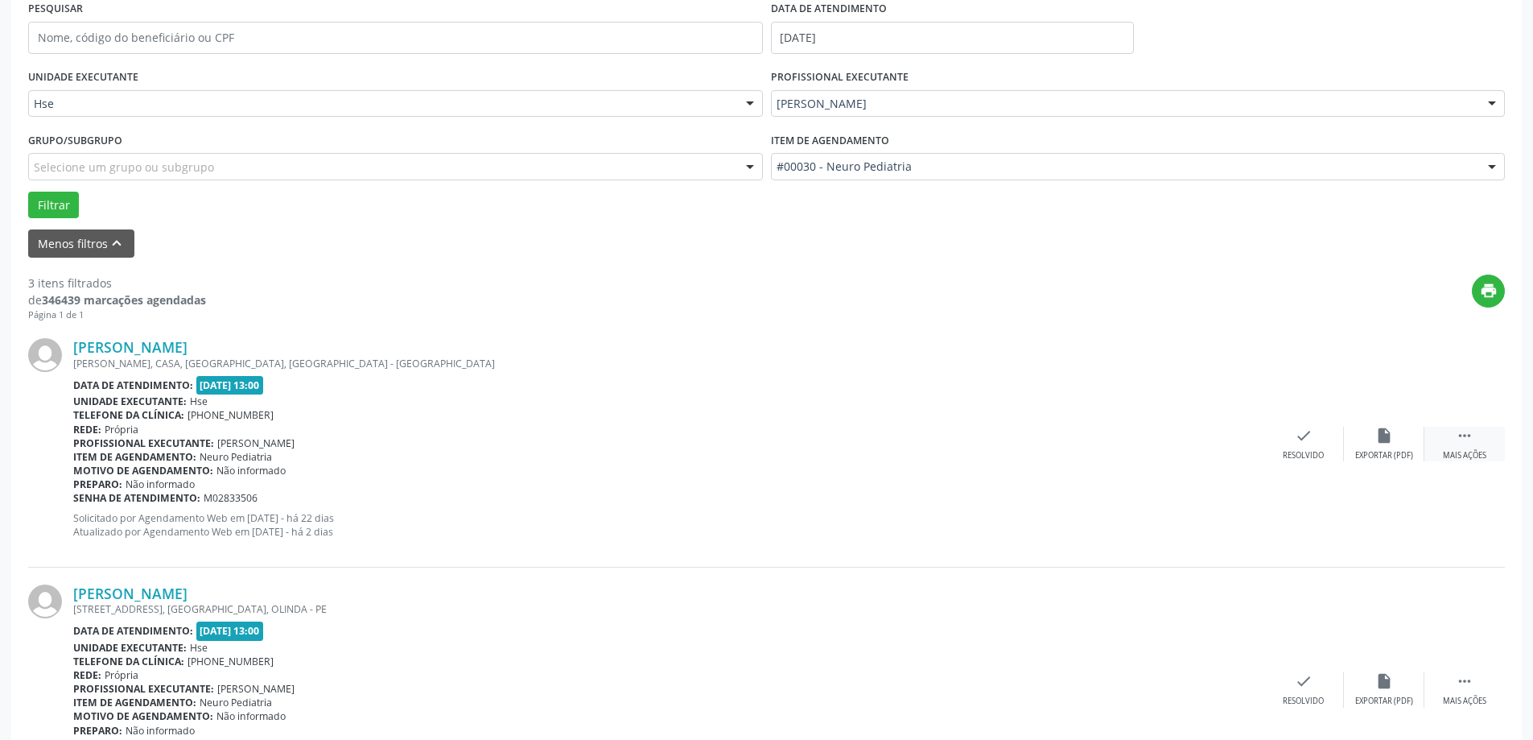
scroll to position [322, 0]
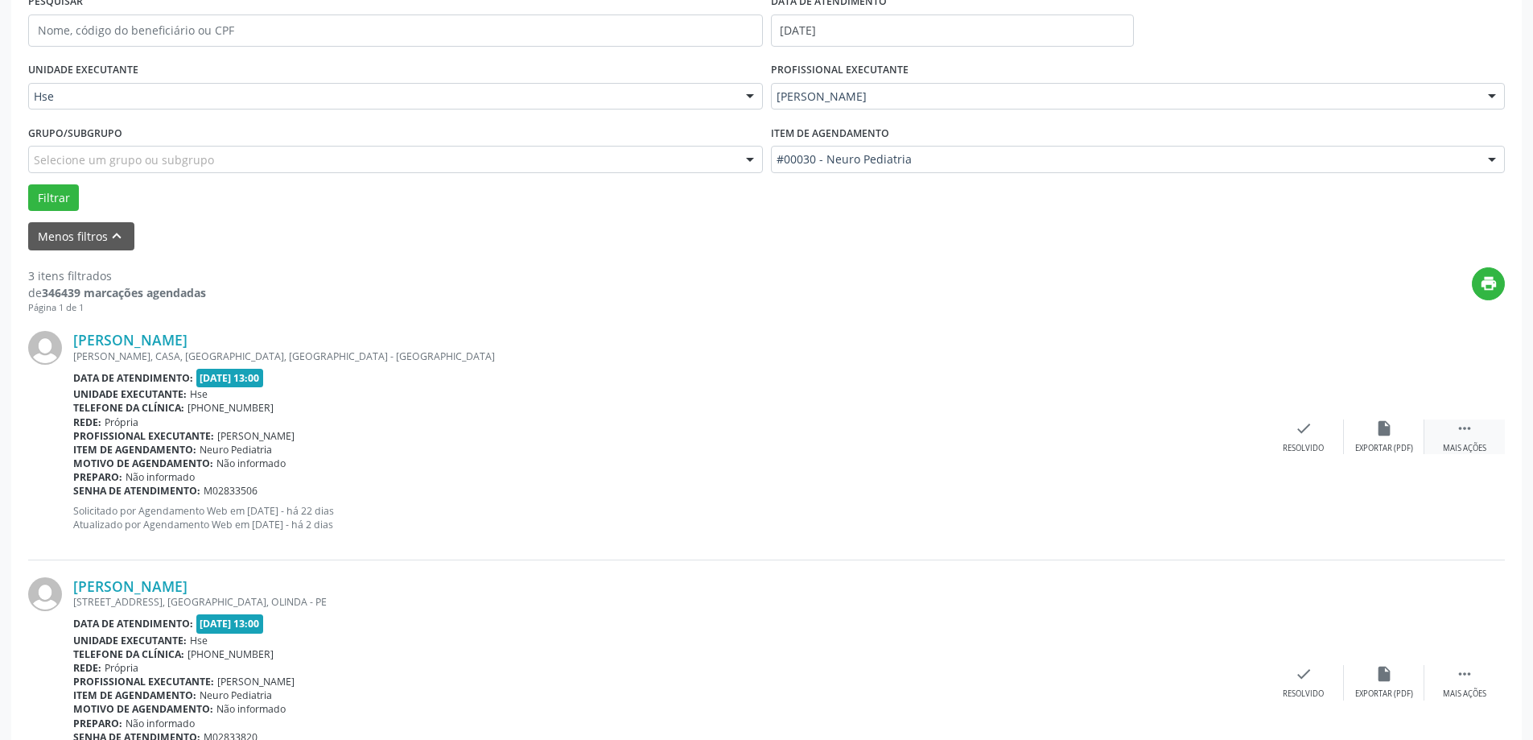
click at [1475, 448] on div "Mais ações" at bounding box center [1464, 448] width 43 height 11
click at [1386, 435] on icon "alarm_off" at bounding box center [1385, 428] width 18 height 18
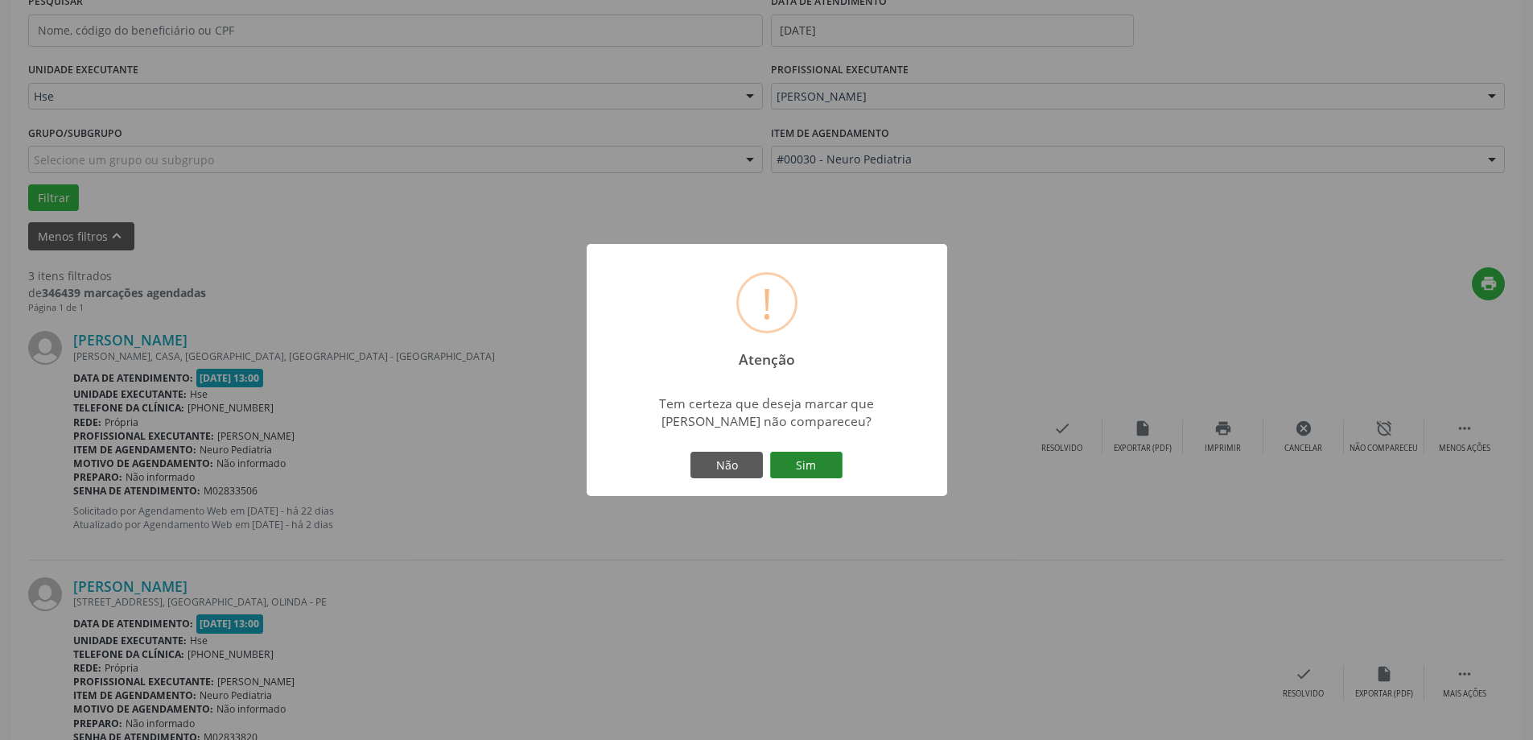
click at [823, 460] on button "Sim" at bounding box center [806, 465] width 72 height 27
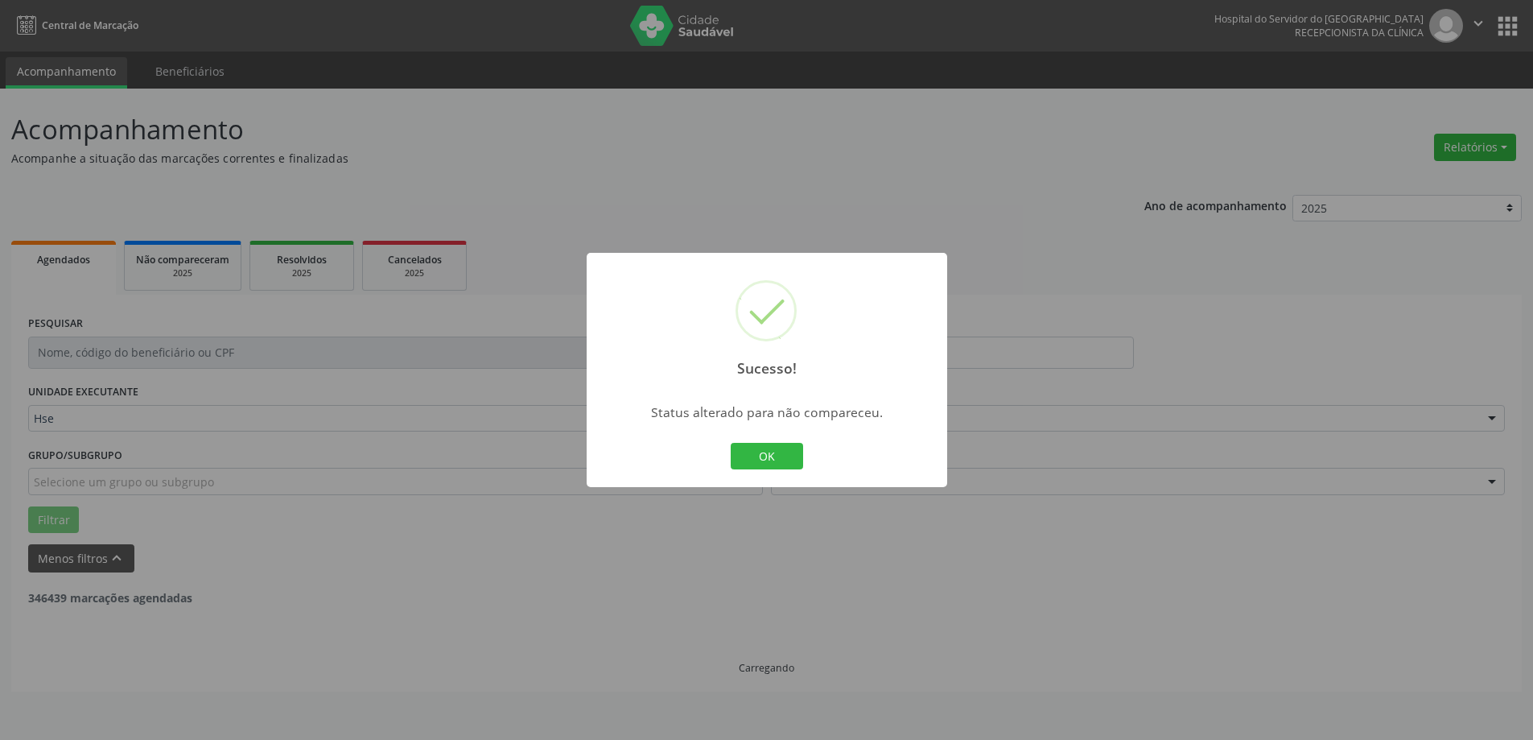
scroll to position [0, 0]
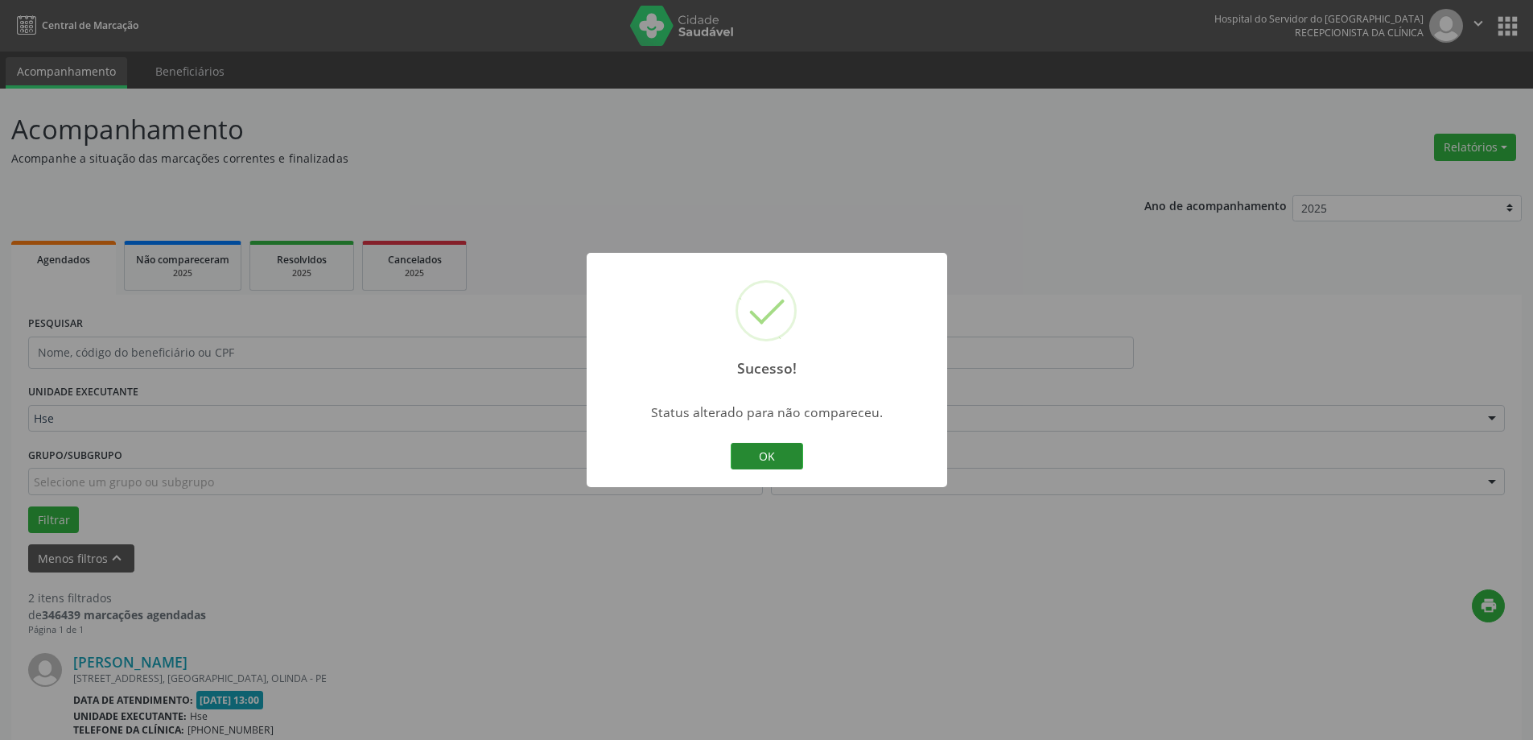
click at [778, 448] on button "OK" at bounding box center [767, 456] width 72 height 27
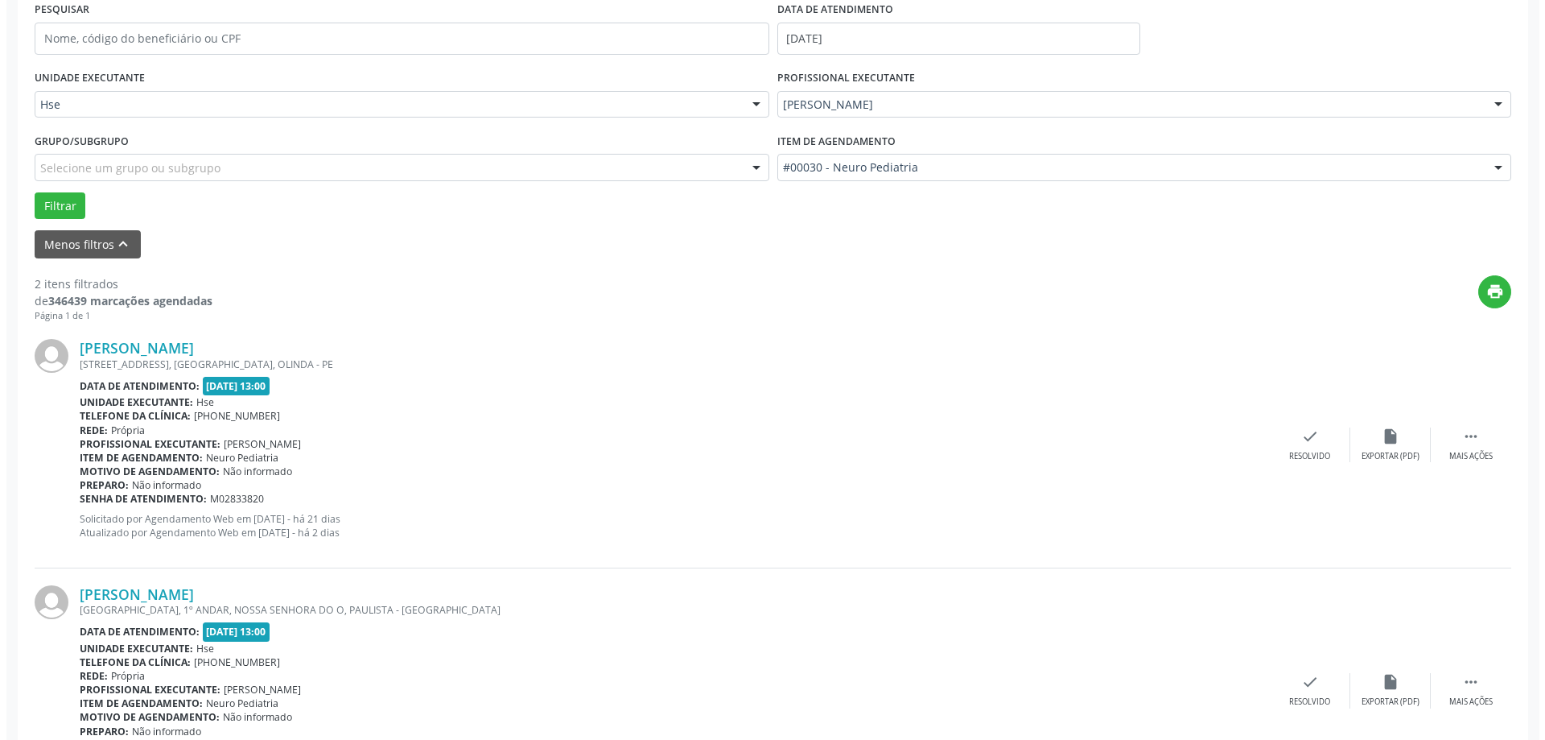
scroll to position [322, 0]
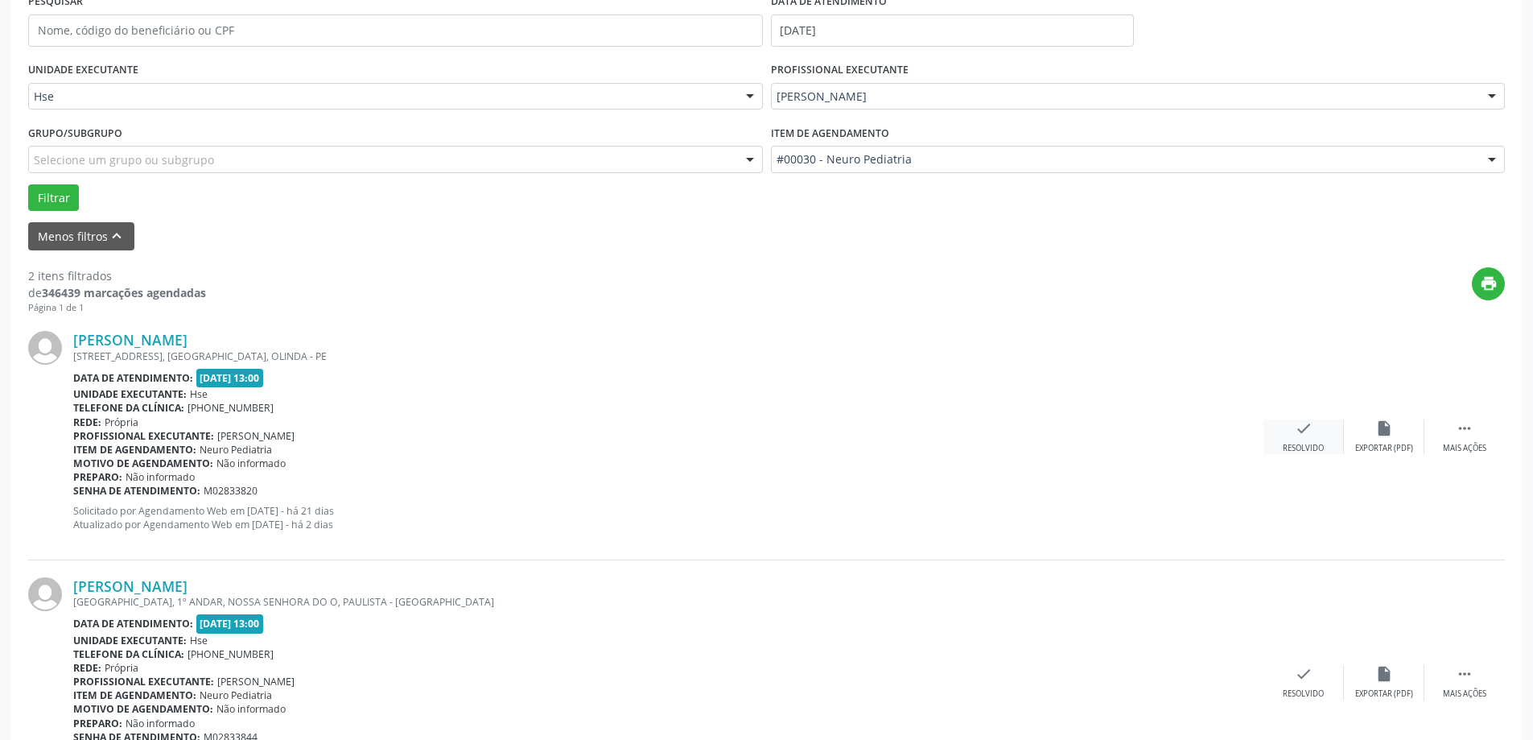
click at [1300, 435] on icon "check" at bounding box center [1304, 428] width 18 height 18
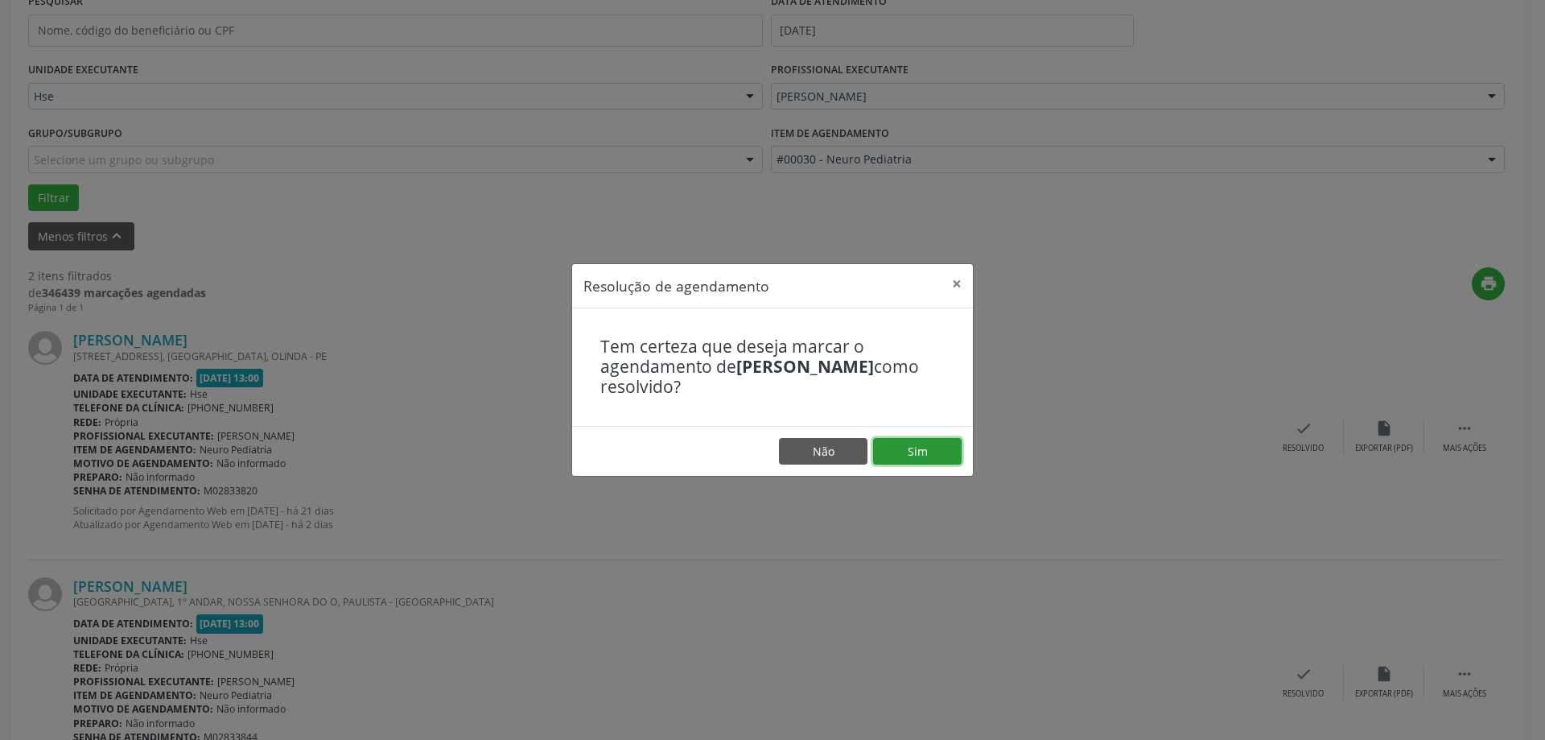
click at [937, 456] on button "Sim" at bounding box center [917, 451] width 89 height 27
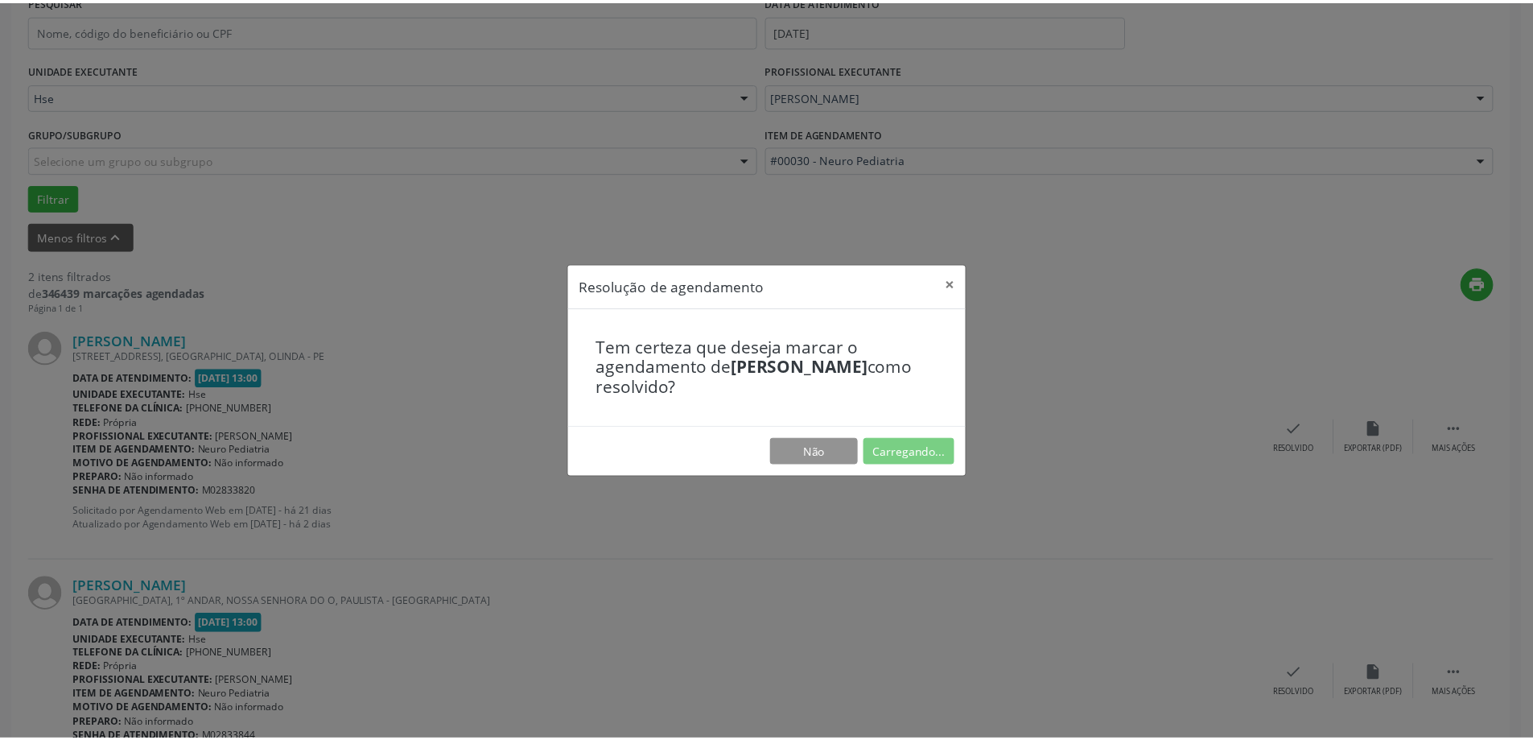
scroll to position [0, 0]
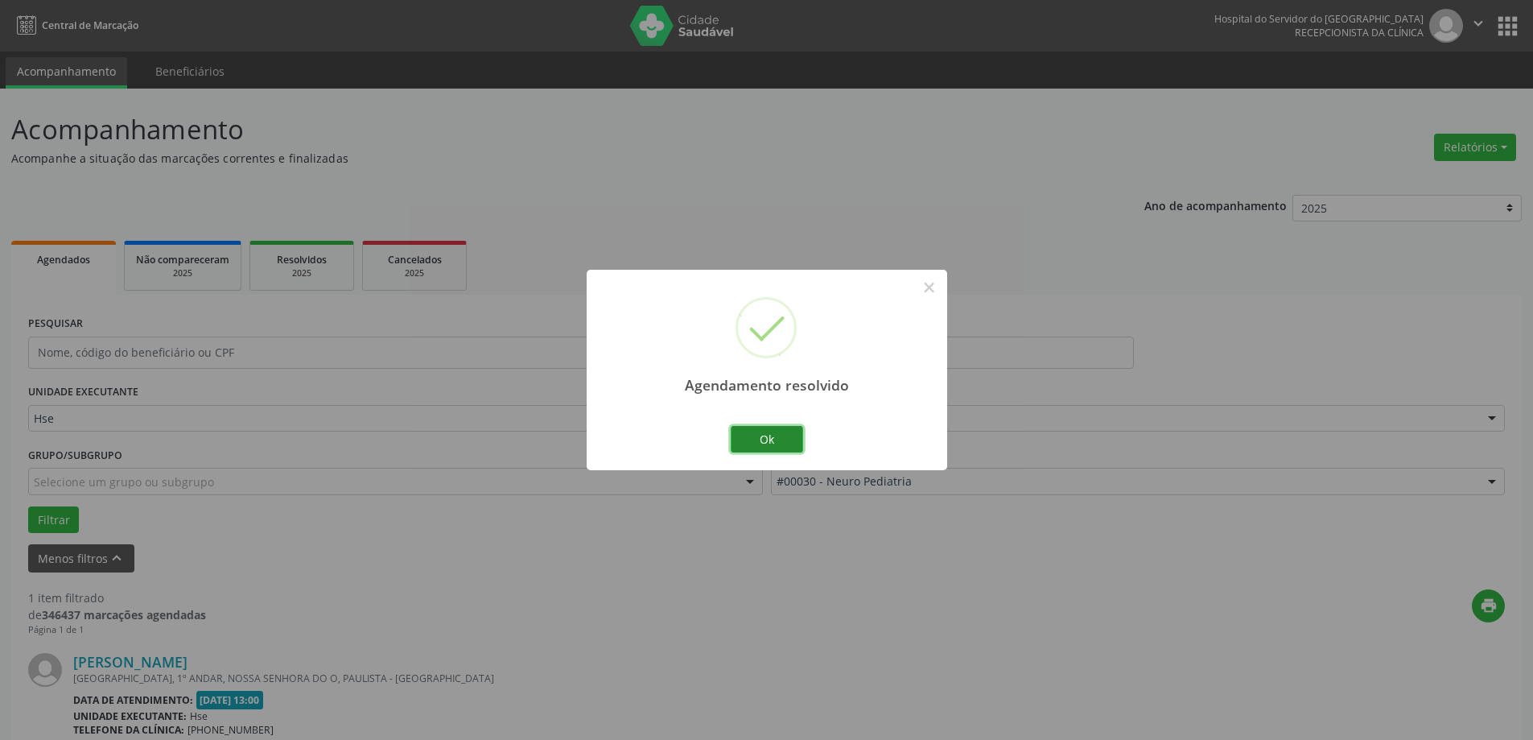
click at [753, 436] on button "Ok" at bounding box center [767, 439] width 72 height 27
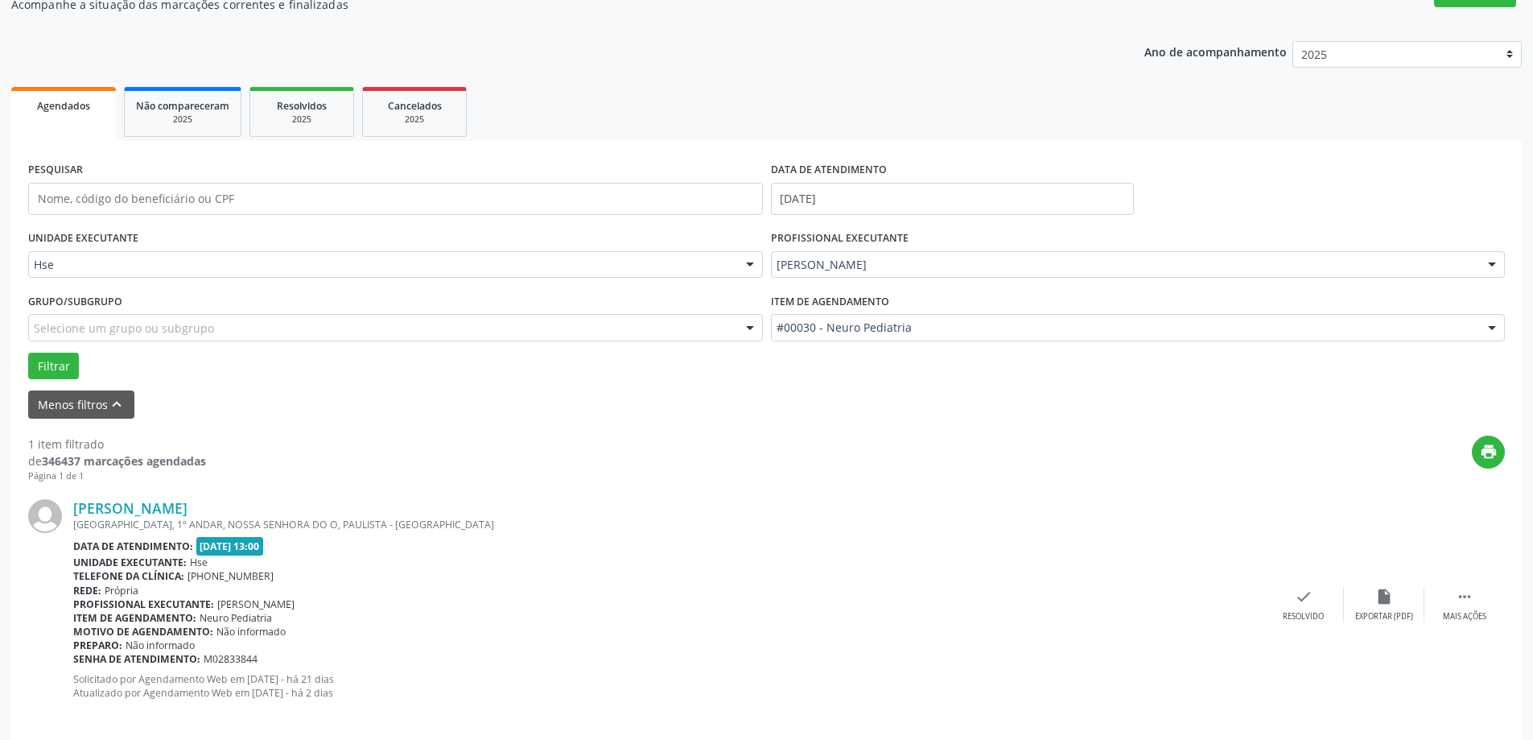
scroll to position [170, 0]
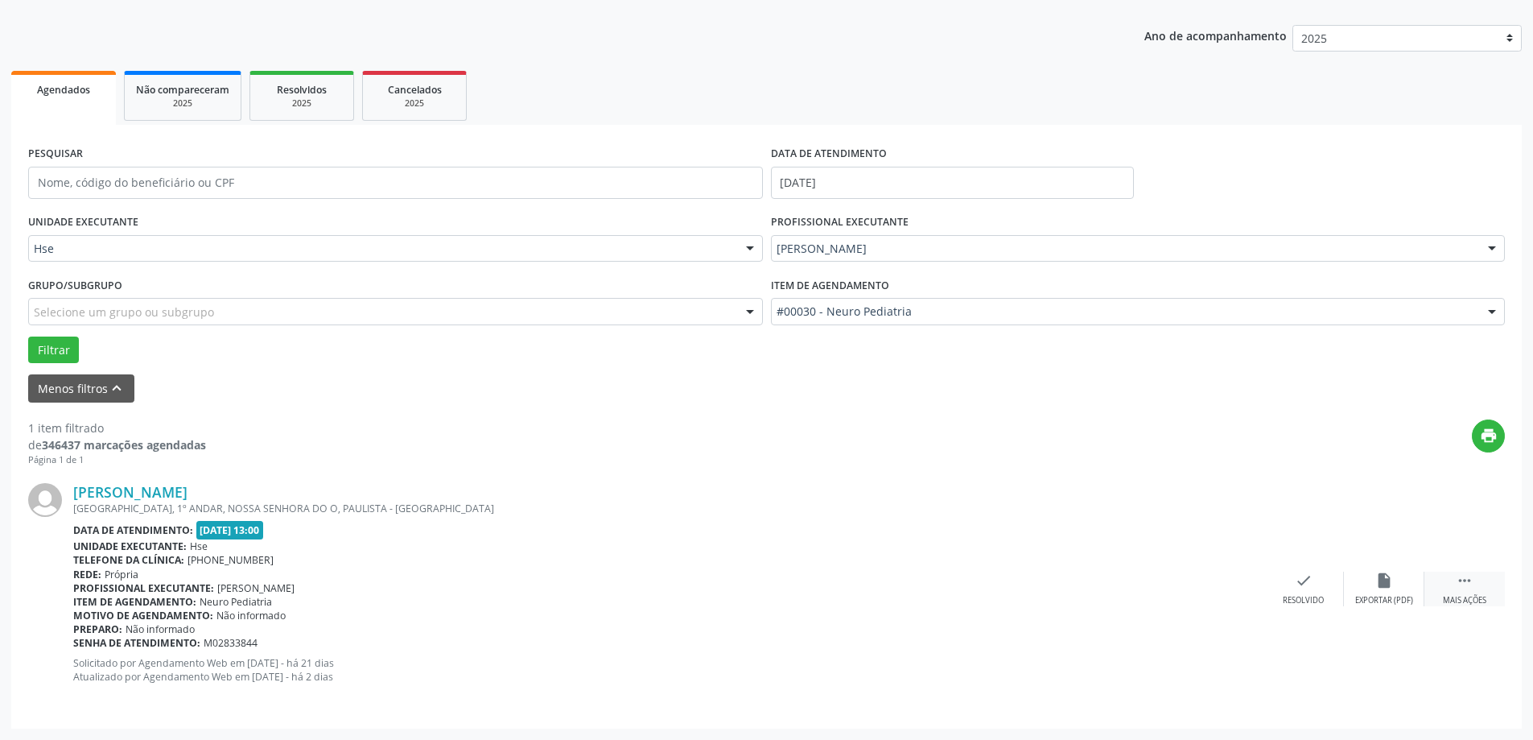
click at [1463, 581] on icon "" at bounding box center [1465, 581] width 18 height 18
click at [1398, 578] on div "alarm_off Não compareceu" at bounding box center [1384, 589] width 80 height 35
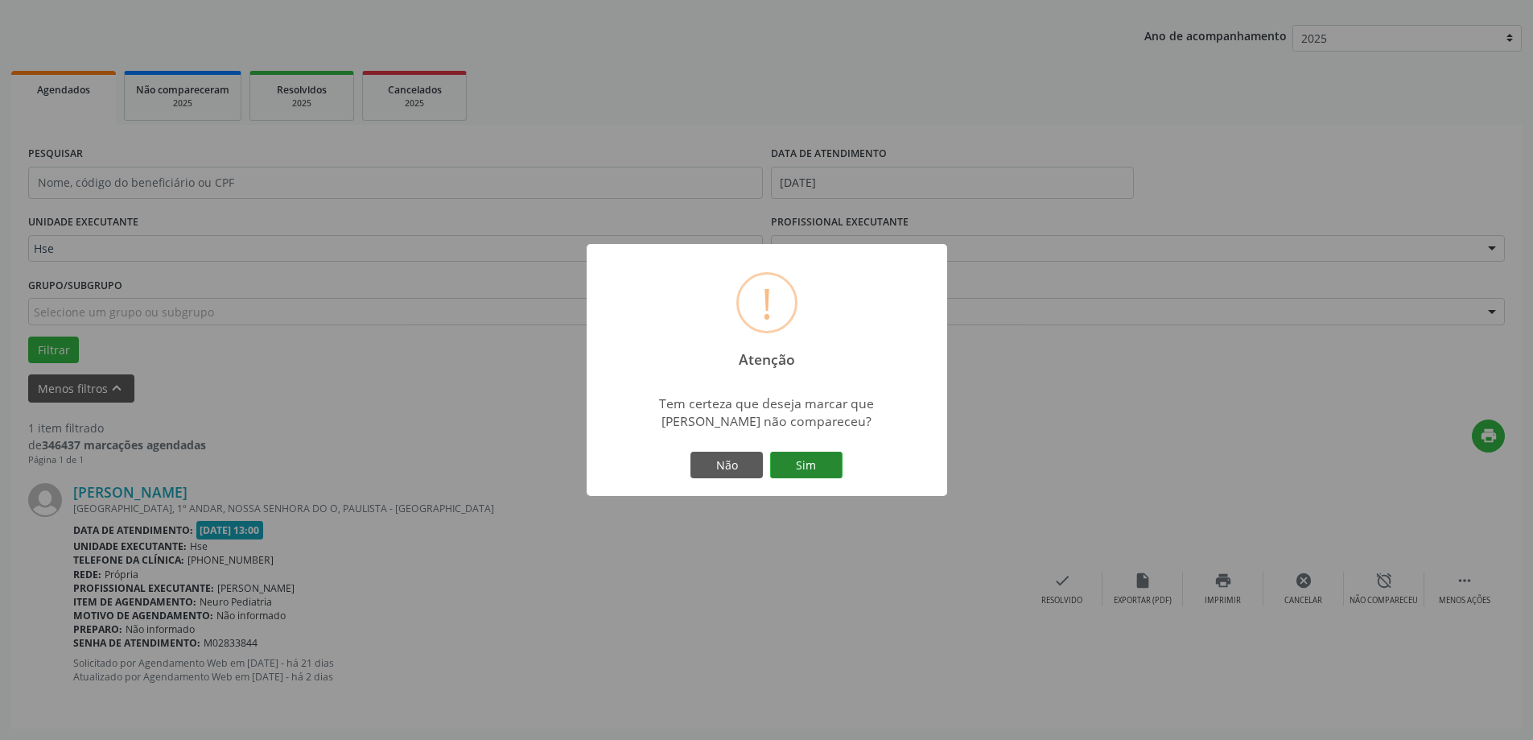
click at [820, 479] on button "Sim" at bounding box center [806, 465] width 72 height 27
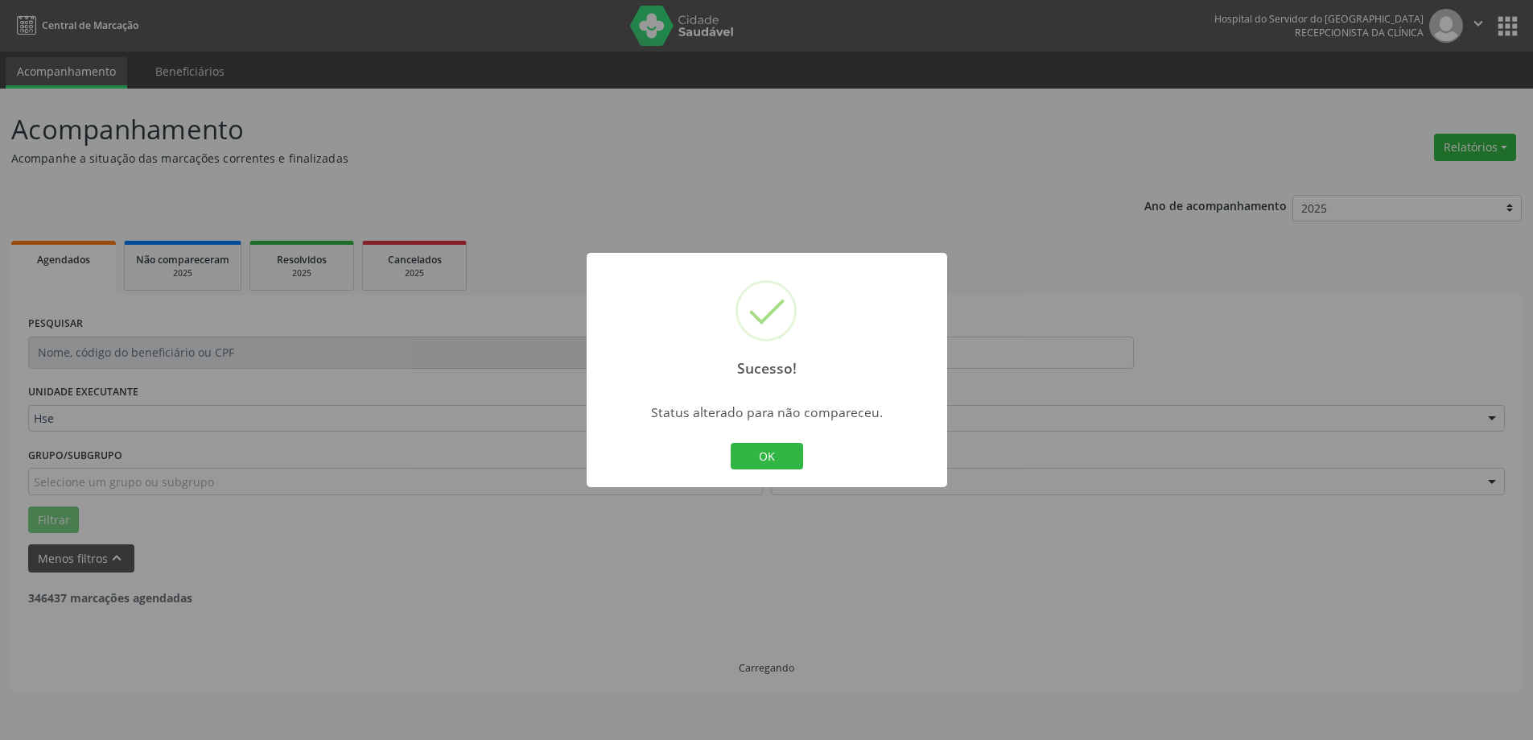
scroll to position [0, 0]
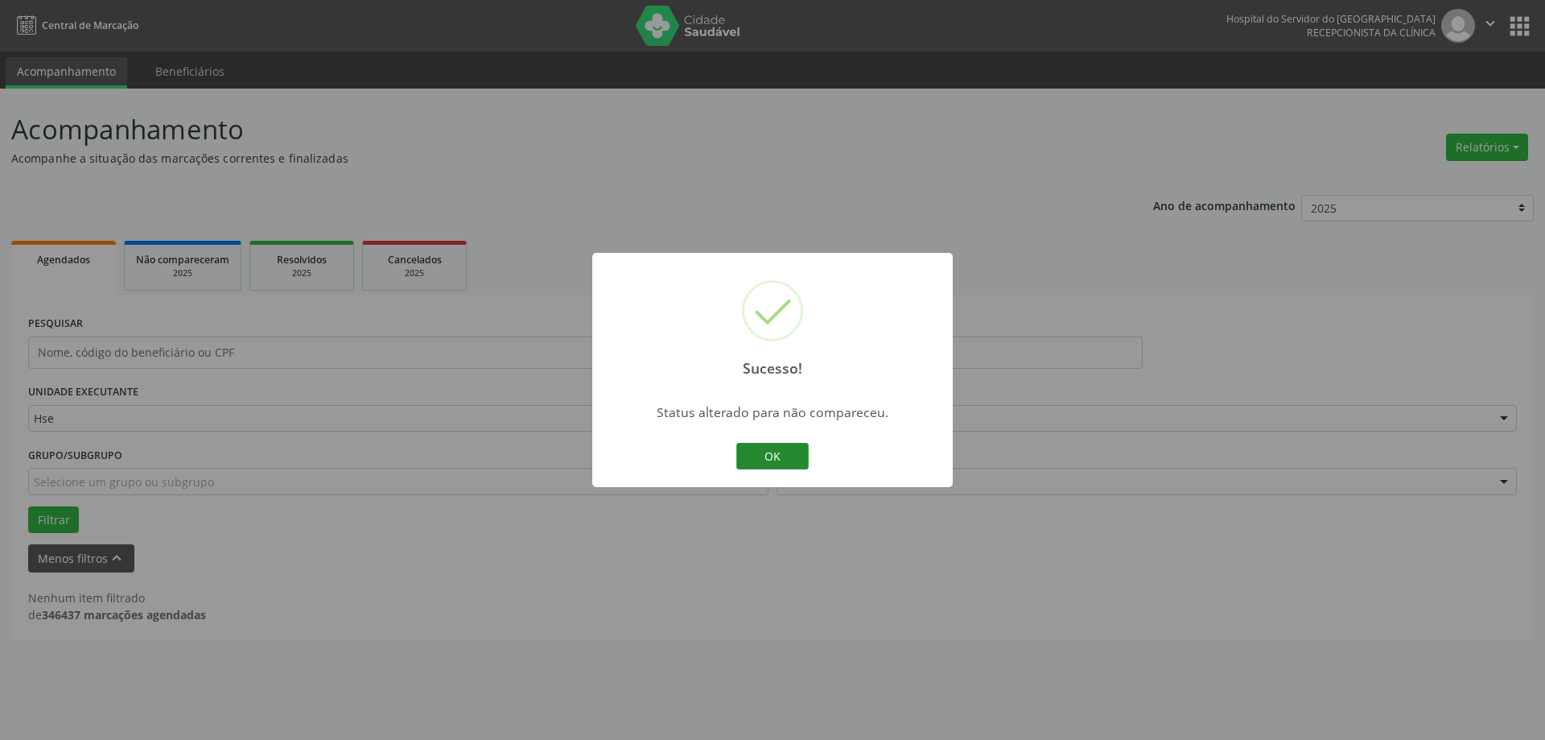
click at [777, 449] on button "OK" at bounding box center [773, 456] width 72 height 27
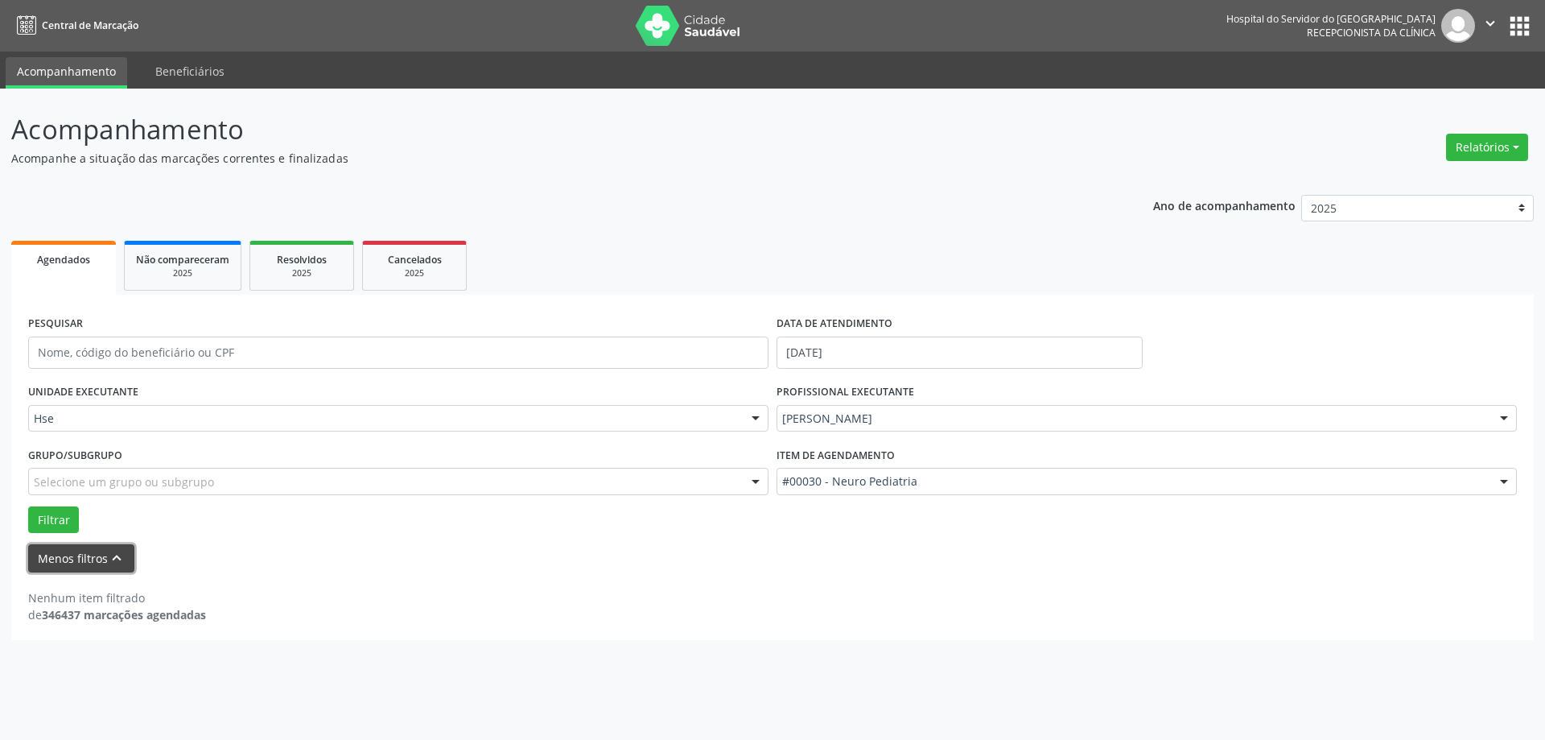
drag, startPoint x: 103, startPoint y: 559, endPoint x: 112, endPoint y: 542, distance: 19.1
click at [105, 559] on button "Menos filtros keyboard_arrow_up" at bounding box center [81, 558] width 106 height 28
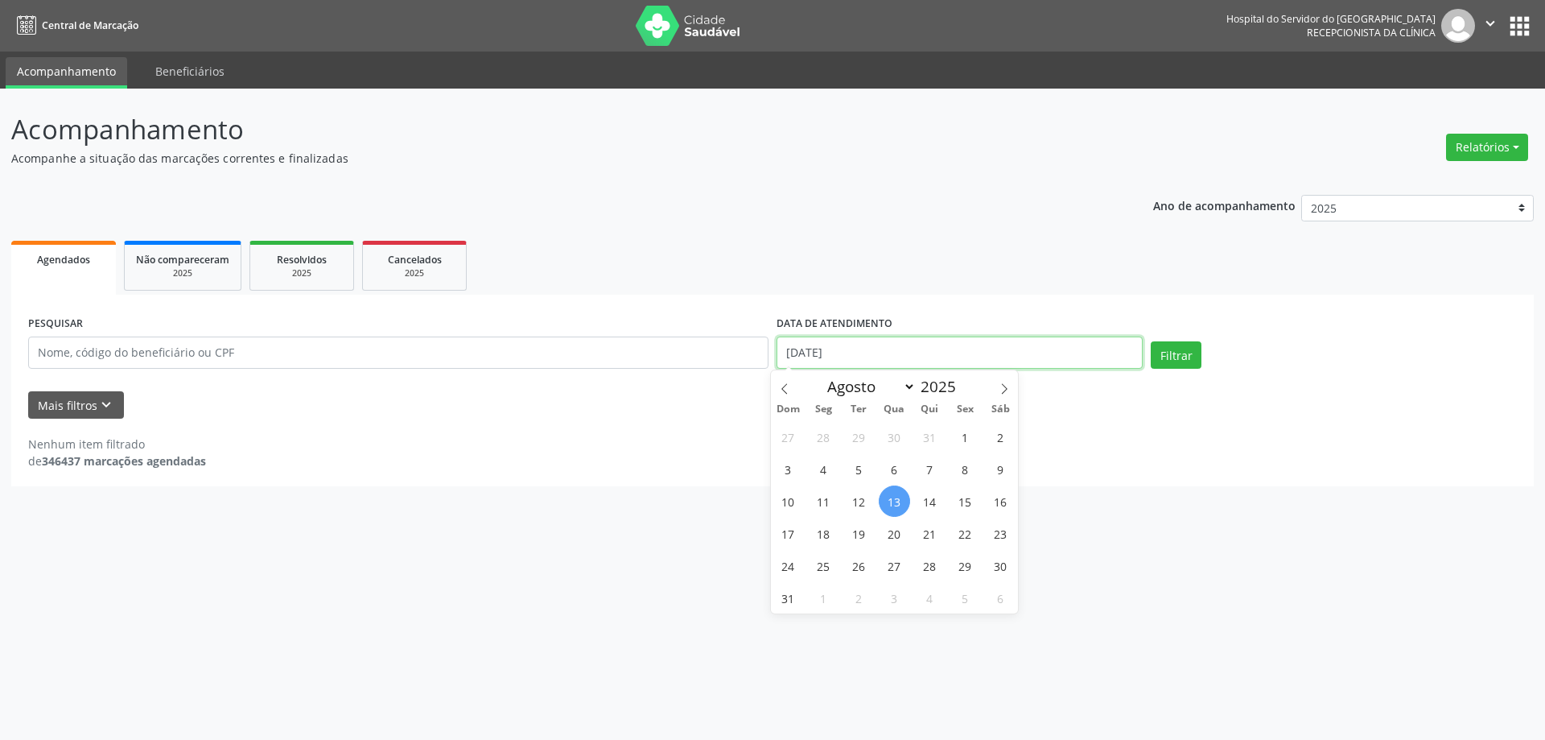
click at [916, 351] on input "[DATE]" at bounding box center [960, 352] width 366 height 32
click at [902, 506] on span "13" at bounding box center [894, 500] width 31 height 31
type input "[DATE]"
click at [551, 265] on ul "Agendados Não compareceram 2025 Resolvidos 2025 Cancelados 2025" at bounding box center [772, 266] width 1523 height 58
click at [406, 352] on input "text" at bounding box center [398, 352] width 741 height 32
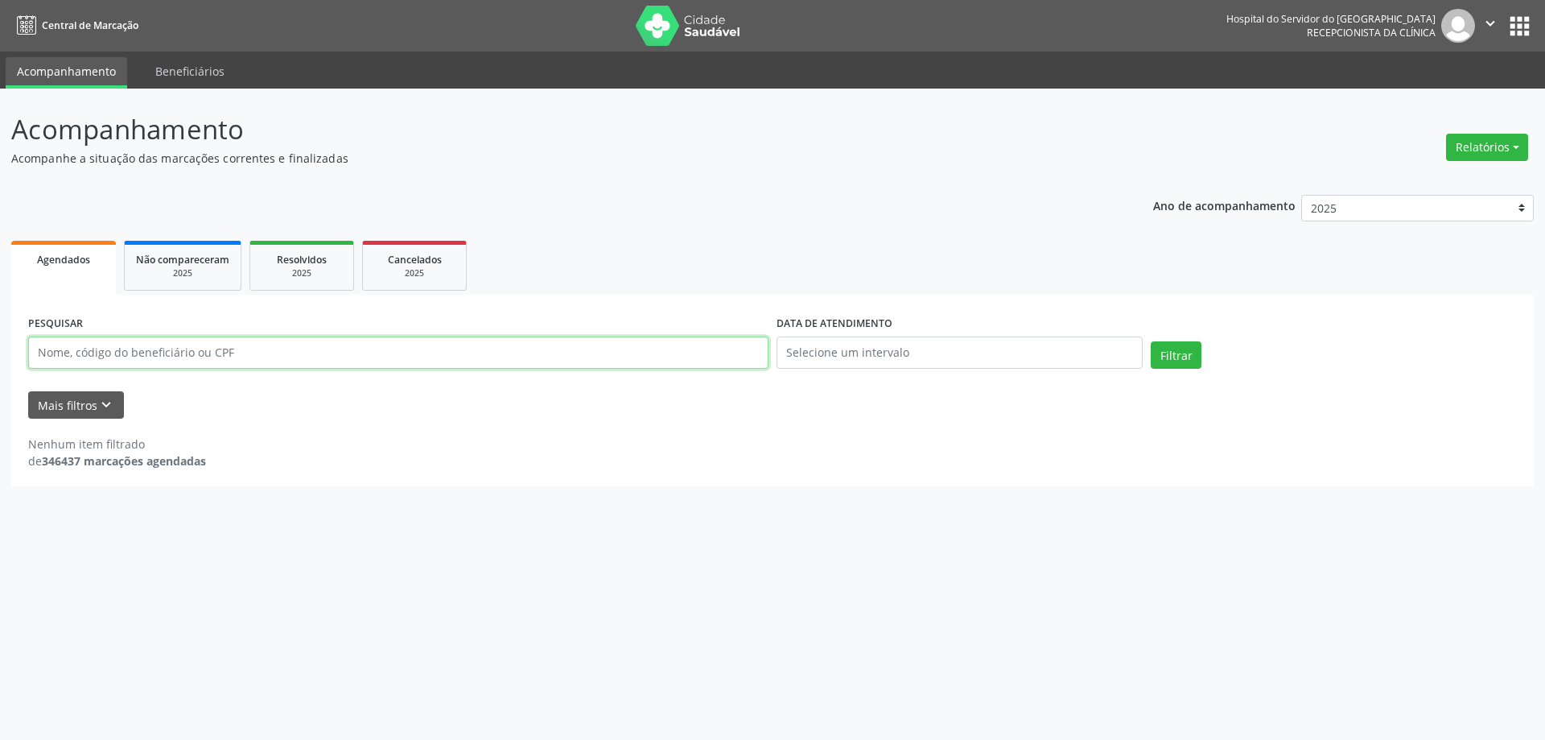
click at [208, 351] on input "text" at bounding box center [398, 352] width 741 height 32
click at [1151, 341] on button "Filtrar" at bounding box center [1176, 354] width 51 height 27
click at [208, 351] on input "[PERSON_NAME]" at bounding box center [398, 352] width 741 height 32
click at [1151, 341] on button "Filtrar" at bounding box center [1176, 354] width 51 height 27
click at [208, 351] on input "[PERSON_NAME]" at bounding box center [398, 352] width 741 height 32
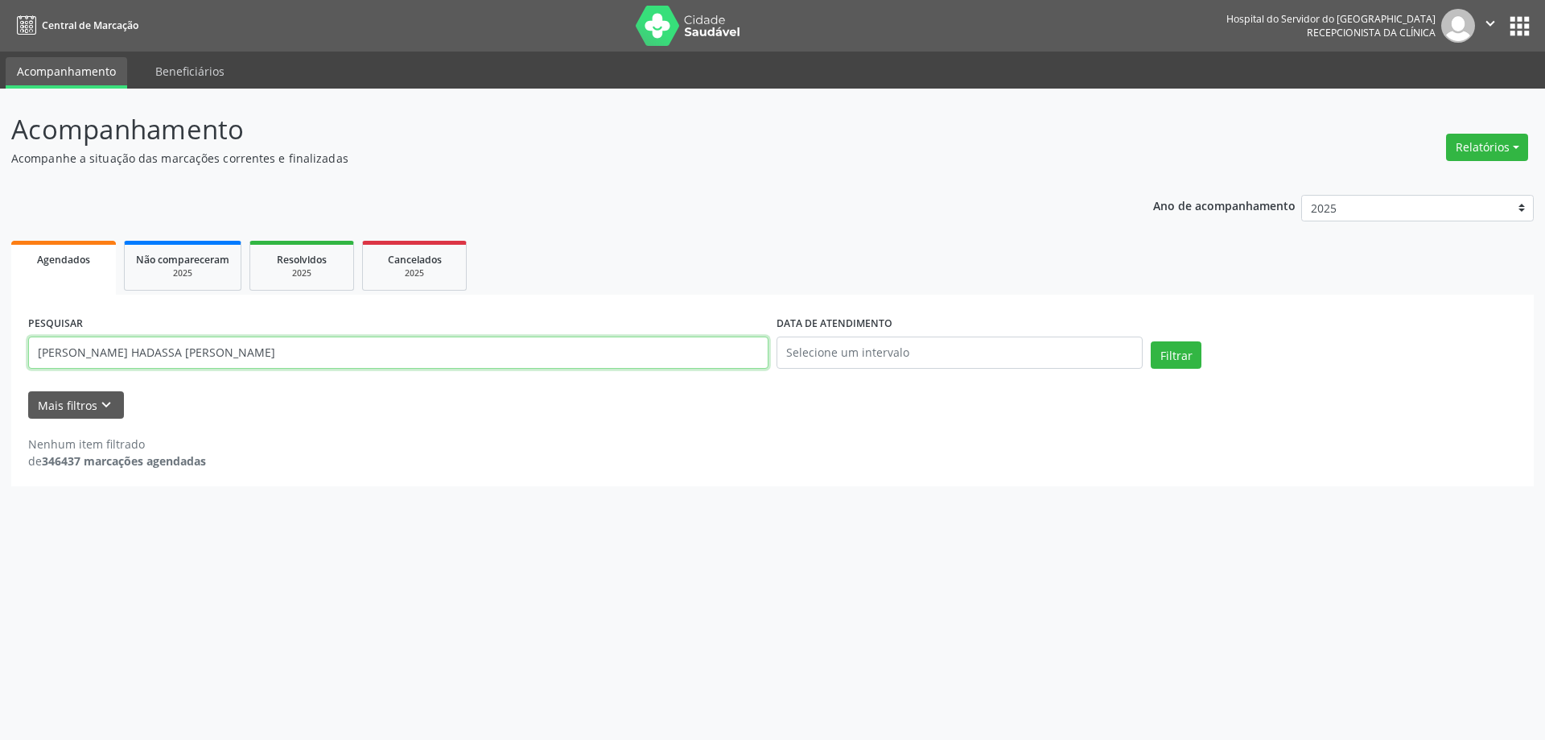
click at [1151, 341] on button "Filtrar" at bounding box center [1176, 354] width 51 height 27
click at [208, 351] on input "[PERSON_NAME] HADASSA [PERSON_NAME]" at bounding box center [398, 352] width 741 height 32
type input "[PERSON_NAME] HADASSA GUI"
click at [1151, 341] on button "Filtrar" at bounding box center [1176, 354] width 51 height 27
click at [208, 351] on input "[PERSON_NAME] HADASSA GUI" at bounding box center [398, 352] width 741 height 32
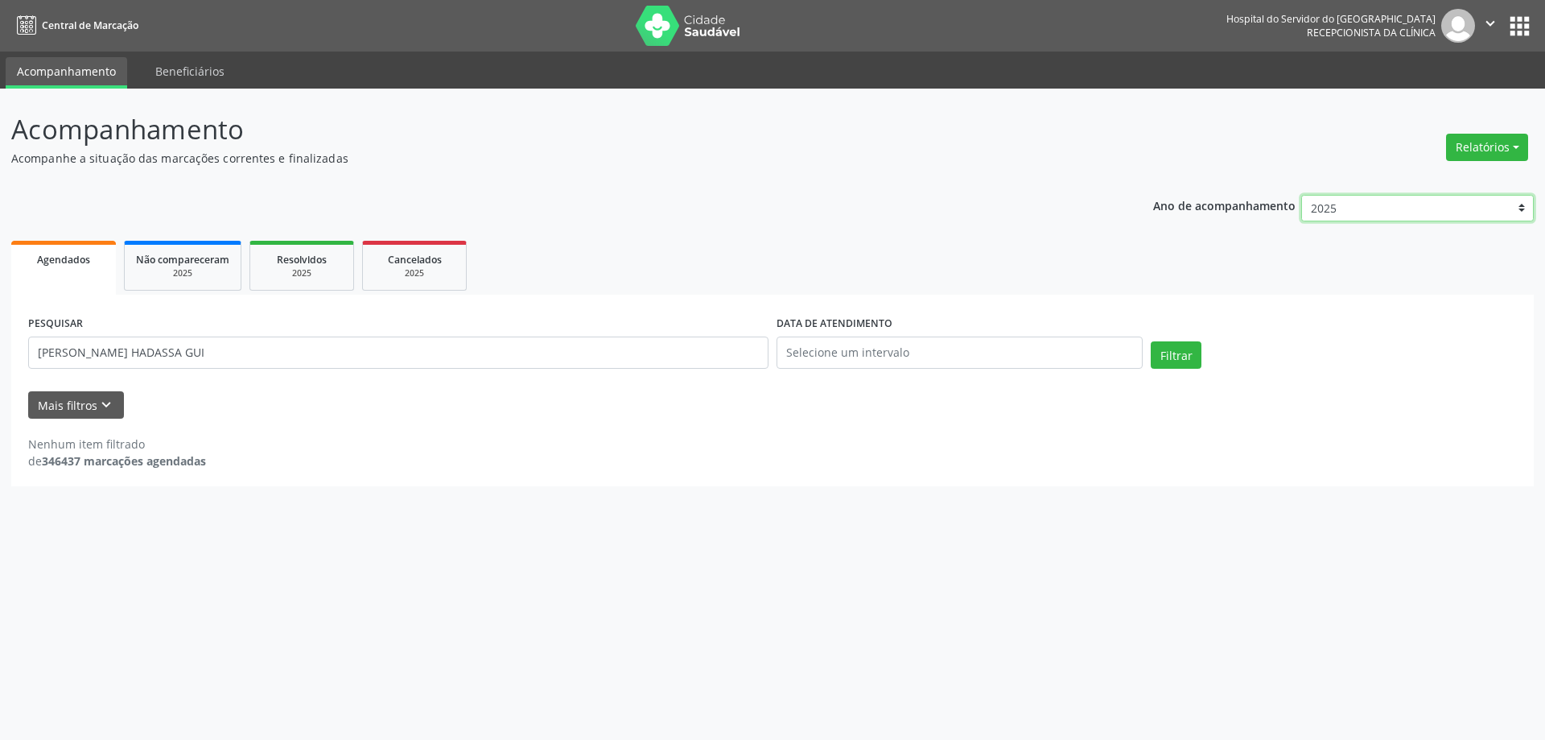
click at [1402, 207] on select "2025 2024 2023 2022 2021" at bounding box center [1418, 208] width 233 height 27
select select "2024"
click at [1302, 195] on select "2025 2024 2023 2022 2021" at bounding box center [1418, 208] width 233 height 27
click at [1164, 366] on button "Filtrar" at bounding box center [1176, 354] width 51 height 27
click at [167, 360] on input "[PERSON_NAME] HADASSA GUI" at bounding box center [398, 352] width 741 height 32
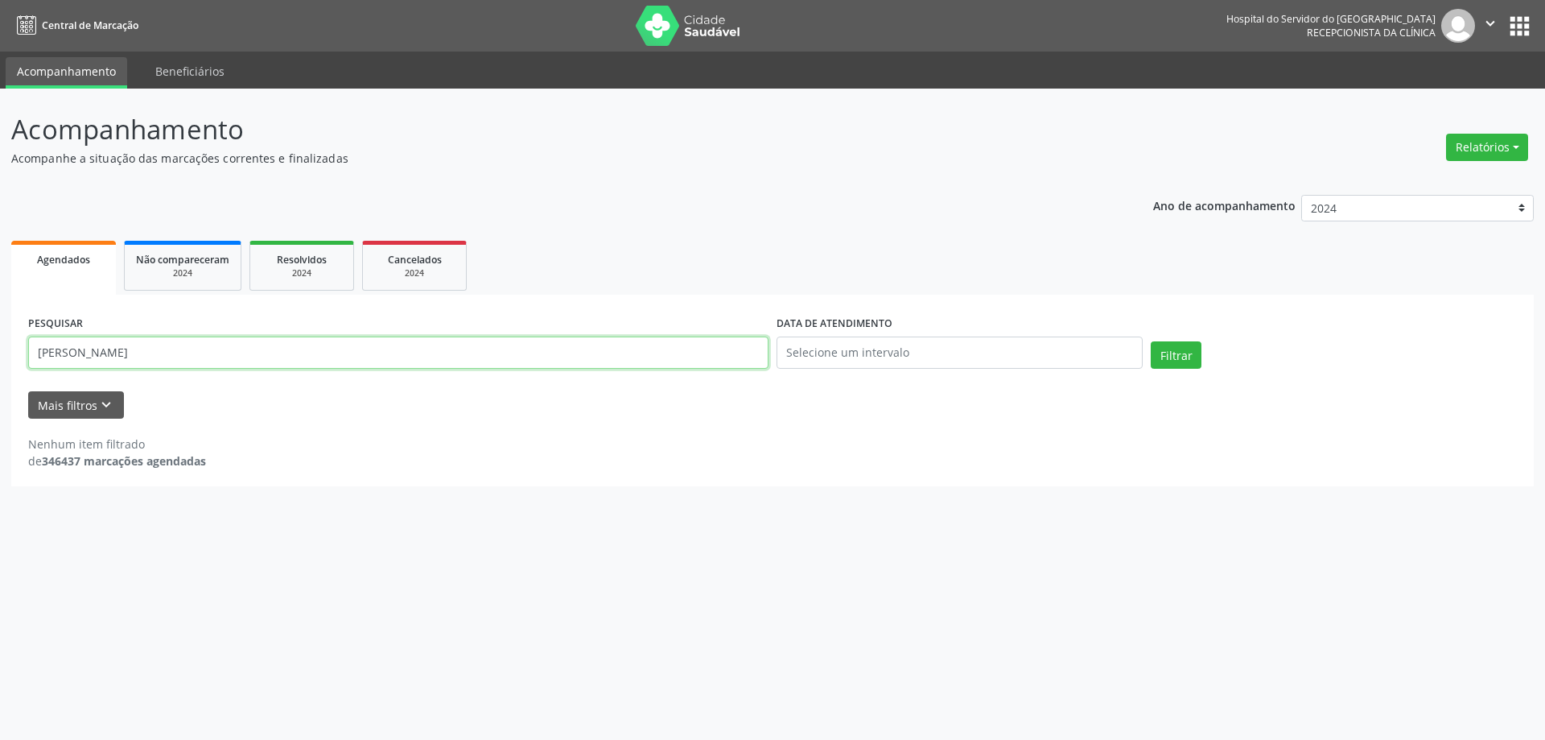
drag, startPoint x: 130, startPoint y: 362, endPoint x: 0, endPoint y: 354, distance: 130.6
click at [0, 354] on div "Acompanhamento Acompanhe a situação das marcações correntes e finalizadas Relat…" at bounding box center [772, 414] width 1545 height 651
type input "[PERSON_NAME]"
click at [293, 264] on span "Resolvidos" at bounding box center [302, 260] width 50 height 14
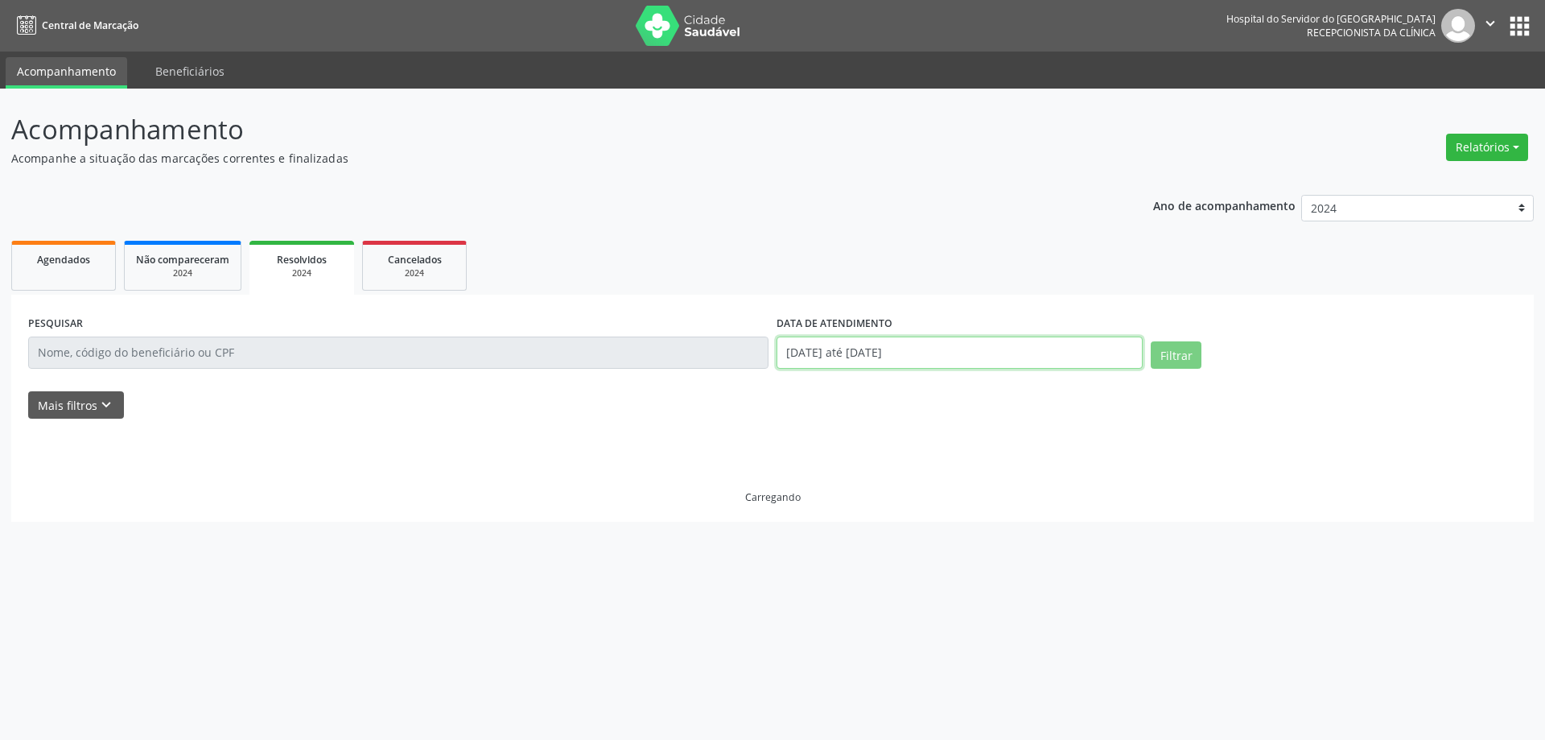
drag, startPoint x: 1005, startPoint y: 353, endPoint x: 1005, endPoint y: 365, distance: 11.3
click at [1005, 353] on input "[DATE] até [DATE]" at bounding box center [960, 352] width 366 height 32
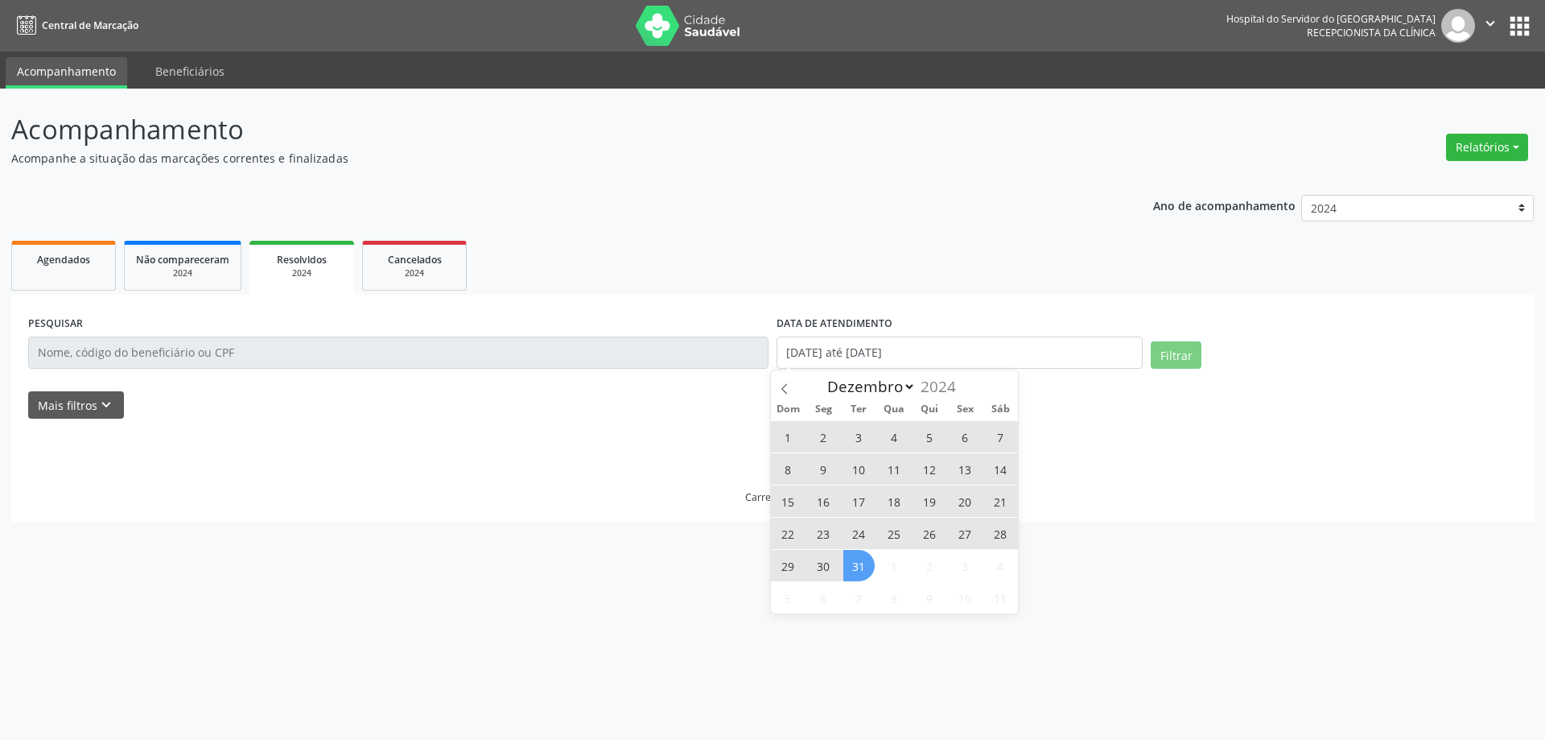
click at [855, 556] on span "31" at bounding box center [859, 565] width 31 height 31
type input "[DATE]"
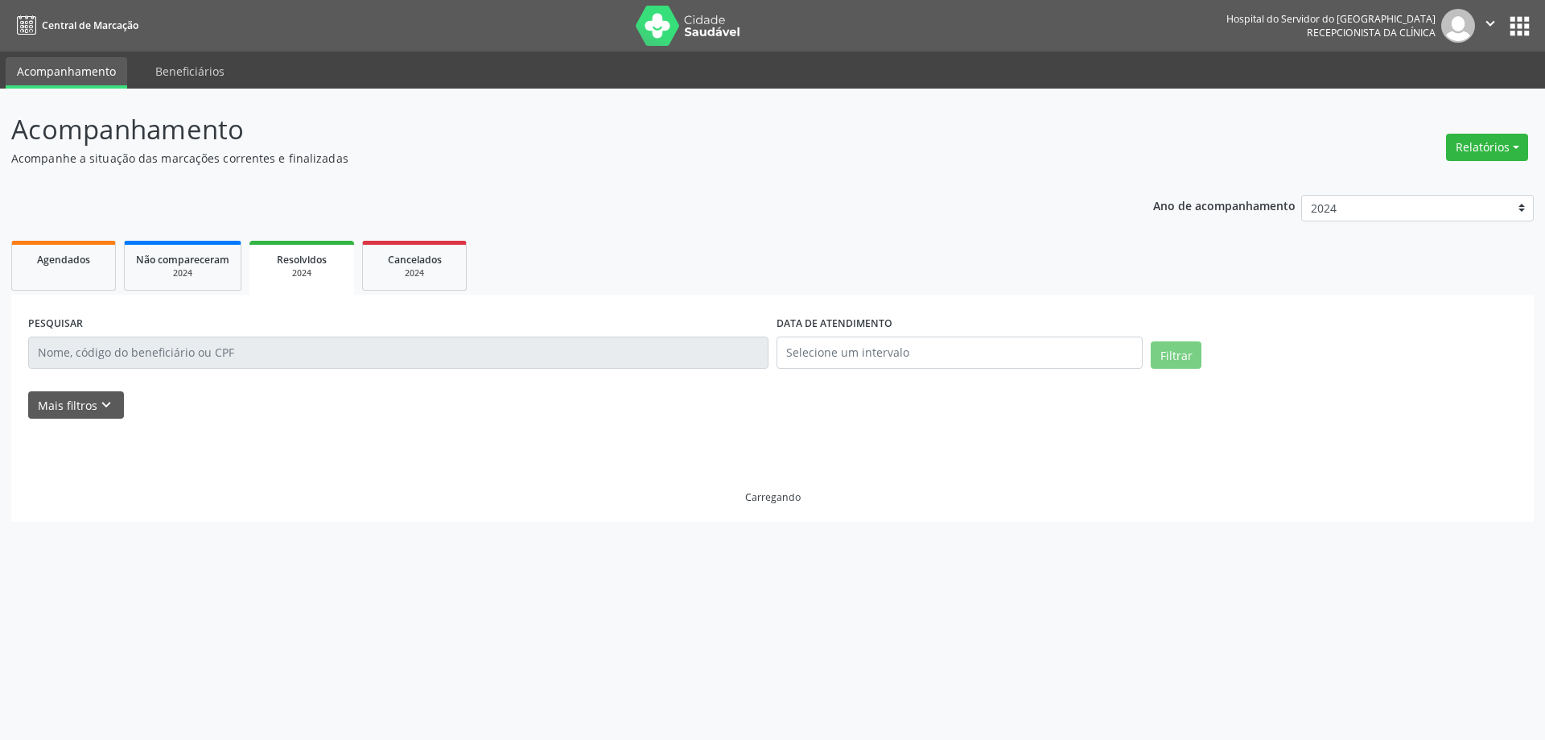
click at [789, 300] on div "PESQUISAR DATA DE ATENDIMENTO Filtrar UNIDADE EXECUTANTE Selecione uma unidade …" at bounding box center [772, 408] width 1523 height 227
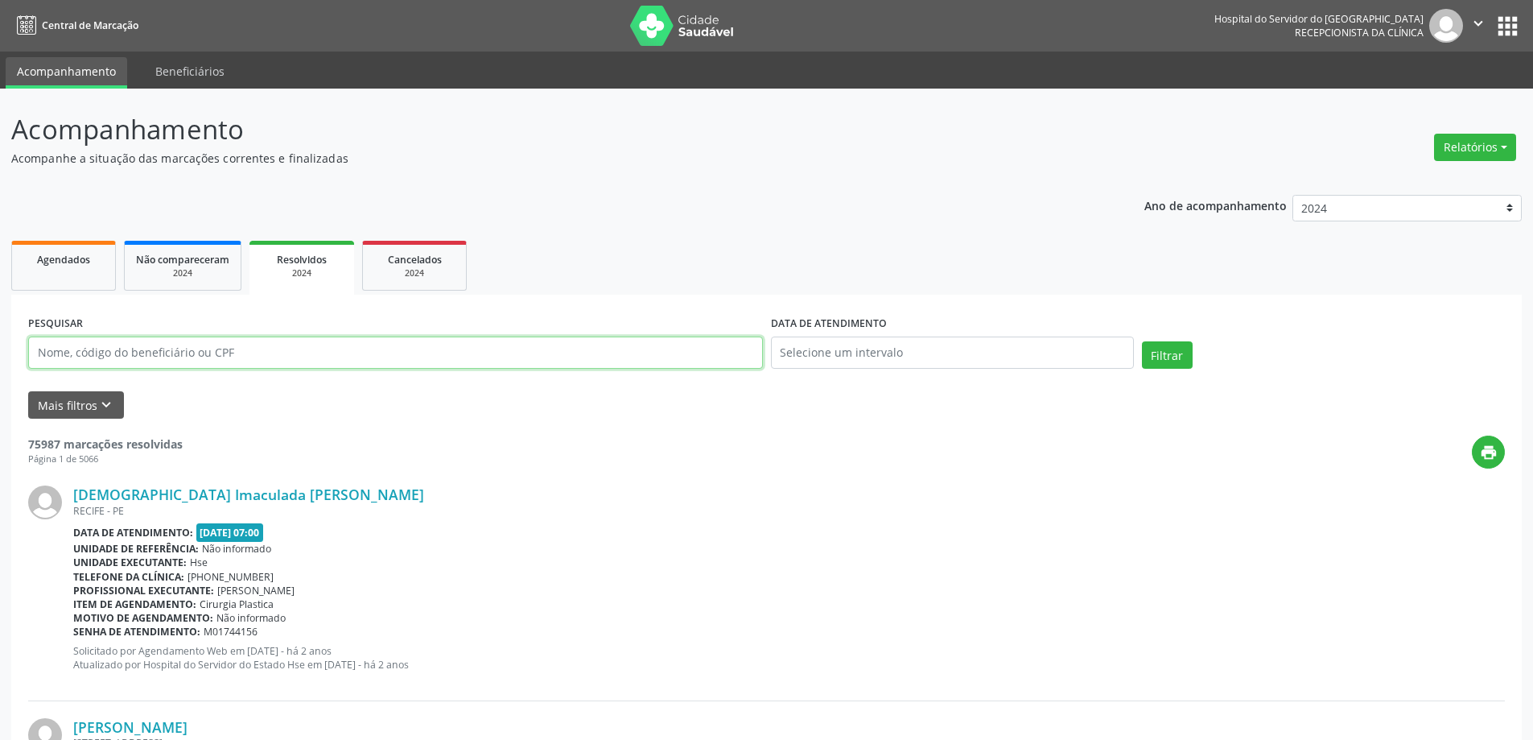
click at [216, 346] on input "text" at bounding box center [395, 352] width 735 height 32
paste input "[PERSON_NAME]"
type input "[PERSON_NAME]"
click at [1142, 341] on button "Filtrar" at bounding box center [1167, 354] width 51 height 27
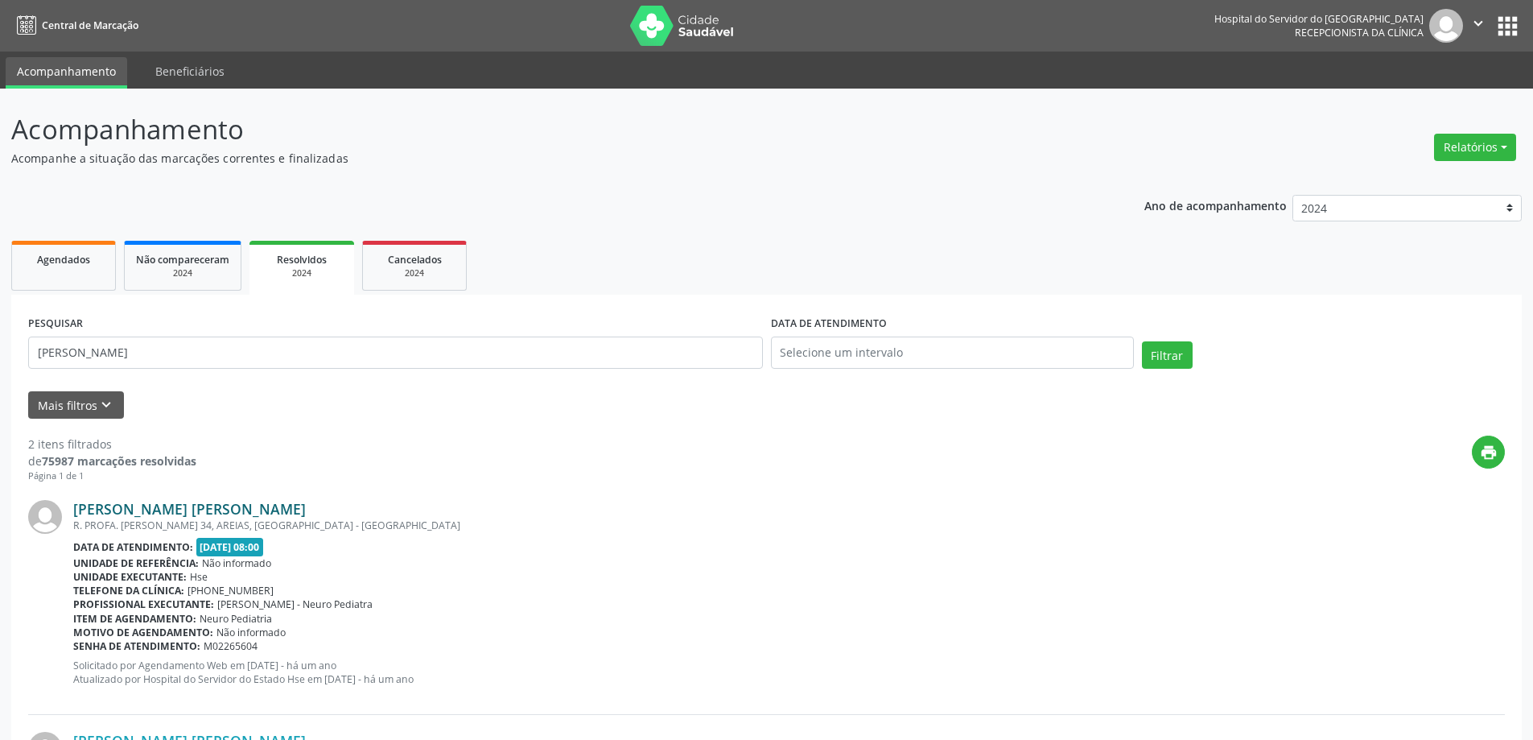
click at [243, 510] on link "[PERSON_NAME] [PERSON_NAME]" at bounding box center [189, 509] width 233 height 18
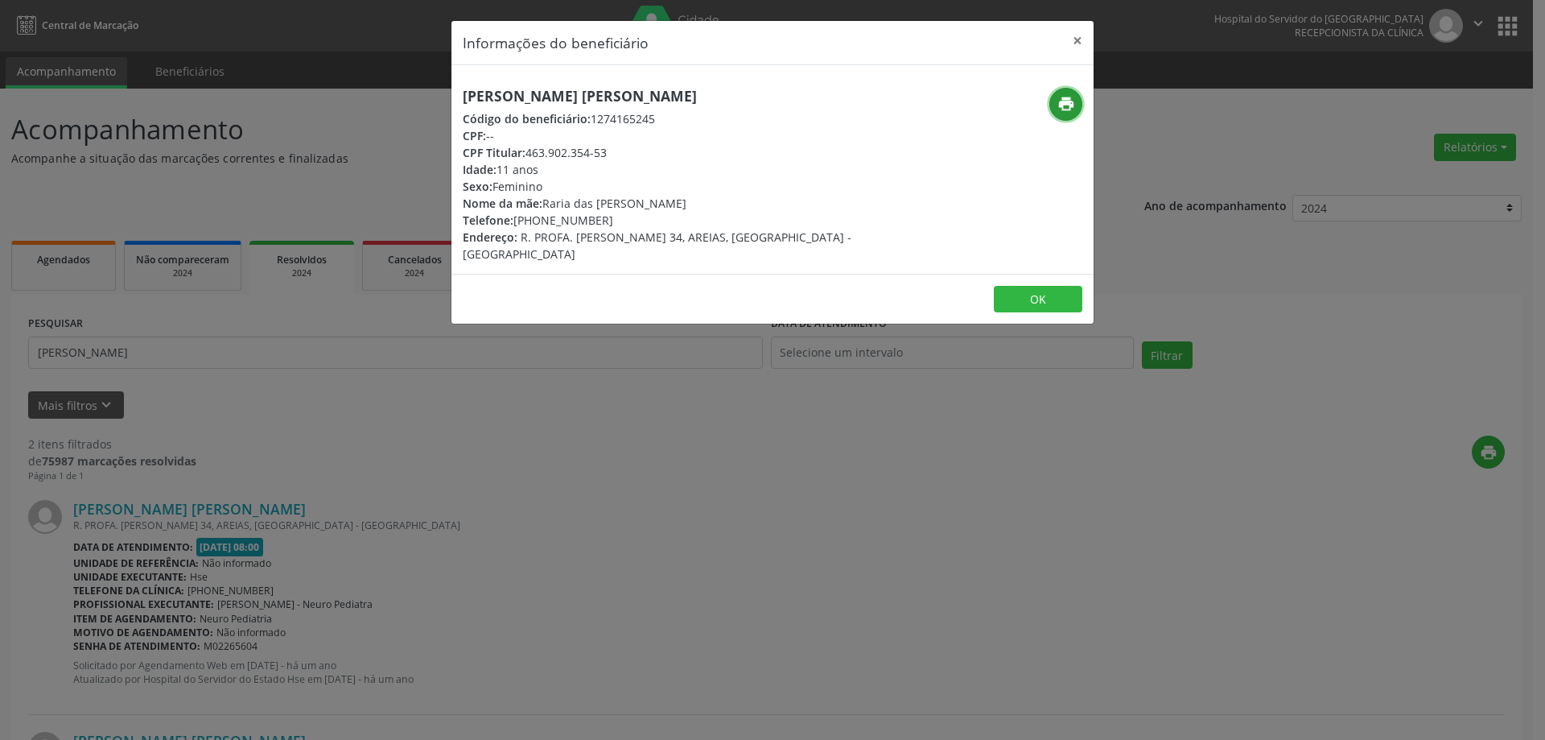
click at [1069, 105] on icon "print" at bounding box center [1067, 104] width 18 height 18
click at [1078, 39] on button "×" at bounding box center [1078, 40] width 32 height 39
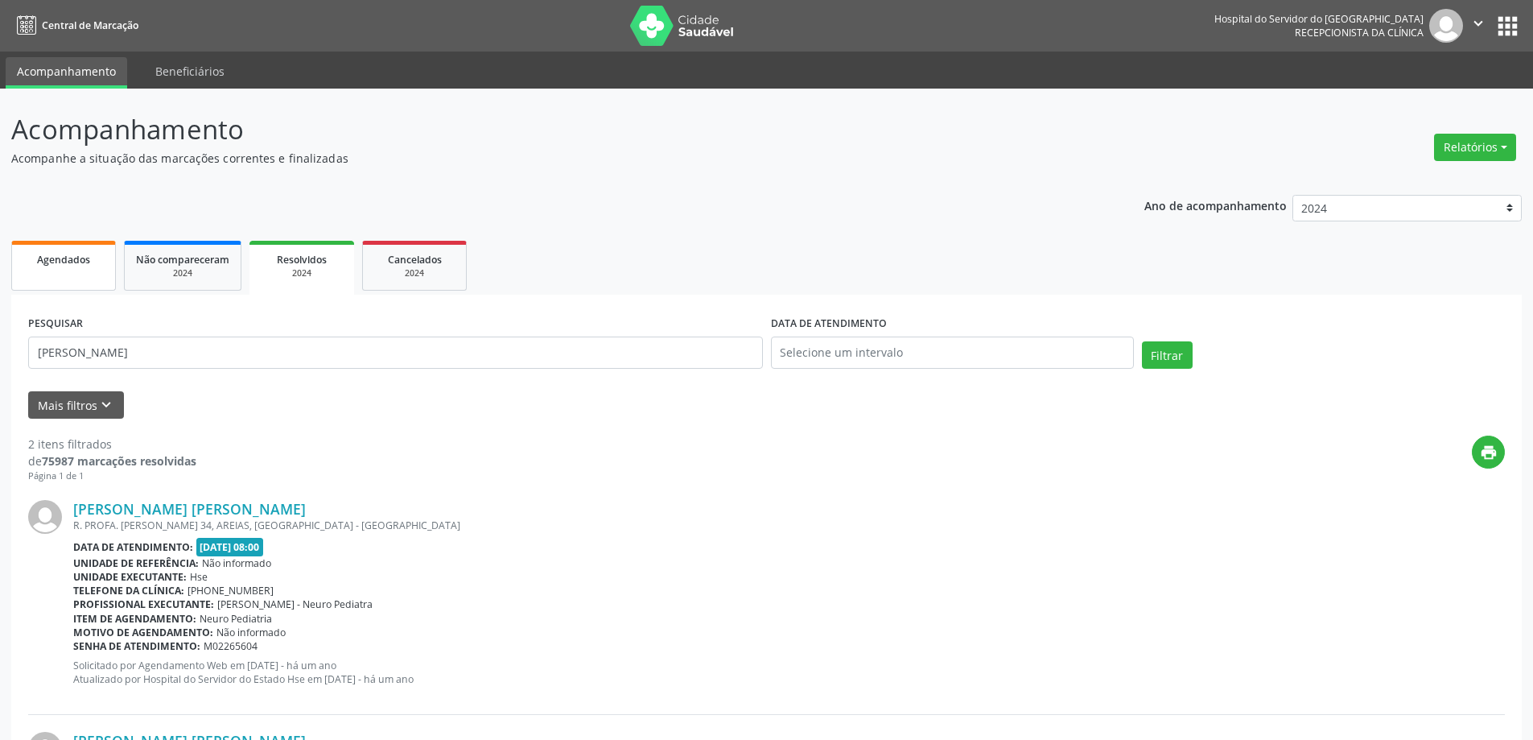
click at [47, 283] on link "Agendados" at bounding box center [63, 266] width 105 height 50
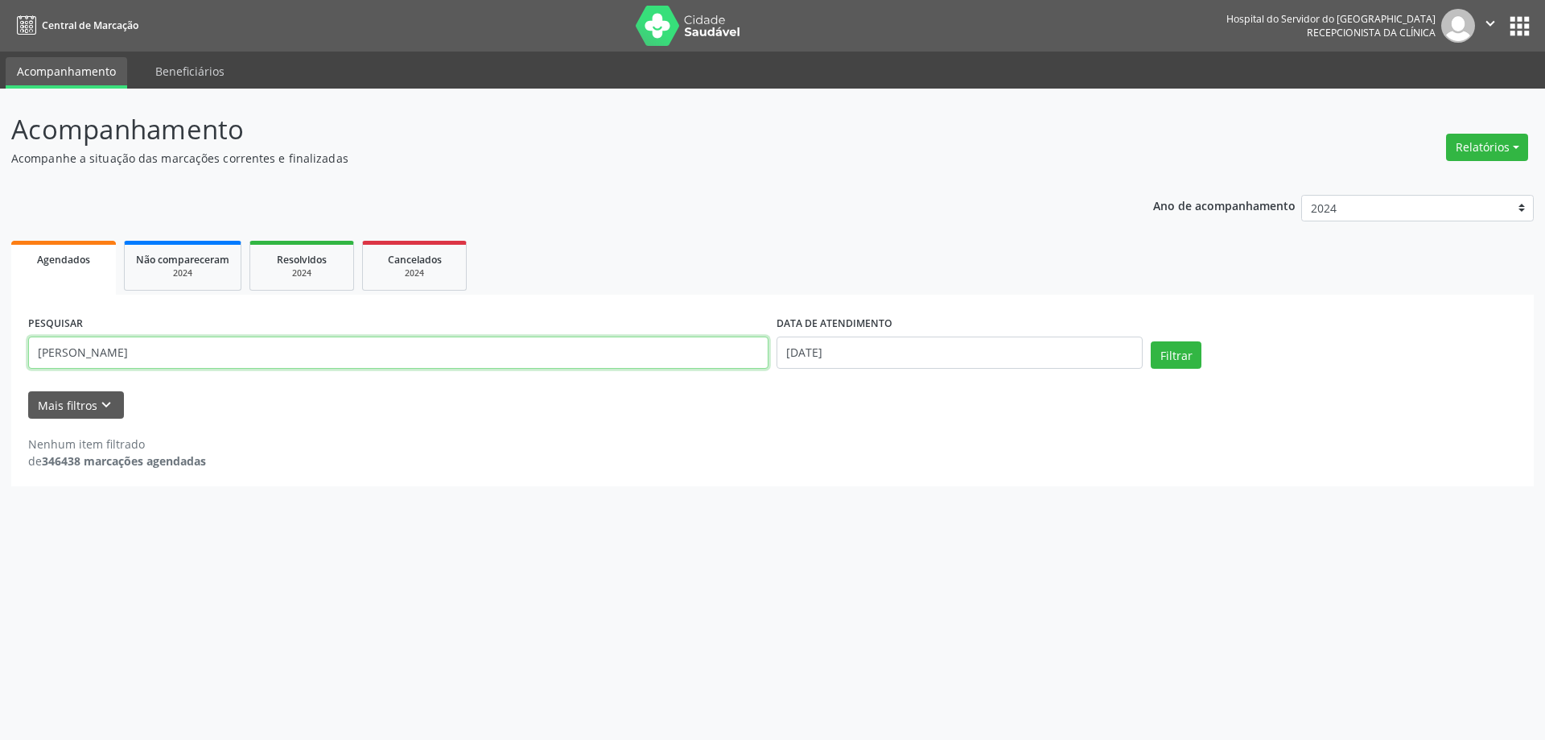
click at [144, 356] on input "[PERSON_NAME]" at bounding box center [398, 352] width 741 height 32
type input "S"
type input "[PERSON_NAME]"
click at [877, 359] on input "[DATE]" at bounding box center [960, 352] width 366 height 32
click at [895, 507] on span "13" at bounding box center [894, 500] width 31 height 31
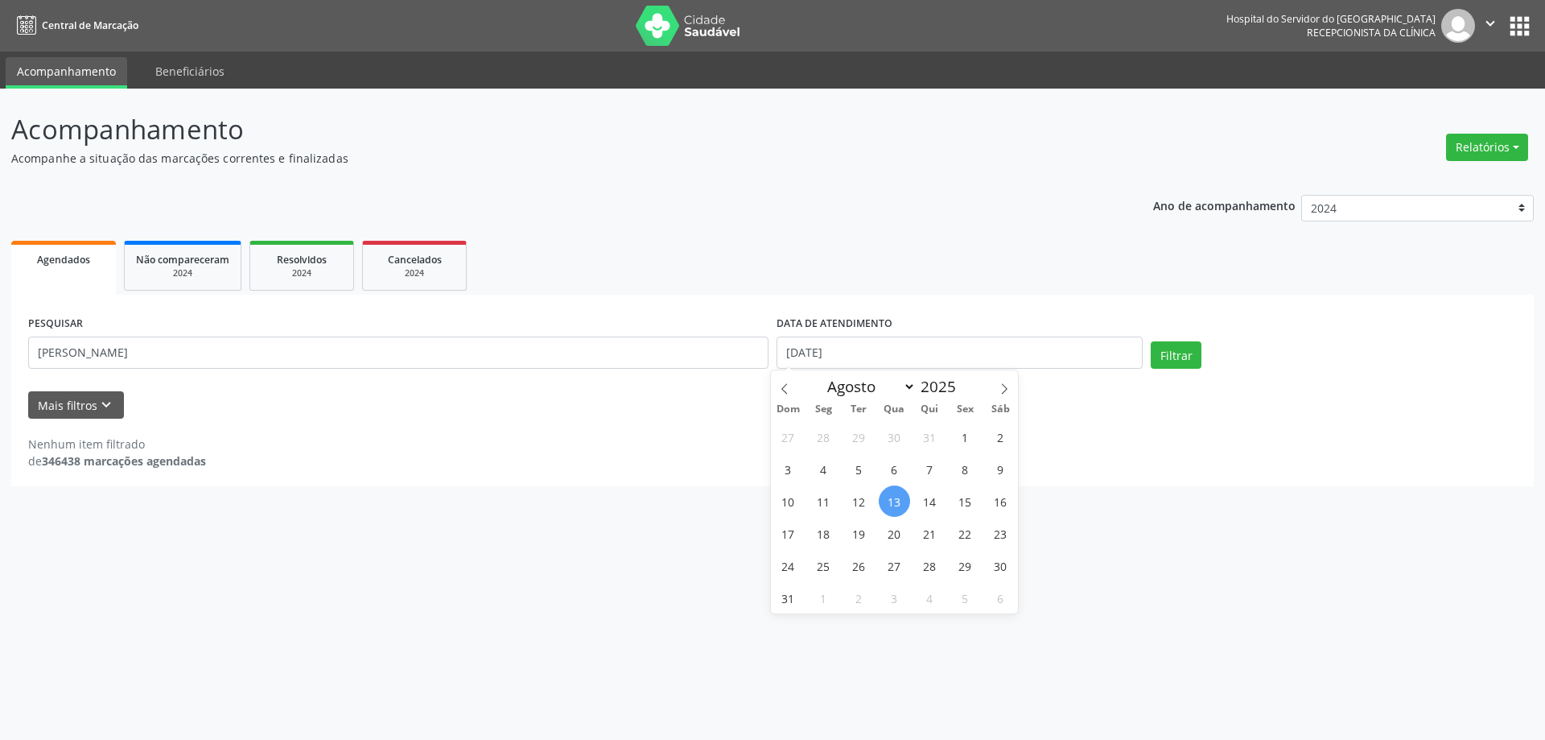
type input "[DATE]"
click at [1188, 381] on form "PESQUISAR [PERSON_NAME] DATA DE ATENDIMENTO Filtrar UNIDADE EXECUTANTE Selecion…" at bounding box center [772, 365] width 1489 height 107
click at [1178, 366] on button "Filtrar" at bounding box center [1176, 354] width 51 height 27
click at [1353, 207] on select "2025 2024 2023 2022 2021" at bounding box center [1418, 208] width 233 height 27
select select "2025"
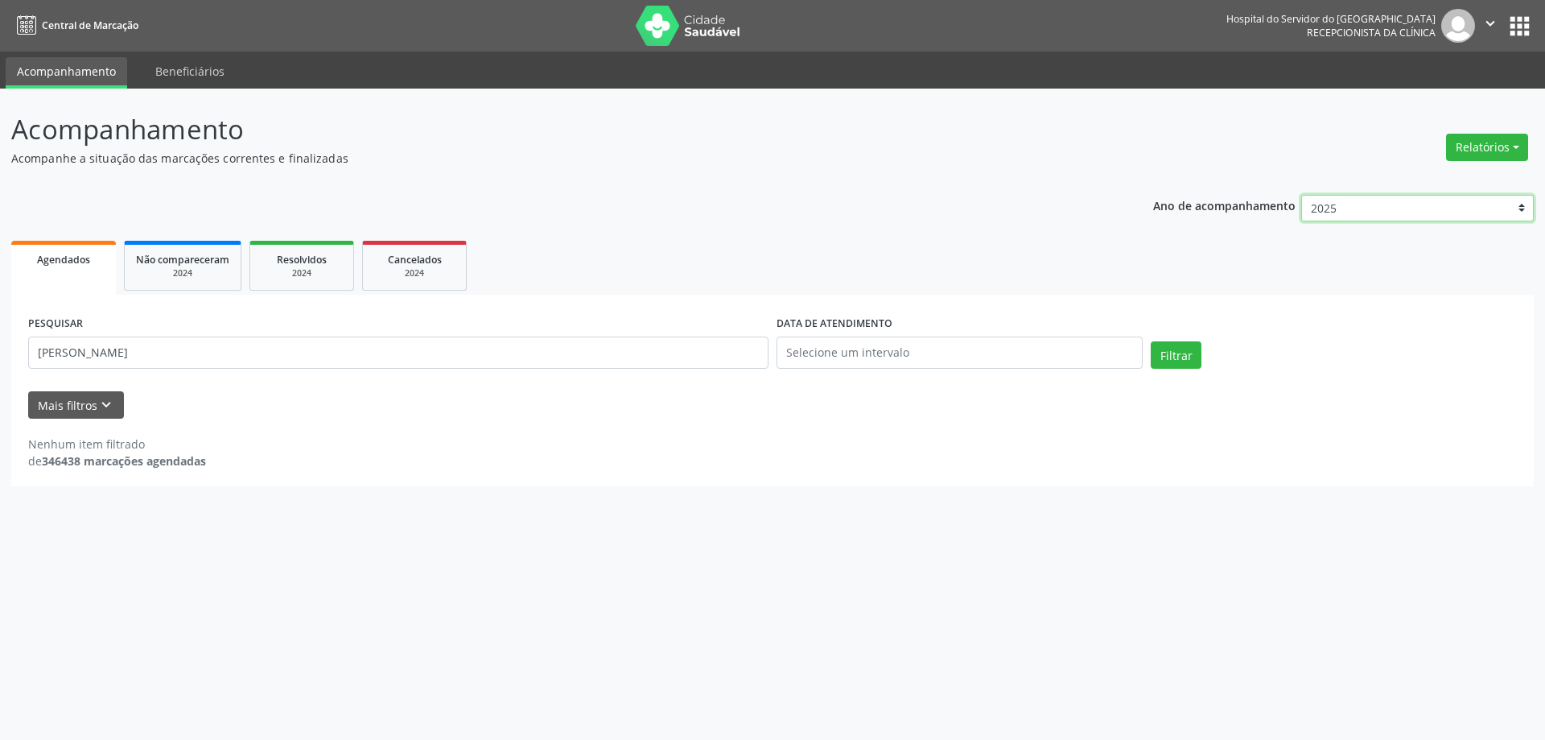
click at [1302, 195] on select "2025 2024 2023 2022 2021" at bounding box center [1418, 208] width 233 height 27
click at [1180, 364] on button "Filtrar" at bounding box center [1176, 354] width 51 height 27
click at [215, 354] on input "[PERSON_NAME]" at bounding box center [398, 352] width 741 height 32
click at [1151, 341] on button "Filtrar" at bounding box center [1176, 354] width 51 height 27
click at [167, 358] on input "[PERSON_NAME] DE CAR" at bounding box center [398, 352] width 741 height 32
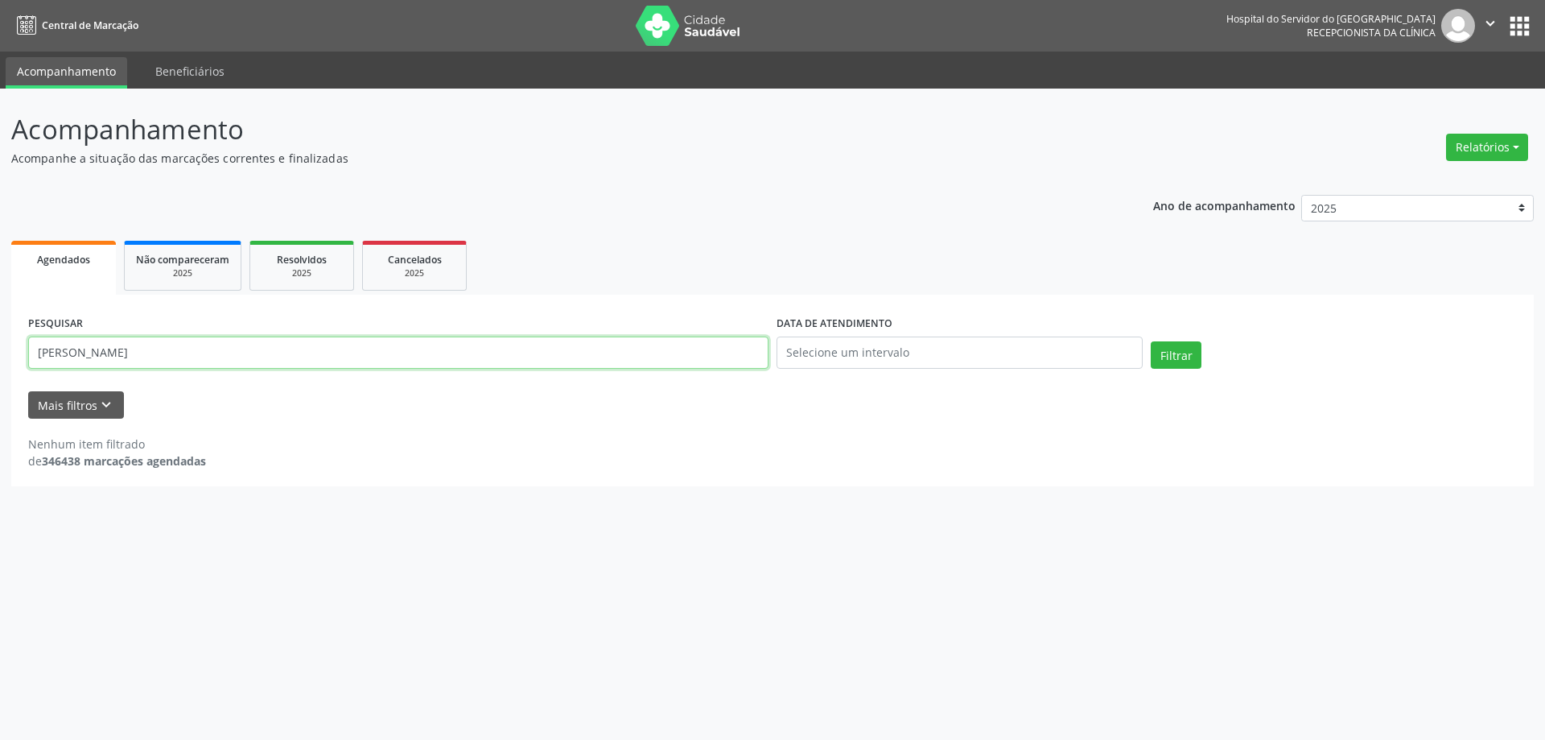
click at [1151, 341] on button "Filtrar" at bounding box center [1176, 354] width 51 height 27
click at [89, 360] on input "[PERSON_NAME]" at bounding box center [398, 352] width 741 height 32
click at [1151, 341] on button "Filtrar" at bounding box center [1176, 354] width 51 height 27
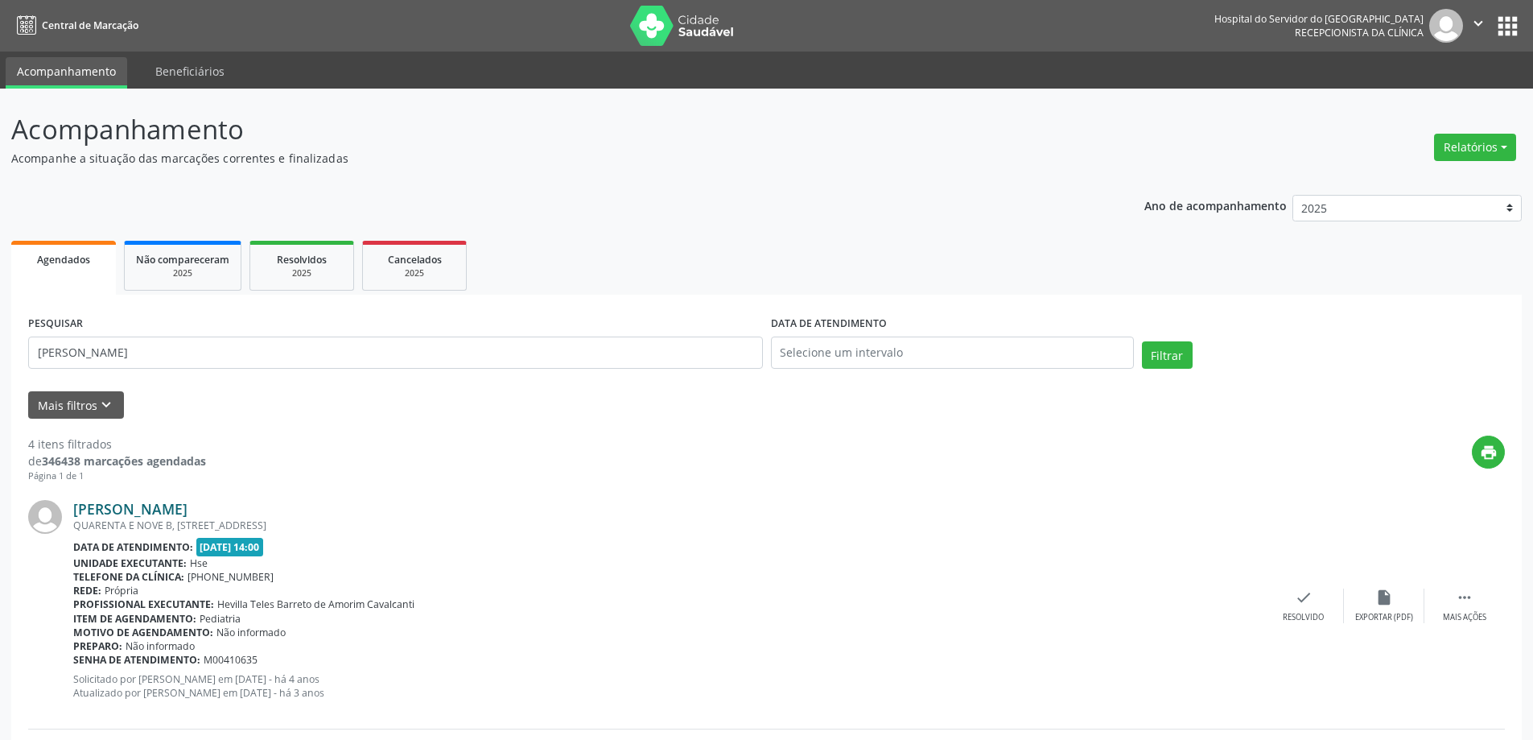
click at [125, 504] on link "[PERSON_NAME]" at bounding box center [130, 509] width 114 height 18
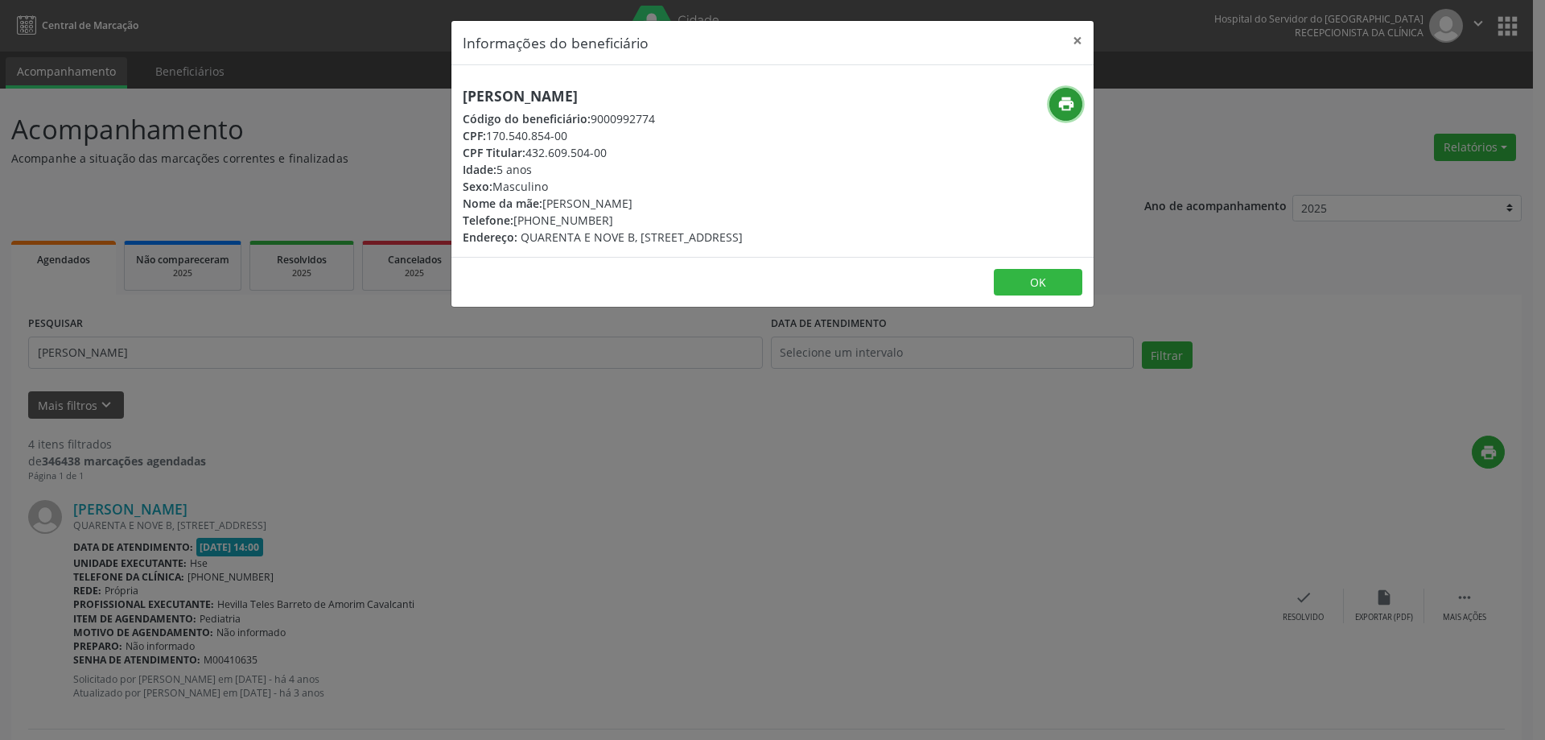
click at [1059, 100] on icon "print" at bounding box center [1067, 104] width 18 height 18
click at [1084, 47] on button "×" at bounding box center [1078, 40] width 32 height 39
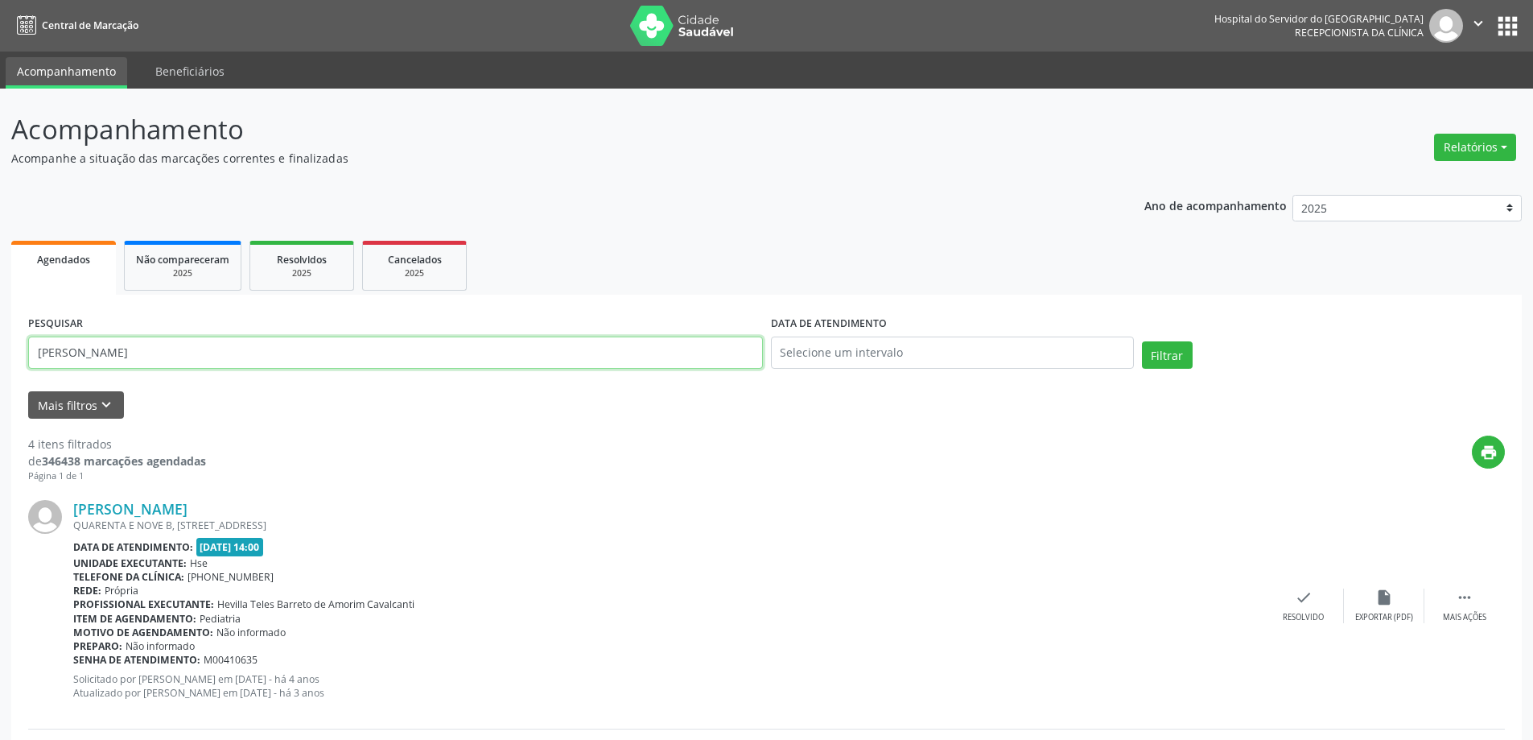
drag, startPoint x: 119, startPoint y: 336, endPoint x: 20, endPoint y: 353, distance: 100.4
click at [1142, 341] on button "Filtrar" at bounding box center [1167, 354] width 51 height 27
click at [192, 517] on link "[PERSON_NAME] de [PERSON_NAME] Lira" at bounding box center [214, 509] width 283 height 18
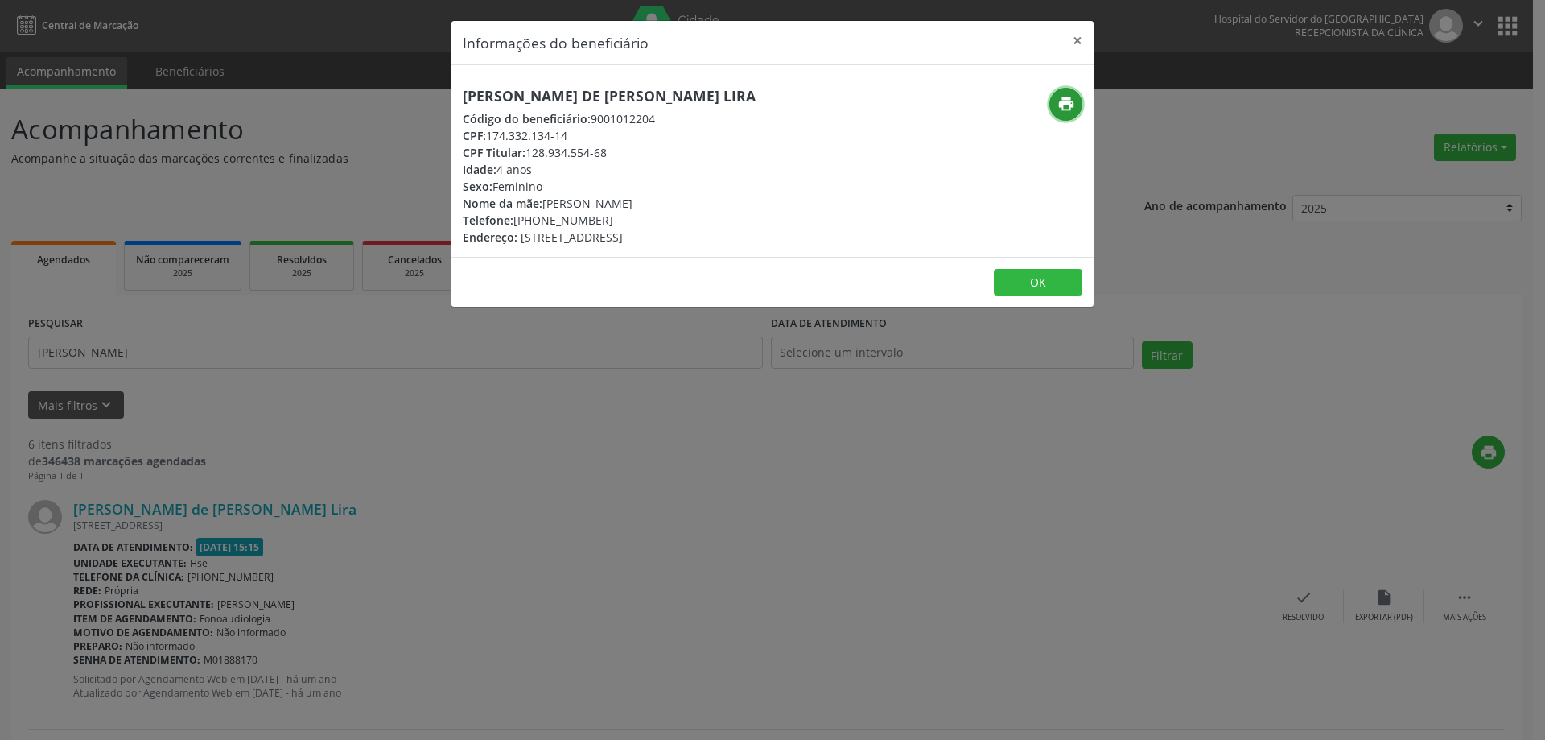
click at [1064, 115] on button "print" at bounding box center [1066, 104] width 33 height 33
drag, startPoint x: 1079, startPoint y: 38, endPoint x: 1067, endPoint y: 43, distance: 13.0
click at [1078, 39] on button "×" at bounding box center [1078, 40] width 32 height 39
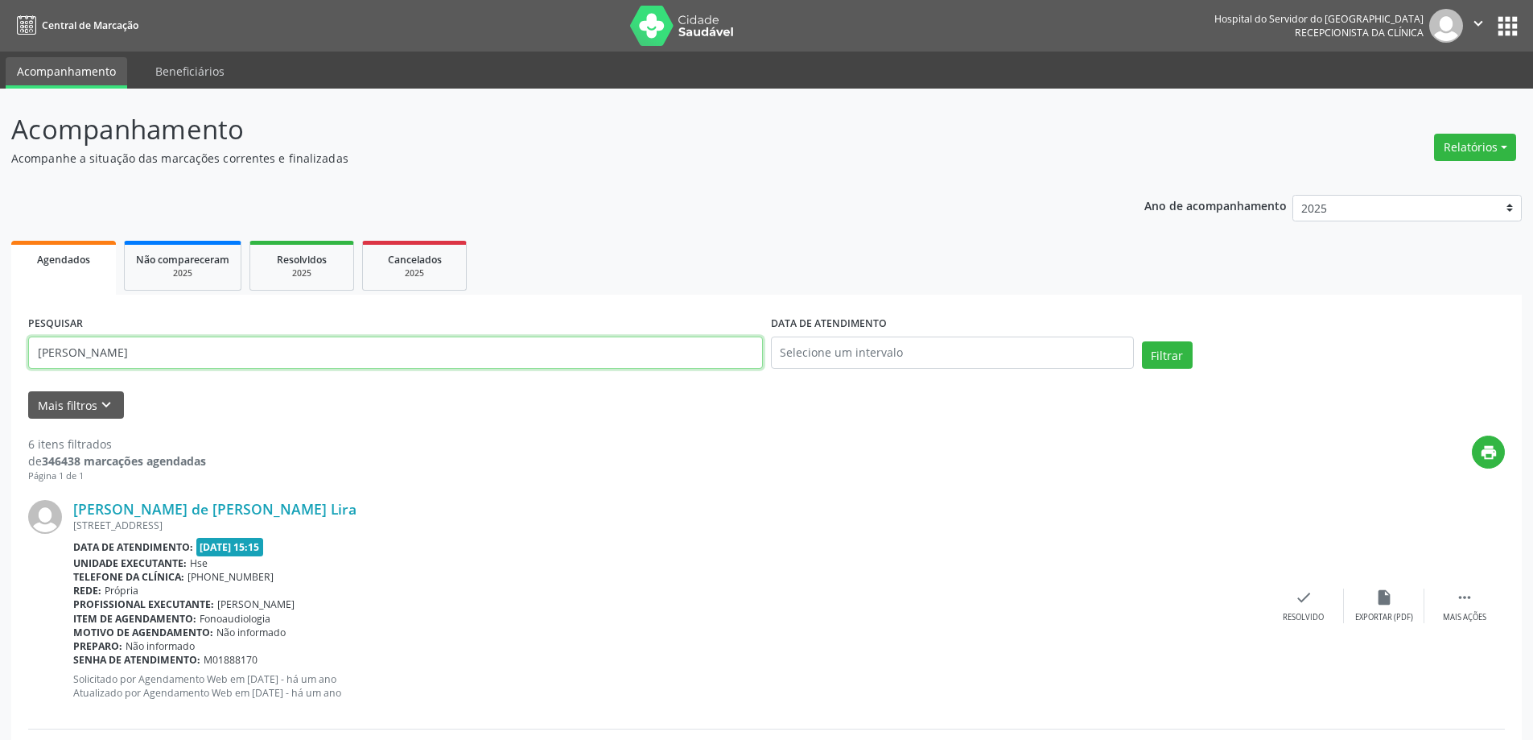
drag, startPoint x: 67, startPoint y: 368, endPoint x: 33, endPoint y: 374, distance: 34.4
click at [33, 374] on div "PESQUISAR [PERSON_NAME]" at bounding box center [395, 346] width 743 height 68
click at [1142, 341] on button "Filtrar" at bounding box center [1167, 354] width 51 height 27
click at [188, 507] on link "[PERSON_NAME]" at bounding box center [130, 509] width 114 height 18
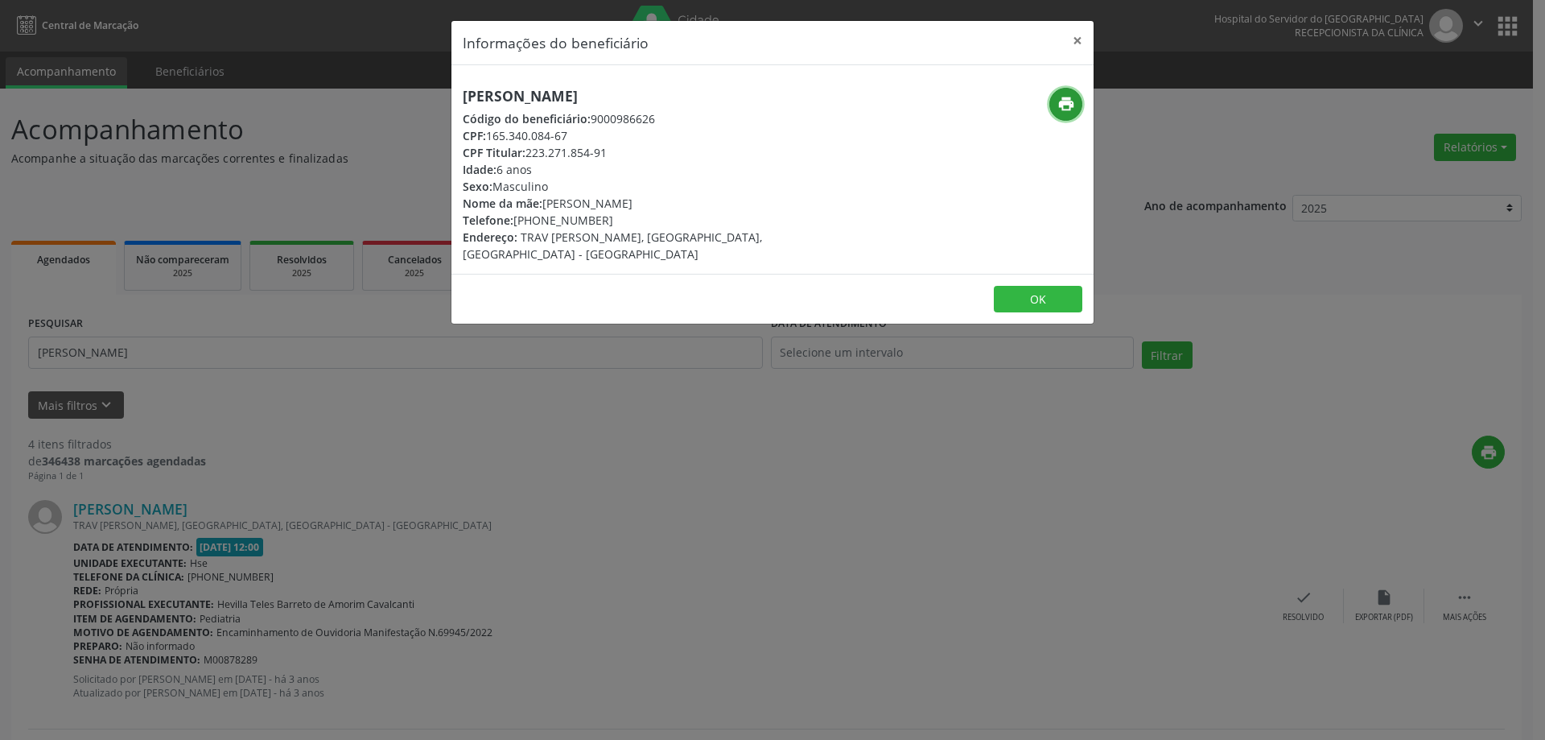
click at [1069, 101] on icon "print" at bounding box center [1067, 104] width 18 height 18
click at [1075, 37] on button "×" at bounding box center [1078, 40] width 32 height 39
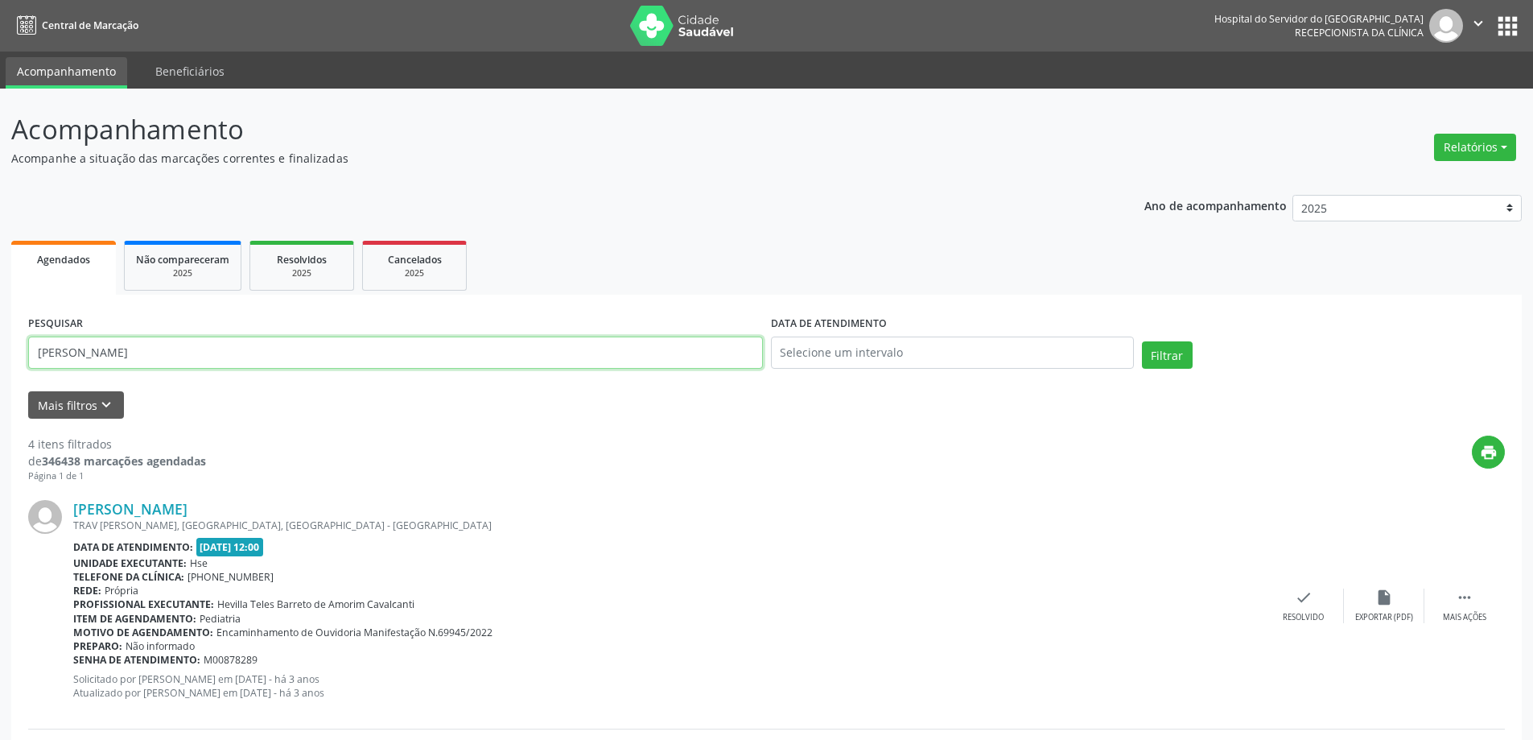
drag, startPoint x: 260, startPoint y: 352, endPoint x: 0, endPoint y: 370, distance: 260.7
click at [1142, 341] on button "Filtrar" at bounding box center [1167, 354] width 51 height 27
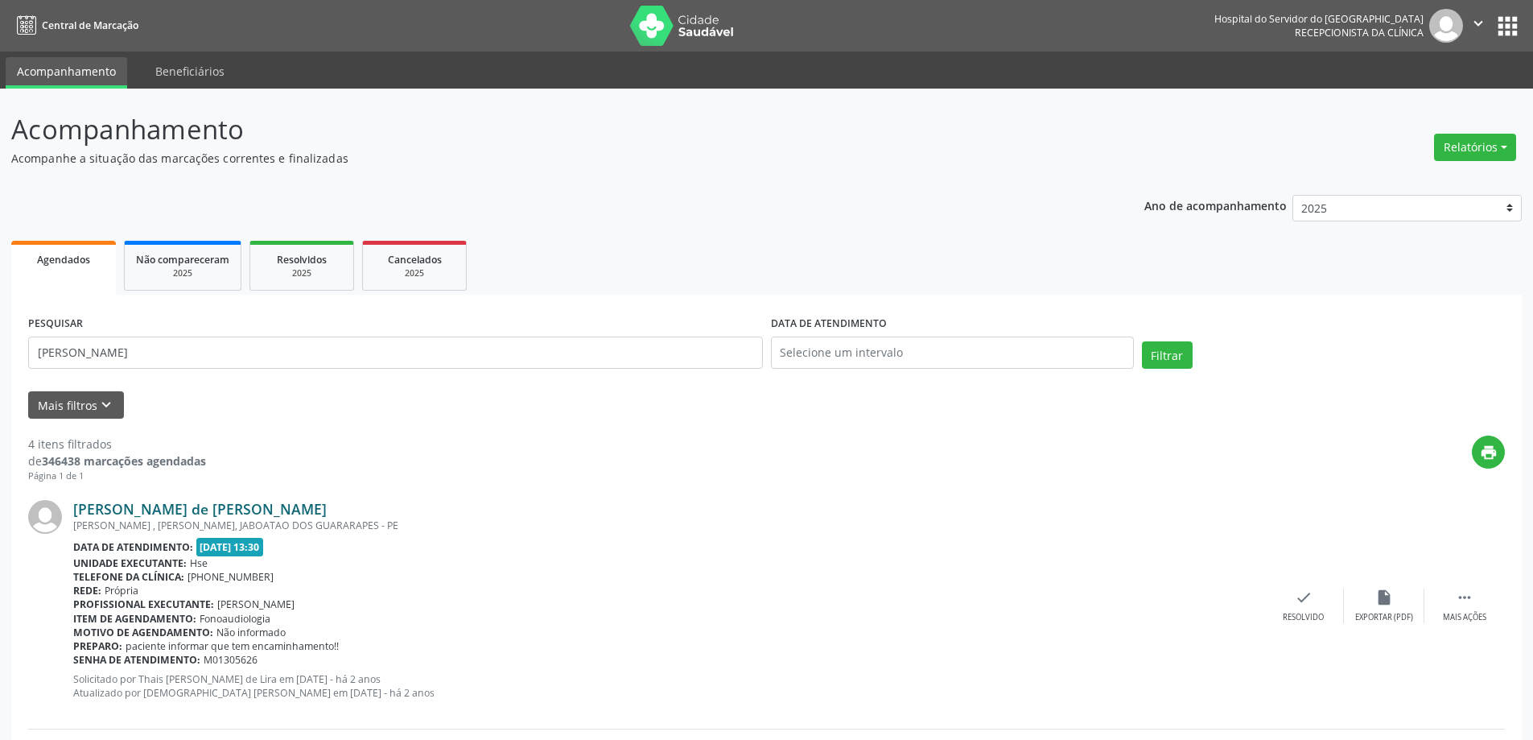
click at [129, 501] on link "[PERSON_NAME] de [PERSON_NAME]" at bounding box center [200, 509] width 254 height 18
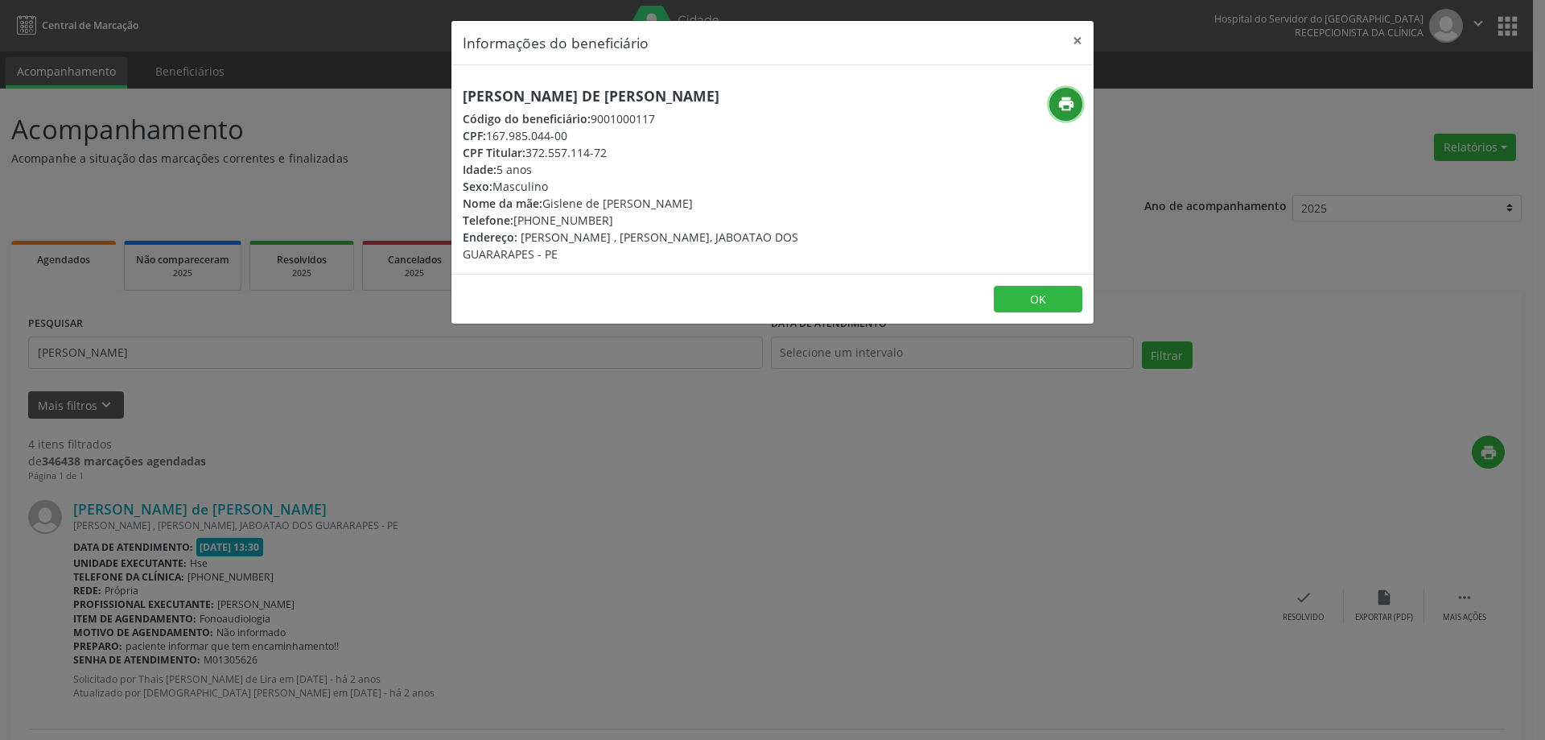
click at [1069, 100] on icon "print" at bounding box center [1067, 104] width 18 height 18
click at [1072, 39] on button "×" at bounding box center [1078, 40] width 32 height 39
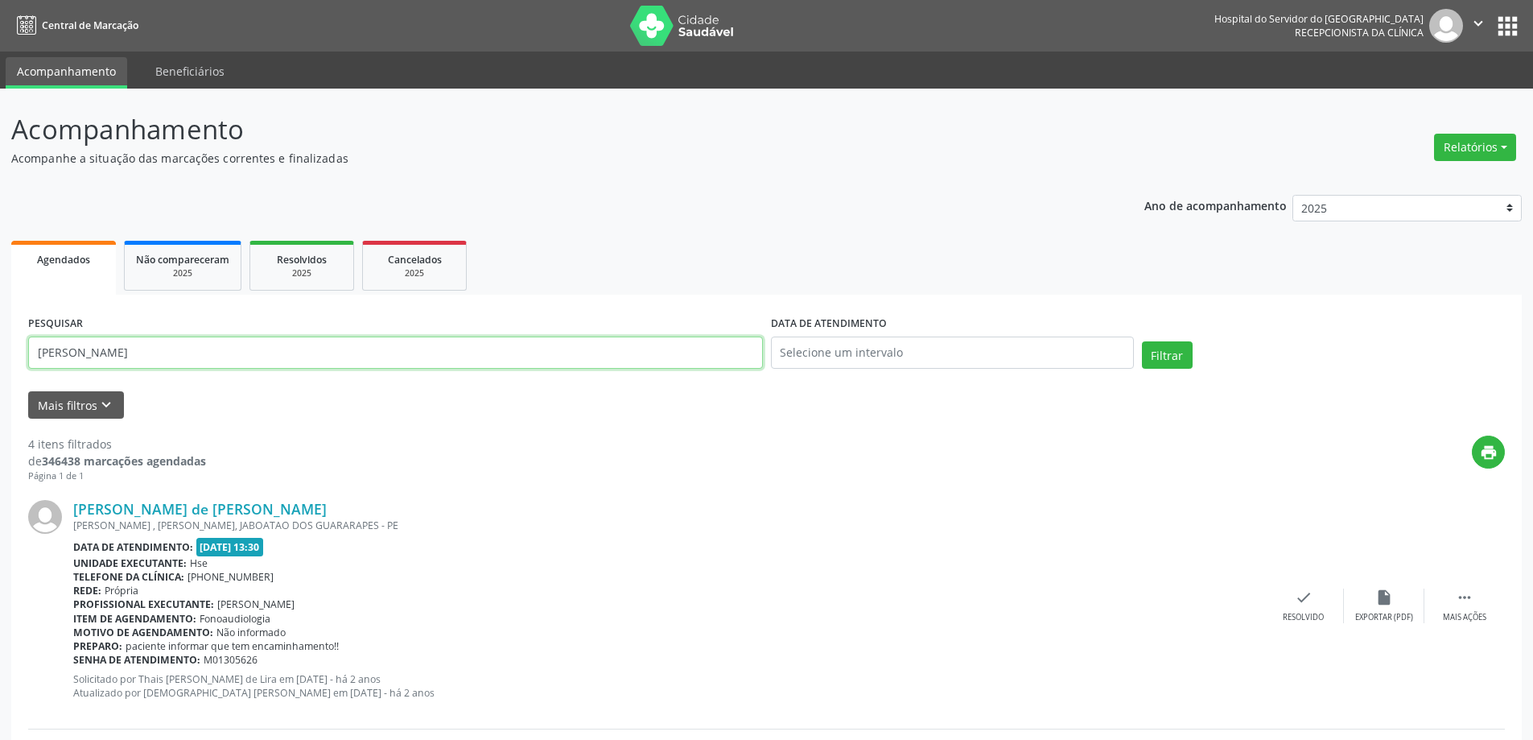
drag, startPoint x: 105, startPoint y: 355, endPoint x: 0, endPoint y: 362, distance: 105.7
click at [1142, 341] on button "Filtrar" at bounding box center [1167, 354] width 51 height 27
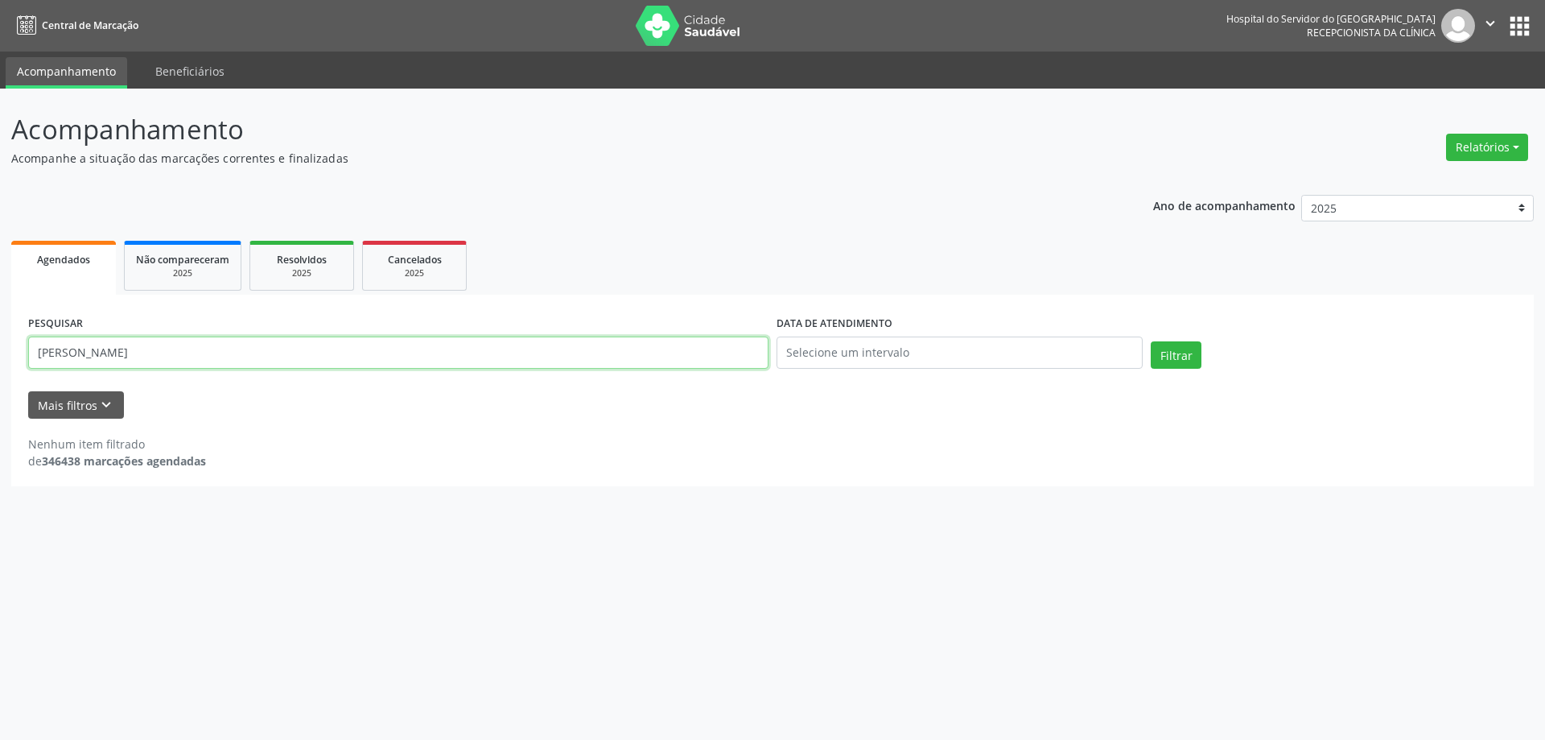
click at [366, 365] on input "[PERSON_NAME]" at bounding box center [398, 352] width 741 height 32
click at [1151, 341] on button "Filtrar" at bounding box center [1176, 354] width 51 height 27
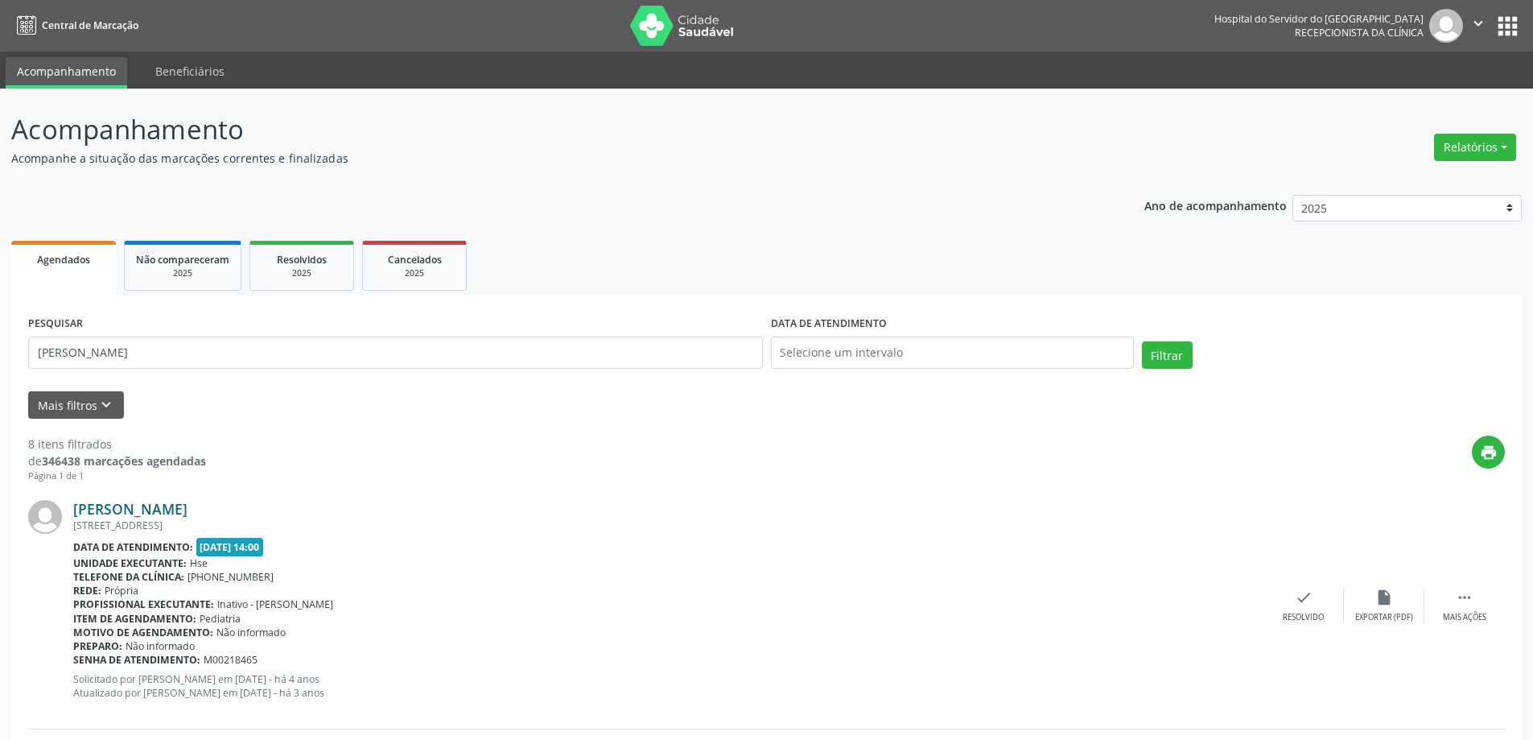
click at [188, 515] on link "[PERSON_NAME]" at bounding box center [130, 509] width 114 height 18
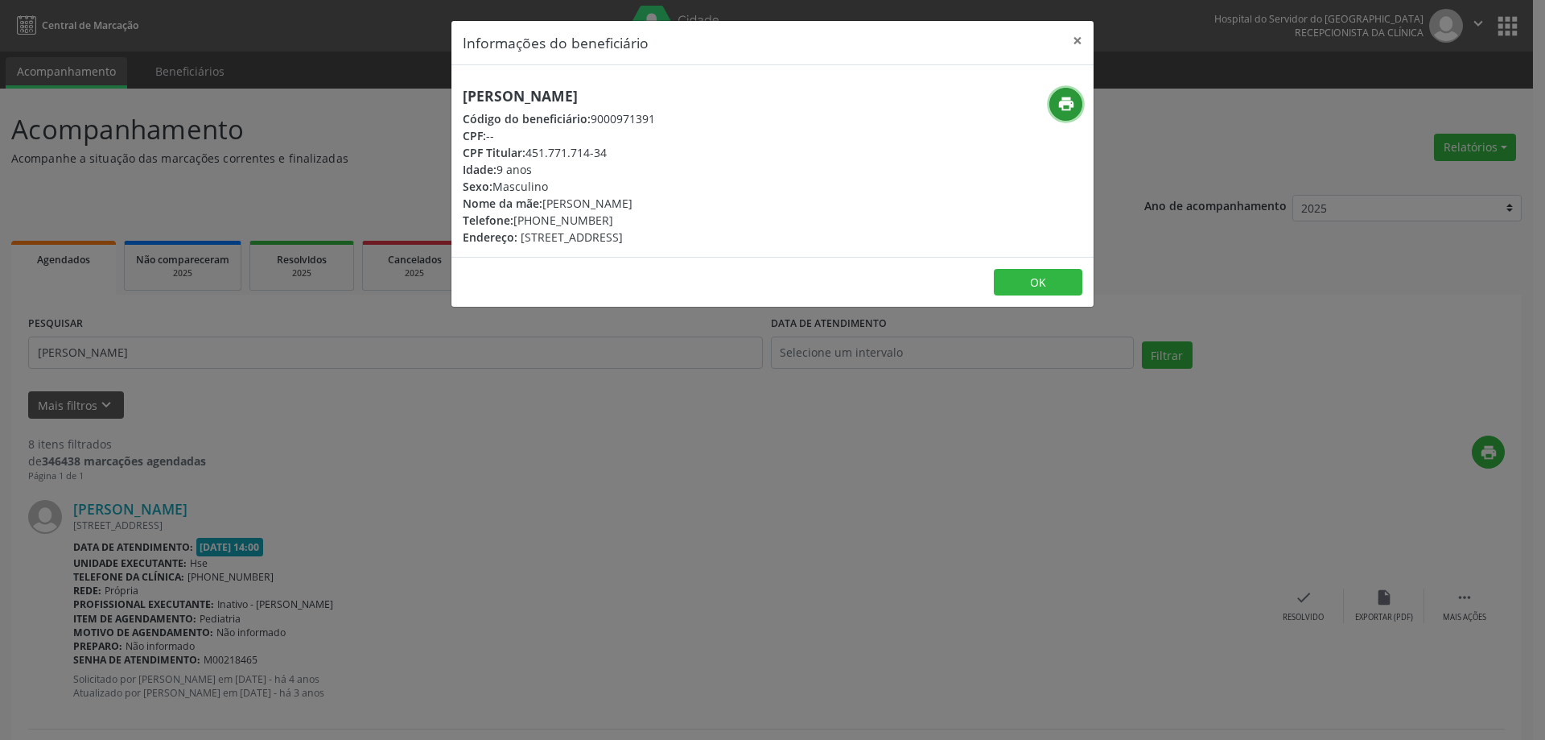
click at [1067, 111] on icon "print" at bounding box center [1067, 104] width 18 height 18
click at [1078, 37] on button "×" at bounding box center [1078, 40] width 32 height 39
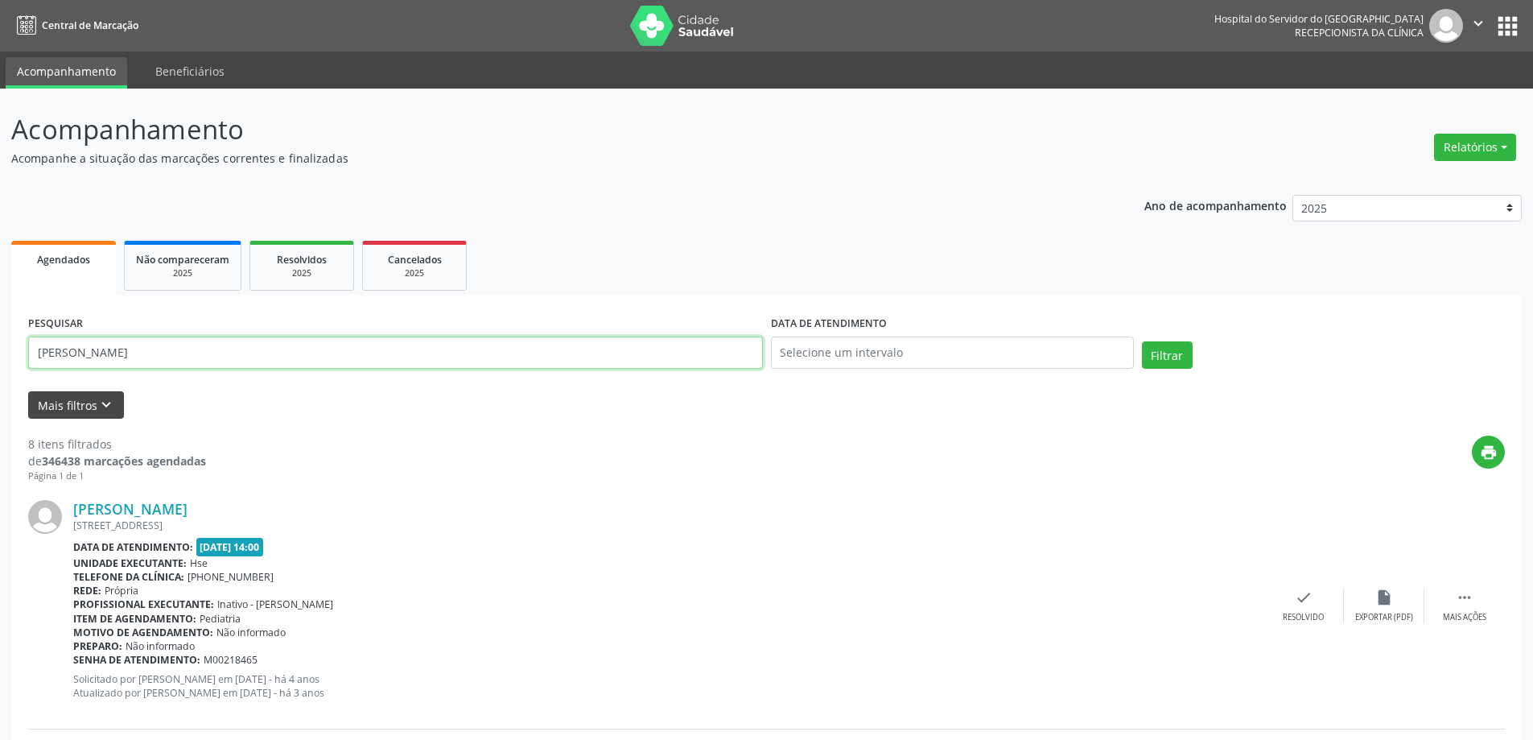
drag, startPoint x: 203, startPoint y: 357, endPoint x: 64, endPoint y: 398, distance: 144.4
click at [28, 394] on form "PESQUISAR [PERSON_NAME] DATA DE ATENDIMENTO Filtrar UNIDADE EXECUTANTE Selecion…" at bounding box center [766, 365] width 1477 height 107
type input "[PERSON_NAME]"
click at [1142, 341] on button "Filtrar" at bounding box center [1167, 354] width 51 height 27
click at [178, 507] on link "[PERSON_NAME]" at bounding box center [130, 509] width 114 height 18
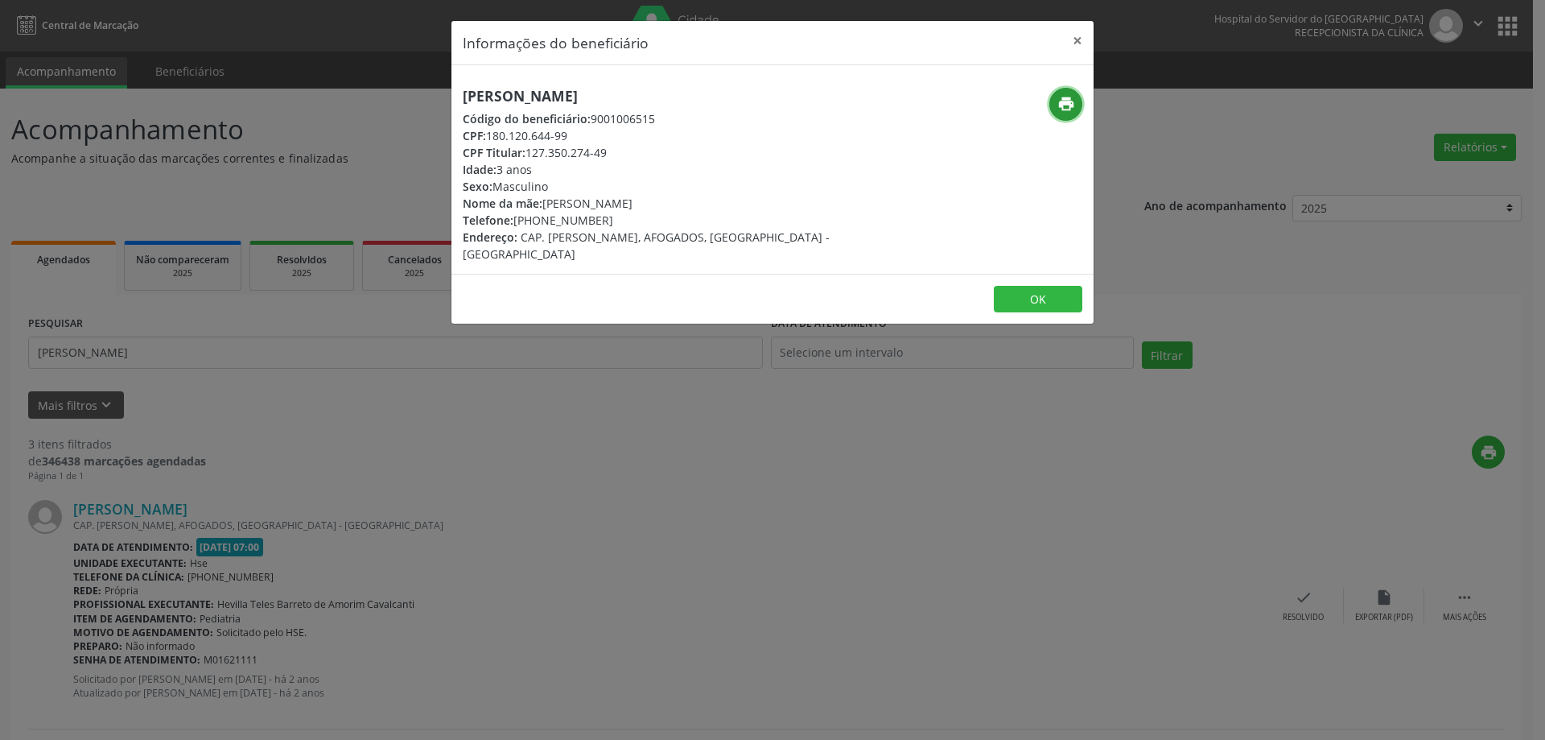
click at [1068, 105] on icon "print" at bounding box center [1067, 104] width 18 height 18
click at [1075, 52] on button "×" at bounding box center [1078, 40] width 32 height 39
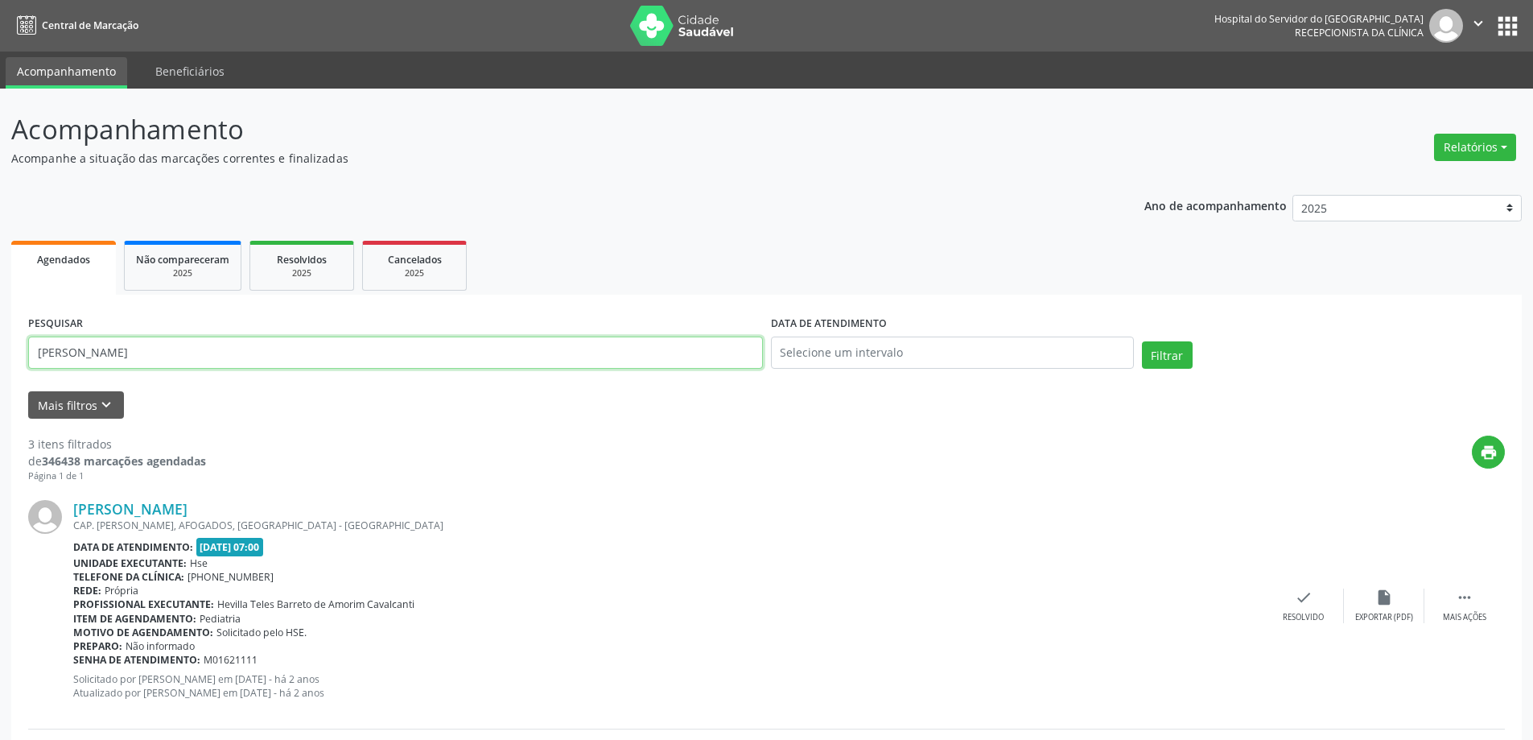
drag, startPoint x: 140, startPoint y: 364, endPoint x: 17, endPoint y: 363, distance: 123.2
click at [1142, 341] on button "Filtrar" at bounding box center [1167, 354] width 51 height 27
click at [118, 508] on link "[PERSON_NAME]" at bounding box center [130, 509] width 114 height 18
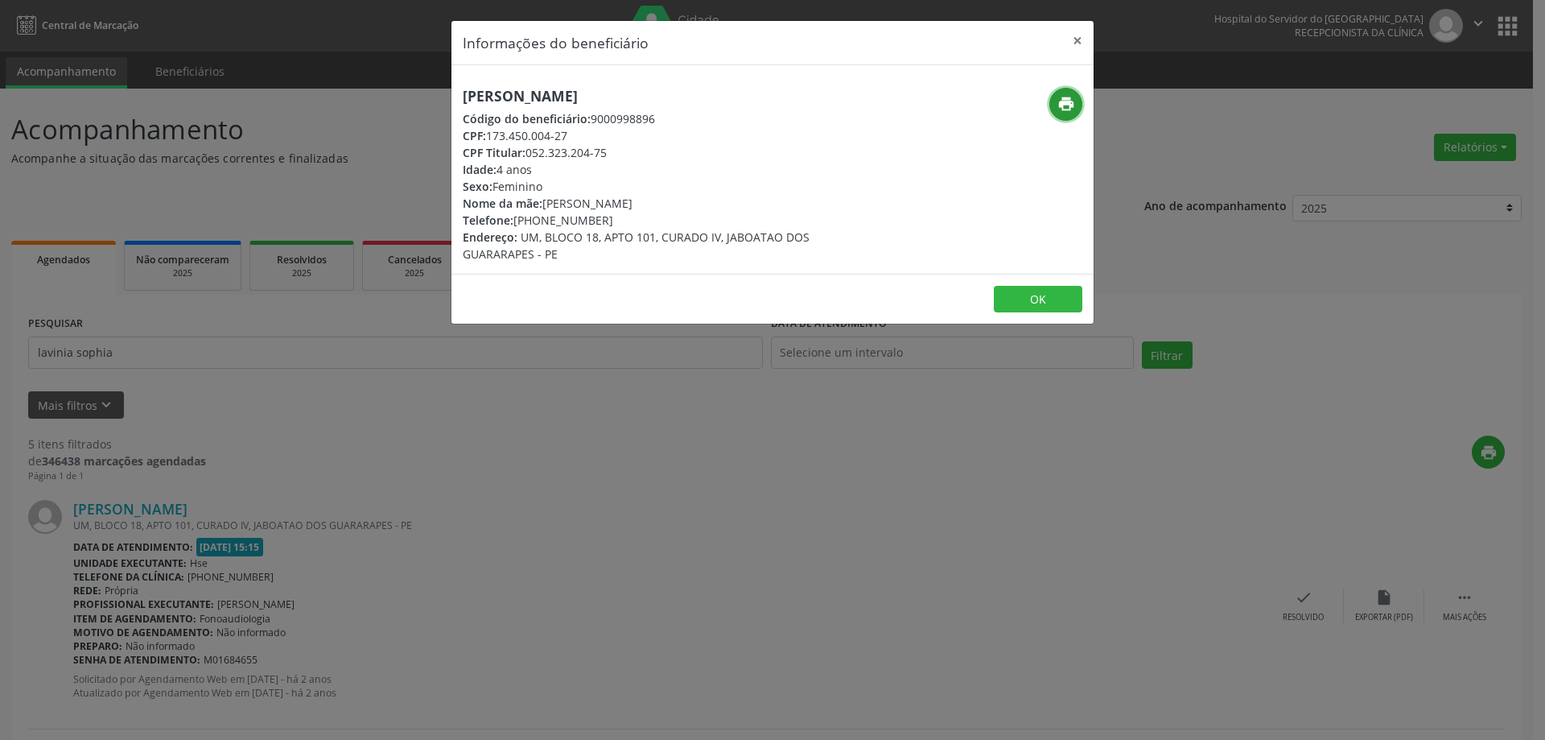
click at [1072, 106] on icon "print" at bounding box center [1067, 104] width 18 height 18
click at [1078, 39] on button "×" at bounding box center [1078, 40] width 32 height 39
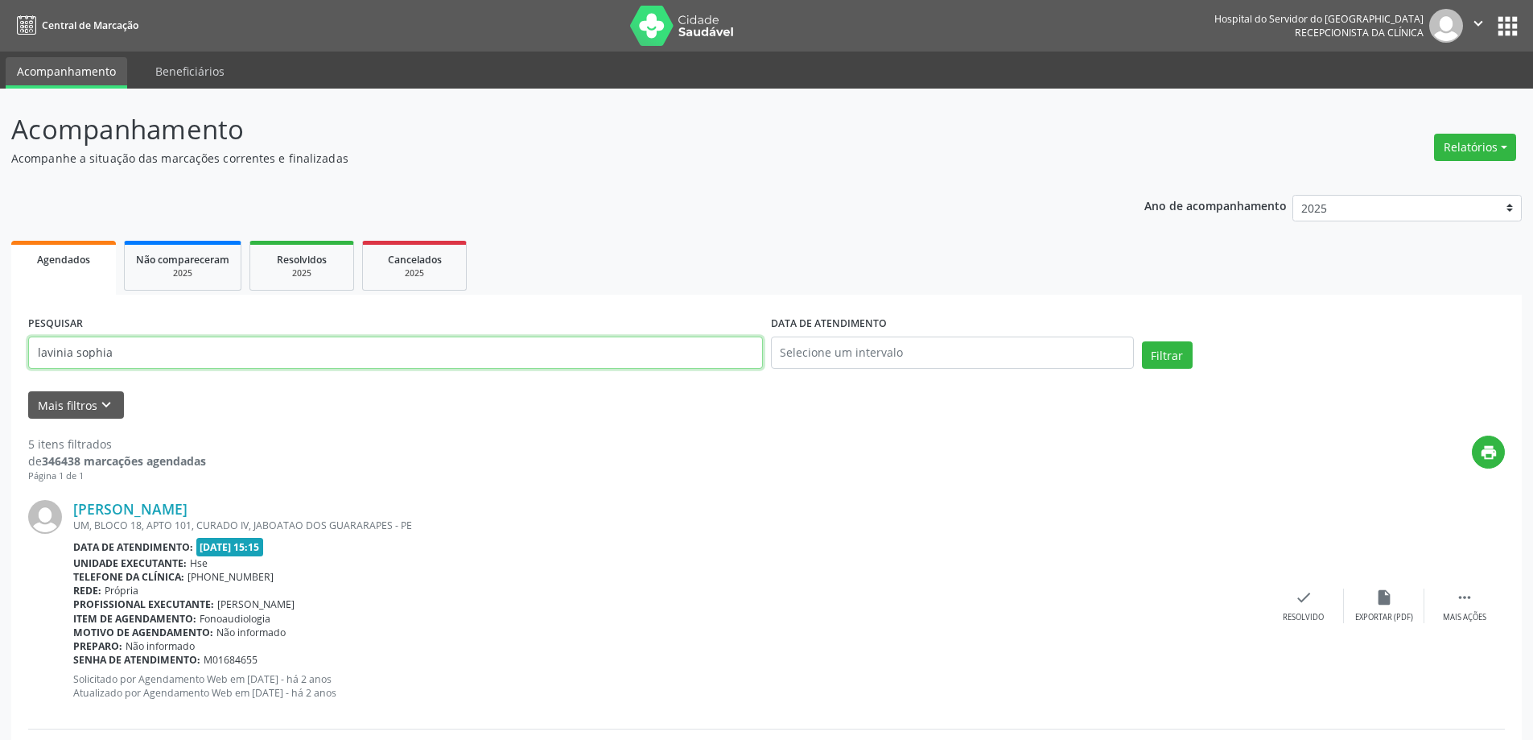
drag, startPoint x: 130, startPoint y: 350, endPoint x: 8, endPoint y: 369, distance: 123.1
click at [1142, 341] on button "Filtrar" at bounding box center [1167, 354] width 51 height 27
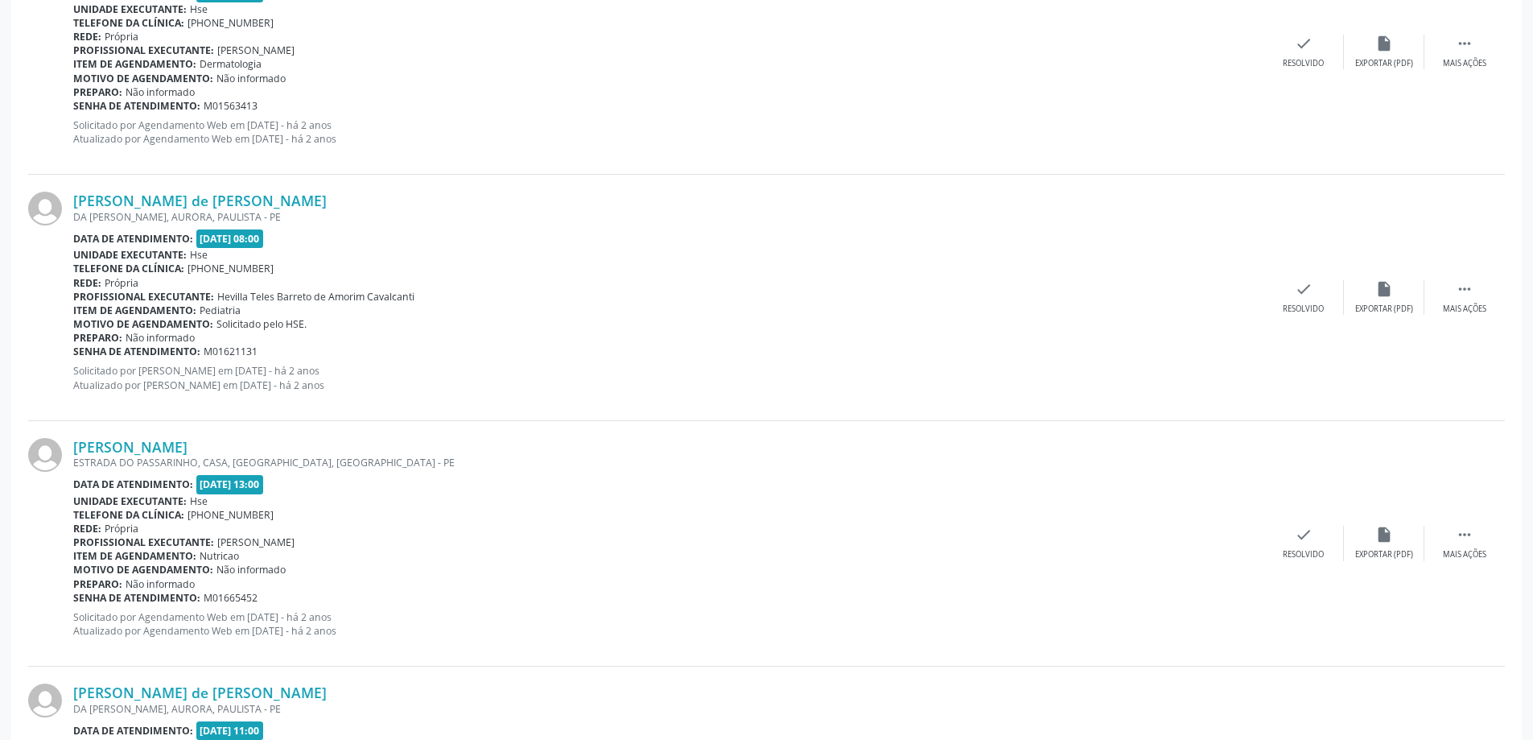
scroll to position [1046, 0]
click at [174, 205] on link "[PERSON_NAME] de [PERSON_NAME]" at bounding box center [200, 200] width 254 height 18
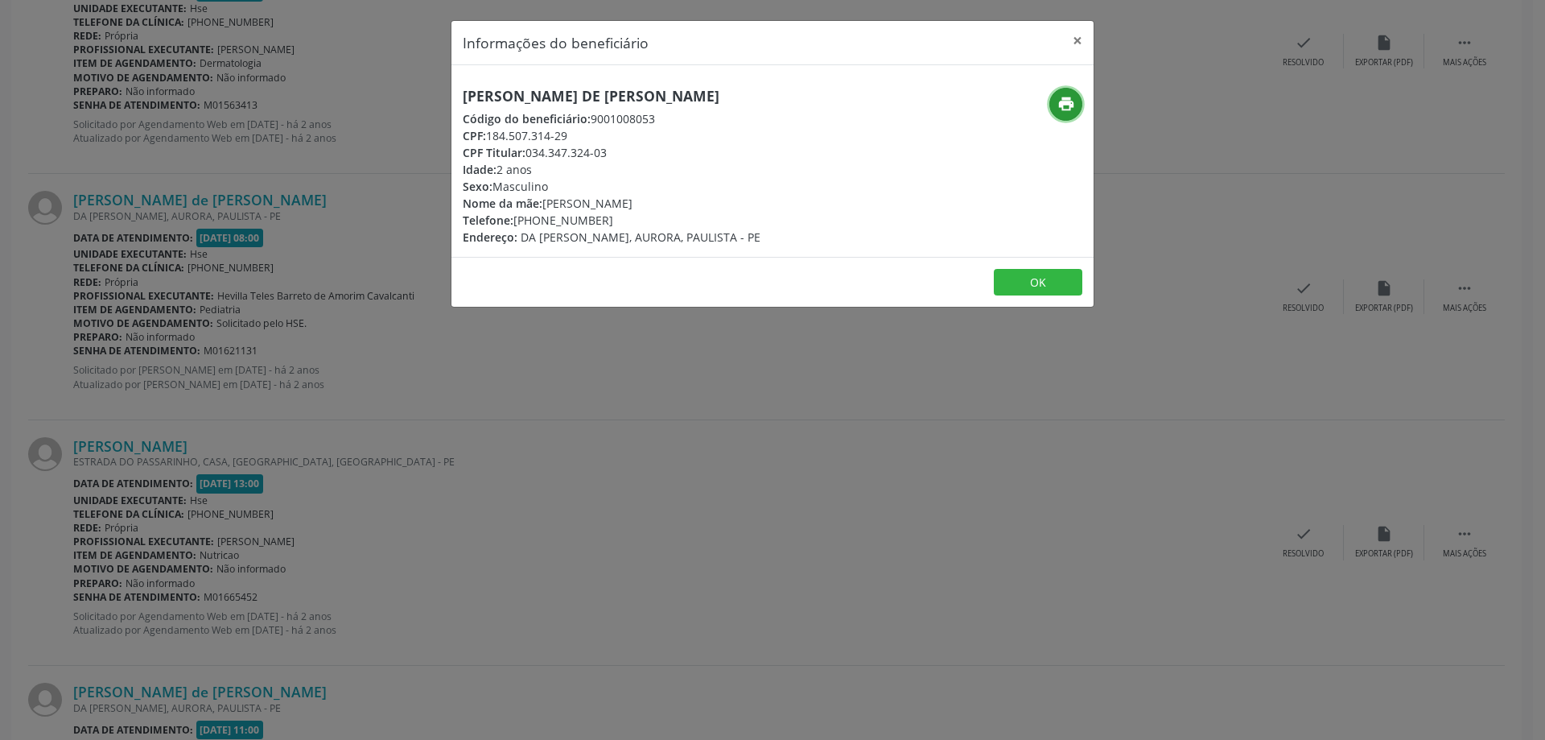
click at [1061, 100] on icon "print" at bounding box center [1067, 104] width 18 height 18
click at [1082, 40] on button "×" at bounding box center [1078, 40] width 32 height 39
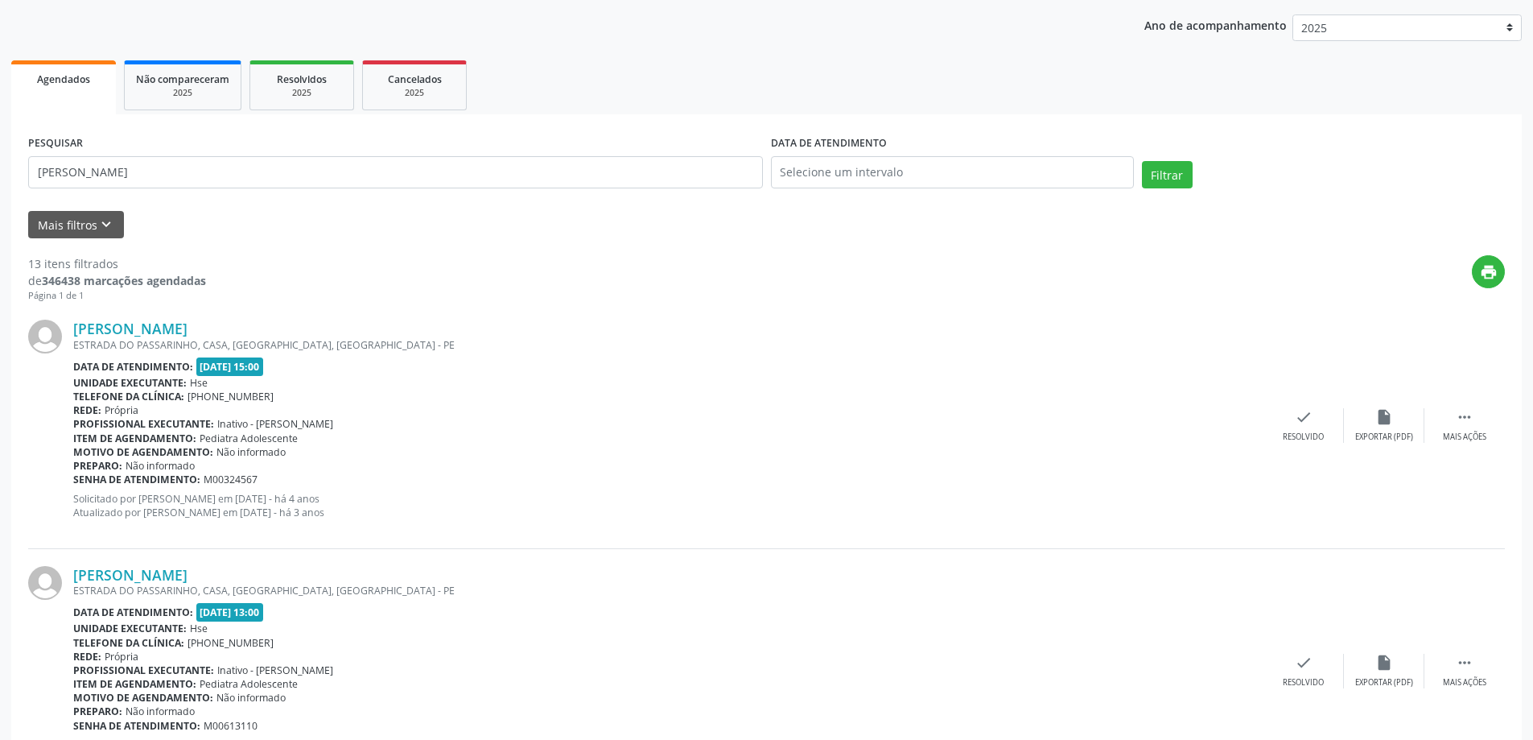
scroll to position [0, 0]
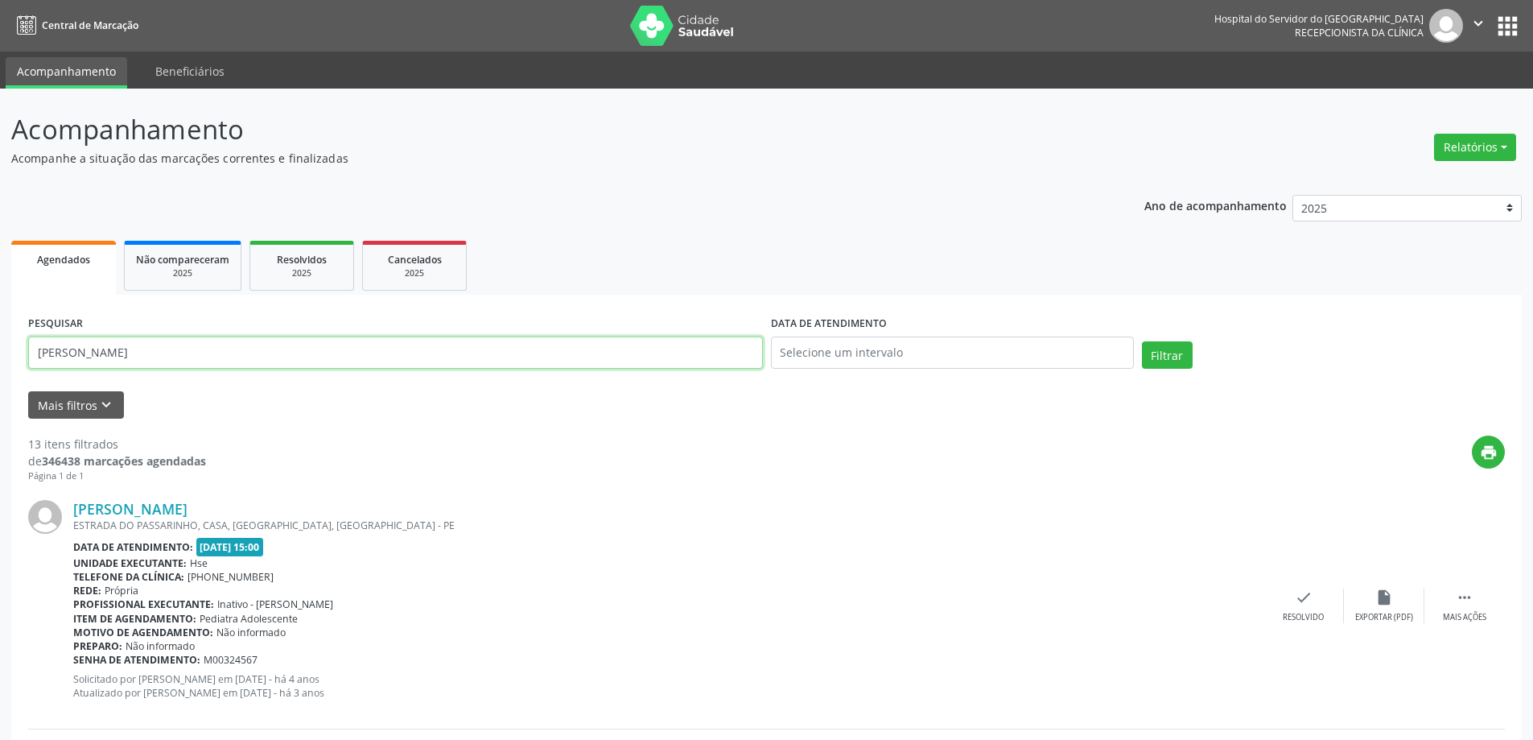
drag, startPoint x: 174, startPoint y: 351, endPoint x: 0, endPoint y: 357, distance: 174.0
click at [1142, 341] on button "Filtrar" at bounding box center [1167, 354] width 51 height 27
click at [188, 512] on link "[PERSON_NAME] Paiva" at bounding box center [150, 509] width 155 height 18
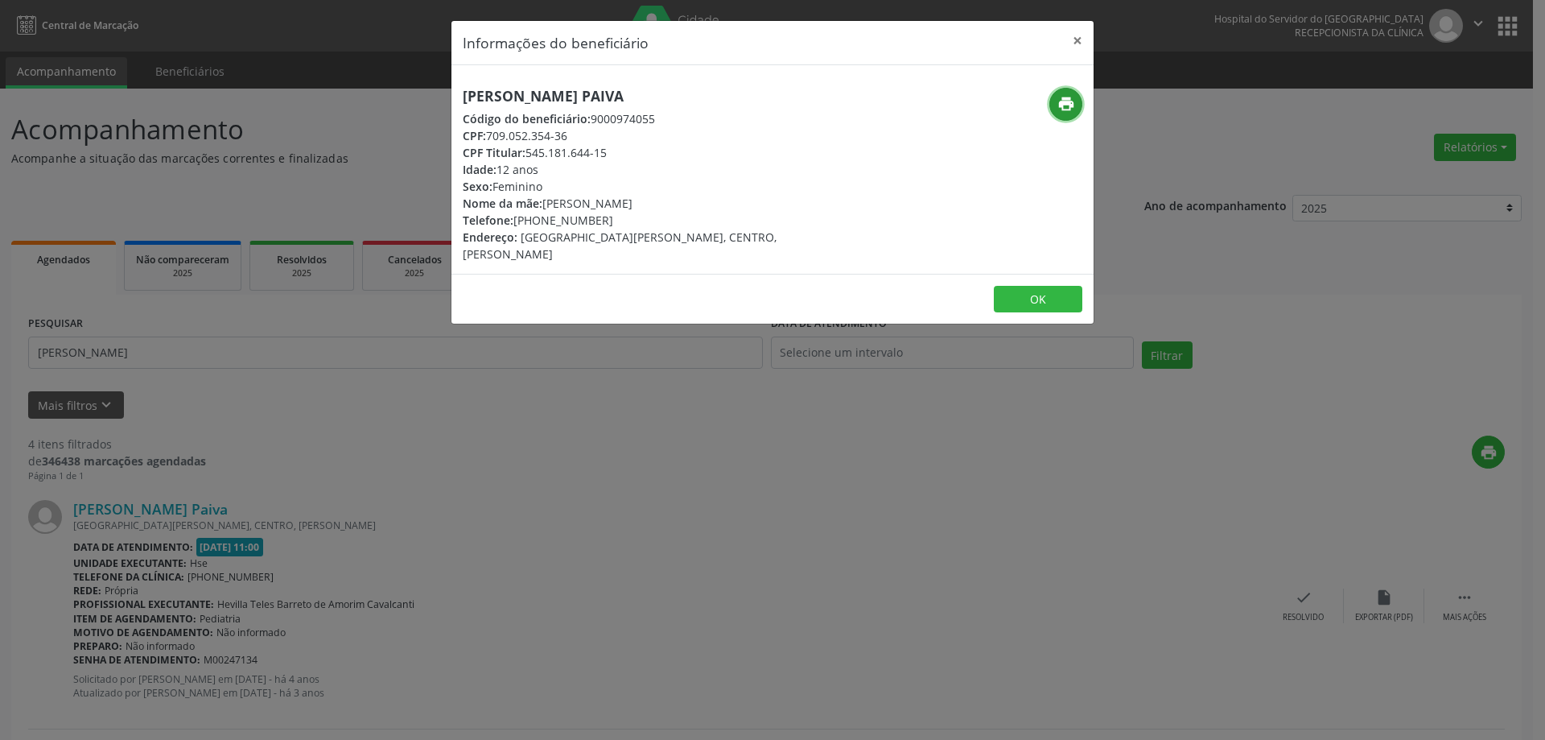
click at [1060, 106] on icon "print" at bounding box center [1067, 104] width 18 height 18
click at [1079, 35] on button "×" at bounding box center [1078, 40] width 32 height 39
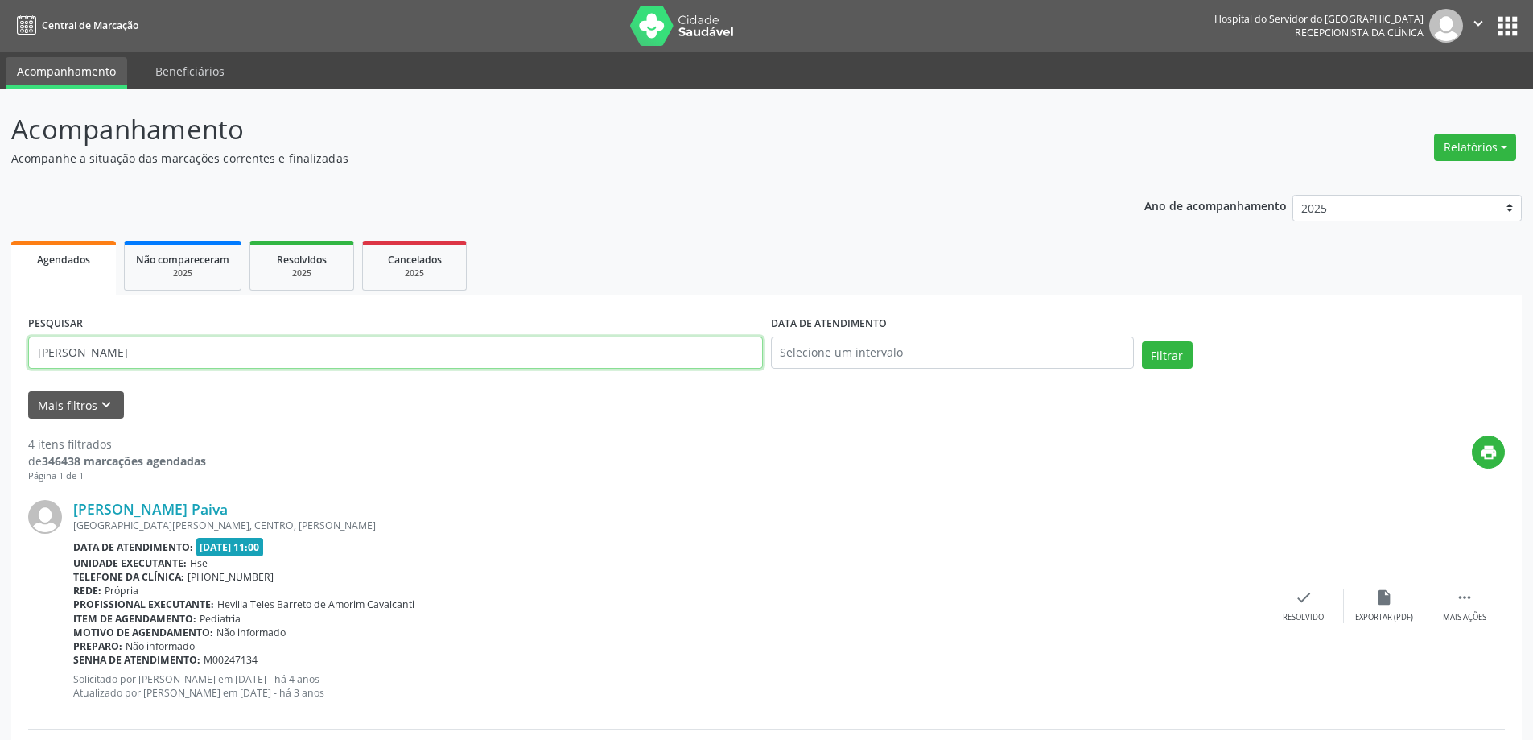
drag, startPoint x: 126, startPoint y: 361, endPoint x: 0, endPoint y: 369, distance: 126.7
click at [1142, 341] on button "Filtrar" at bounding box center [1167, 354] width 51 height 27
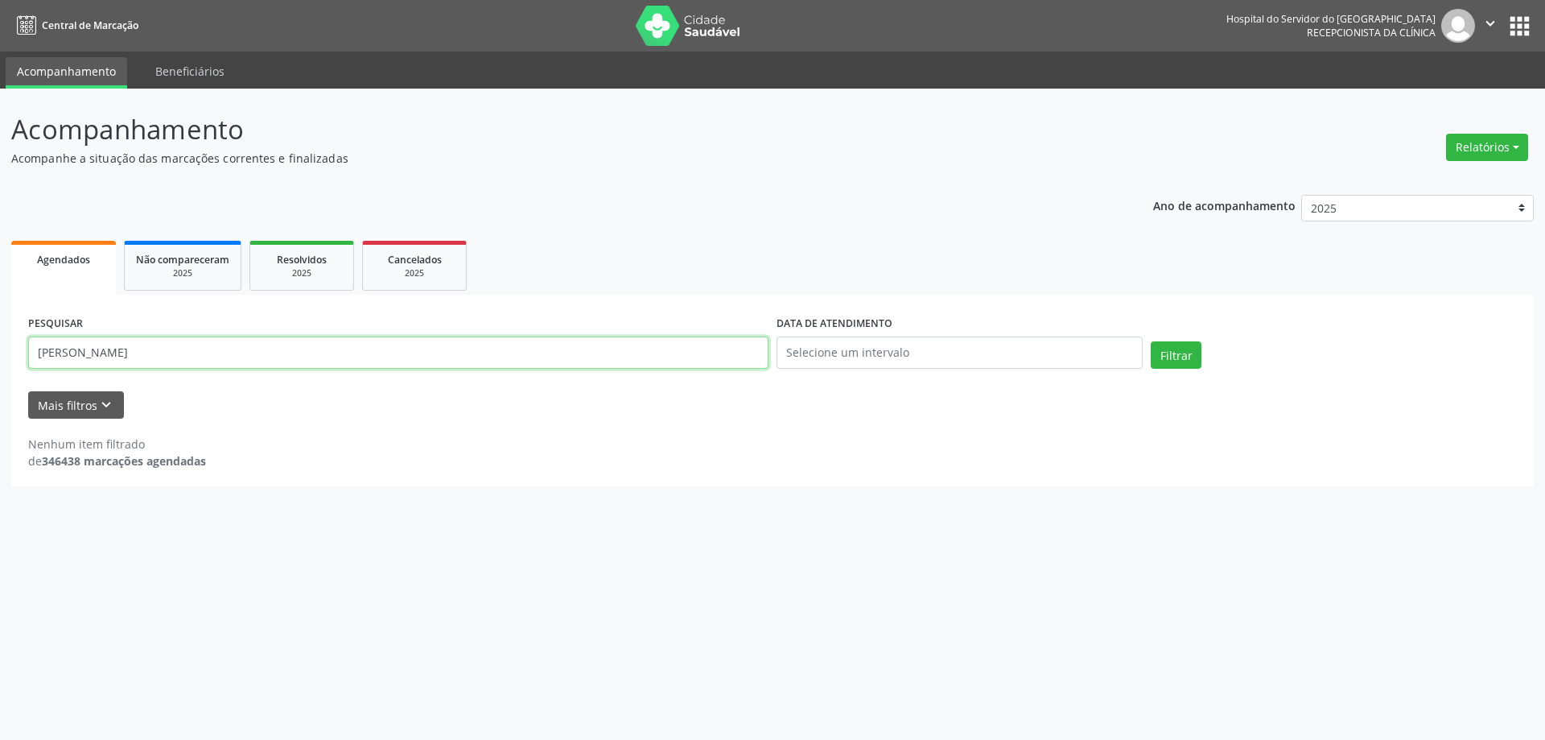
click at [246, 360] on input "[PERSON_NAME]" at bounding box center [398, 352] width 741 height 32
type input "[PERSON_NAME]"
click at [1151, 341] on button "Filtrar" at bounding box center [1176, 354] width 51 height 27
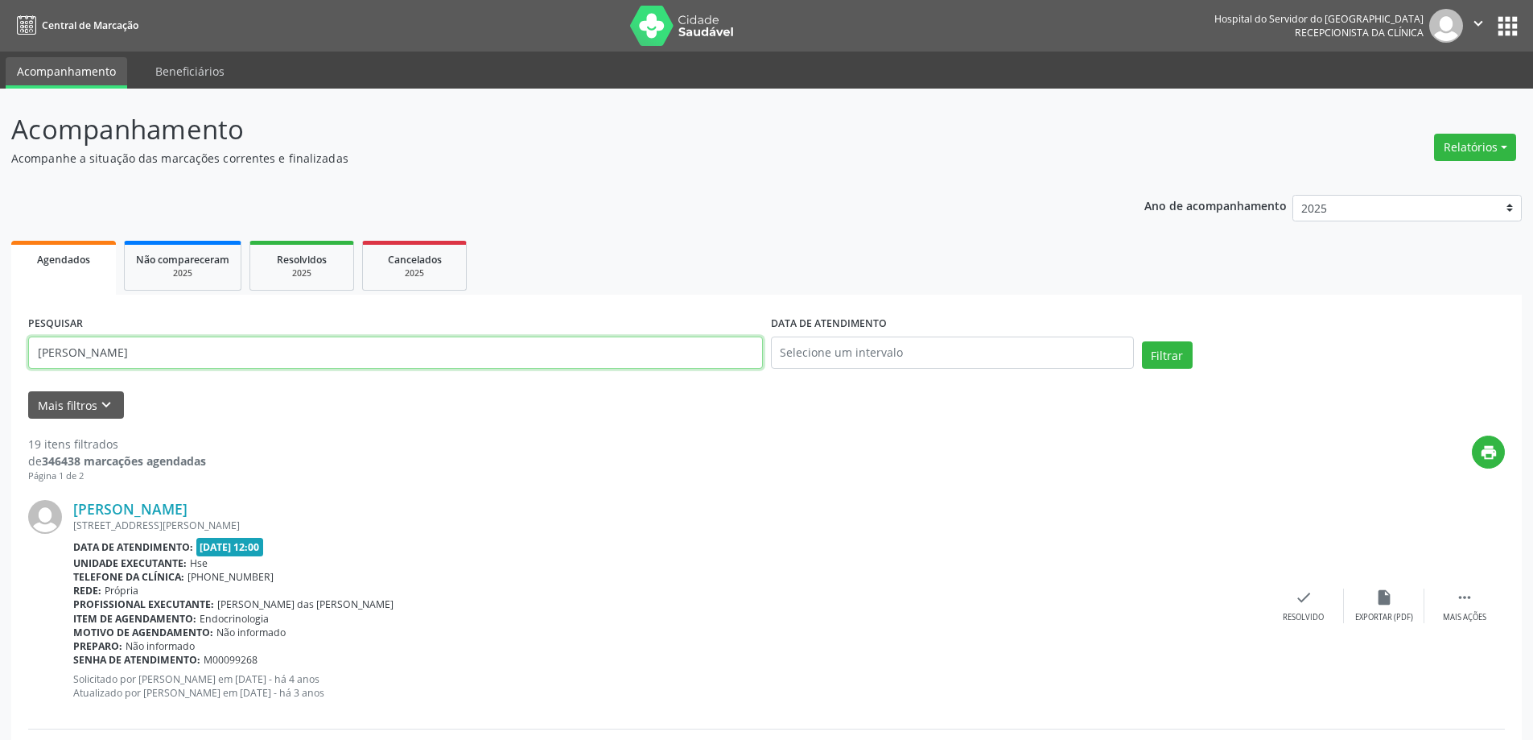
drag, startPoint x: 144, startPoint y: 356, endPoint x: 0, endPoint y: 353, distance: 144.1
drag, startPoint x: 316, startPoint y: 262, endPoint x: 311, endPoint y: 291, distance: 29.4
click at [316, 262] on span "Resolvidos" at bounding box center [302, 260] width 50 height 14
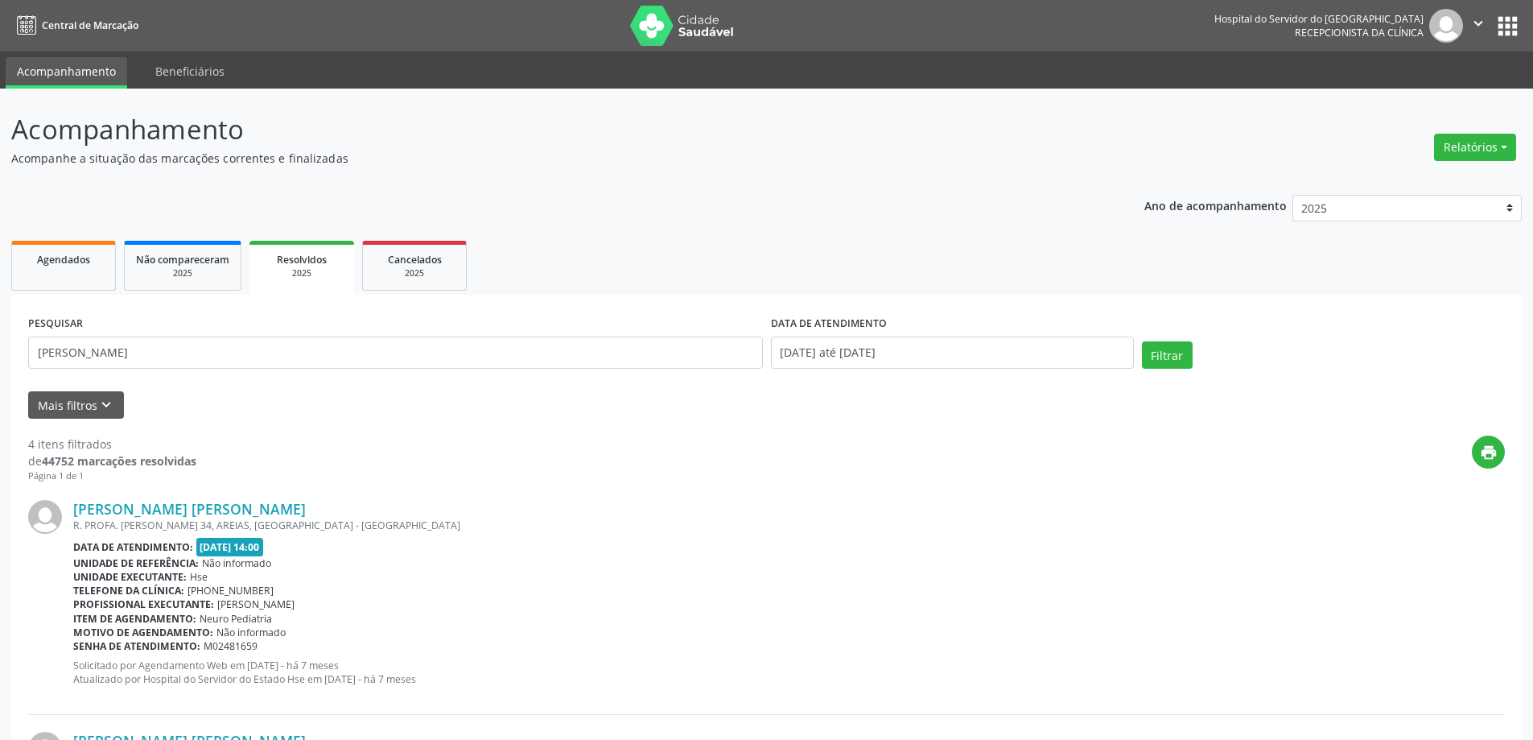
click at [1011, 377] on div "DATA DE ATENDIMENTO [DATE] até [DATE]" at bounding box center [952, 346] width 371 height 68
click at [993, 357] on input "[DATE] até [DATE]" at bounding box center [952, 352] width 363 height 32
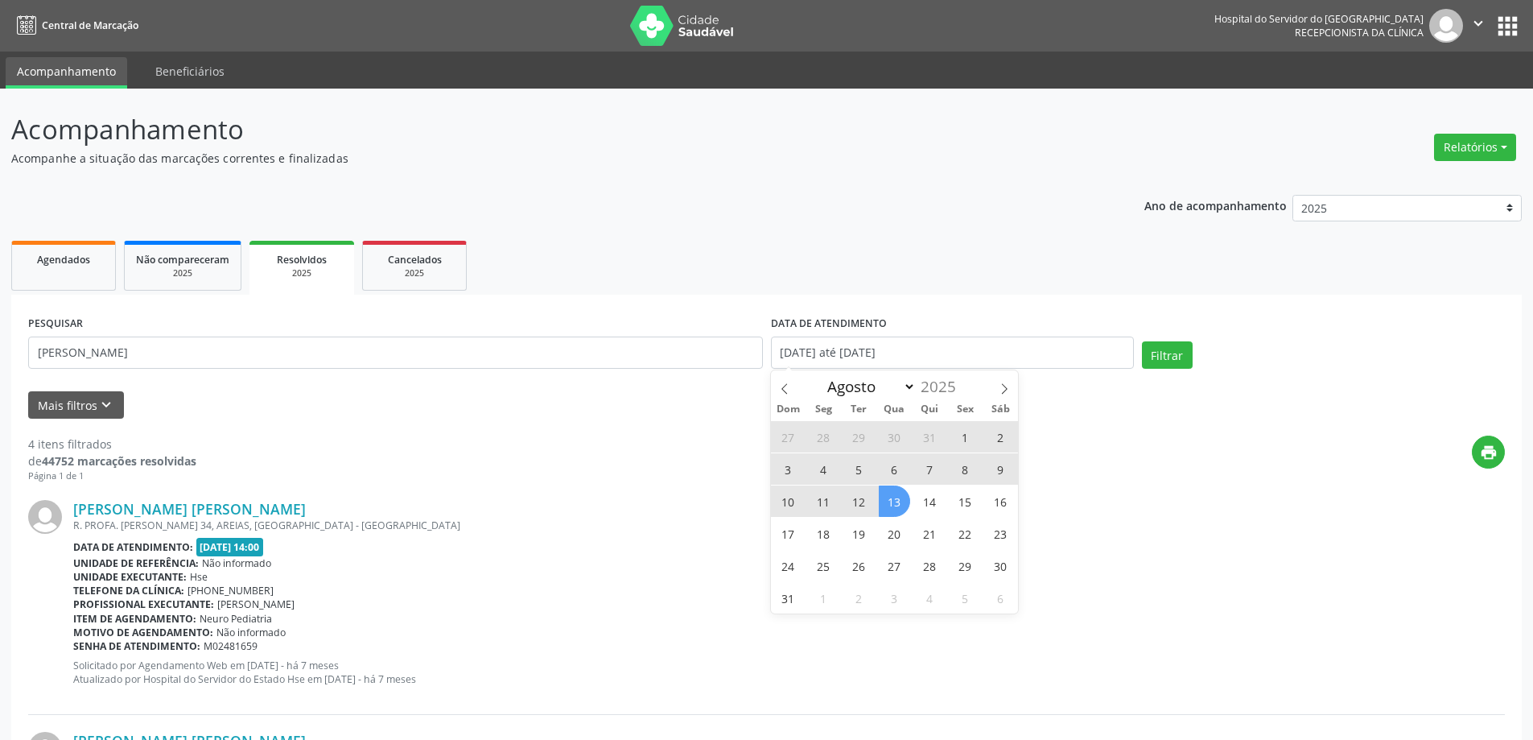
click at [892, 508] on span "13" at bounding box center [894, 500] width 31 height 31
type input "[DATE]"
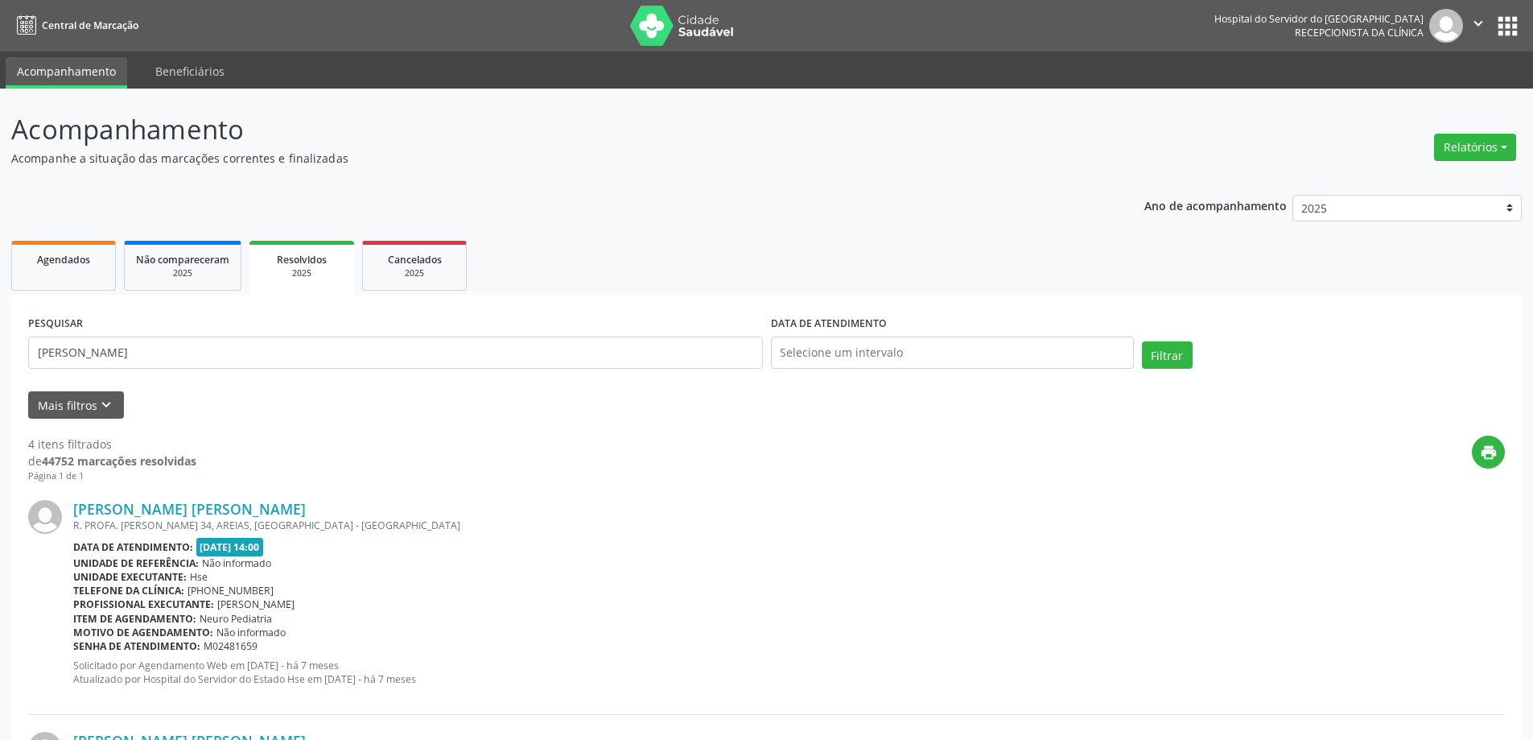
drag, startPoint x: 146, startPoint y: 341, endPoint x: 0, endPoint y: 355, distance: 146.3
paste input "[PERSON_NAME]"
click at [1142, 341] on button "Filtrar" at bounding box center [1167, 354] width 51 height 27
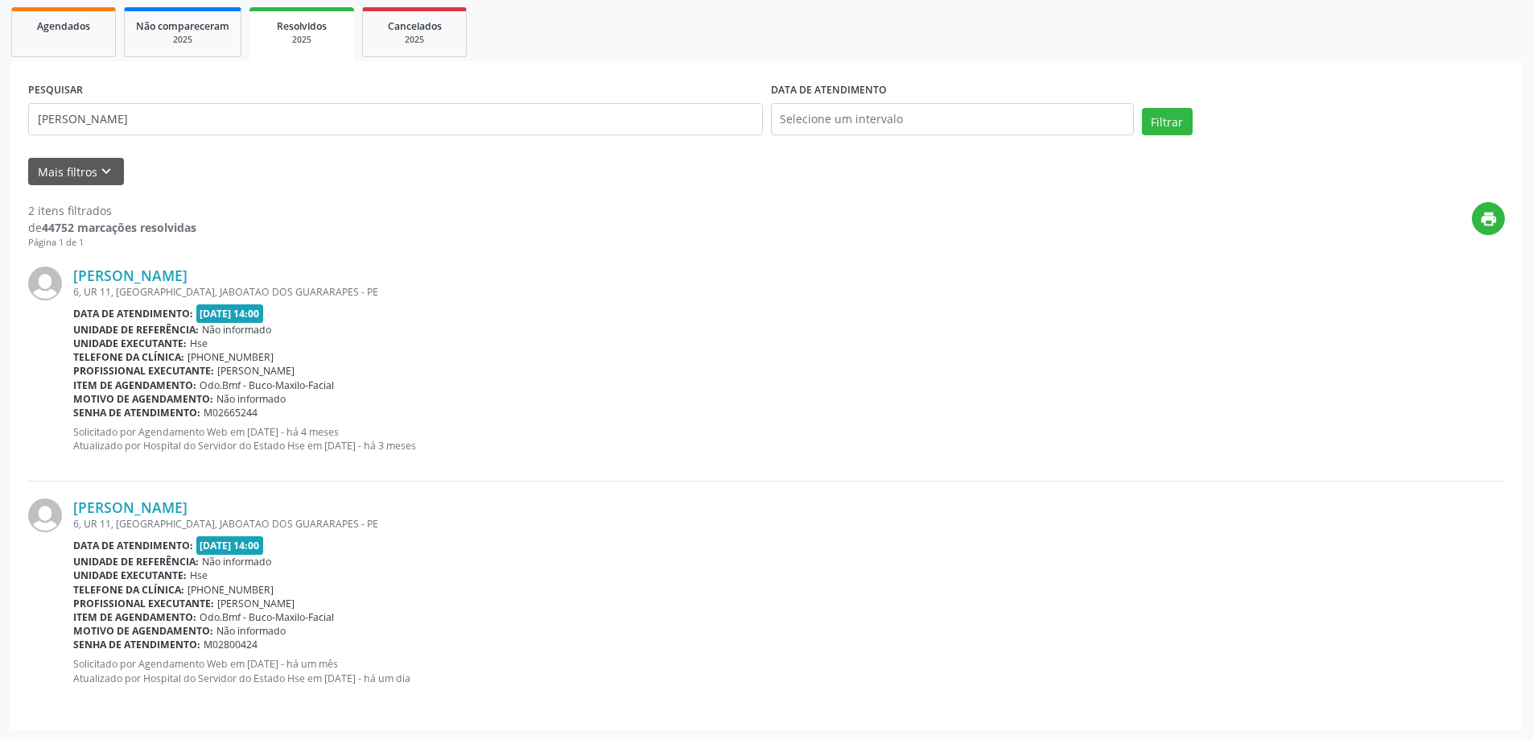
scroll to position [235, 0]
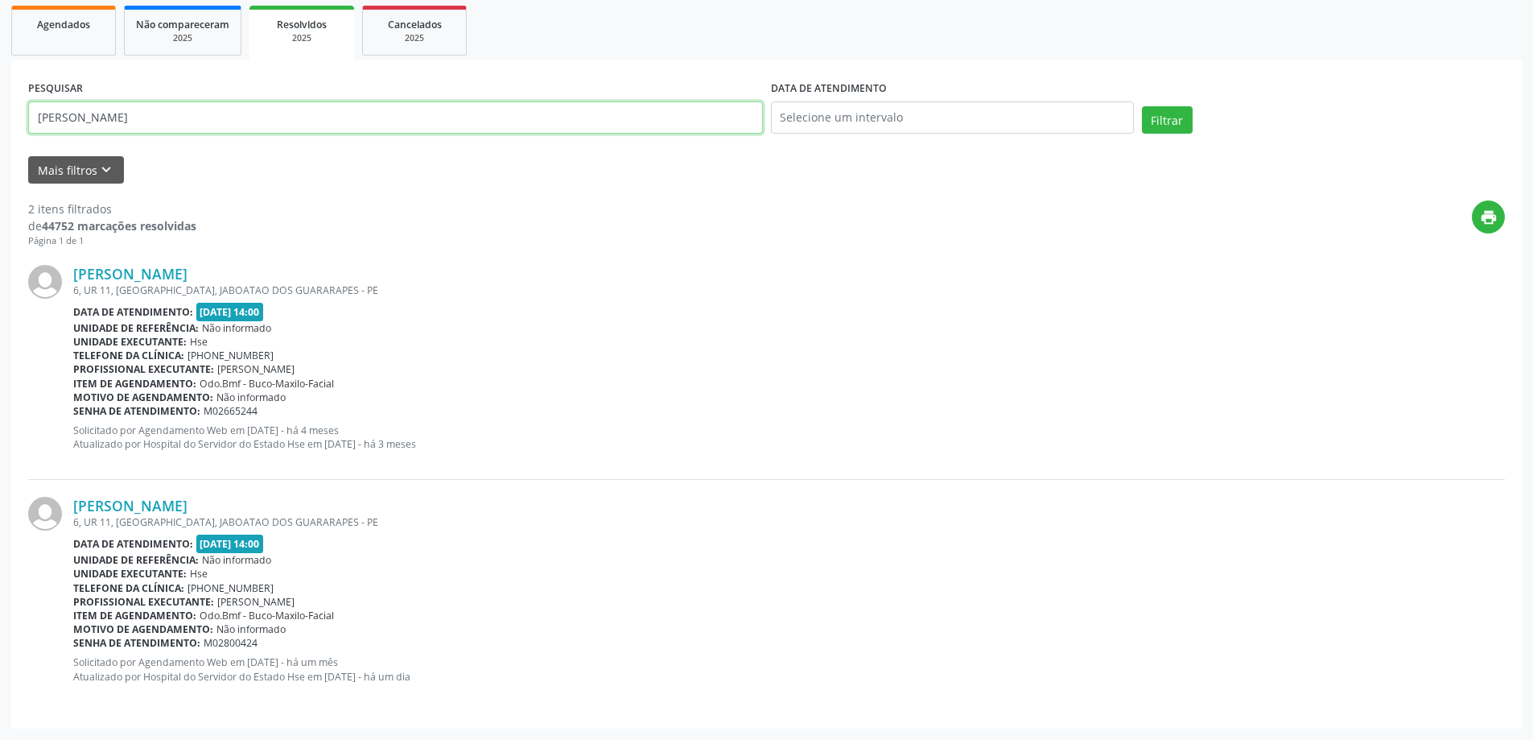
drag, startPoint x: 171, startPoint y: 126, endPoint x: 147, endPoint y: 112, distance: 27.1
click at [171, 126] on input "[PERSON_NAME]" at bounding box center [395, 117] width 735 height 32
type input "[PERSON_NAME]"
click at [1142, 106] on button "Filtrar" at bounding box center [1167, 119] width 51 height 27
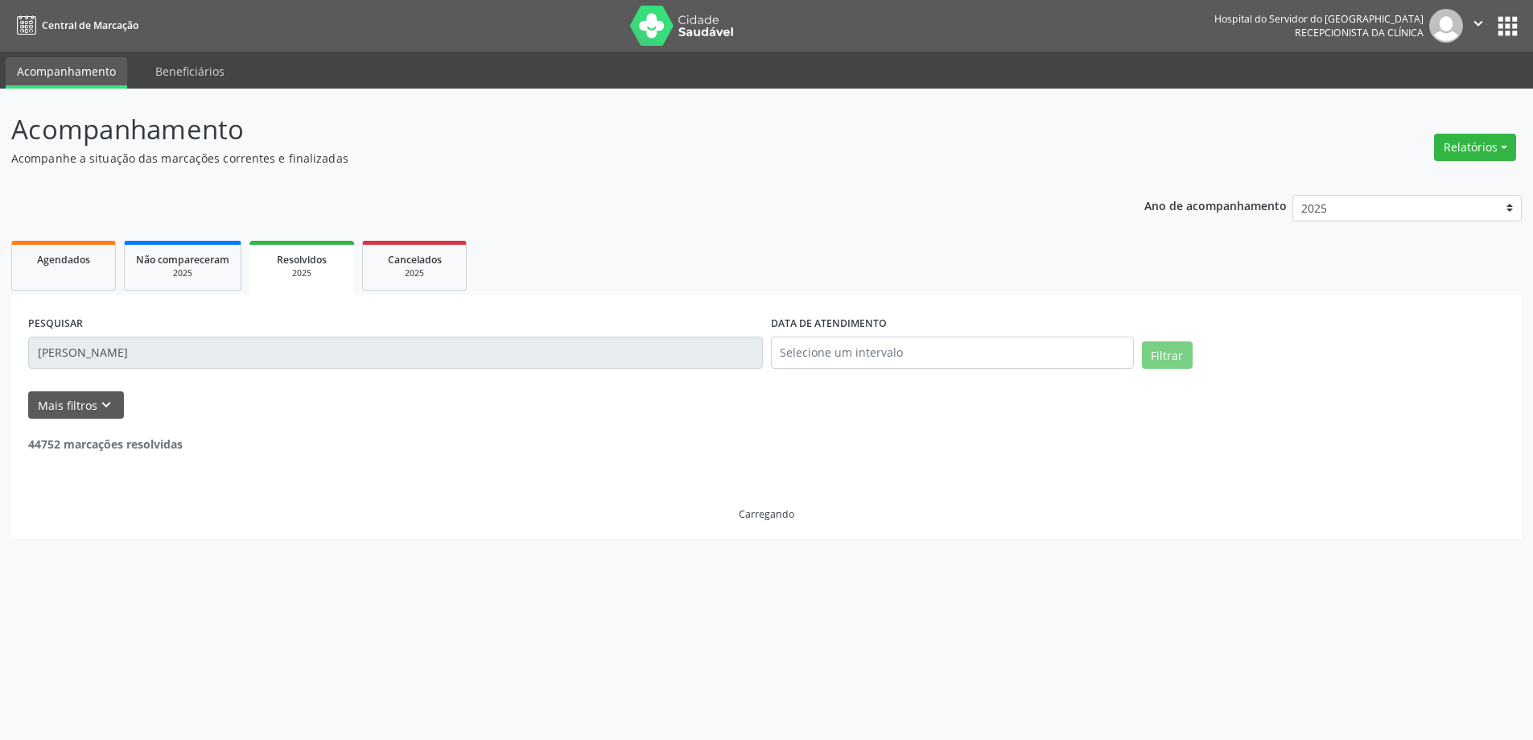
scroll to position [0, 0]
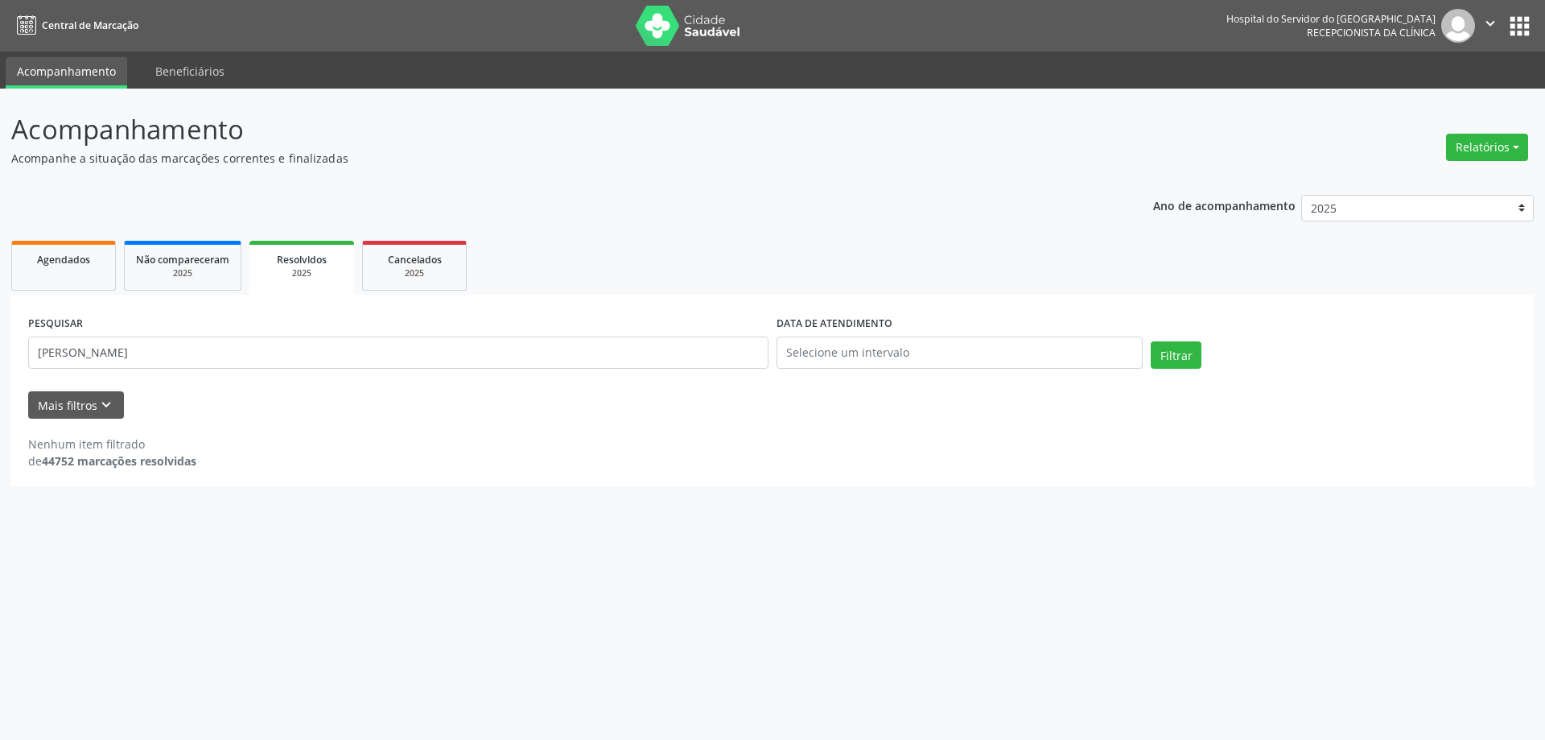
click at [1396, 188] on div "Ano de acompanhamento 2025 2024 2023 2022 2021" at bounding box center [1343, 211] width 381 height 54
click at [1391, 200] on select "2025 2024 2023 2022 2021" at bounding box center [1418, 208] width 233 height 27
select select "2024"
click at [1302, 195] on select "2025 2024 2023 2022 2021" at bounding box center [1418, 208] width 233 height 27
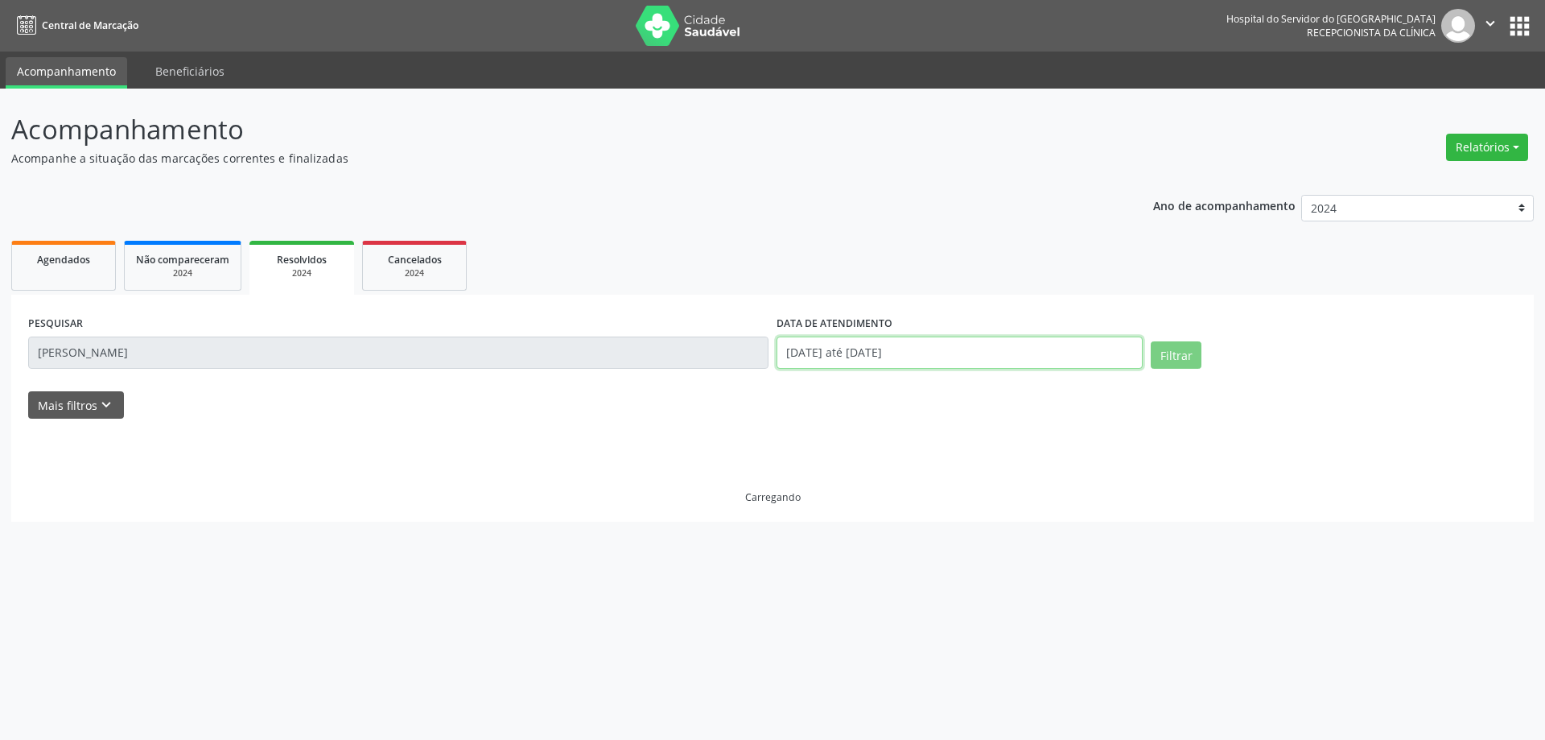
click at [968, 352] on input "[DATE] até [DATE]" at bounding box center [960, 352] width 366 height 32
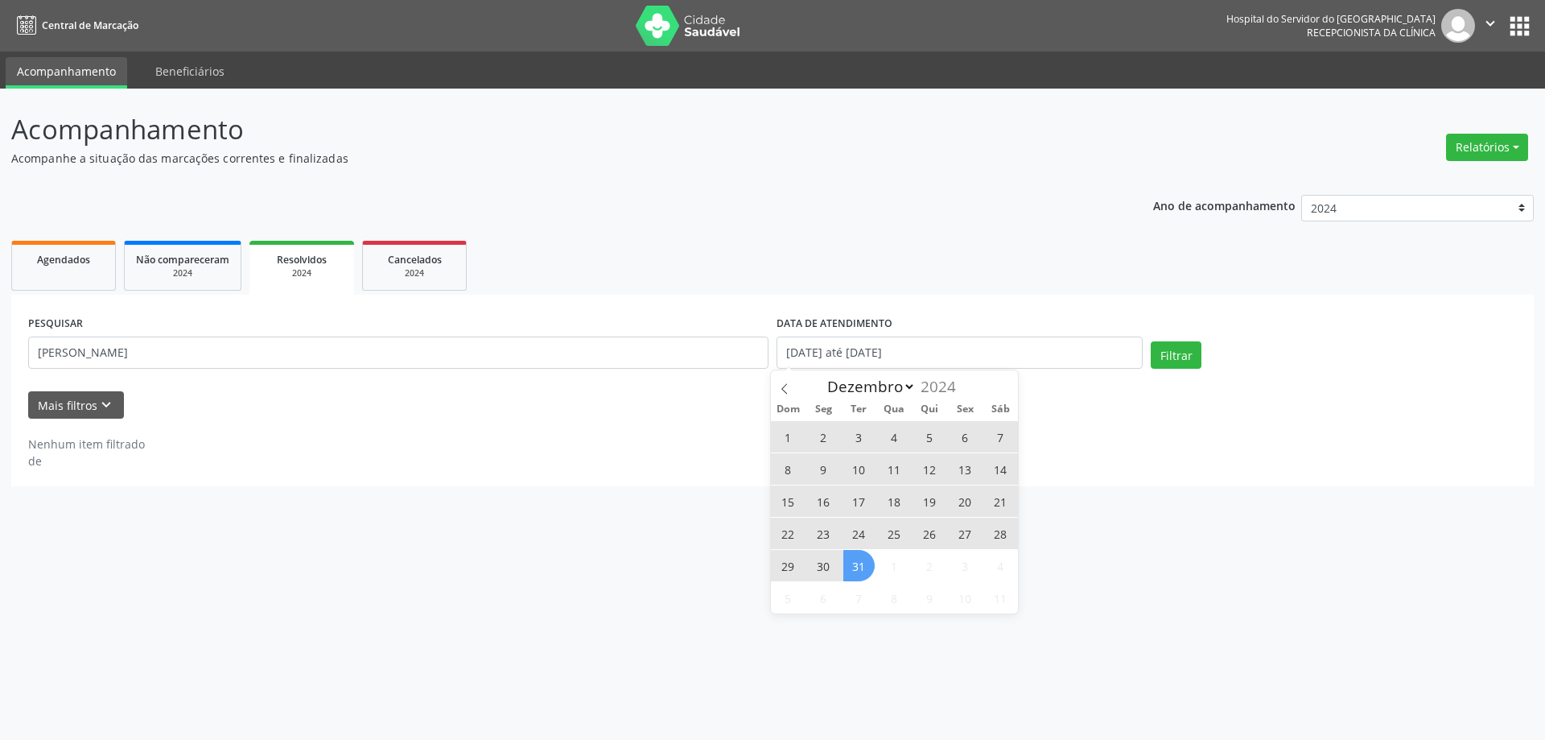
click at [856, 561] on span "31" at bounding box center [859, 565] width 31 height 31
type input "[DATE]"
drag, startPoint x: 1022, startPoint y: 249, endPoint x: 1085, endPoint y: 302, distance: 82.2
click at [1026, 249] on ul "Agendados Não compareceram 2024 Resolvidos 2024 Cancelados 2024" at bounding box center [772, 266] width 1523 height 58
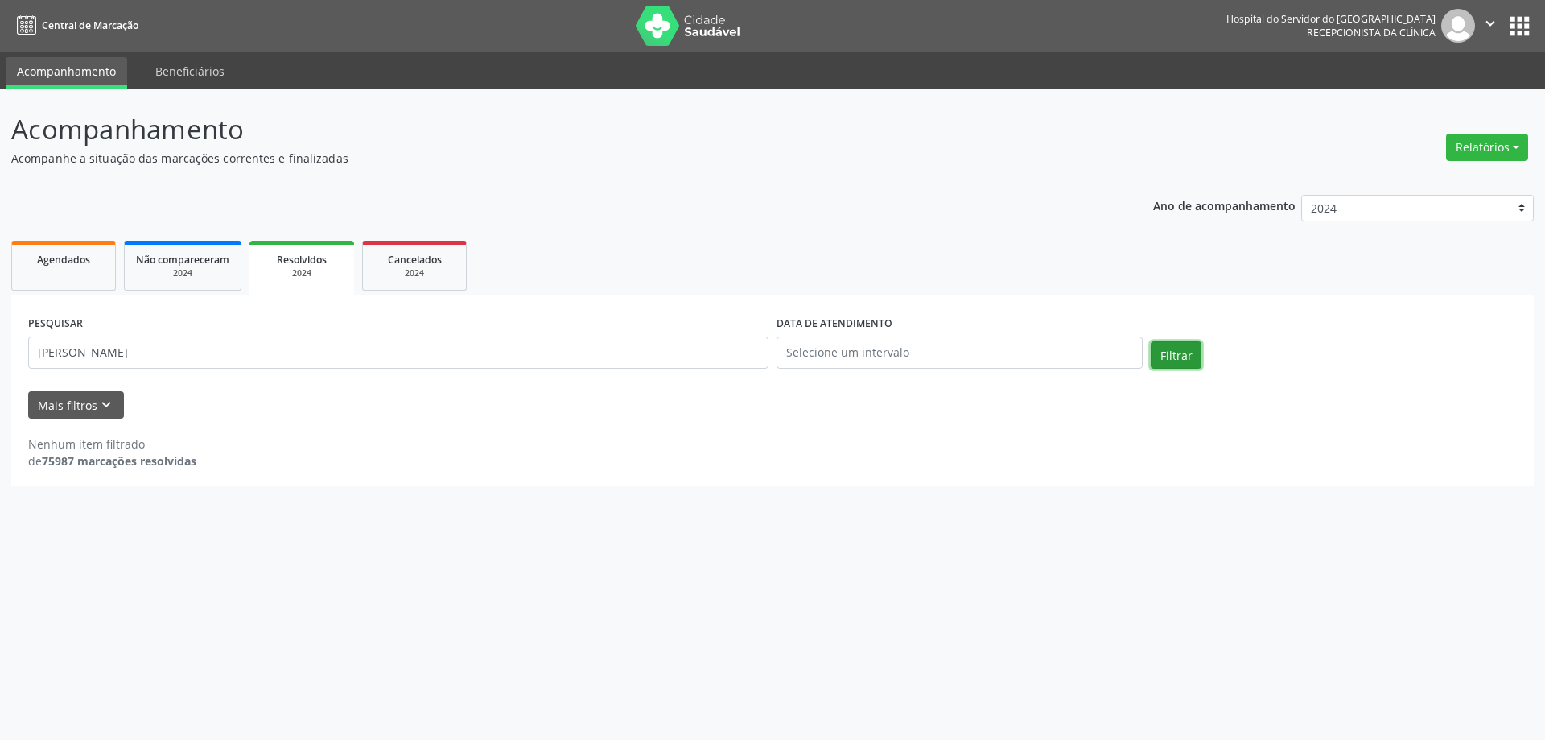
click at [1176, 349] on button "Filtrar" at bounding box center [1176, 354] width 51 height 27
drag, startPoint x: 180, startPoint y: 360, endPoint x: 0, endPoint y: 363, distance: 180.3
click at [0, 355] on div "Acompanhamento Acompanhe a situação das marcações correntes e finalizadas Relat…" at bounding box center [772, 414] width 1545 height 651
drag, startPoint x: 68, startPoint y: 258, endPoint x: 78, endPoint y: 261, distance: 10.7
click at [68, 258] on span "Agendados" at bounding box center [63, 260] width 53 height 14
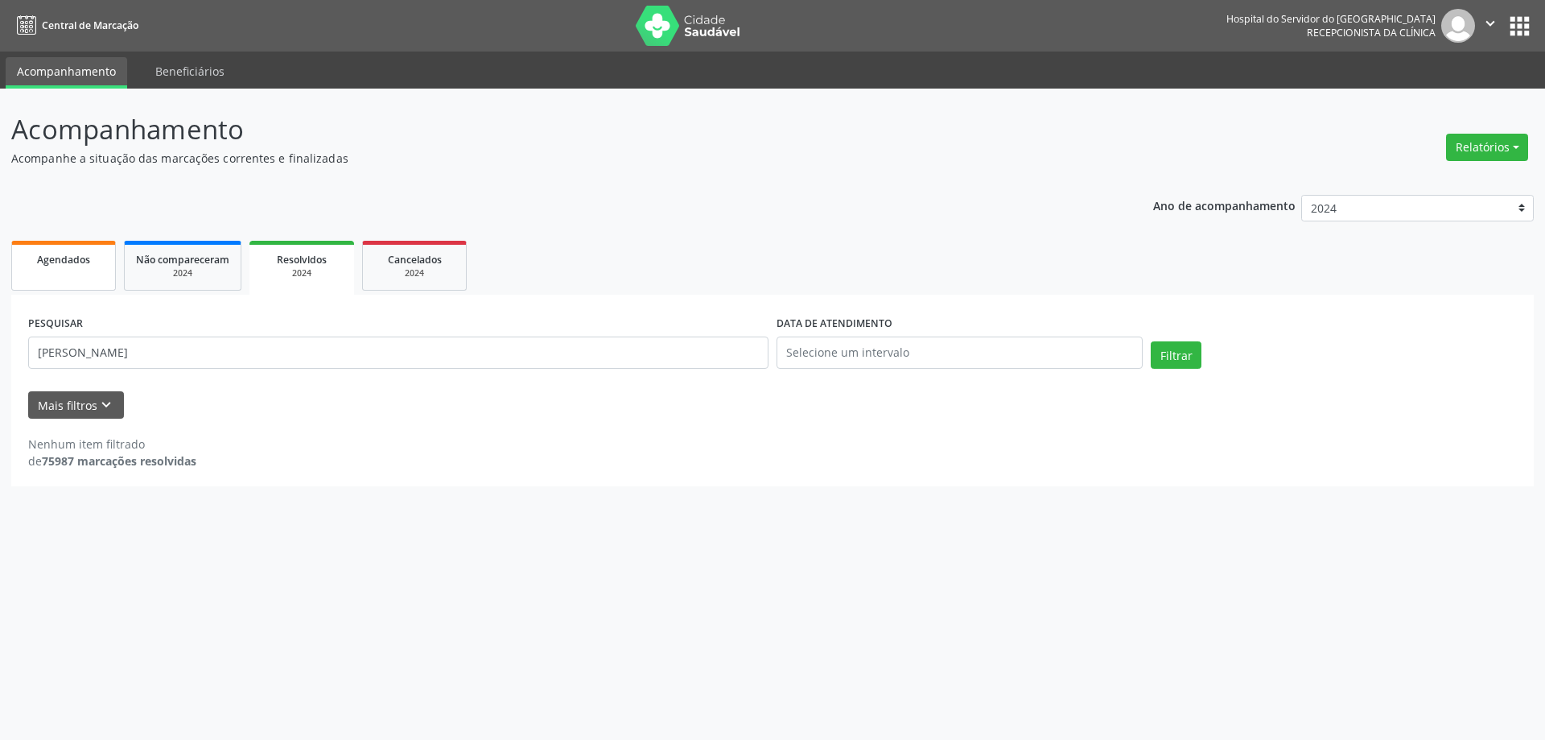
select select "7"
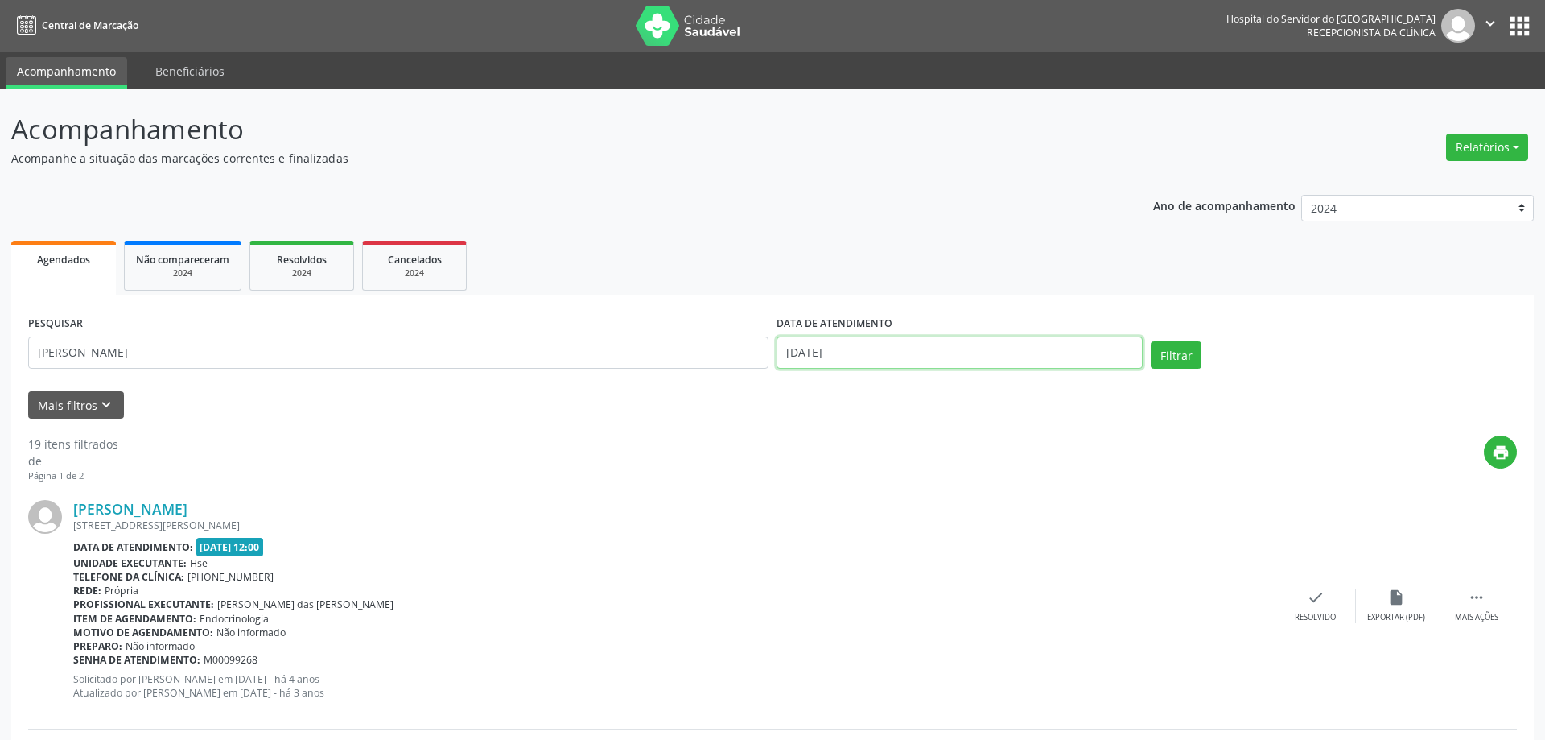
click at [931, 349] on input "[DATE]" at bounding box center [960, 352] width 366 height 32
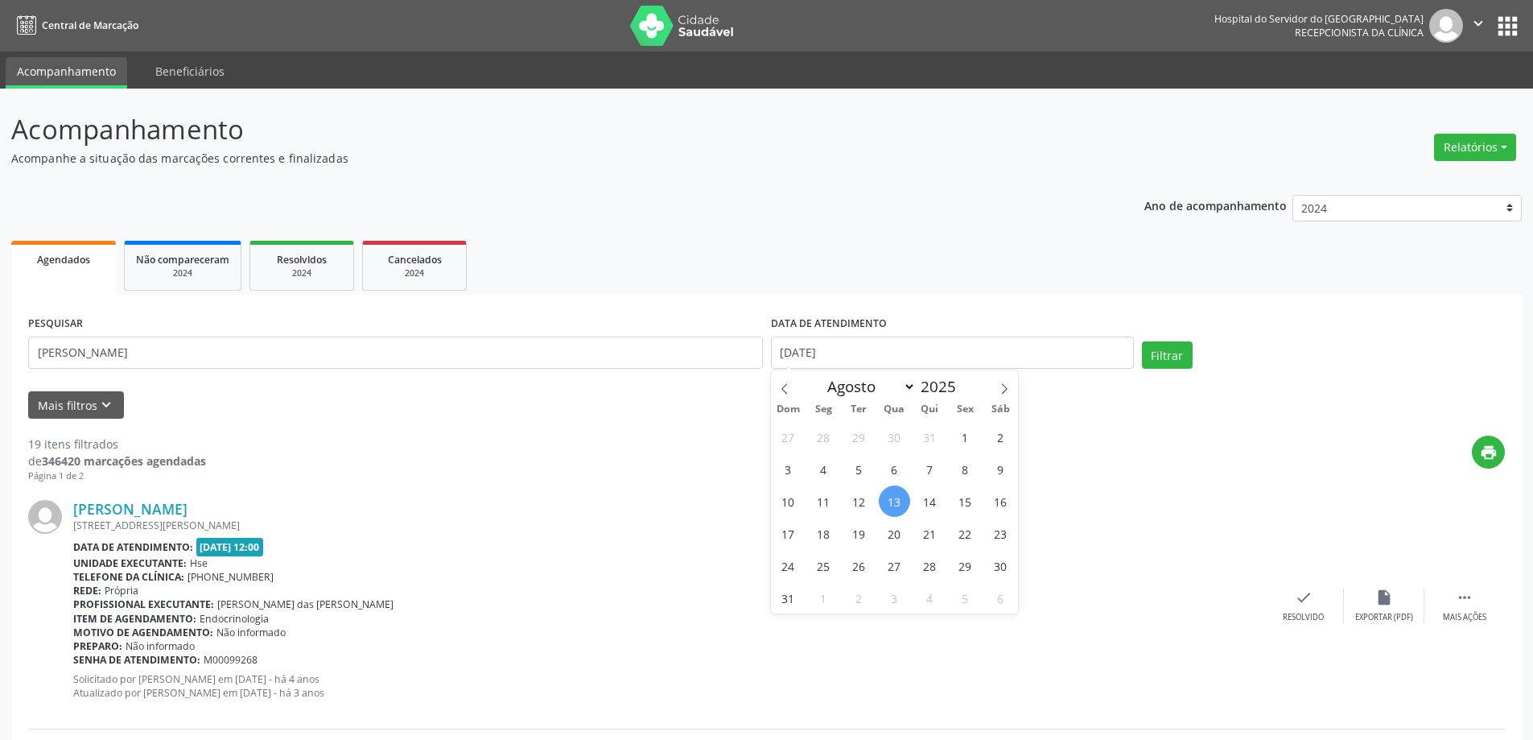
click at [887, 496] on span "13" at bounding box center [894, 500] width 31 height 31
type input "[DATE]"
drag, startPoint x: 680, startPoint y: 219, endPoint x: 645, endPoint y: 237, distance: 39.6
click at [169, 357] on input "[PERSON_NAME]" at bounding box center [395, 352] width 735 height 32
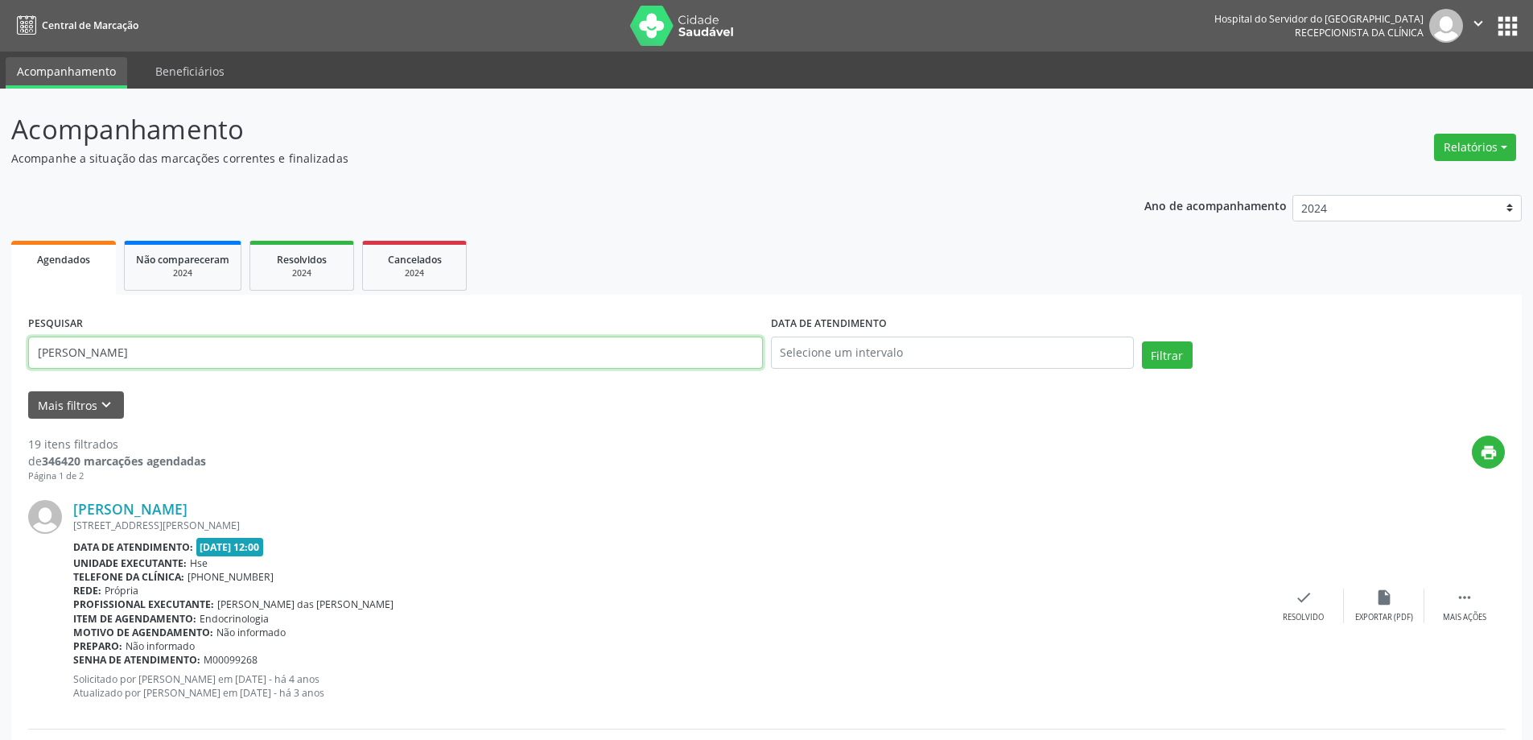
paste input "[PERSON_NAME]"
drag, startPoint x: 130, startPoint y: 355, endPoint x: 0, endPoint y: 355, distance: 129.6
type input "[PERSON_NAME]"
click at [1142, 341] on button "Filtrar" at bounding box center [1167, 354] width 51 height 27
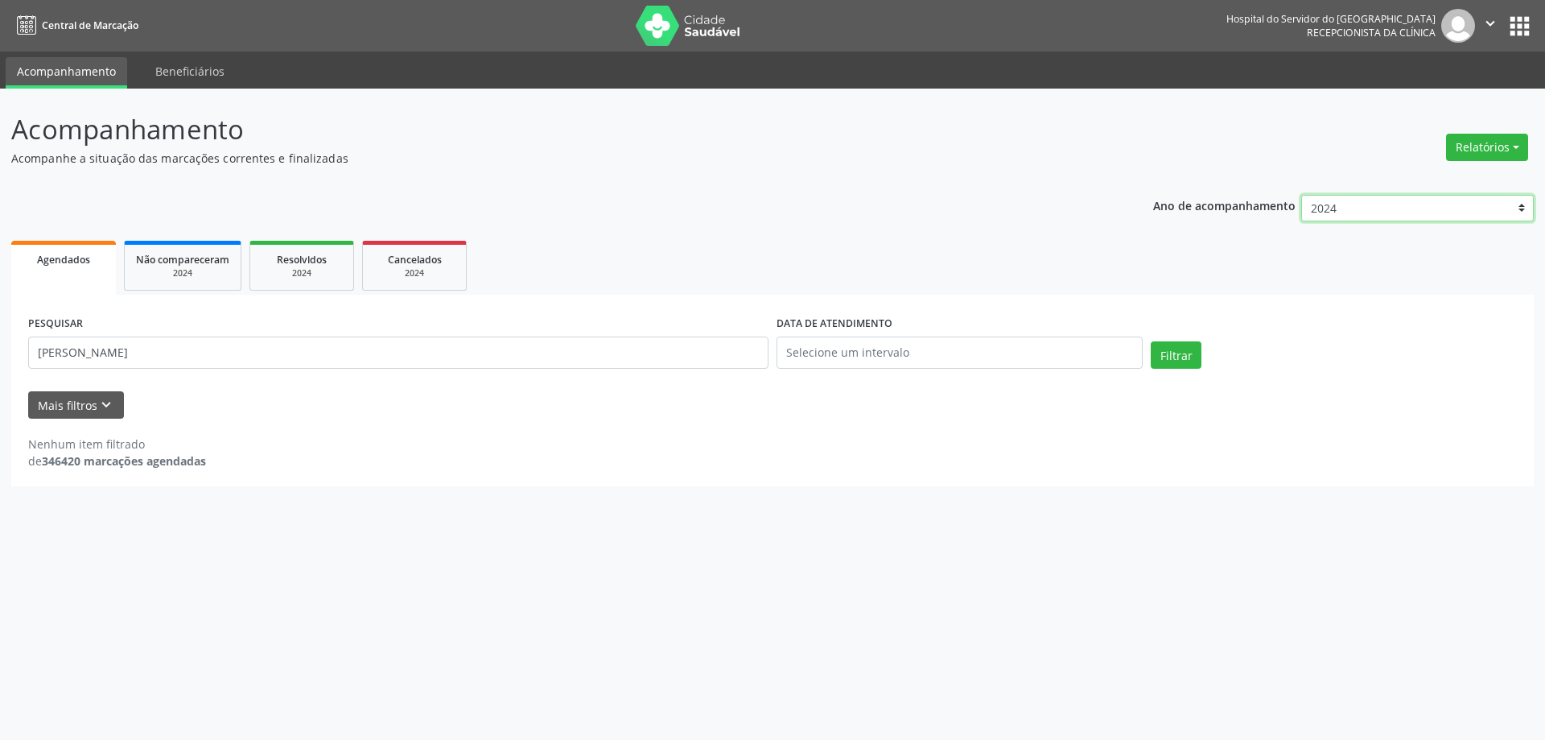
click at [1387, 206] on select "2025 2024 2023 2022 2021" at bounding box center [1418, 208] width 233 height 27
select select "2025"
click at [1302, 195] on select "2025 2024 2023 2022 2021" at bounding box center [1418, 208] width 233 height 27
drag, startPoint x: 199, startPoint y: 362, endPoint x: 2, endPoint y: 358, distance: 197.3
click at [0, 363] on div "Acompanhamento Acompanhe a situação das marcações correntes e finalizadas Relat…" at bounding box center [772, 414] width 1545 height 651
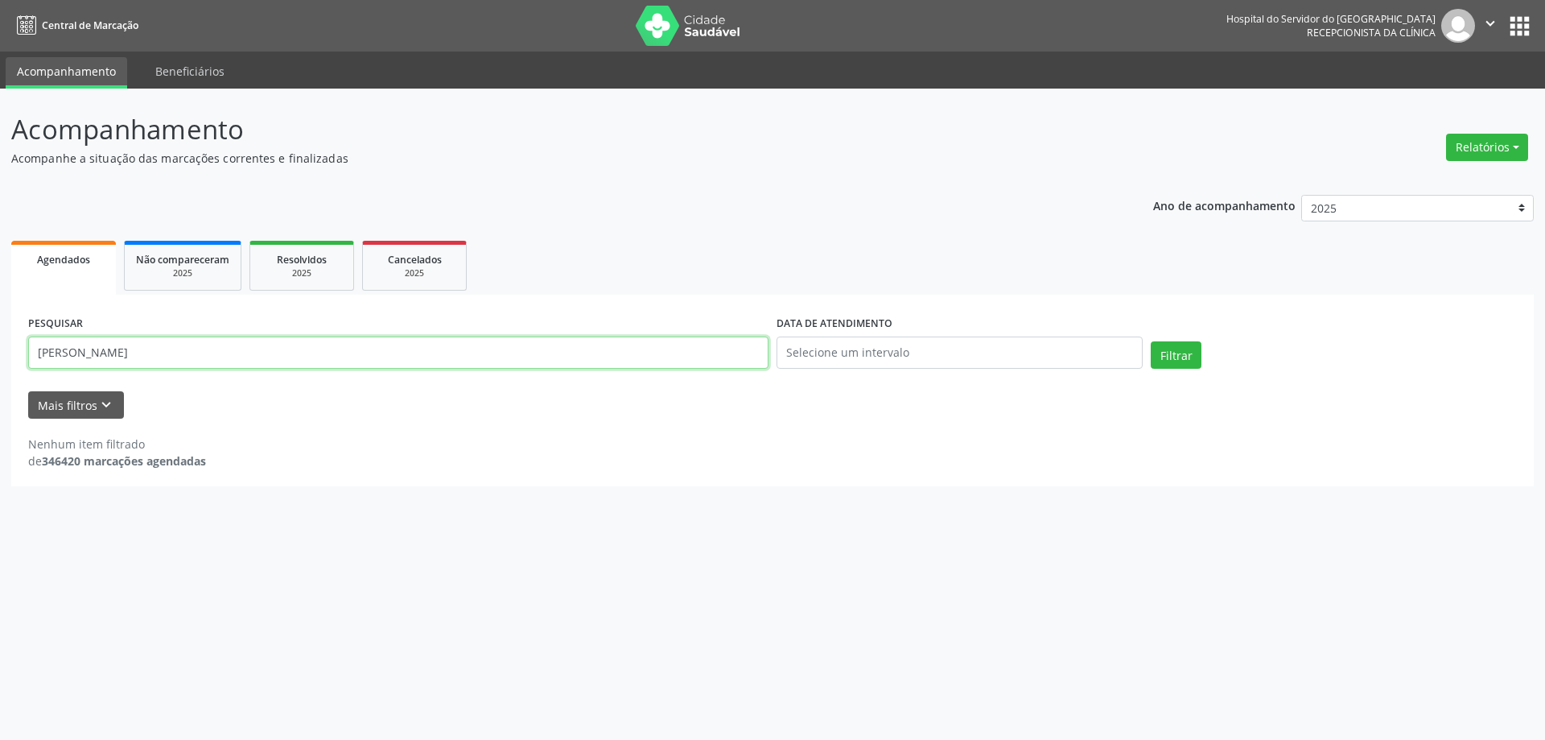
click at [1151, 341] on button "Filtrar" at bounding box center [1176, 354] width 51 height 27
click at [207, 361] on input "[PERSON_NAME]" at bounding box center [398, 352] width 741 height 32
click at [1151, 341] on button "Filtrar" at bounding box center [1176, 354] width 51 height 27
click at [216, 356] on input "[PERSON_NAME] CORREIA QU" at bounding box center [398, 352] width 741 height 32
type input "[PERSON_NAME]"
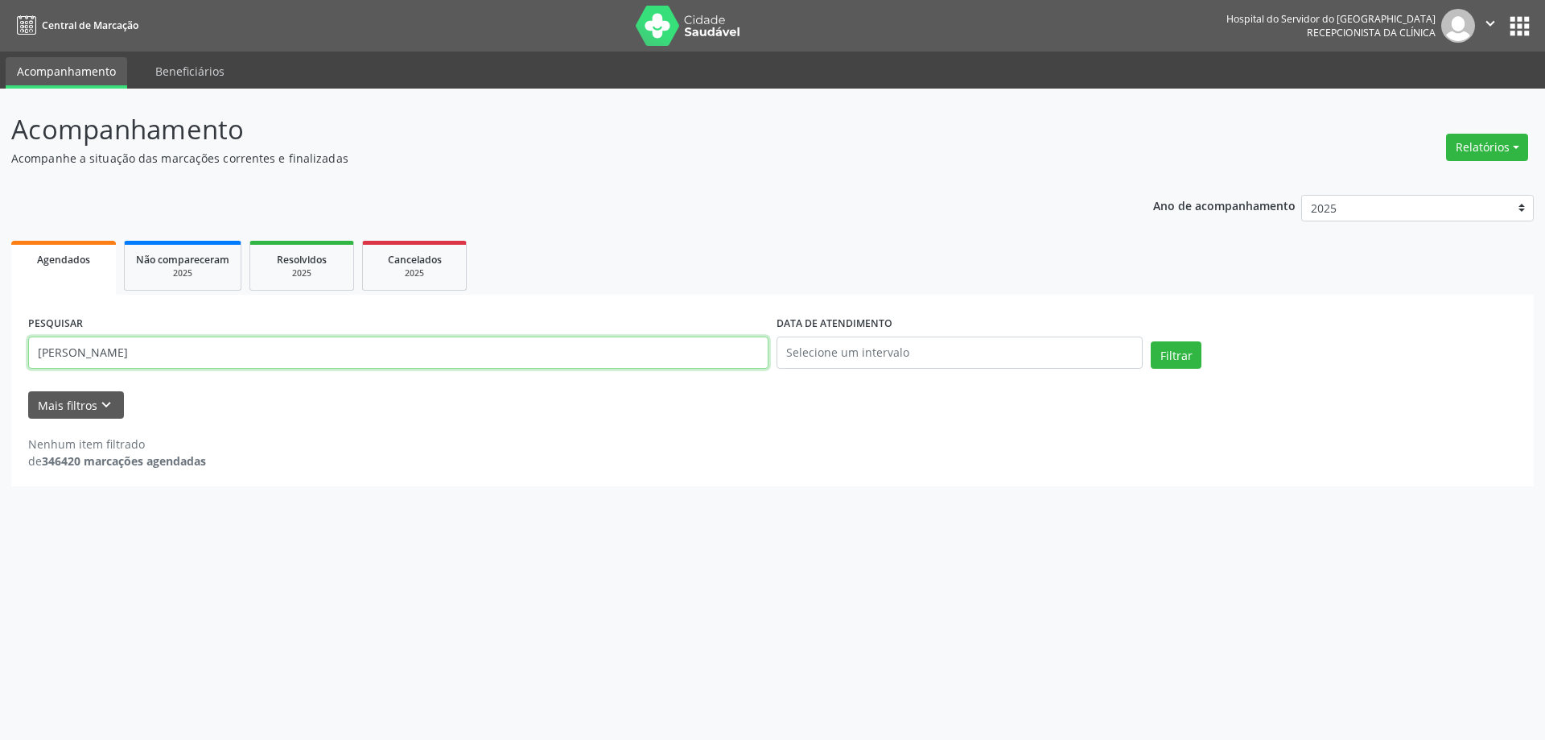
click at [1151, 341] on button "Filtrar" at bounding box center [1176, 354] width 51 height 27
drag, startPoint x: 132, startPoint y: 347, endPoint x: 3, endPoint y: 359, distance: 129.4
click at [3, 359] on div "Acompanhamento Acompanhe a situação das marcações correntes e finalizadas Relat…" at bounding box center [772, 414] width 1545 height 651
click at [277, 255] on div "Resolvidos" at bounding box center [302, 258] width 80 height 17
click at [992, 354] on input "[DATE] até [DATE]" at bounding box center [960, 352] width 366 height 32
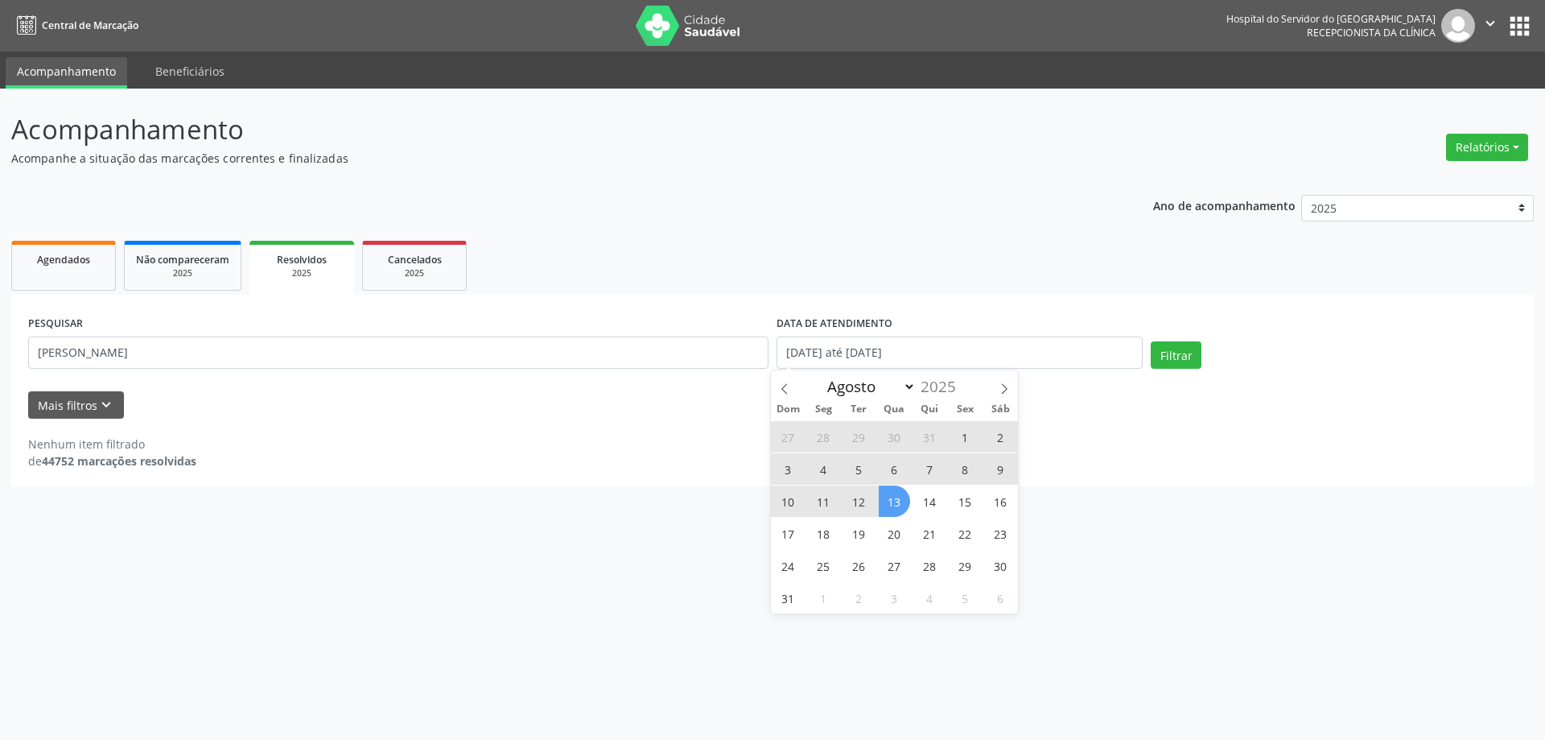
click at [898, 491] on span "13" at bounding box center [894, 500] width 31 height 31
type input "[DATE]"
click at [840, 259] on ul "Agendados Não compareceram 2025 Resolvidos 2025 Cancelados 2025" at bounding box center [772, 266] width 1523 height 58
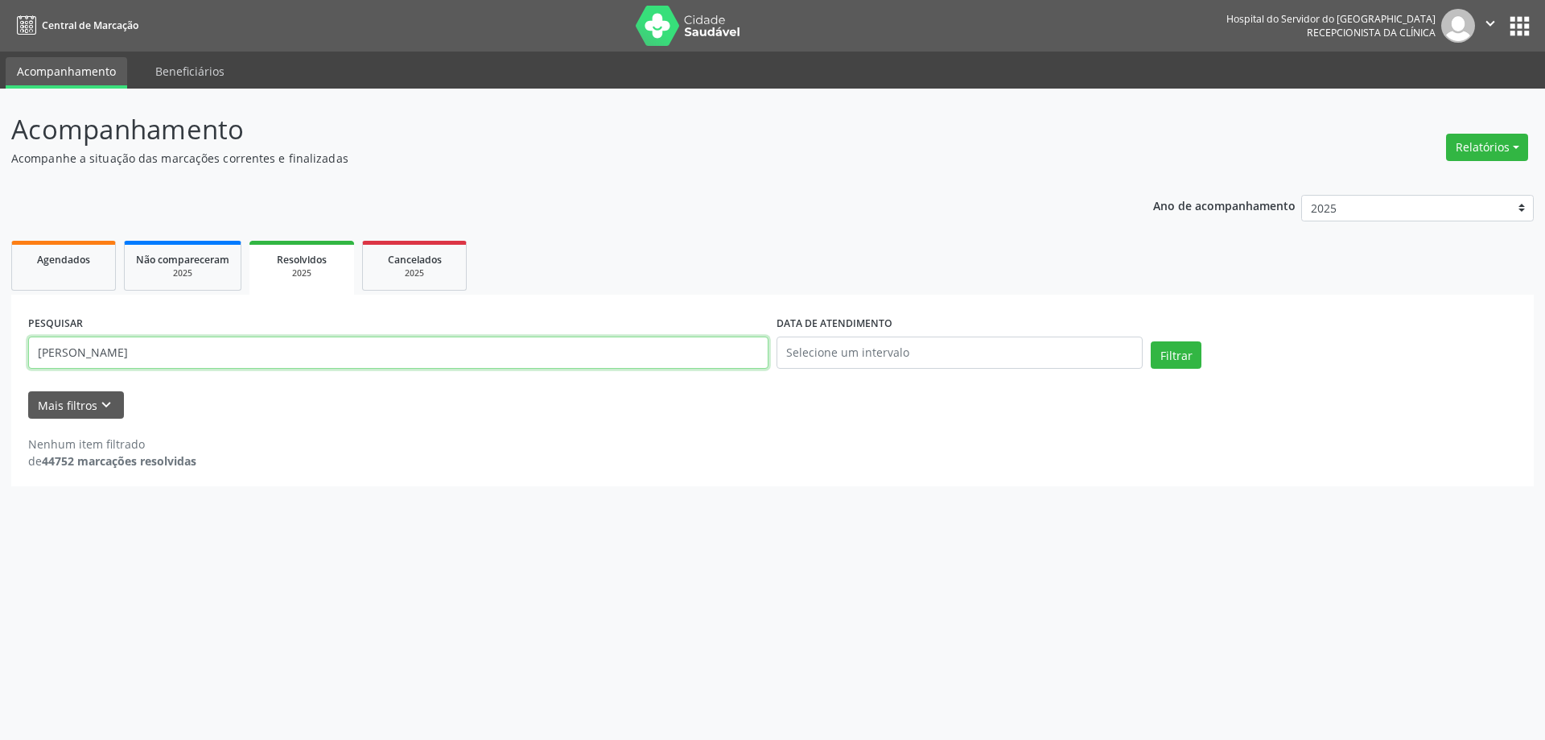
drag, startPoint x: 178, startPoint y: 352, endPoint x: 0, endPoint y: 382, distance: 180.4
click at [0, 382] on div "Acompanhamento Acompanhe a situação das marcações correntes e finalizadas Relat…" at bounding box center [772, 414] width 1545 height 651
paste input "[PERSON_NAME]"
click at [1151, 341] on button "Filtrar" at bounding box center [1176, 354] width 51 height 27
click at [268, 360] on input "[PERSON_NAME]," at bounding box center [398, 352] width 741 height 32
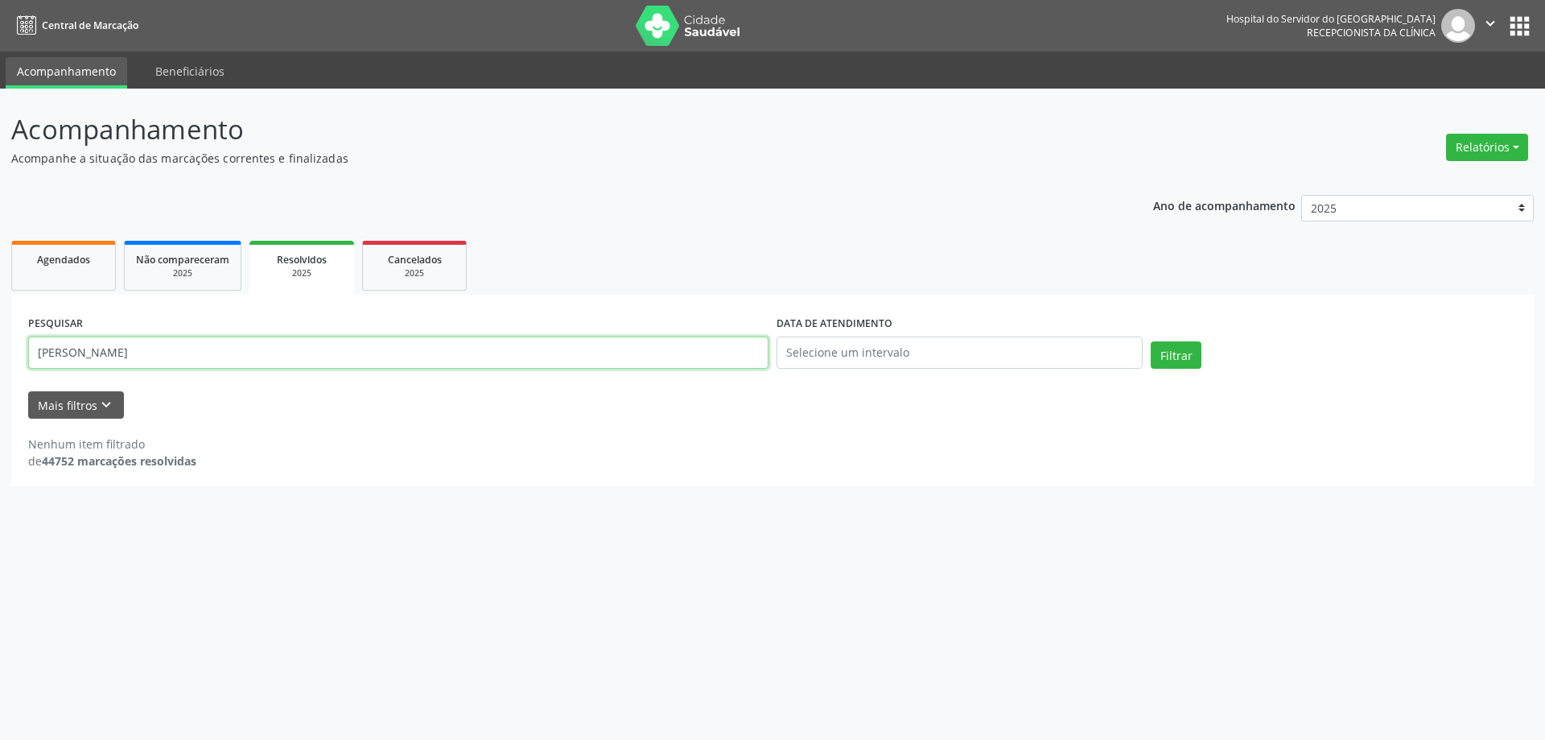
type input "[PERSON_NAME]"
click at [1151, 341] on button "Filtrar" at bounding box center [1176, 354] width 51 height 27
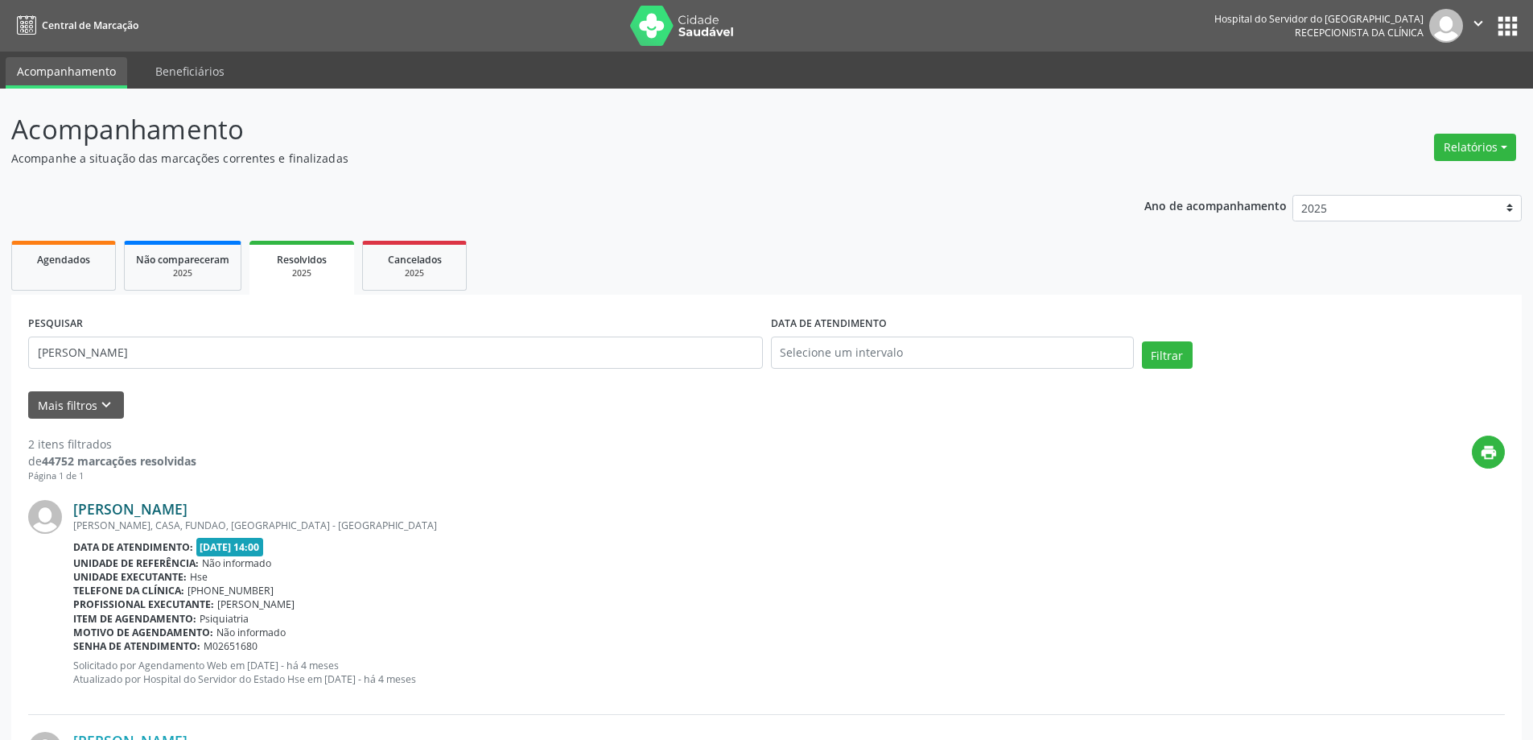
click at [149, 506] on link "[PERSON_NAME]" at bounding box center [130, 509] width 114 height 18
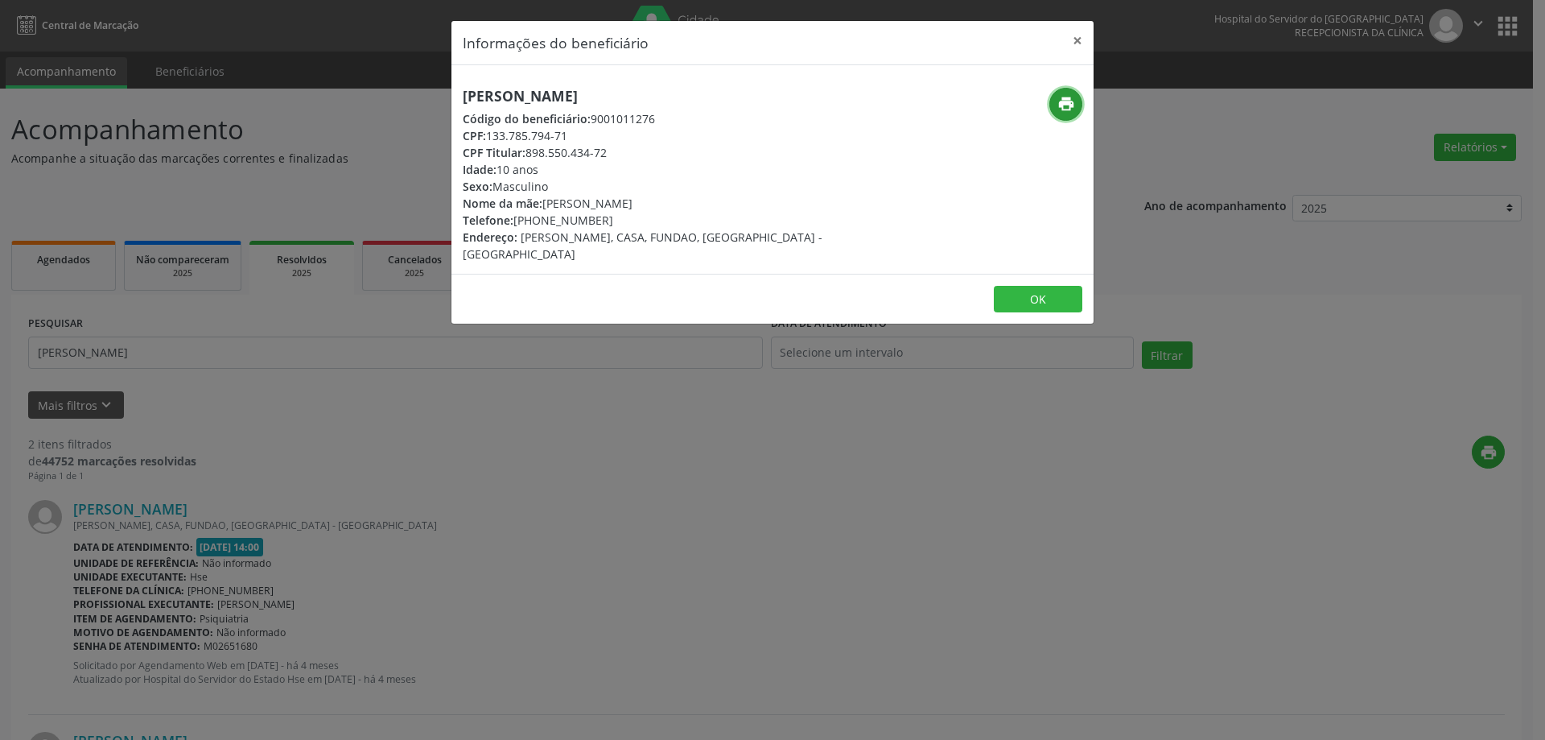
click at [1068, 92] on button "print" at bounding box center [1066, 104] width 33 height 33
click at [1075, 47] on button "×" at bounding box center [1078, 40] width 32 height 39
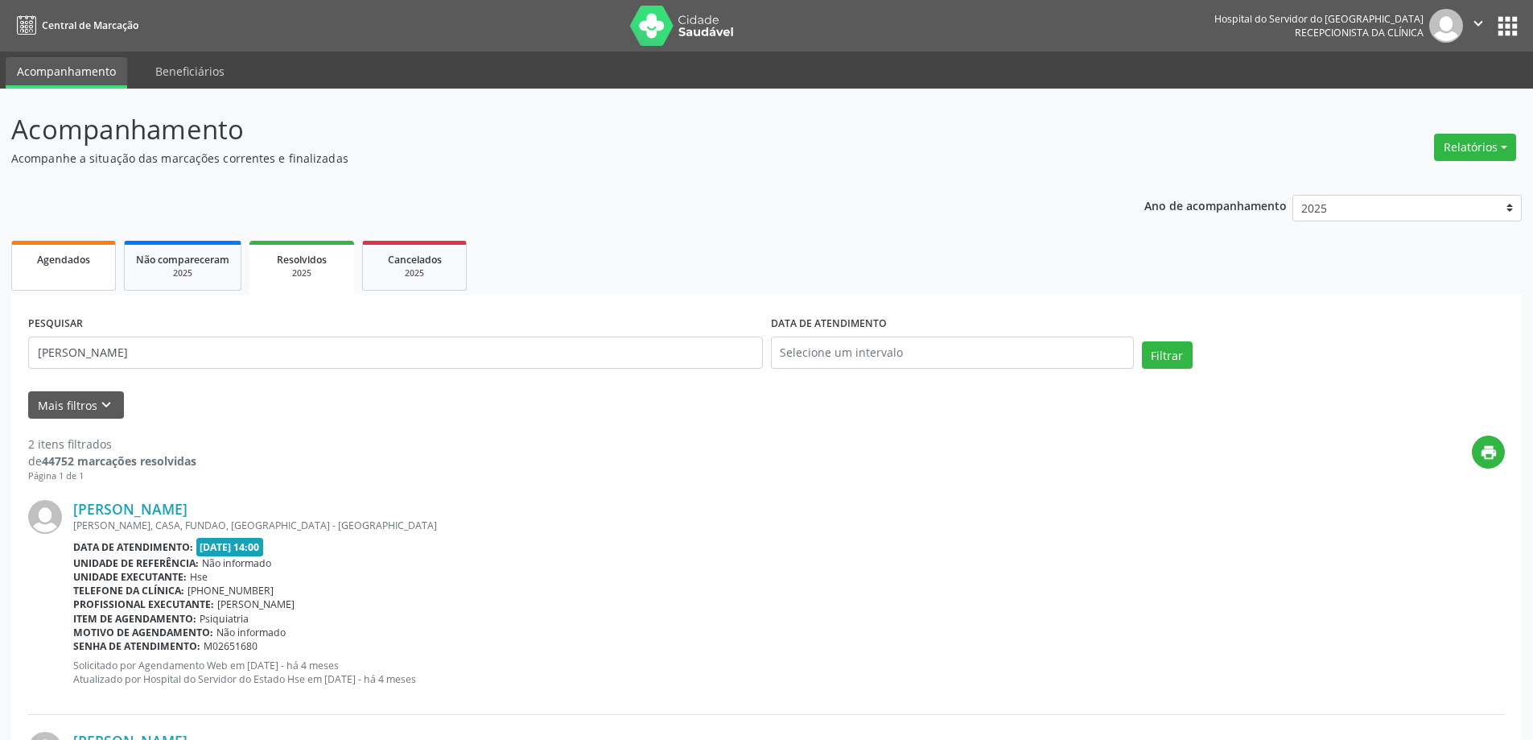
click at [14, 272] on link "Agendados" at bounding box center [63, 266] width 105 height 50
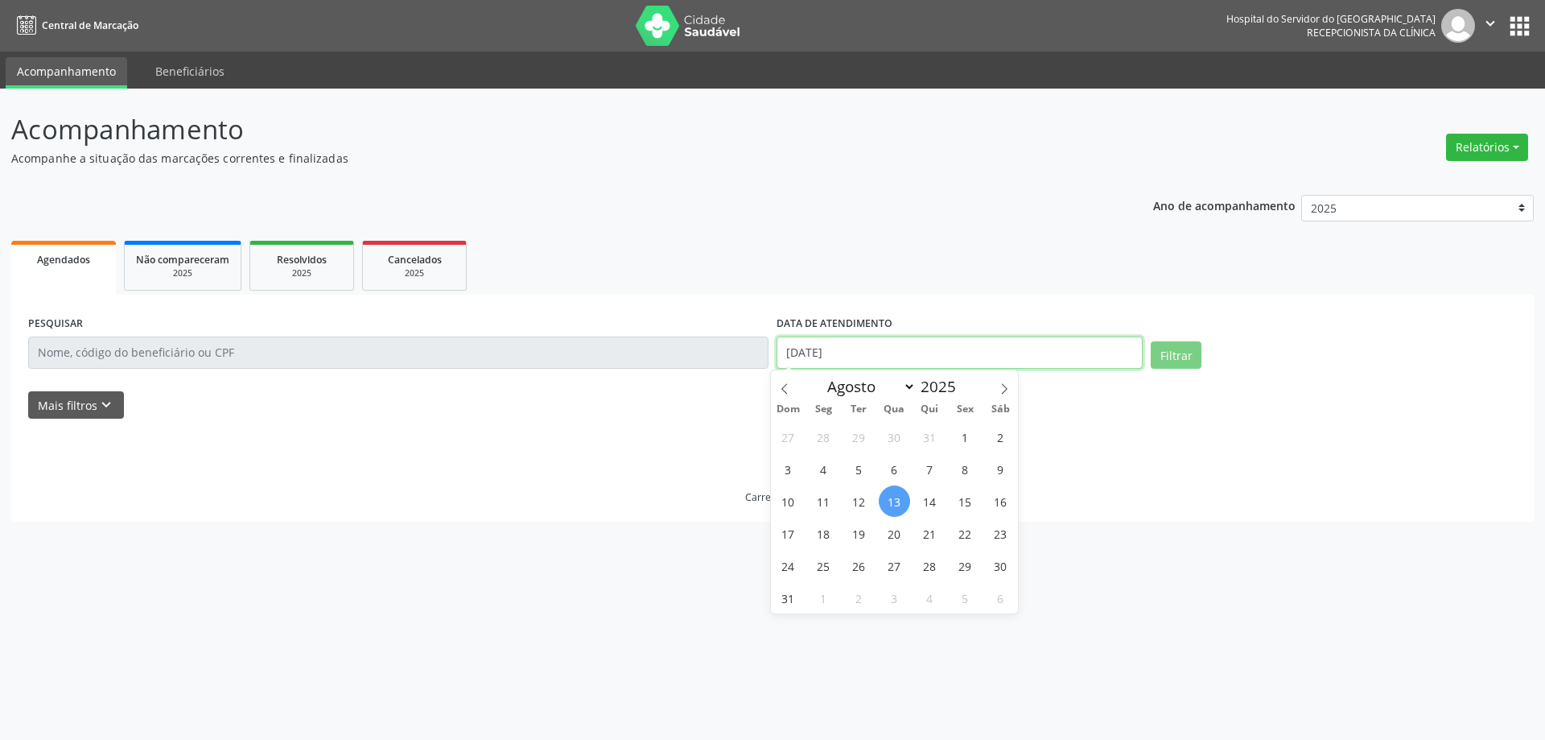
click at [848, 351] on input "[DATE]" at bounding box center [960, 352] width 366 height 32
click at [902, 501] on span "13" at bounding box center [894, 500] width 31 height 31
type input "[DATE]"
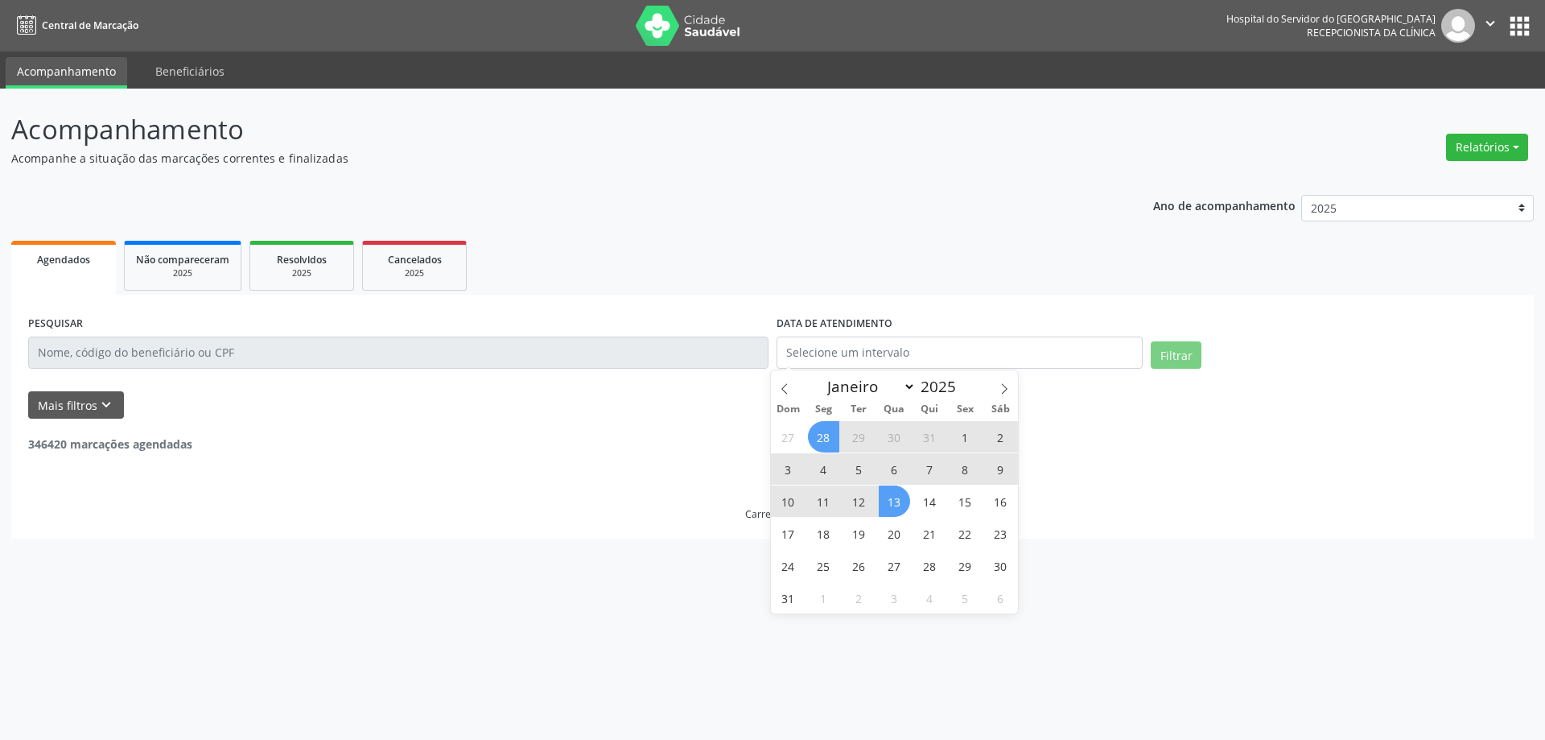
drag, startPoint x: 806, startPoint y: 276, endPoint x: 716, endPoint y: 275, distance: 89.4
click at [806, 275] on ul "Agendados Não compareceram 2025 Resolvidos 2025 Cancelados 2025" at bounding box center [772, 266] width 1523 height 58
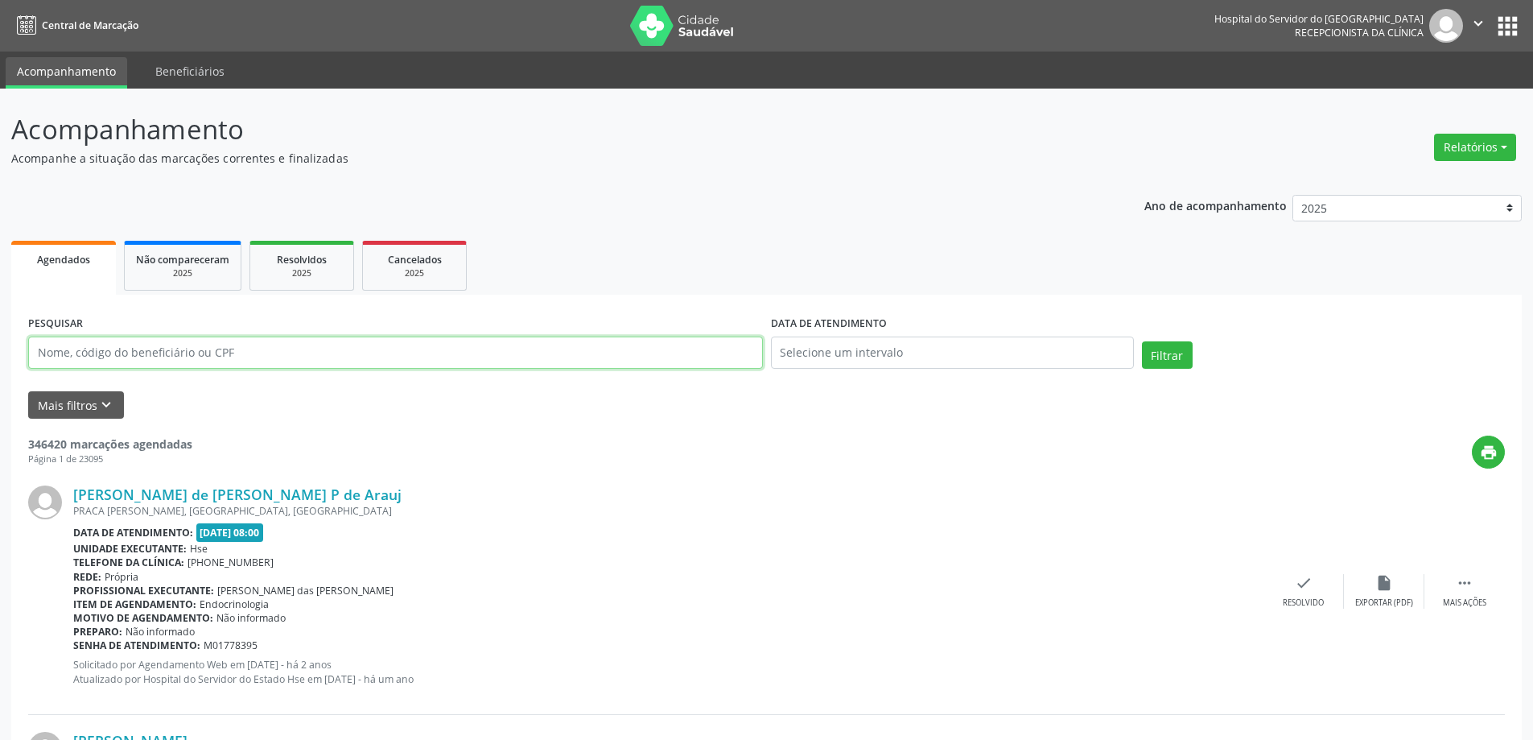
click at [181, 360] on input "text" at bounding box center [395, 352] width 735 height 32
type input "ALLAN SEED"
click at [1142, 341] on button "Filtrar" at bounding box center [1167, 354] width 51 height 27
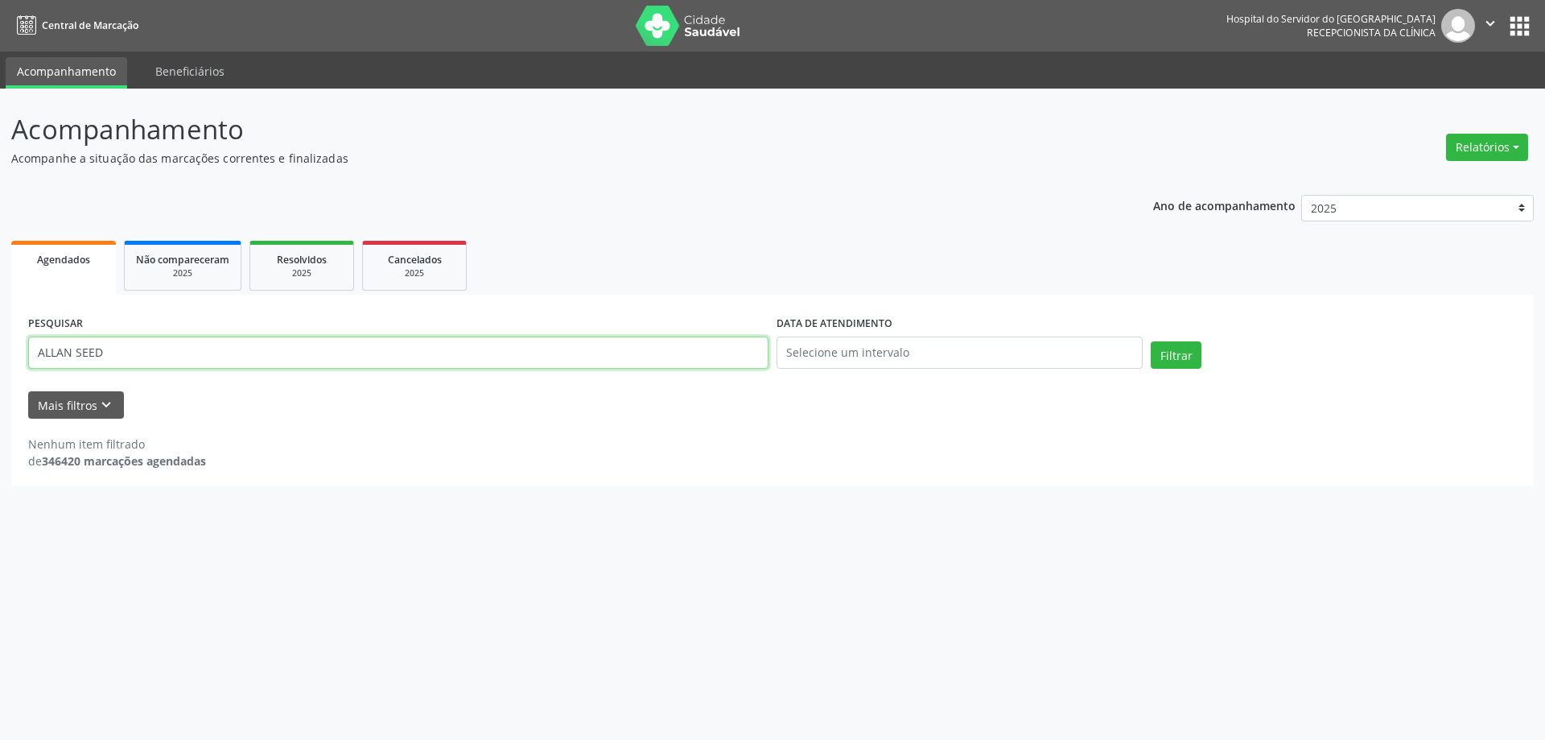
drag, startPoint x: 174, startPoint y: 360, endPoint x: 0, endPoint y: 366, distance: 174.0
click at [0, 366] on div "Acompanhamento Acompanhe a situação das marcações correntes e finalizadas Relat…" at bounding box center [772, 414] width 1545 height 651
drag, startPoint x: 272, startPoint y: 252, endPoint x: 286, endPoint y: 284, distance: 35.0
click at [273, 253] on div "Resolvidos" at bounding box center [302, 258] width 80 height 17
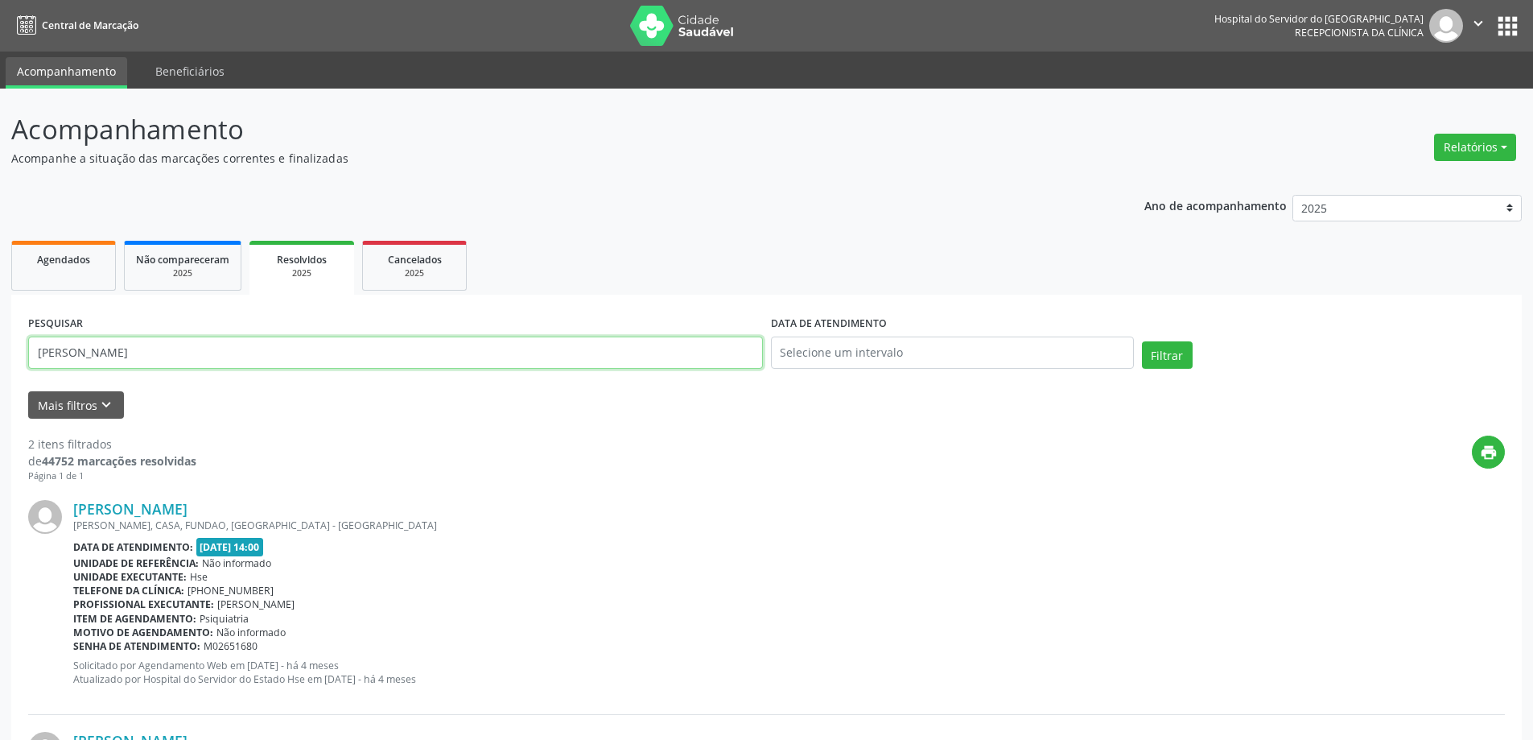
drag, startPoint x: 146, startPoint y: 361, endPoint x: 0, endPoint y: 361, distance: 145.7
click at [0, 361] on div "Acompanhamento Acompanhe a situação das marcações correntes e finalizadas Relat…" at bounding box center [766, 532] width 1533 height 886
click at [34, 259] on div "Agendados" at bounding box center [63, 258] width 80 height 17
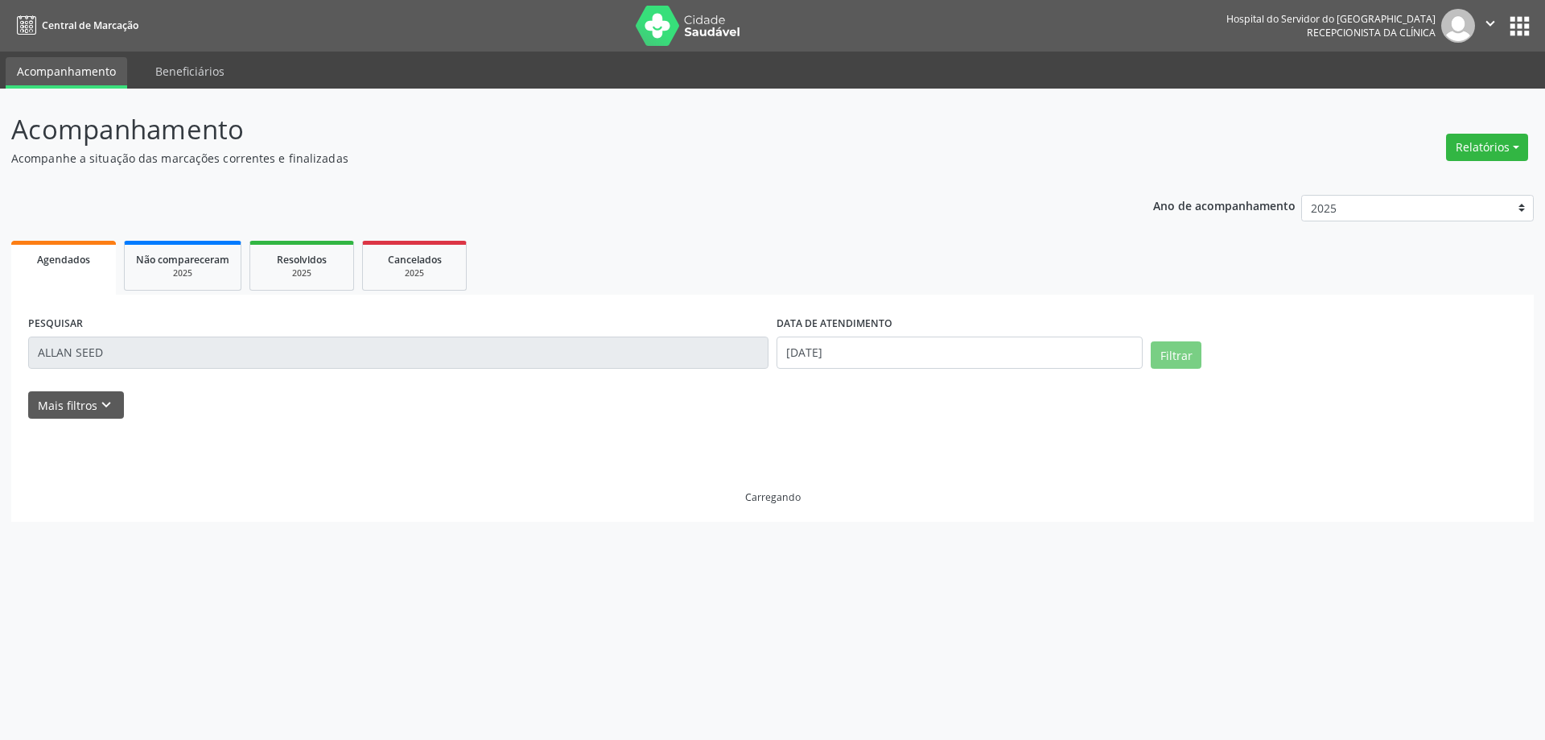
click at [8, 368] on div "Acompanhamento Acompanhe a situação das marcações correntes e finalizadas Relat…" at bounding box center [772, 414] width 1545 height 651
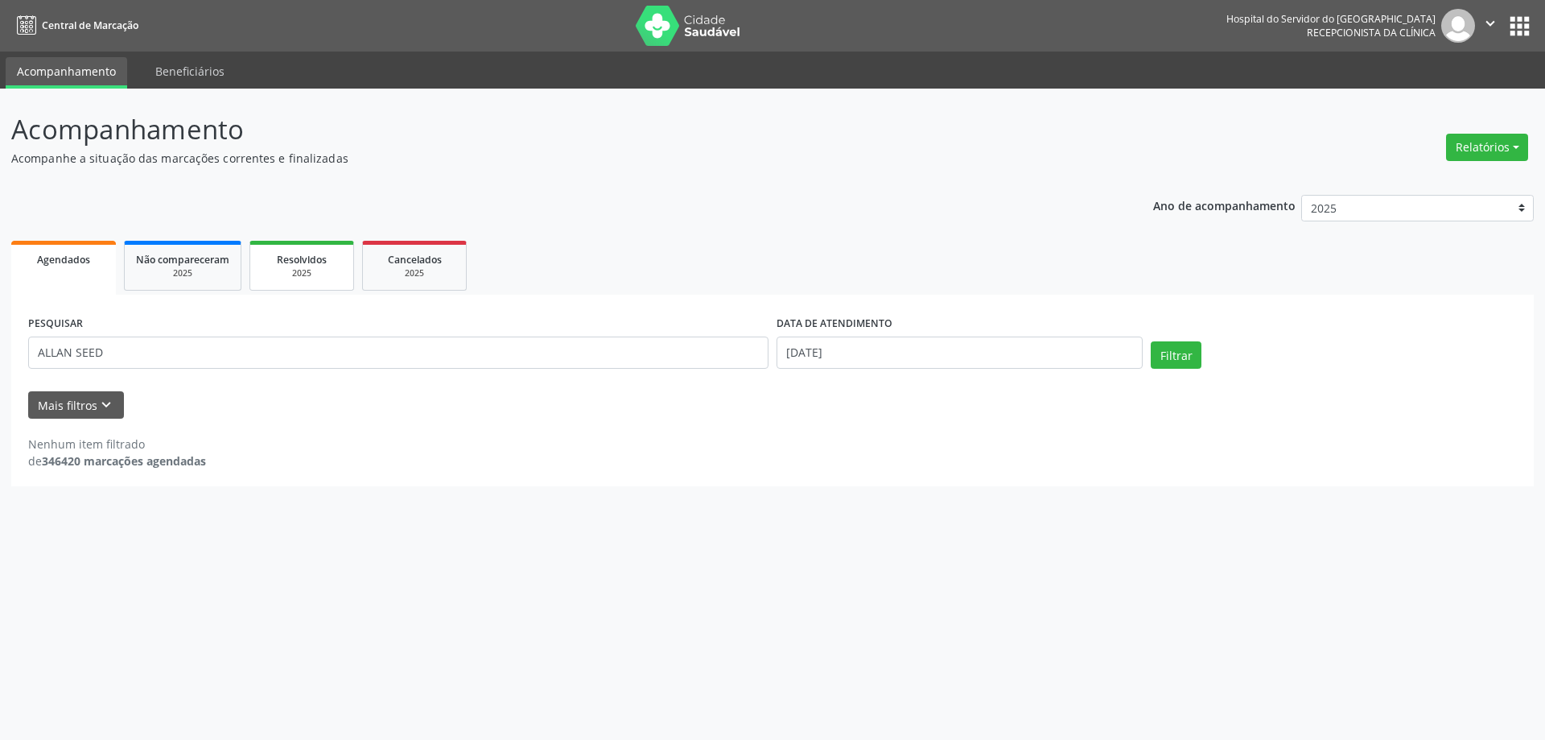
drag, startPoint x: 294, startPoint y: 258, endPoint x: 288, endPoint y: 291, distance: 33.5
click at [295, 259] on span "Resolvidos" at bounding box center [302, 260] width 50 height 14
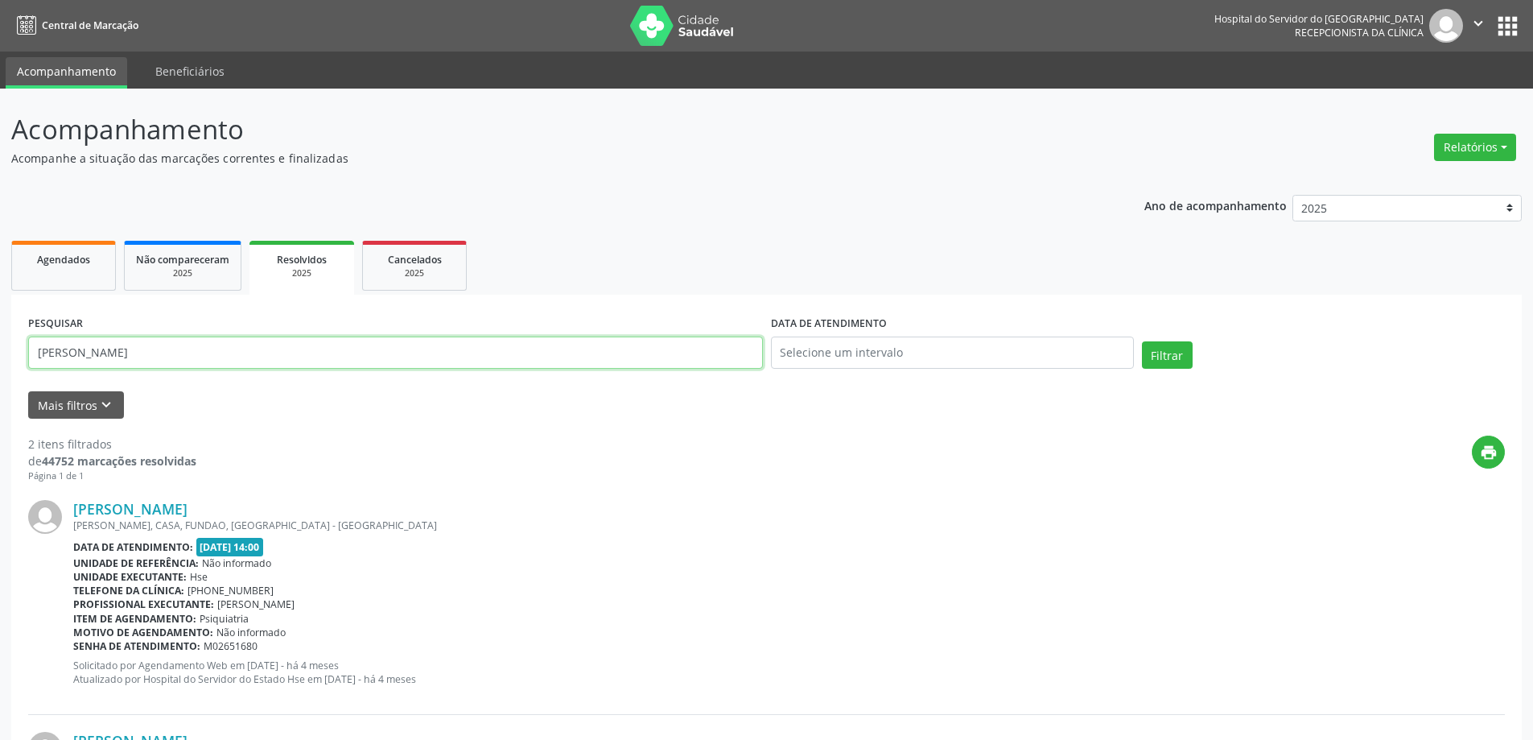
click at [150, 361] on input "[PERSON_NAME]" at bounding box center [395, 352] width 735 height 32
drag, startPoint x: 140, startPoint y: 361, endPoint x: 16, endPoint y: 361, distance: 124.0
click at [16, 361] on div "PESQUISAR [PERSON_NAME] CORRE DATA DE ATENDIMENTO Filtrar UNIDADE EXECUTANTE Se…" at bounding box center [766, 629] width 1511 height 669
paste input "ALLAN SEED"
click at [1142, 341] on button "Filtrar" at bounding box center [1167, 354] width 51 height 27
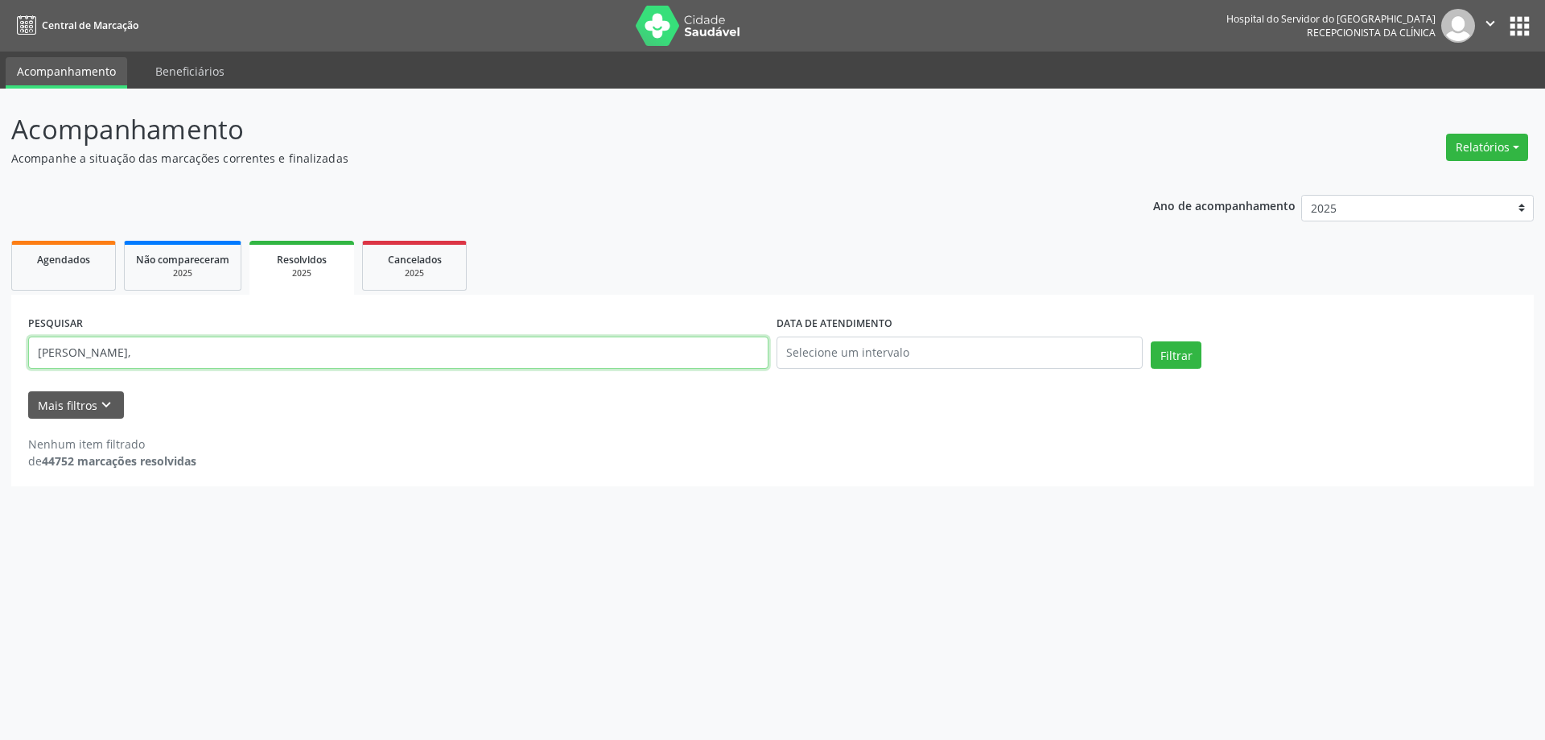
drag, startPoint x: 186, startPoint y: 345, endPoint x: 186, endPoint y: 363, distance: 18.5
click at [186, 349] on input "[PERSON_NAME]," at bounding box center [398, 352] width 741 height 32
type input "ALLAN SEED"
click at [1151, 341] on button "Filtrar" at bounding box center [1176, 354] width 51 height 27
click at [154, 348] on input "ALLAN SEED" at bounding box center [398, 352] width 741 height 32
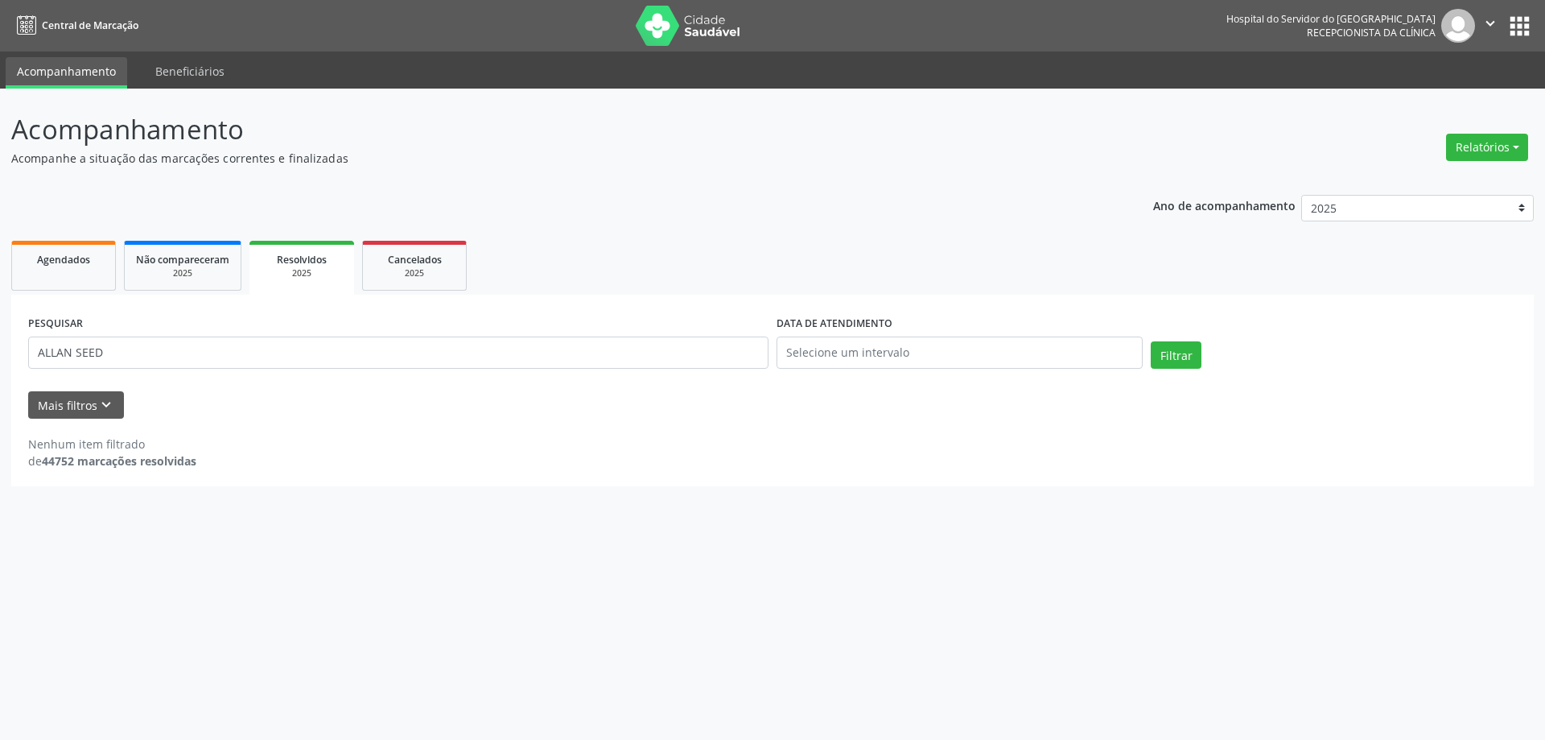
click at [1221, 348] on div "Filtrar" at bounding box center [1334, 360] width 374 height 39
click at [1186, 355] on button "Filtrar" at bounding box center [1176, 354] width 51 height 27
click at [1388, 205] on select "2025 2024 2023 2022 2021" at bounding box center [1418, 208] width 233 height 27
select select "2024"
click at [1302, 195] on select "2025 2024 2023 2022 2021" at bounding box center [1418, 208] width 233 height 27
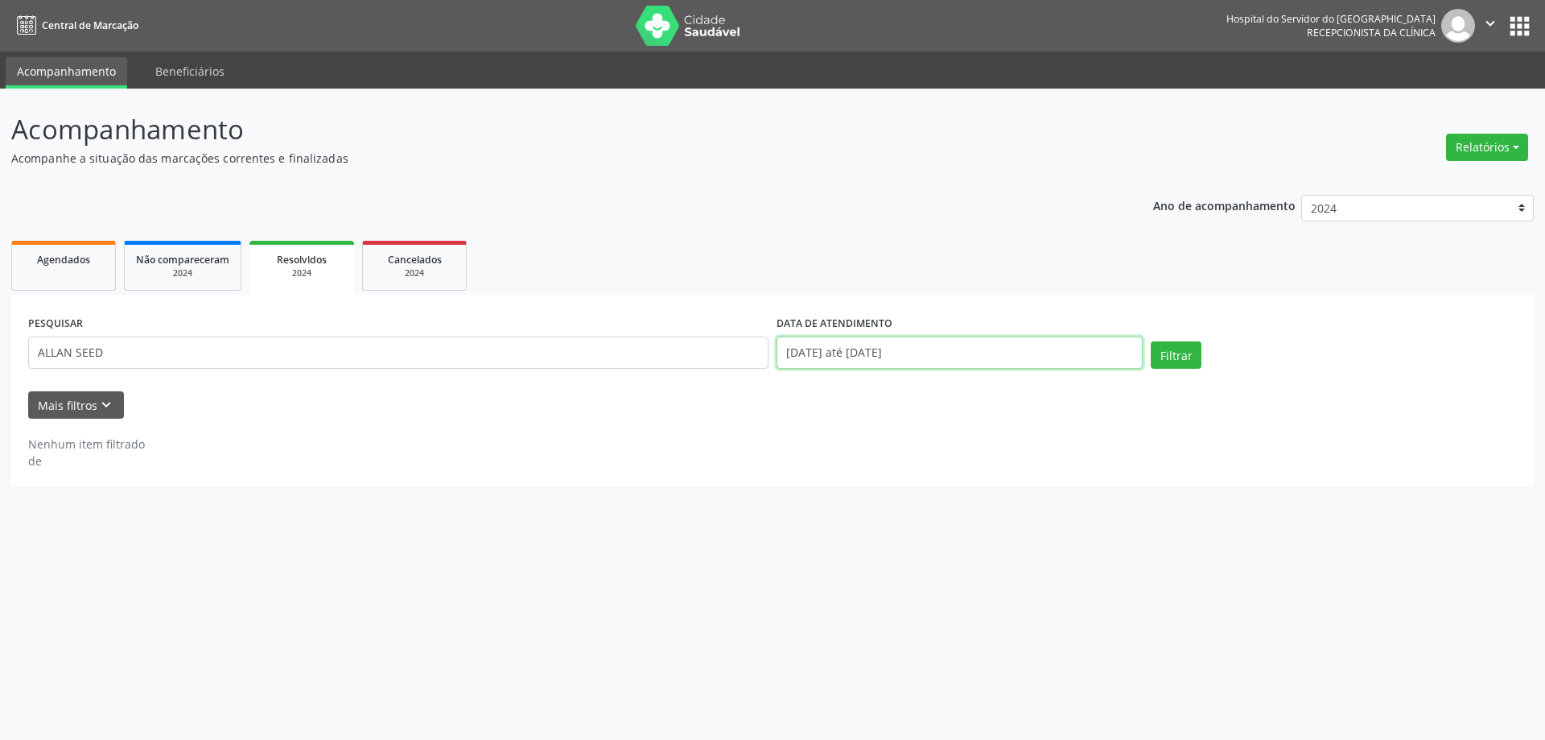
click at [1001, 345] on input "[DATE] até [DATE]" at bounding box center [960, 352] width 366 height 32
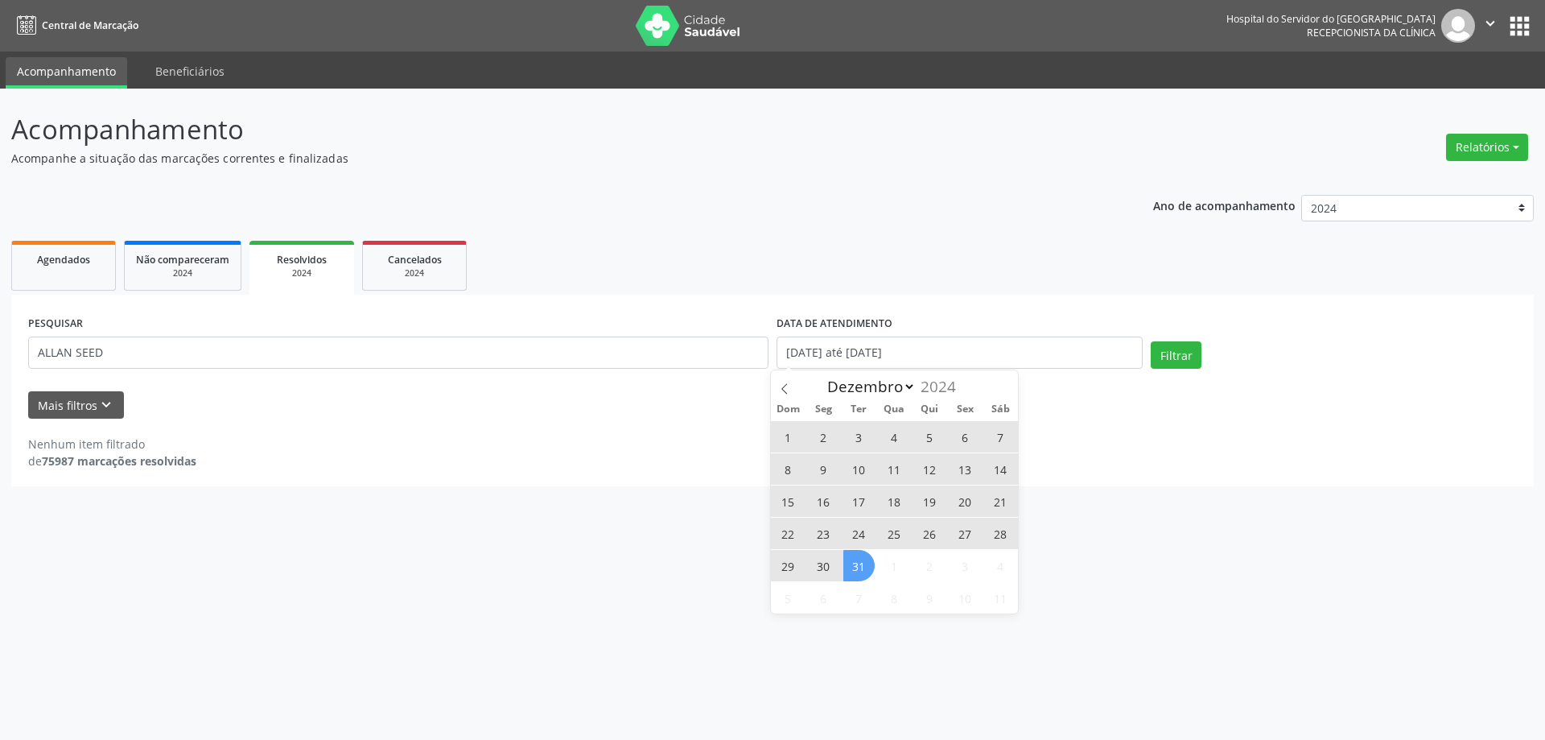
click at [860, 559] on span "31" at bounding box center [859, 565] width 31 height 31
type input "[DATE]"
click at [1026, 265] on ul "Agendados Não compareceram 2024 Resolvidos 2024 Cancelados 2024" at bounding box center [772, 266] width 1523 height 58
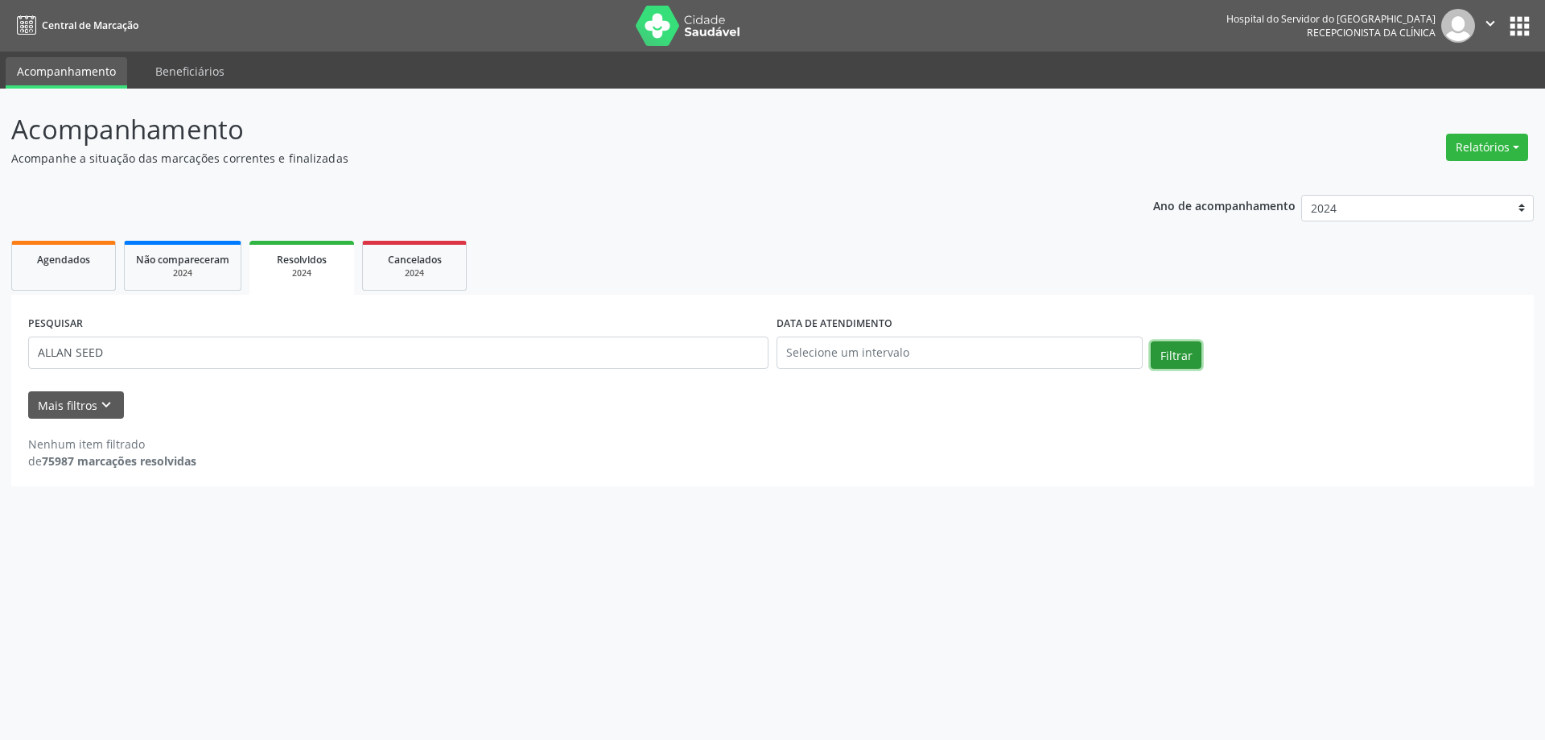
click at [1165, 352] on button "Filtrar" at bounding box center [1176, 354] width 51 height 27
click at [1182, 358] on button "Filtrar" at bounding box center [1176, 354] width 51 height 27
drag, startPoint x: 241, startPoint y: 342, endPoint x: 10, endPoint y: 344, distance: 231.8
click at [10, 344] on div "Acompanhamento Acompanhe a situação das marcações correntes e finalizadas Relat…" at bounding box center [772, 414] width 1545 height 651
click at [79, 272] on link "Agendados" at bounding box center [63, 266] width 105 height 50
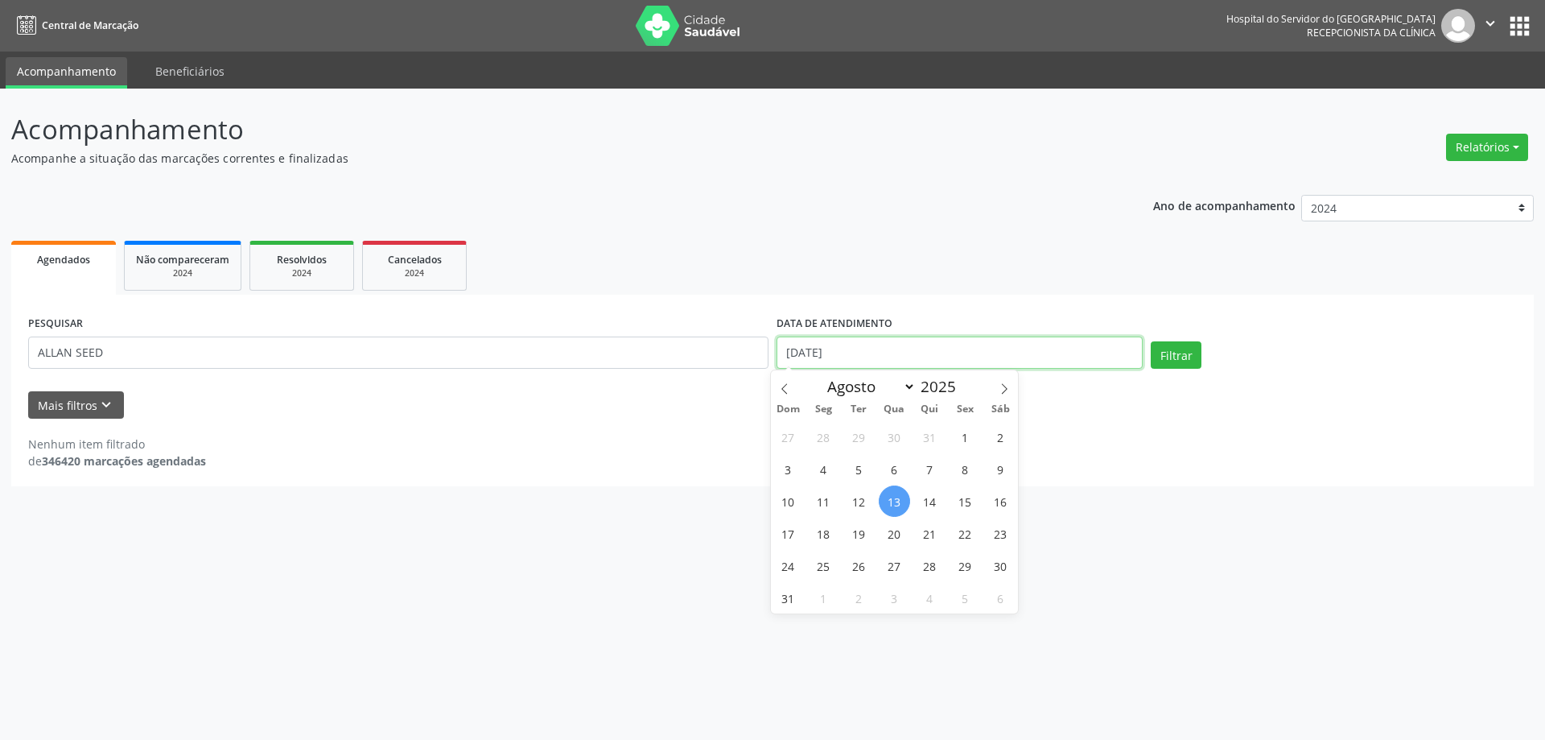
click at [891, 353] on input "[DATE]" at bounding box center [960, 352] width 366 height 32
drag, startPoint x: 895, startPoint y: 506, endPoint x: 910, endPoint y: 368, distance: 138.4
click at [896, 506] on span "13" at bounding box center [894, 500] width 31 height 31
type input "[DATE]"
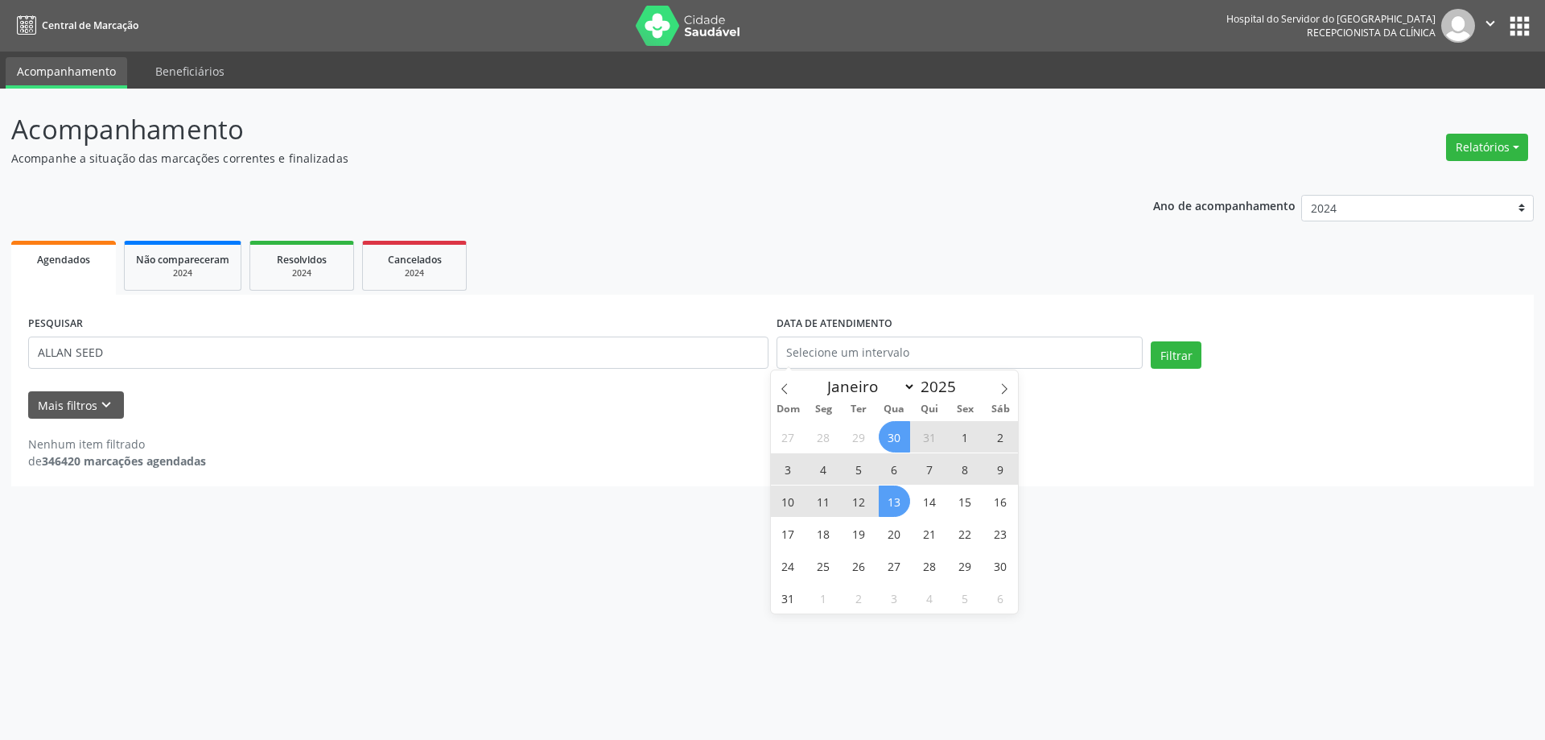
click at [921, 280] on ul "Agendados Não compareceram 2024 Resolvidos 2024 Cancelados 2024" at bounding box center [772, 266] width 1523 height 58
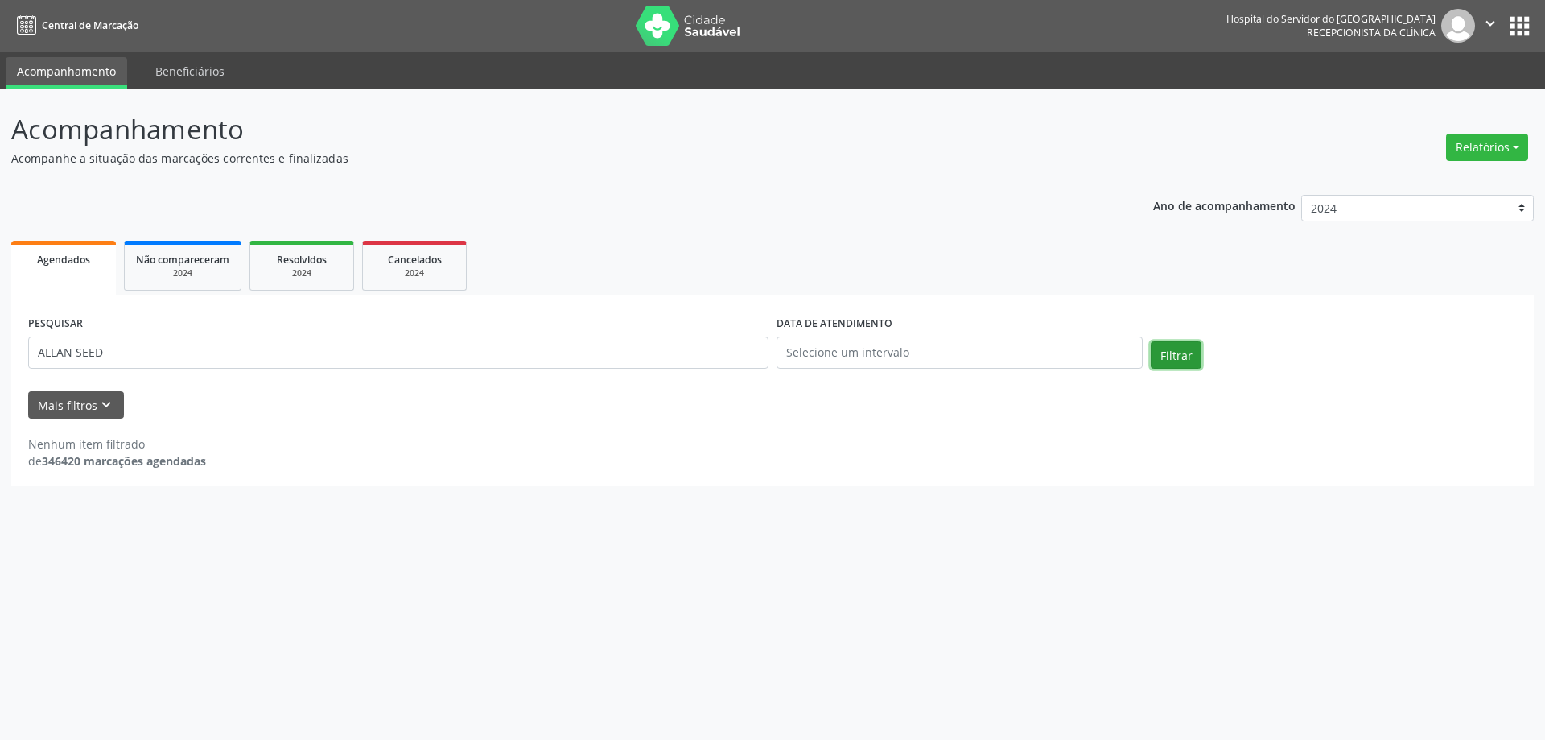
click at [1191, 364] on button "Filtrar" at bounding box center [1176, 354] width 51 height 27
drag, startPoint x: 105, startPoint y: 352, endPoint x: 0, endPoint y: 362, distance: 106.0
click at [0, 362] on div "Acompanhamento Acompanhe a situação das marcações correntes e finalizadas Relat…" at bounding box center [772, 414] width 1545 height 651
click at [1319, 210] on select "2025 2024 2023 2022 2021" at bounding box center [1418, 208] width 233 height 27
select select "2025"
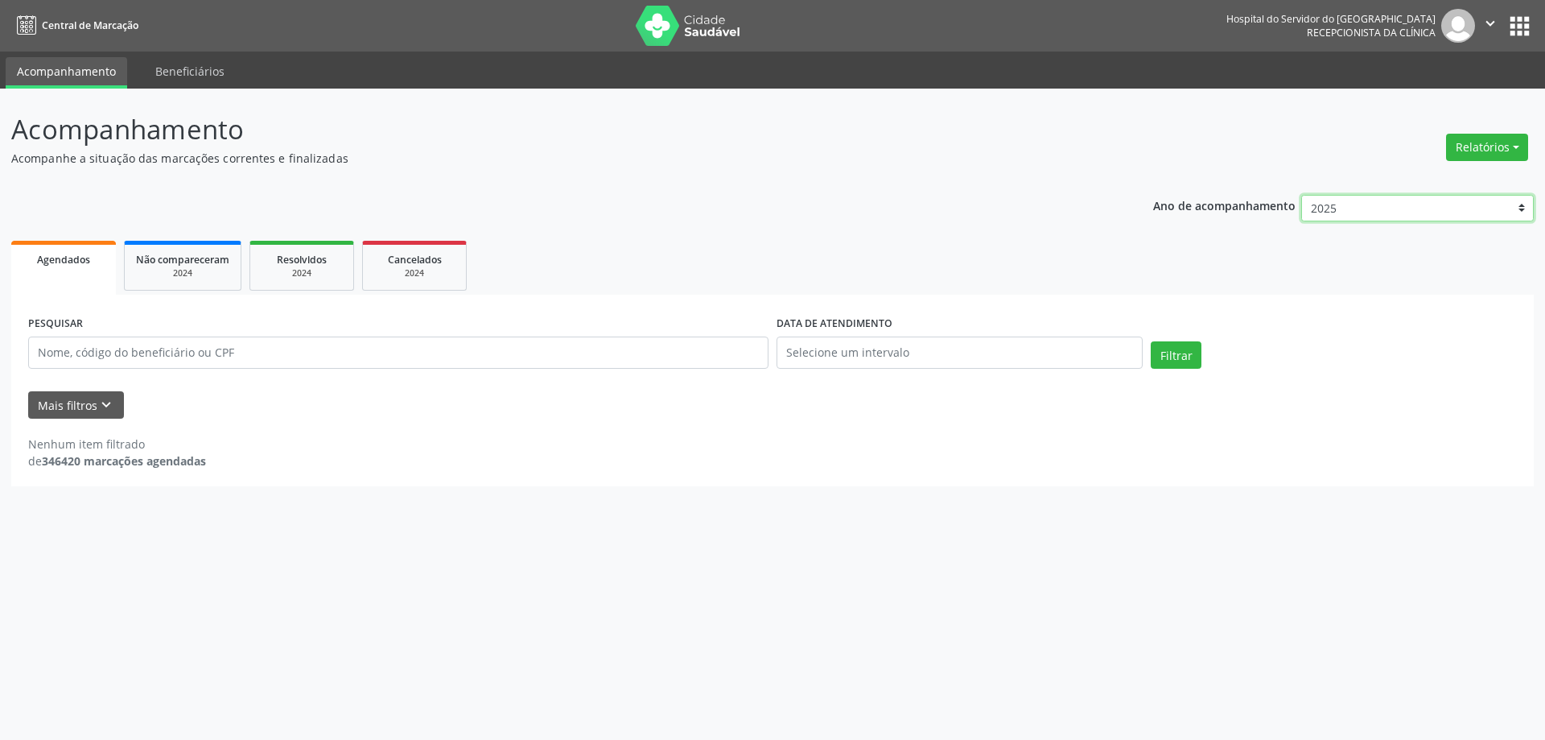
click at [1302, 195] on select "2025 2024 2023 2022 2021" at bounding box center [1418, 208] width 233 height 27
click at [84, 340] on input "text" at bounding box center [398, 352] width 741 height 32
click at [1151, 341] on button "Filtrar" at bounding box center [1176, 354] width 51 height 27
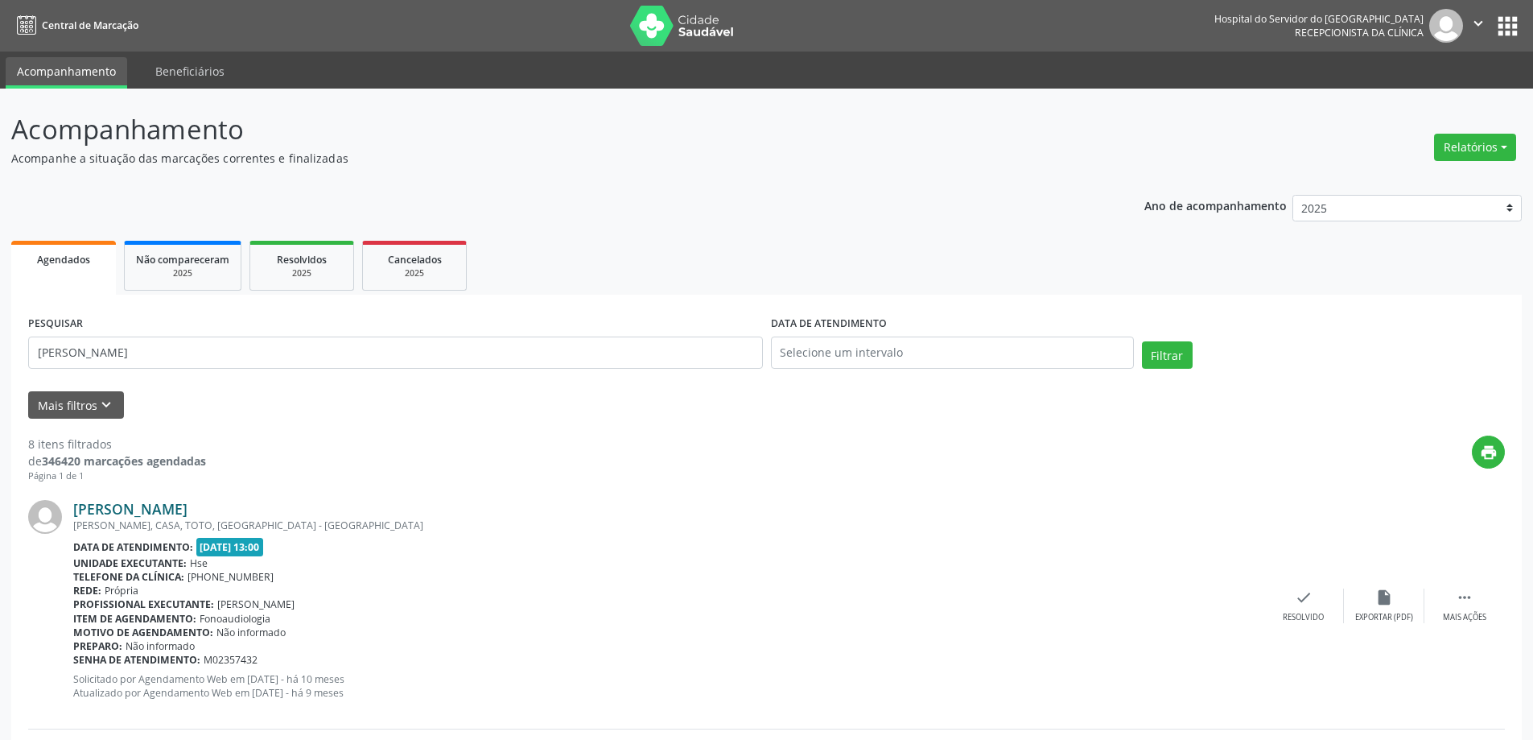
click at [147, 506] on link "[PERSON_NAME]" at bounding box center [130, 509] width 114 height 18
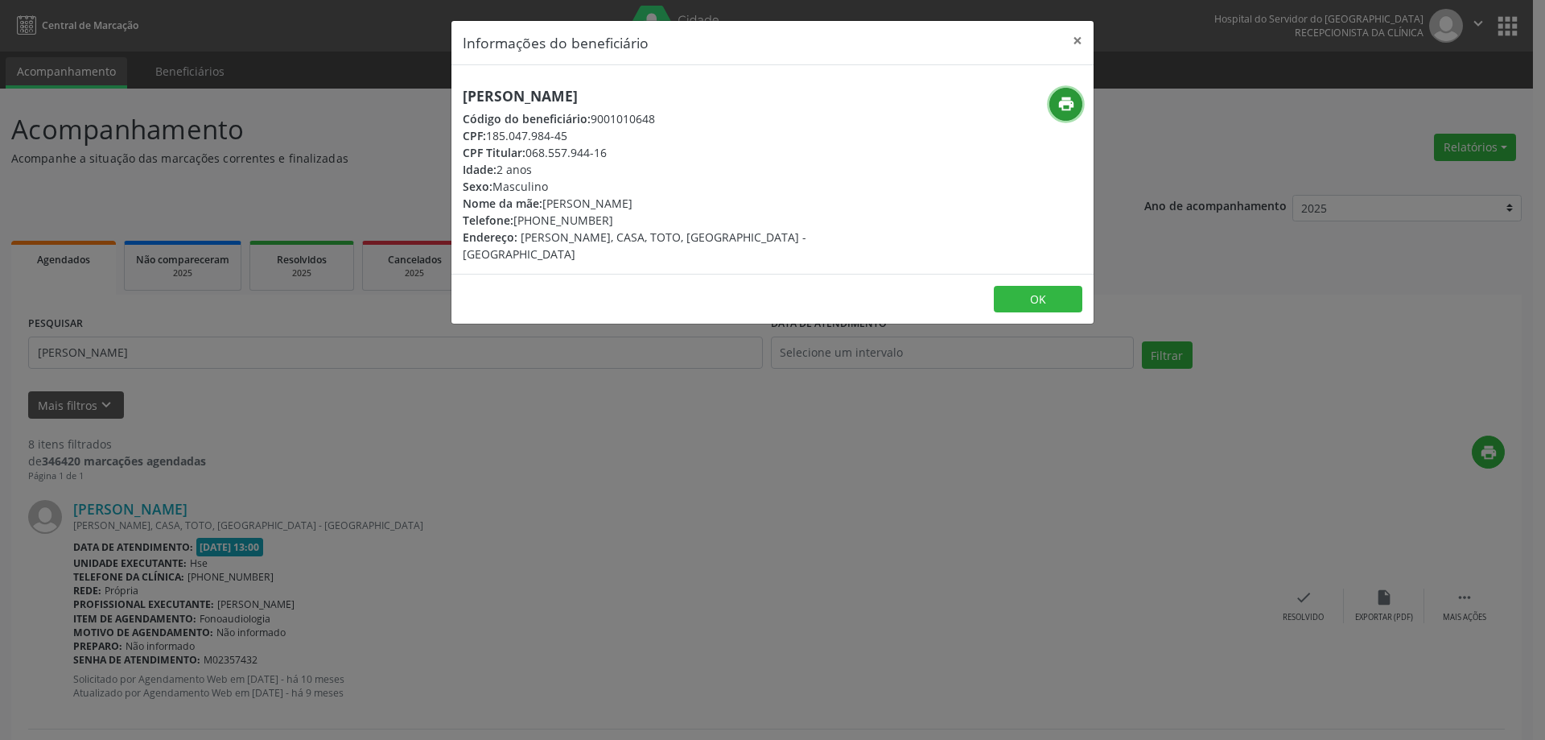
click at [1075, 103] on button "print" at bounding box center [1066, 104] width 33 height 33
click at [1079, 35] on button "×" at bounding box center [1078, 40] width 32 height 39
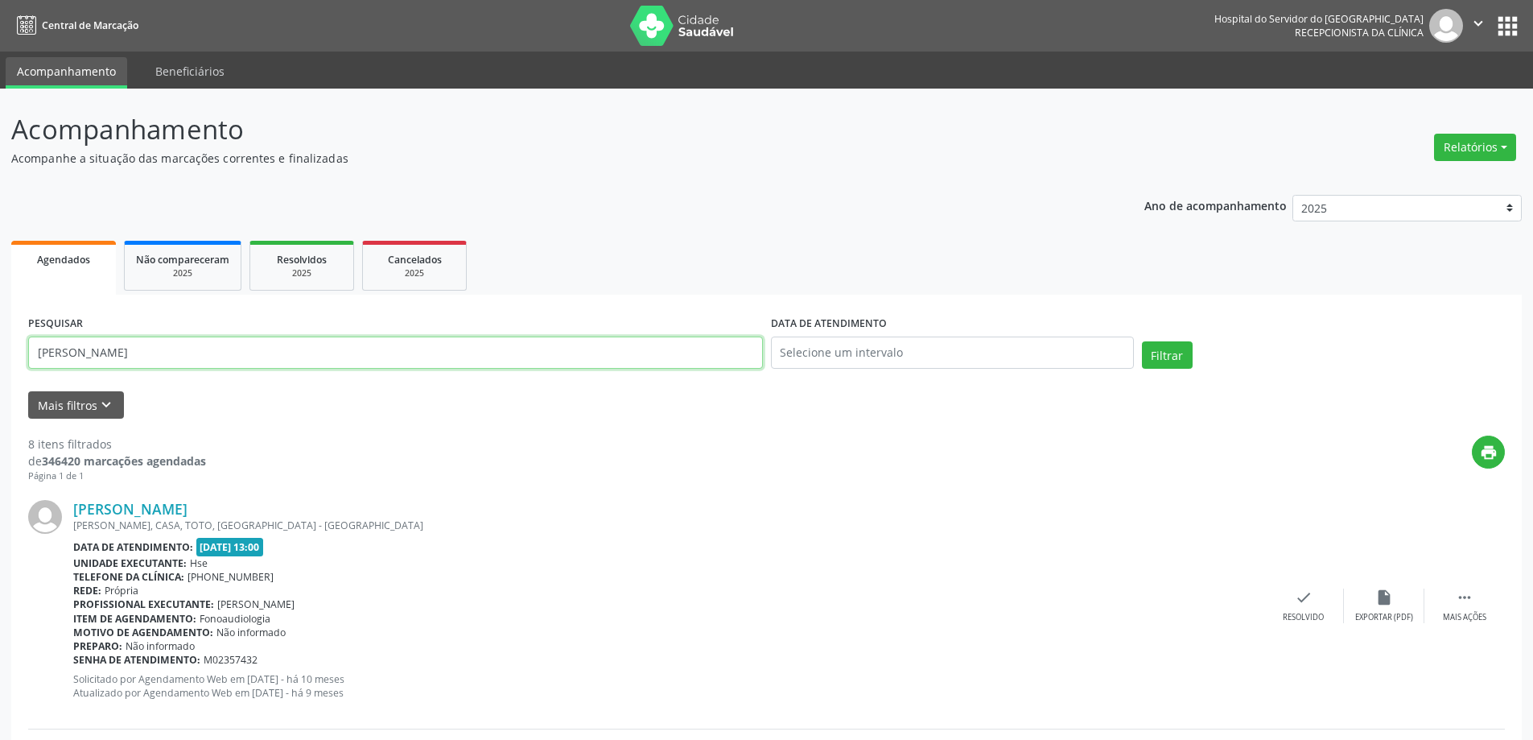
drag, startPoint x: 86, startPoint y: 356, endPoint x: 10, endPoint y: 350, distance: 75.9
type input "[PERSON_NAME]"
click at [1175, 359] on button "Filtrar" at bounding box center [1167, 354] width 51 height 27
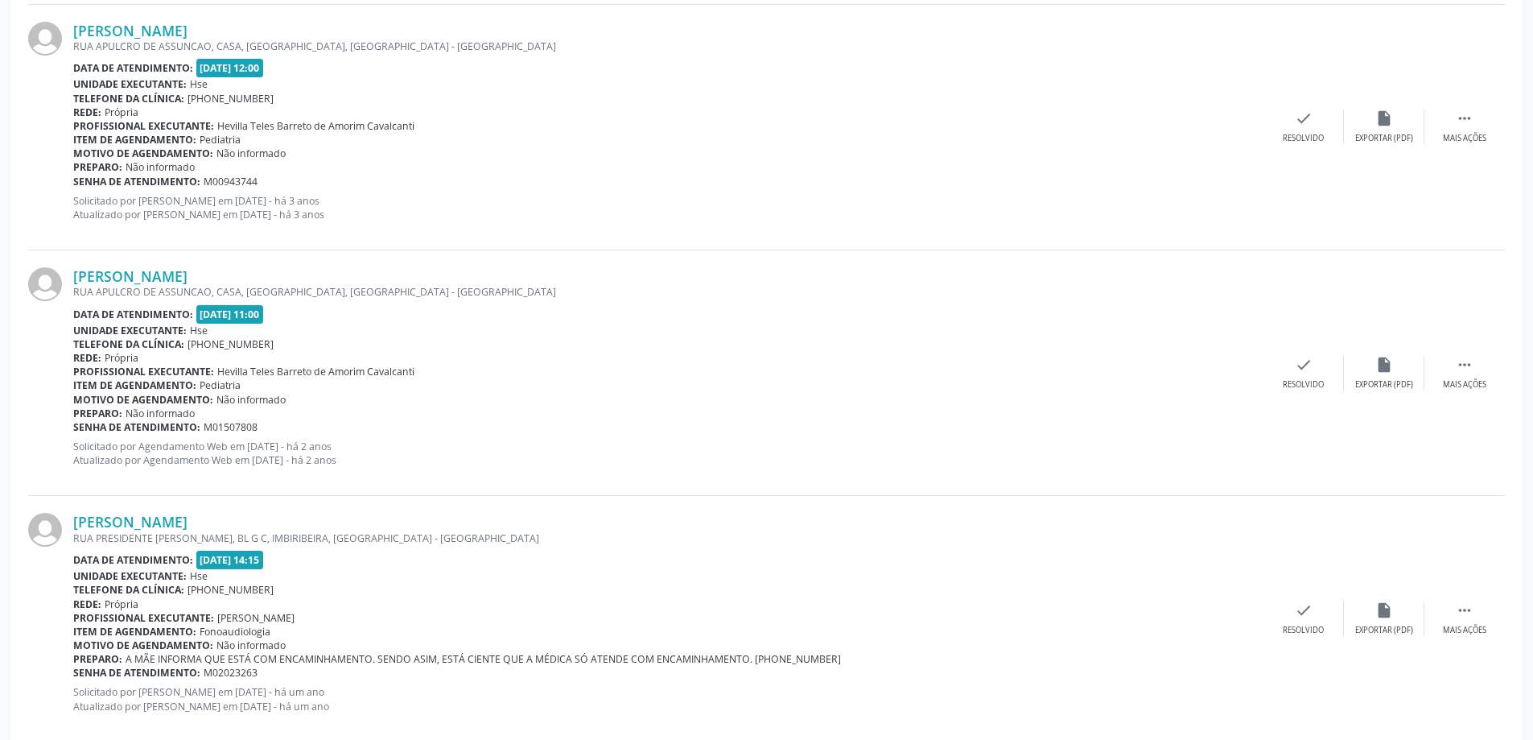
scroll to position [885, 0]
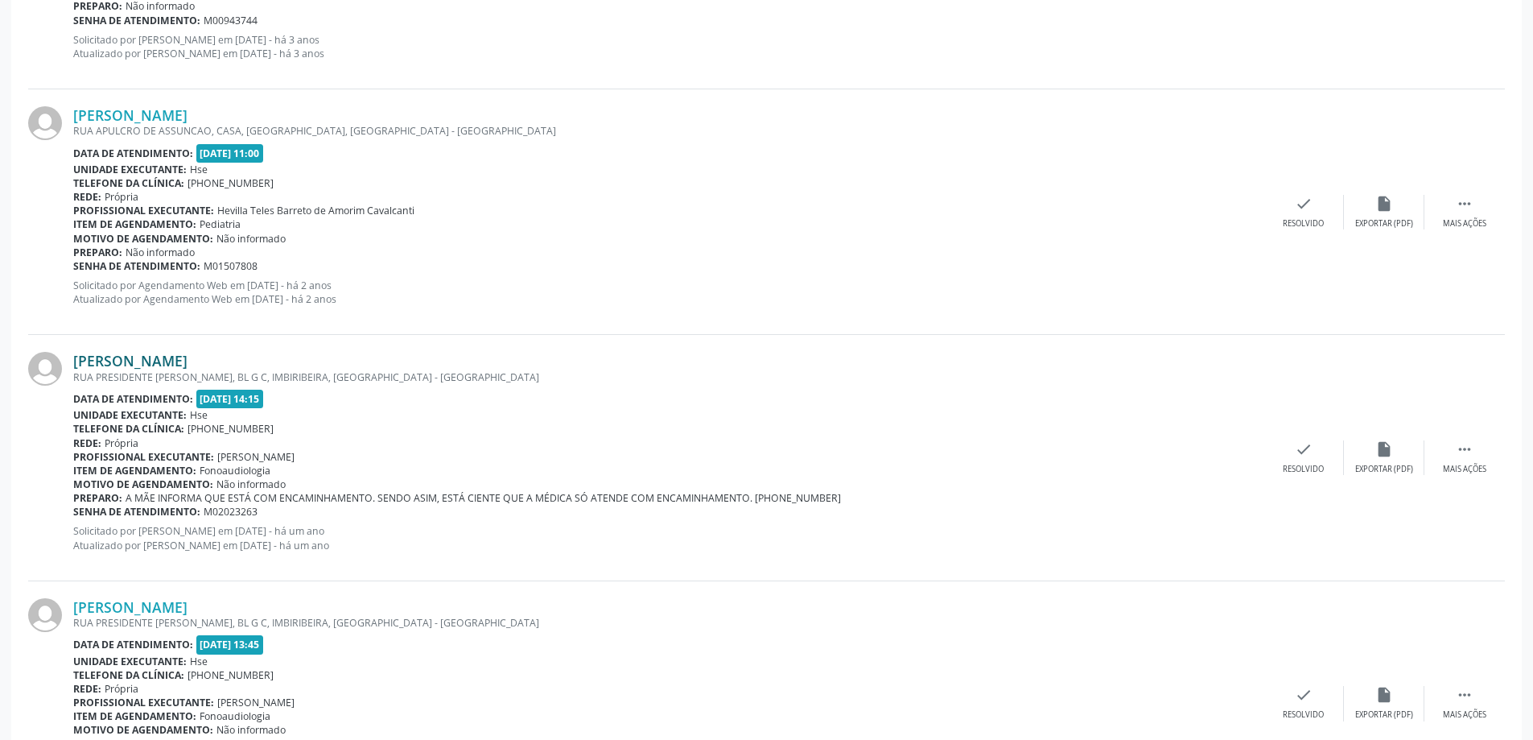
click at [188, 363] on link "[PERSON_NAME]" at bounding box center [130, 361] width 114 height 18
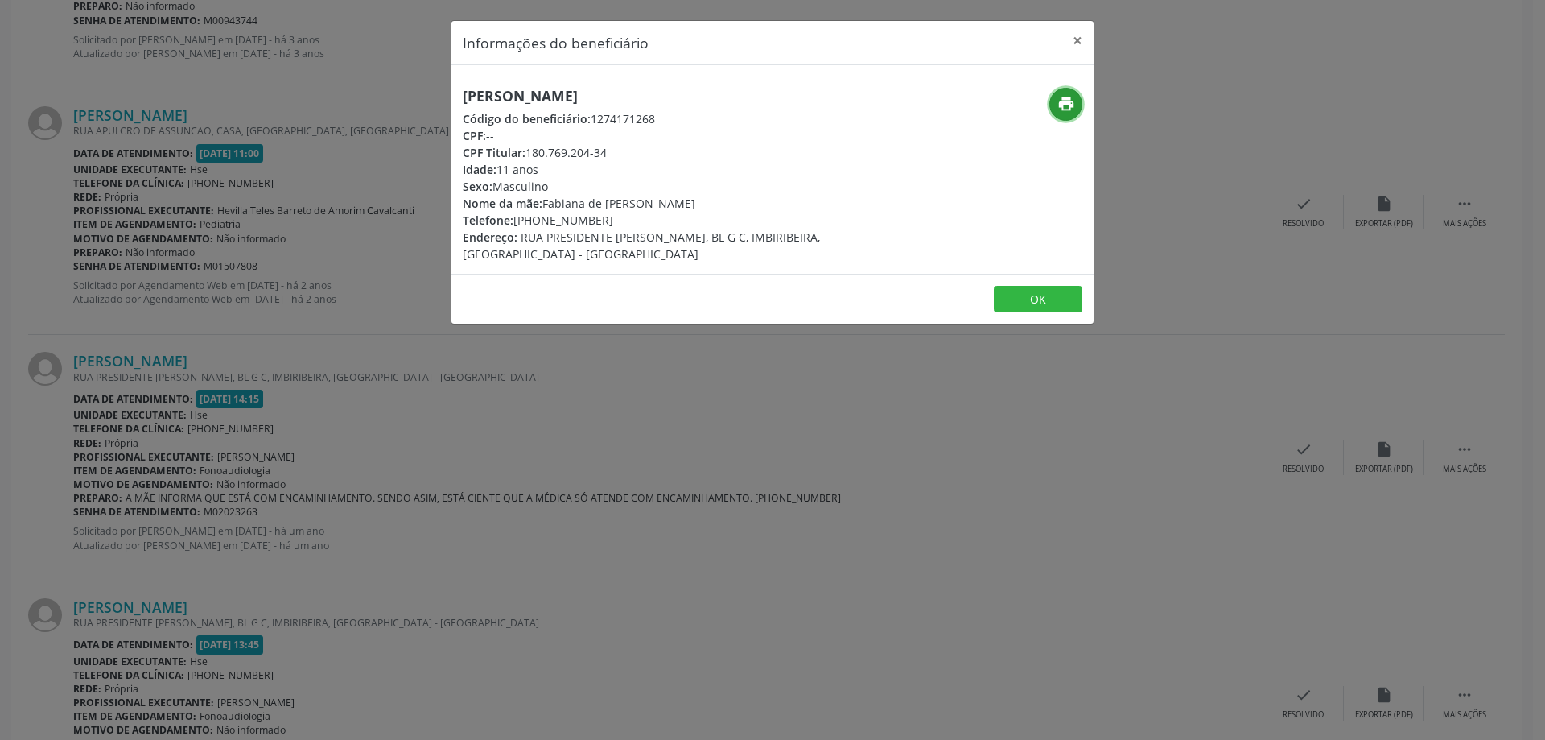
click at [1062, 104] on icon "print" at bounding box center [1067, 104] width 18 height 18
click at [1083, 40] on button "×" at bounding box center [1078, 40] width 32 height 39
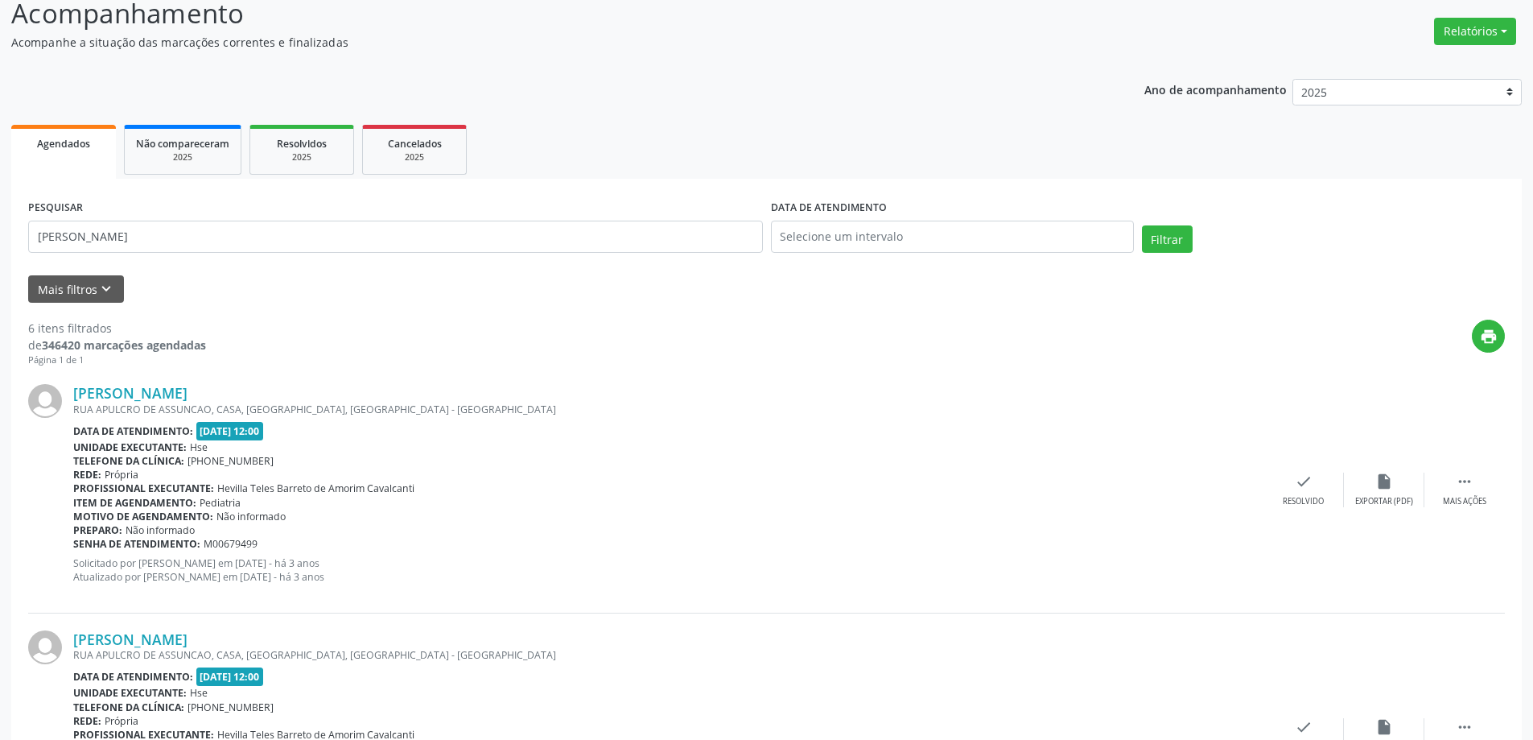
scroll to position [0, 0]
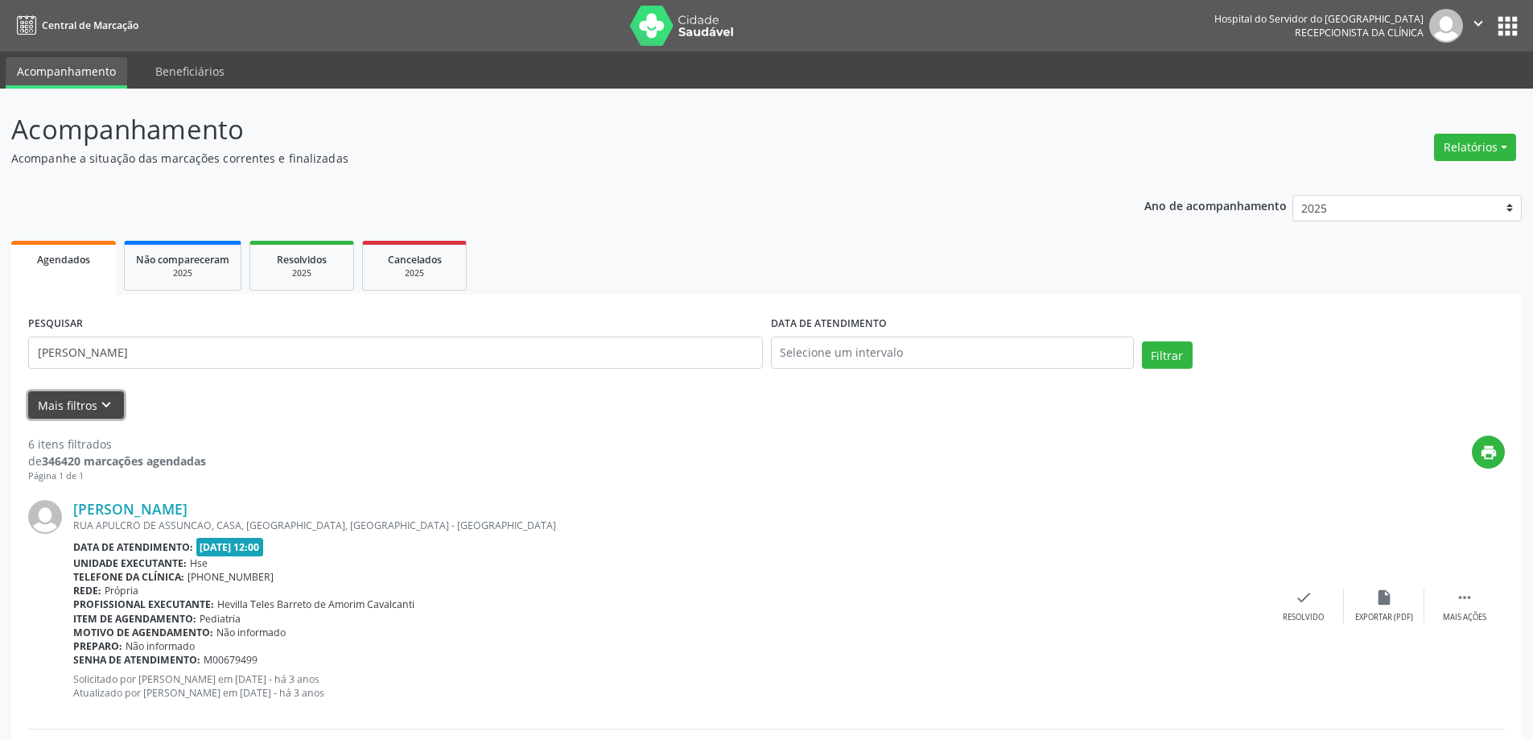
click at [85, 402] on button "Mais filtros keyboard_arrow_down" at bounding box center [76, 405] width 96 height 28
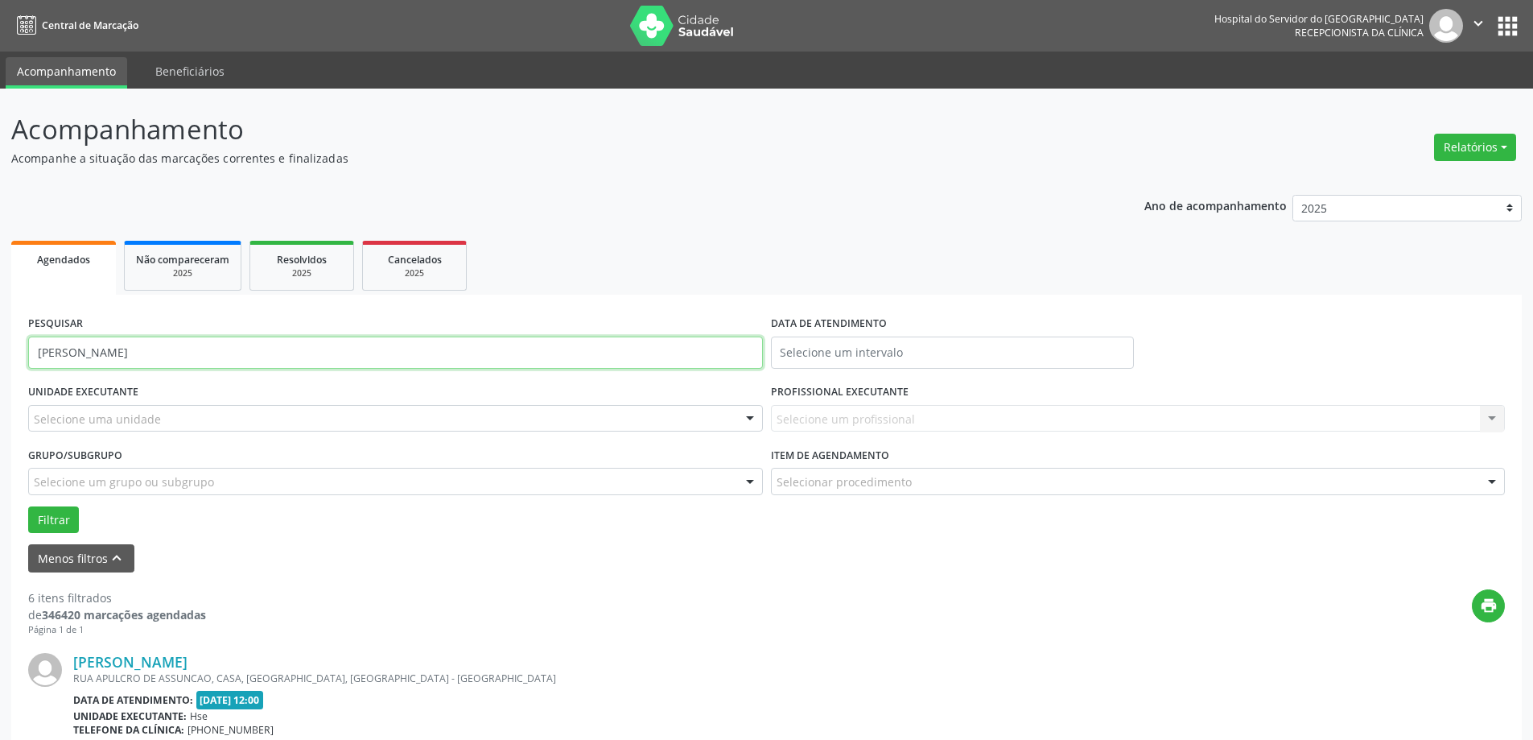
drag, startPoint x: 143, startPoint y: 356, endPoint x: 0, endPoint y: 353, distance: 143.3
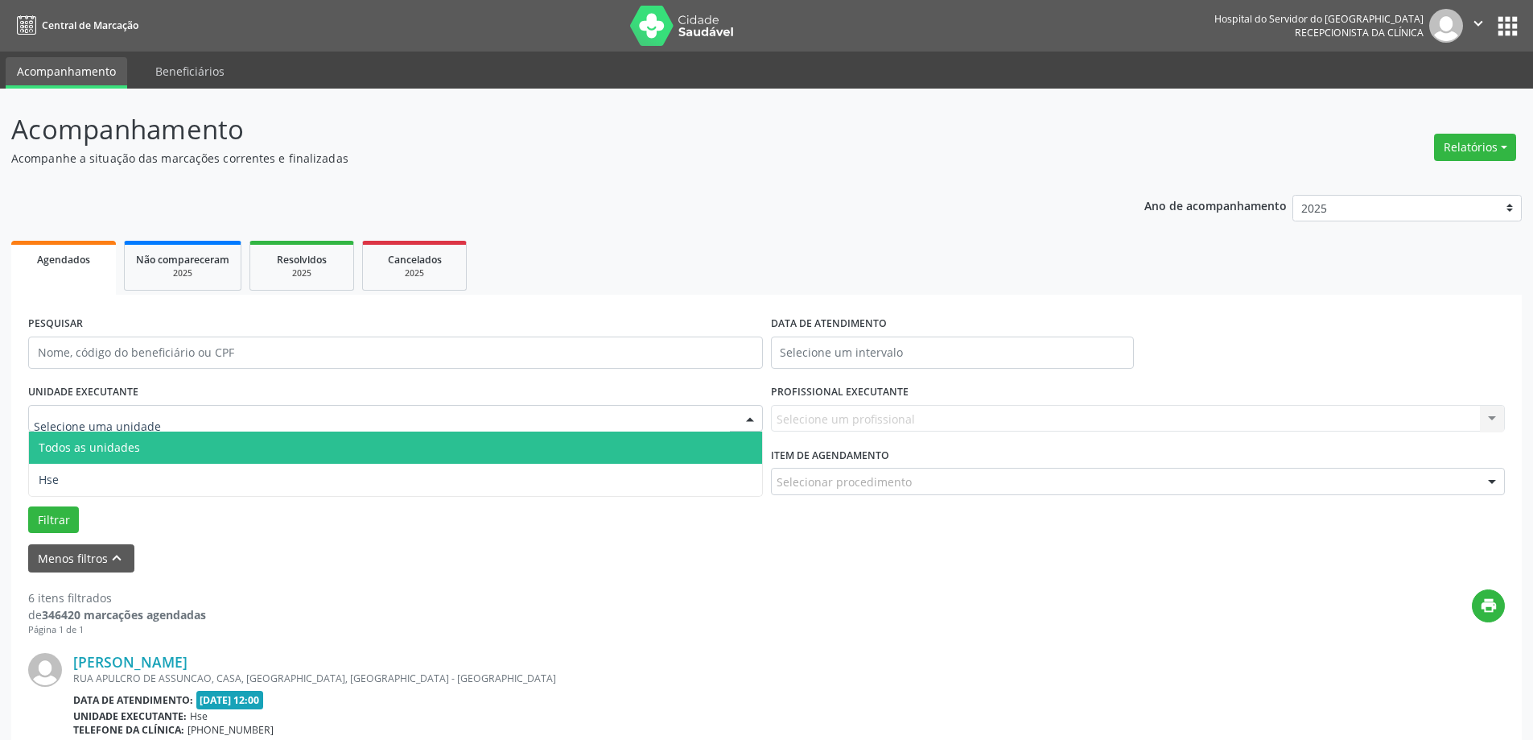
click at [143, 427] on div at bounding box center [395, 418] width 735 height 27
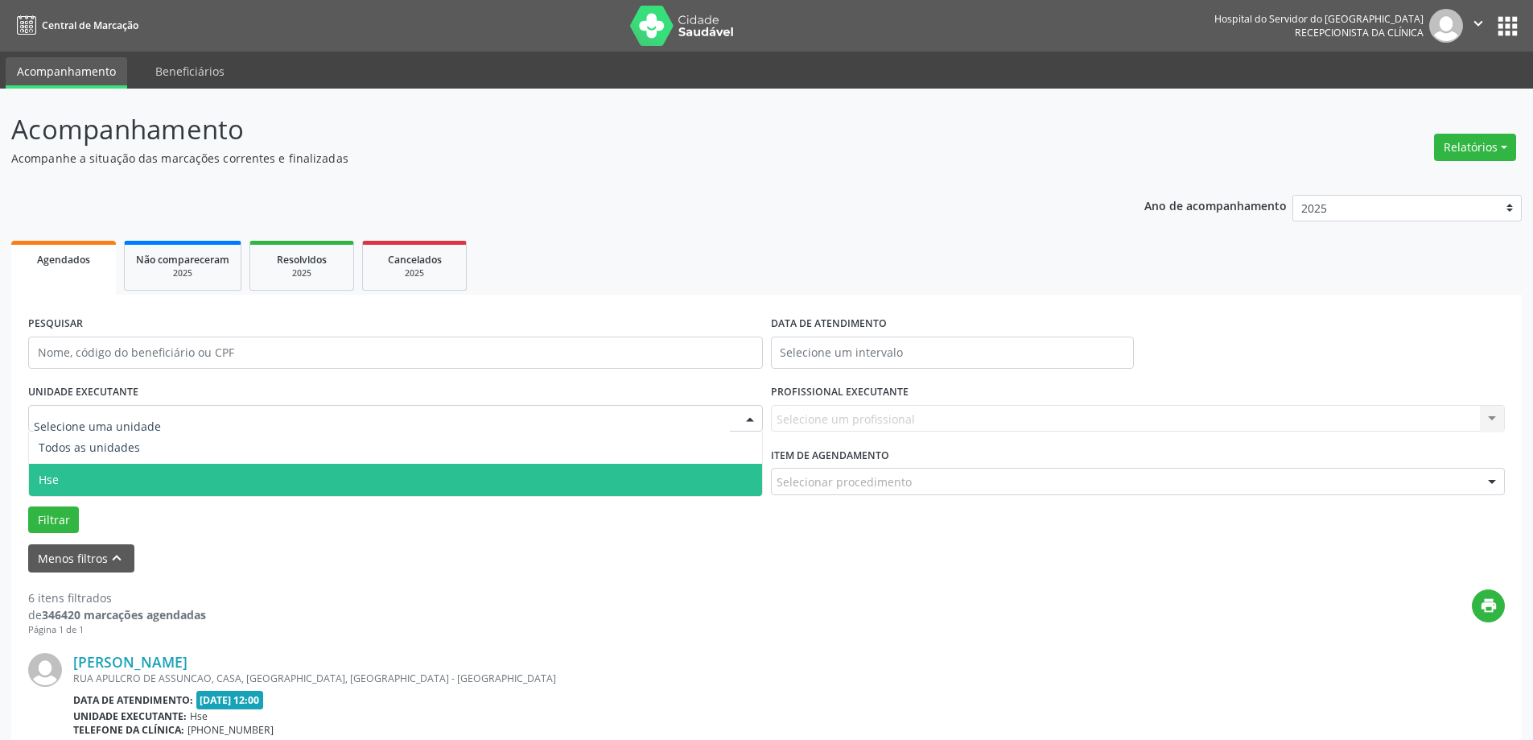
click at [153, 480] on span "Hse" at bounding box center [395, 480] width 733 height 32
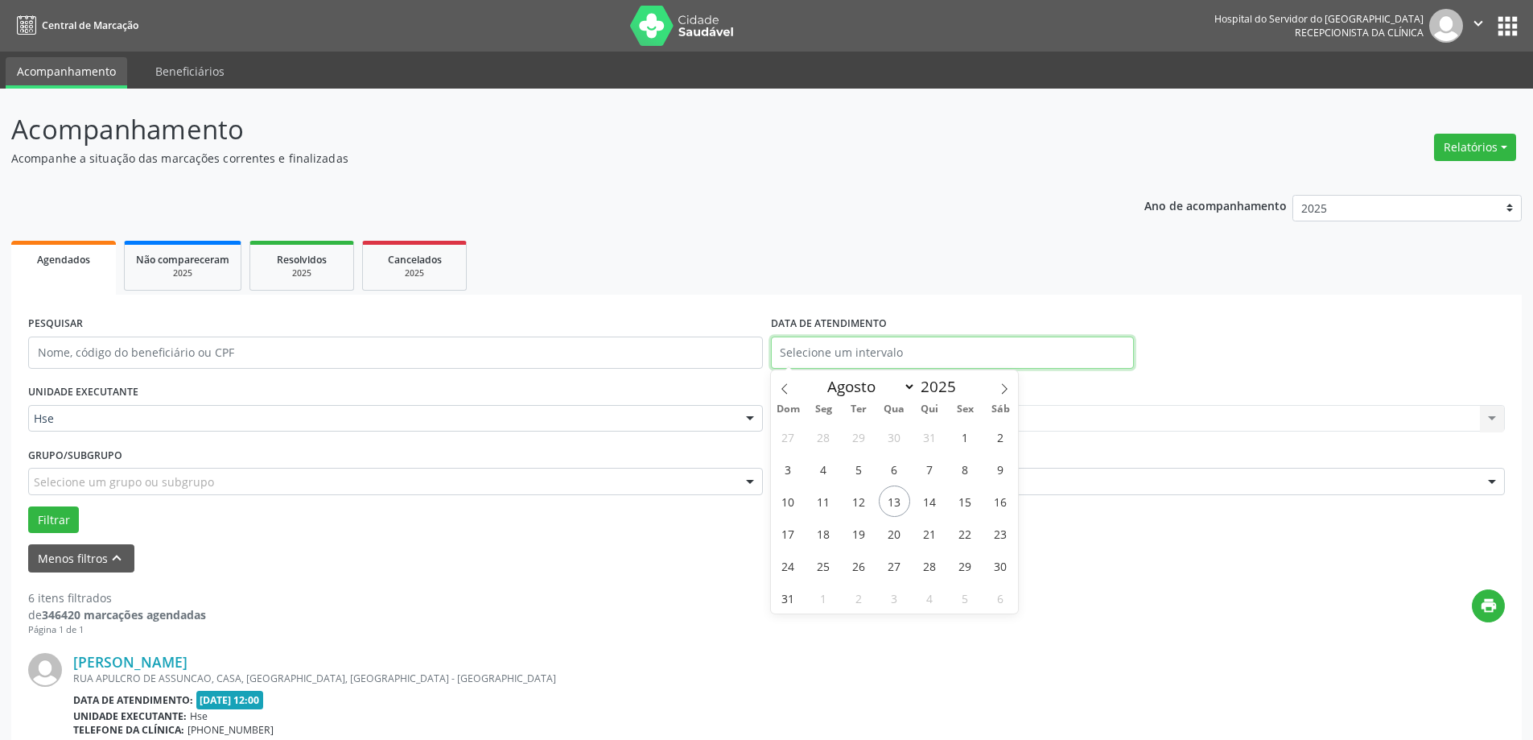
click at [878, 358] on input "text" at bounding box center [952, 352] width 363 height 32
click at [893, 509] on span "13" at bounding box center [894, 500] width 31 height 31
type input "[DATE]"
click at [893, 509] on span "13" at bounding box center [894, 500] width 31 height 31
click at [891, 422] on div "Carregando... Nenhum resultado encontrado para: " " Não há nenhuma opção para s…" at bounding box center [1138, 418] width 735 height 27
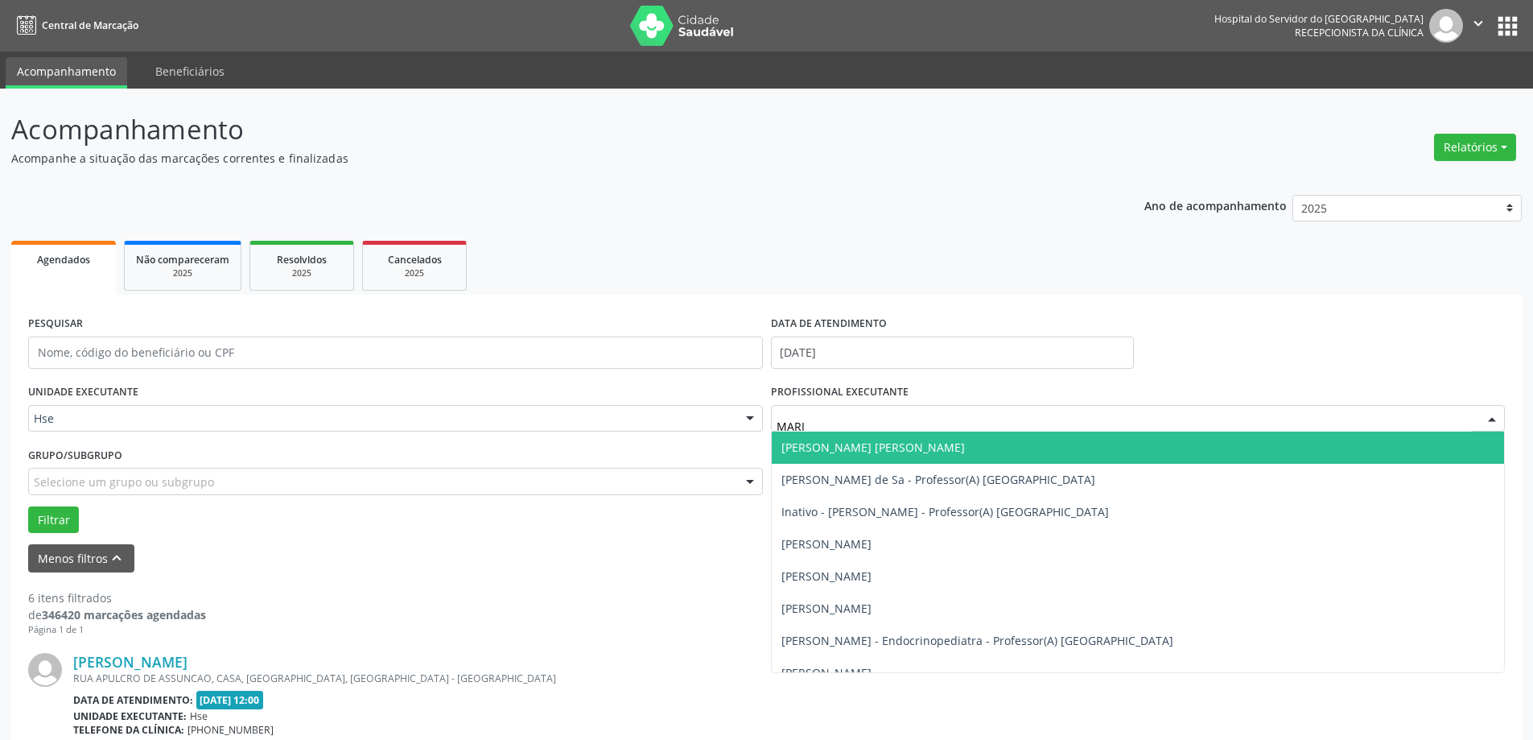
type input "[PERSON_NAME]"
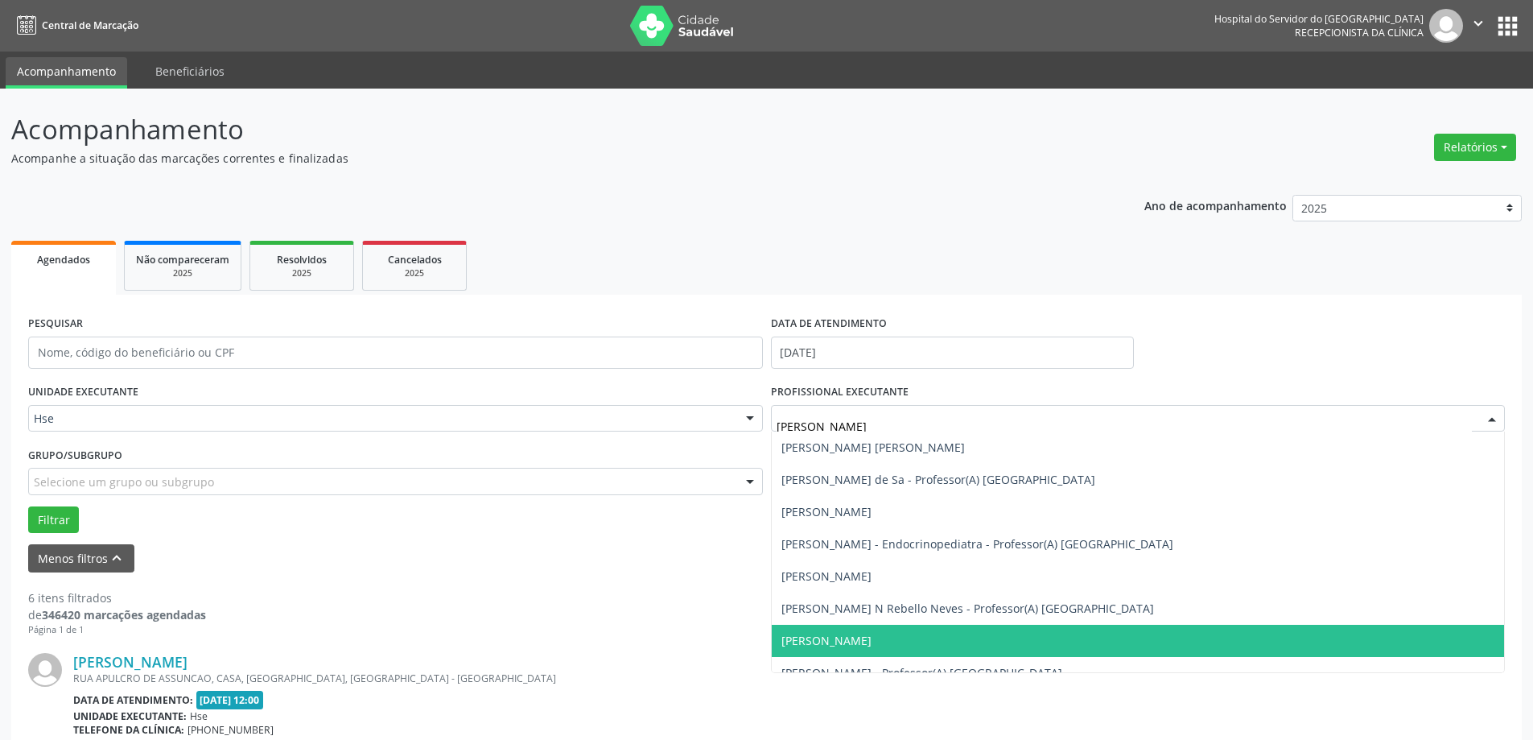
click at [853, 634] on span "[PERSON_NAME]" at bounding box center [827, 640] width 90 height 15
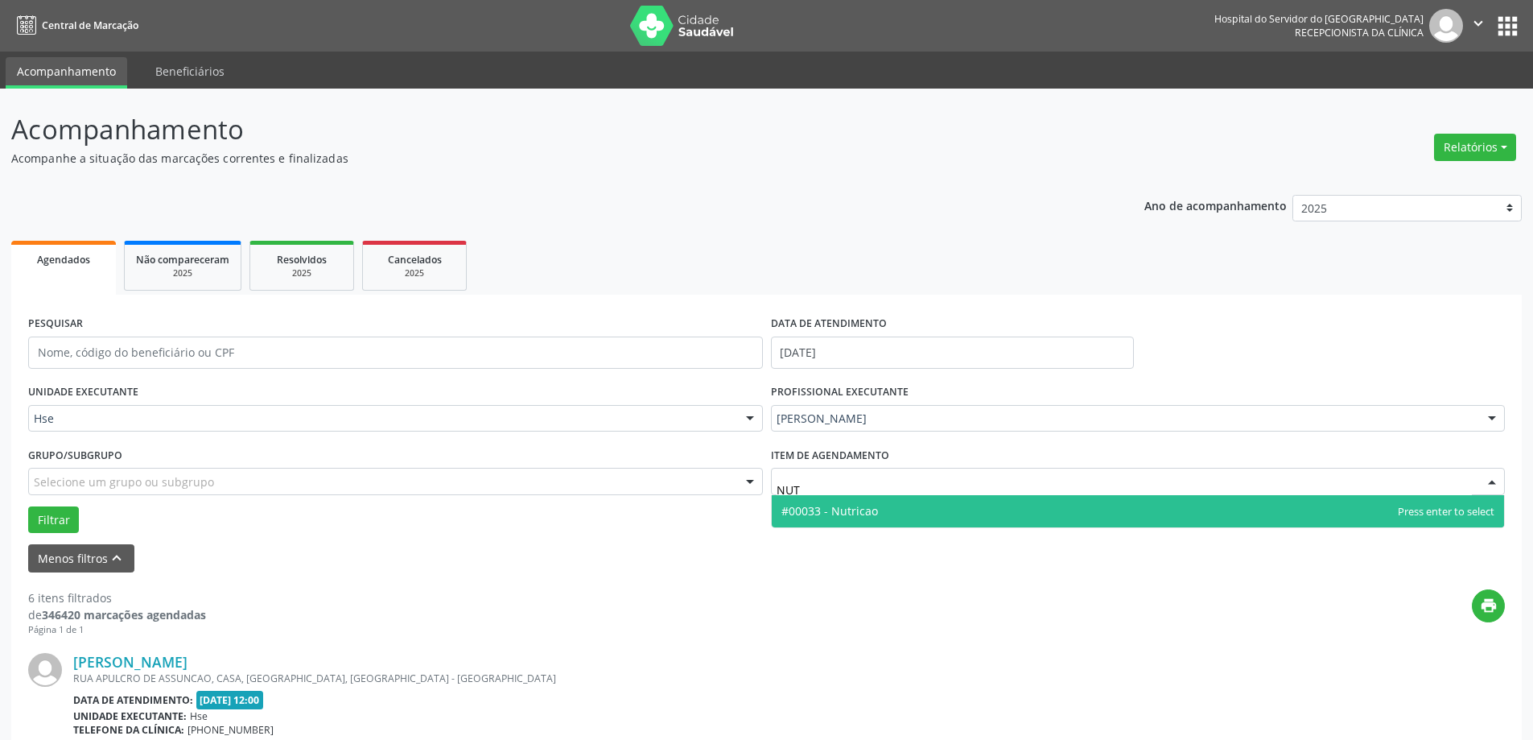
type input "NUTR"
click at [876, 507] on span "#00033 - Nutricao" at bounding box center [1138, 511] width 733 height 32
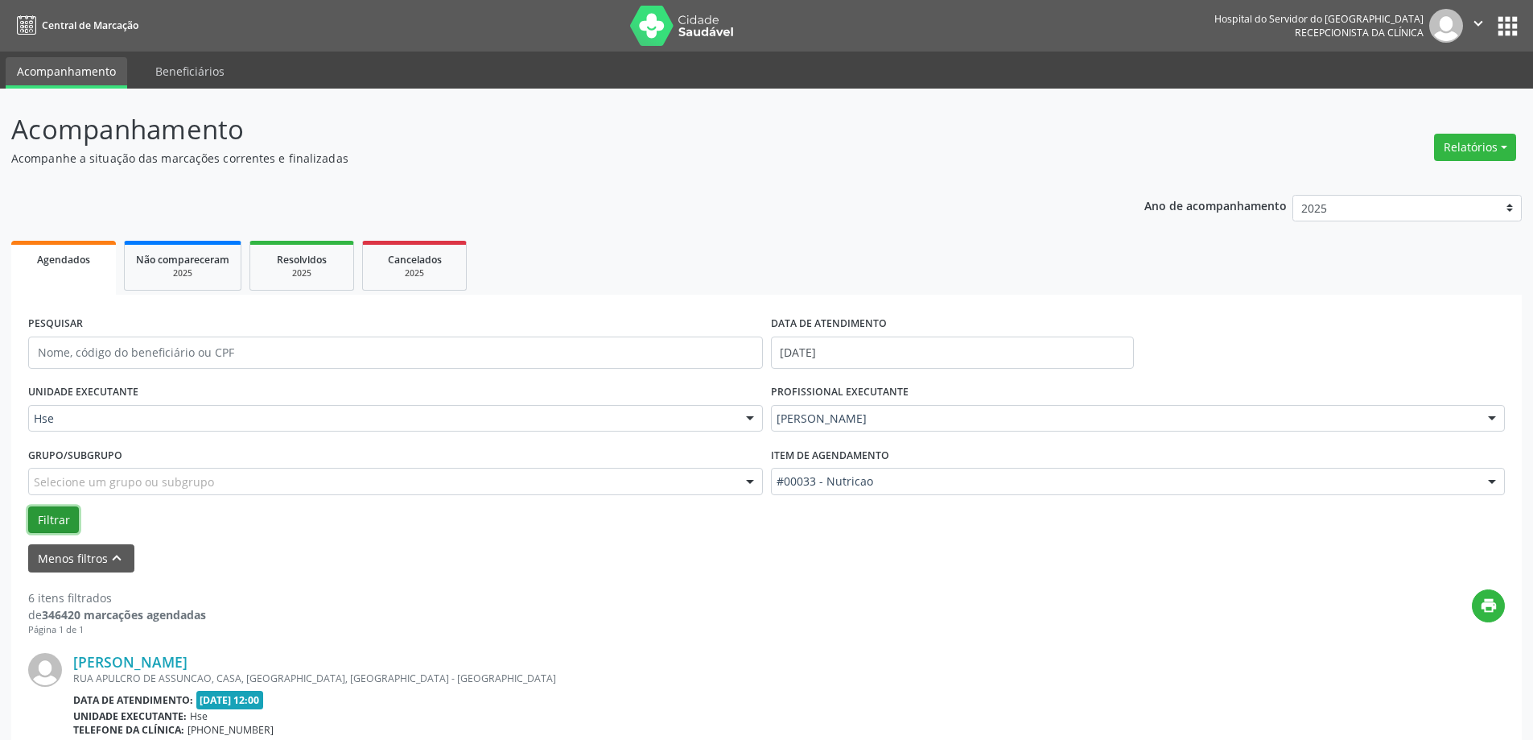
click at [49, 515] on button "Filtrar" at bounding box center [53, 519] width 51 height 27
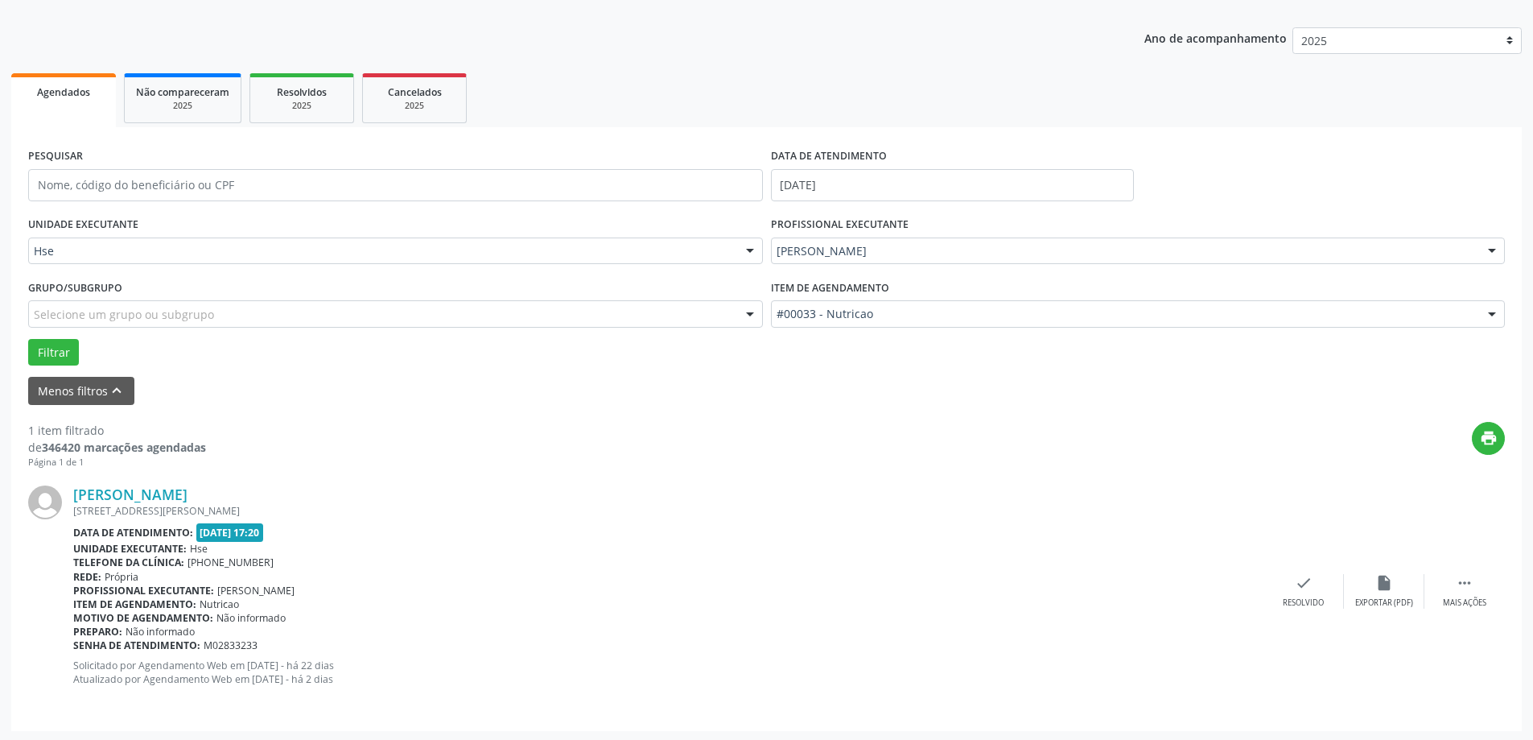
scroll to position [170, 0]
click at [1474, 578] on div " Mais ações" at bounding box center [1465, 589] width 80 height 35
click at [1372, 585] on div "alarm_off Não compareceu" at bounding box center [1384, 589] width 80 height 35
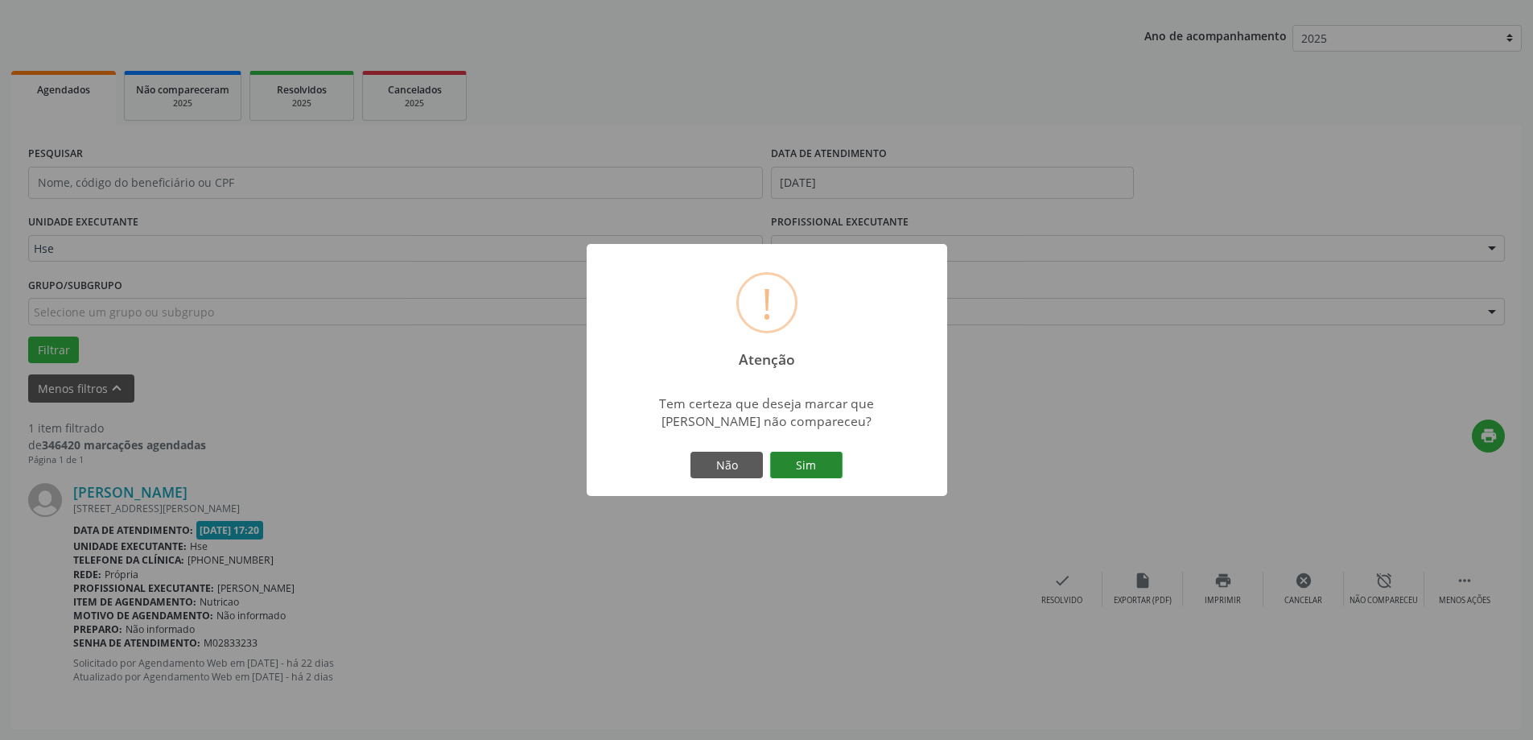
click at [797, 468] on button "Sim" at bounding box center [806, 465] width 72 height 27
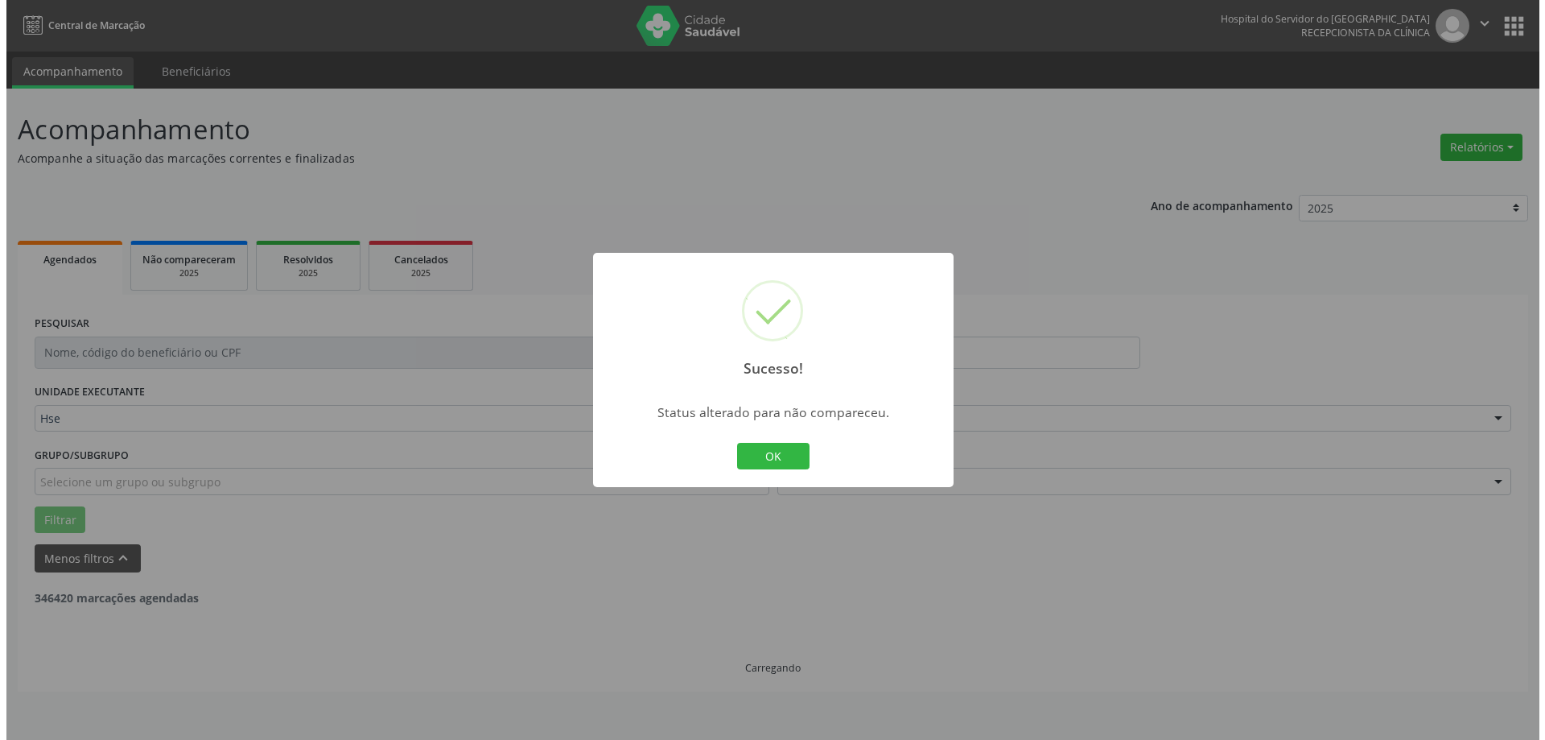
scroll to position [0, 0]
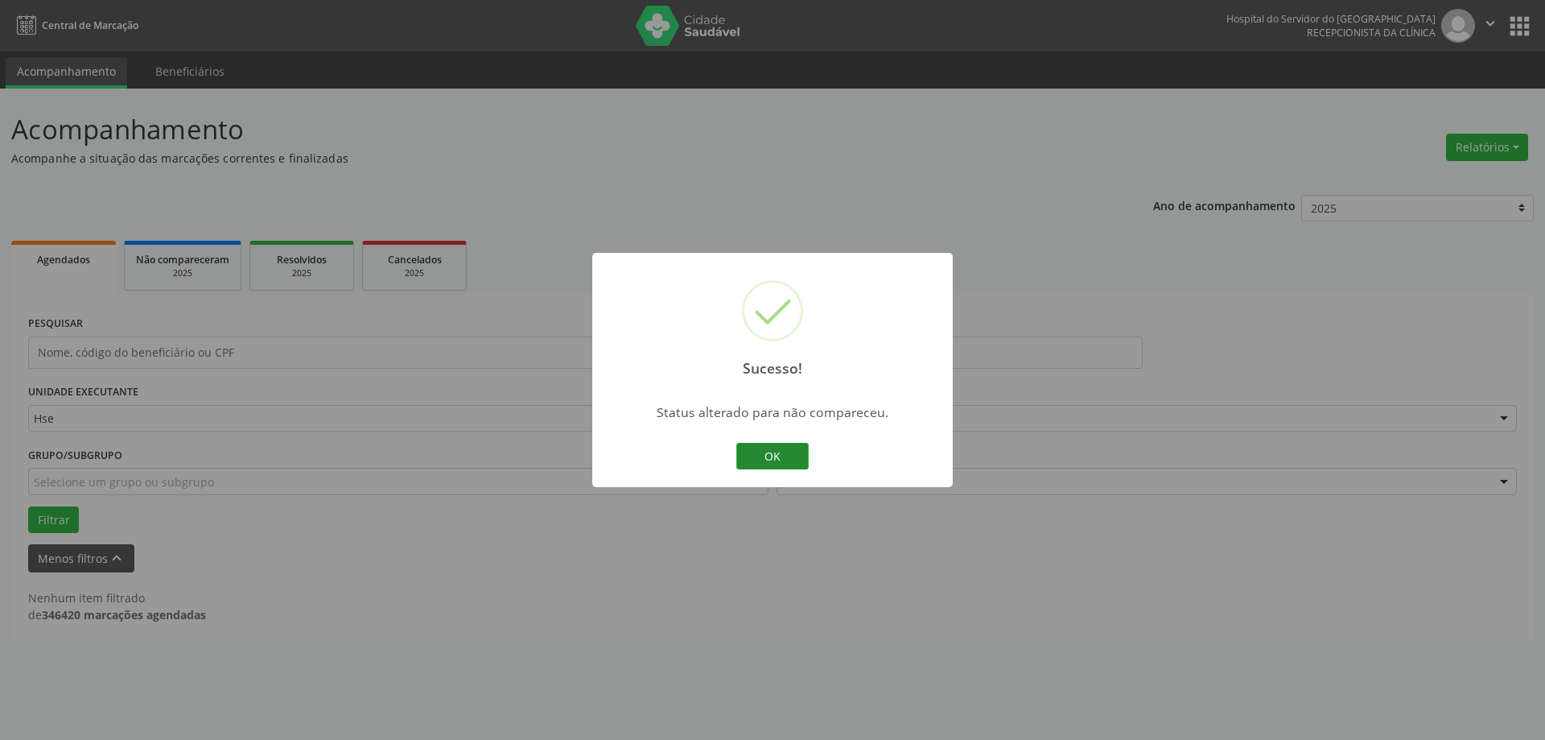
click at [782, 449] on button "OK" at bounding box center [773, 456] width 72 height 27
